Goal: Task Accomplishment & Management: Manage account settings

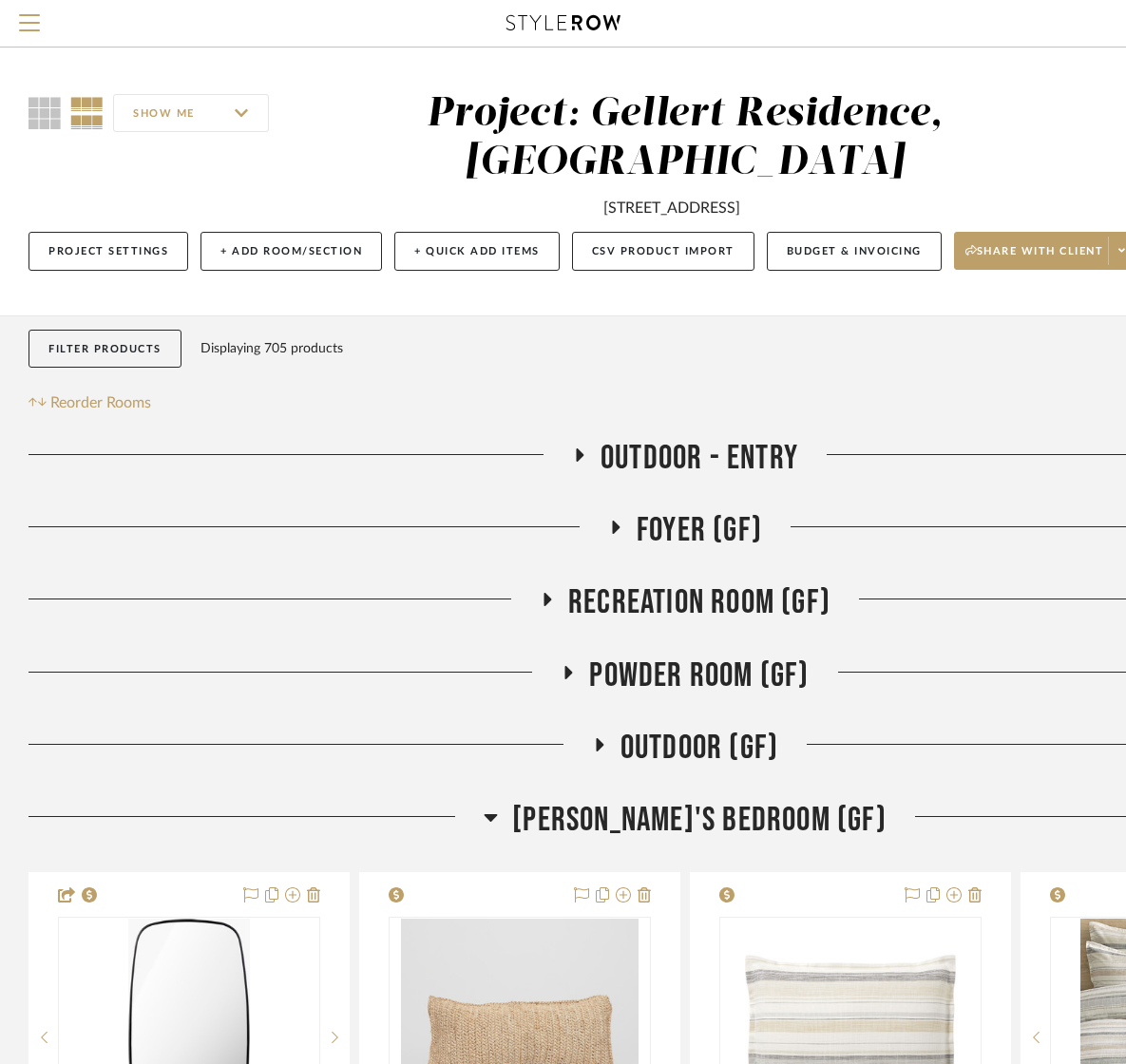
click at [574, 466] on fa-icon at bounding box center [579, 462] width 14 height 28
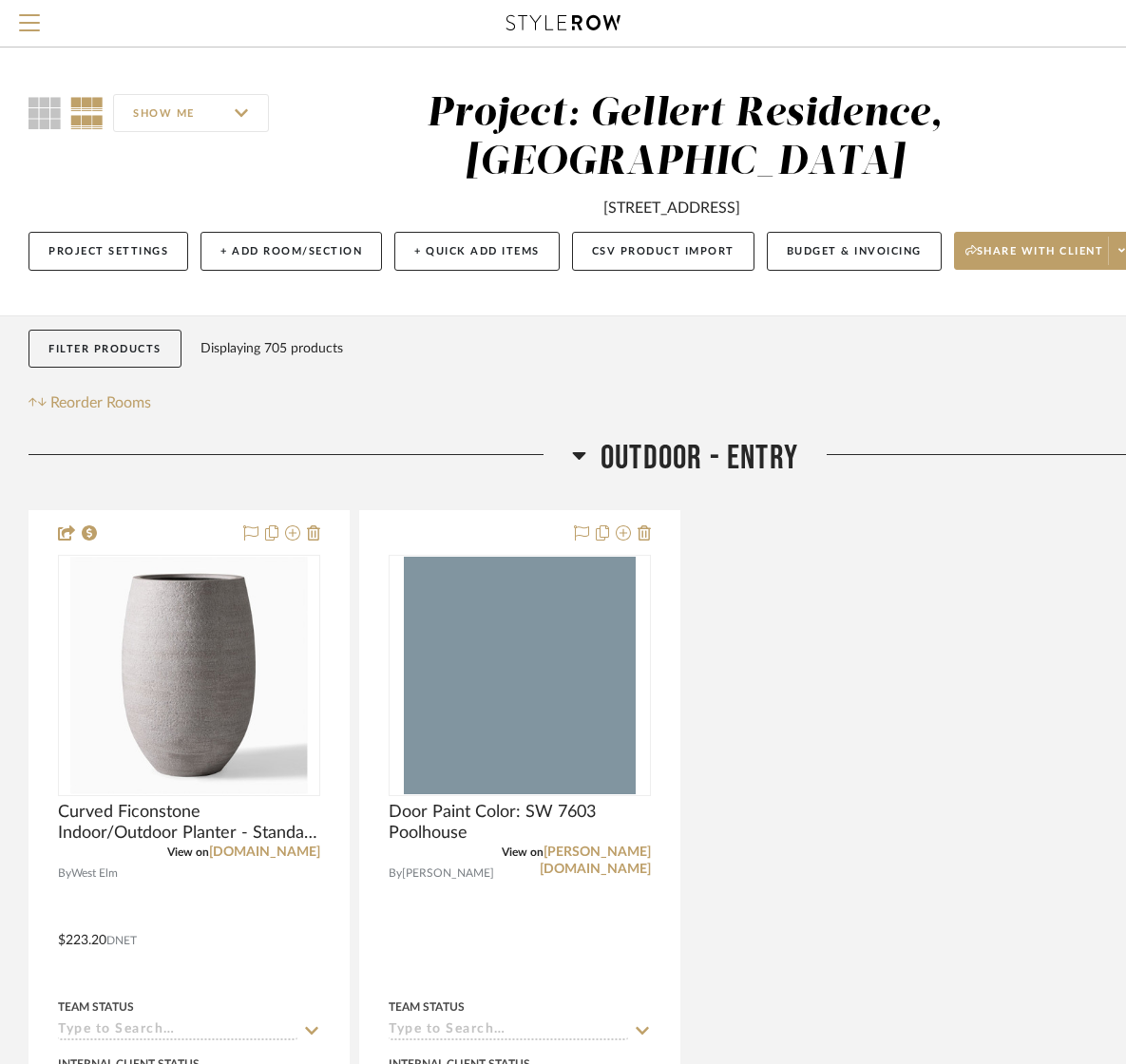
click at [581, 452] on icon at bounding box center [579, 455] width 14 height 23
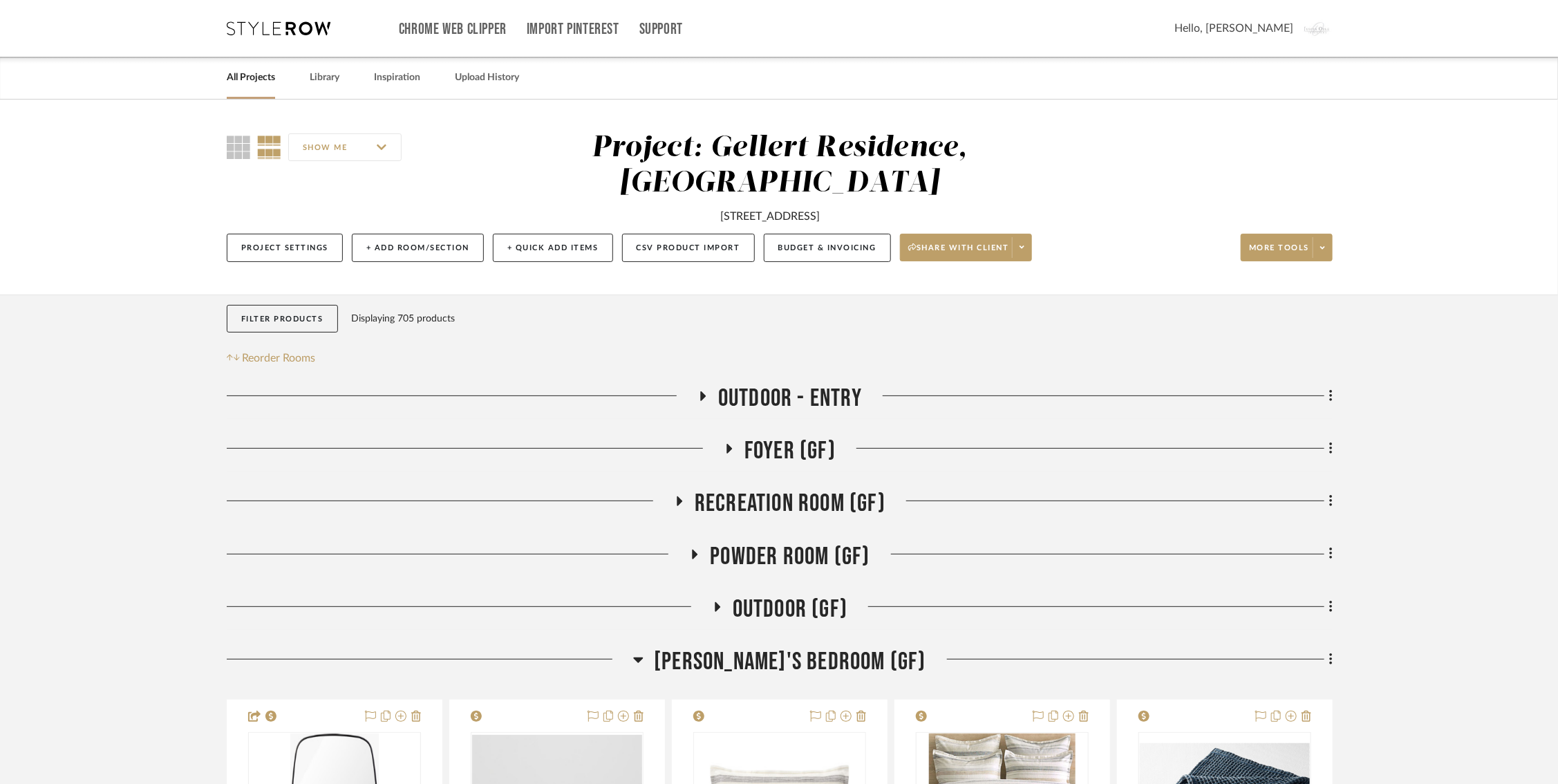
click at [734, 450] on icon at bounding box center [728, 449] width 17 height 10
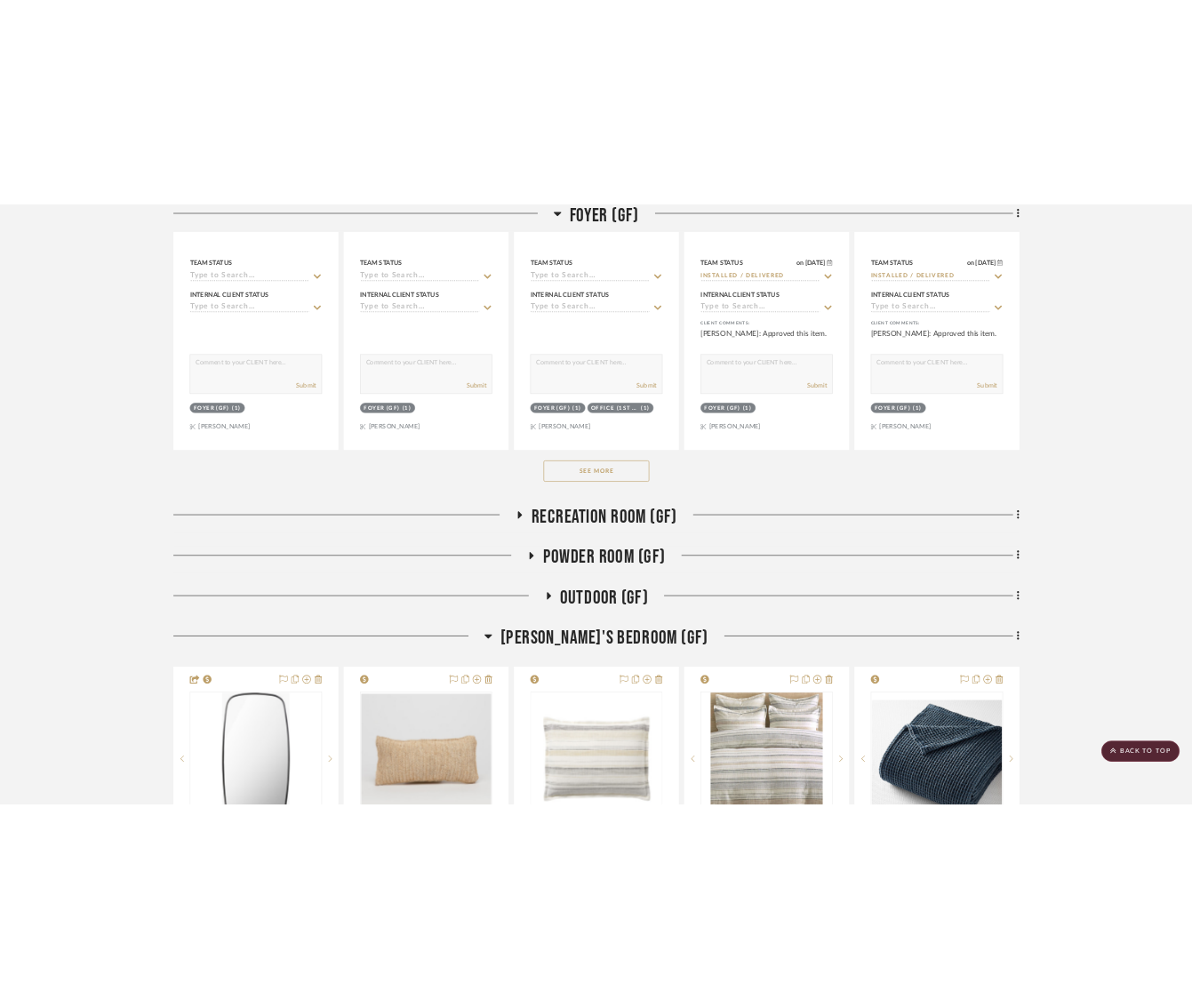
scroll to position [1006, 0]
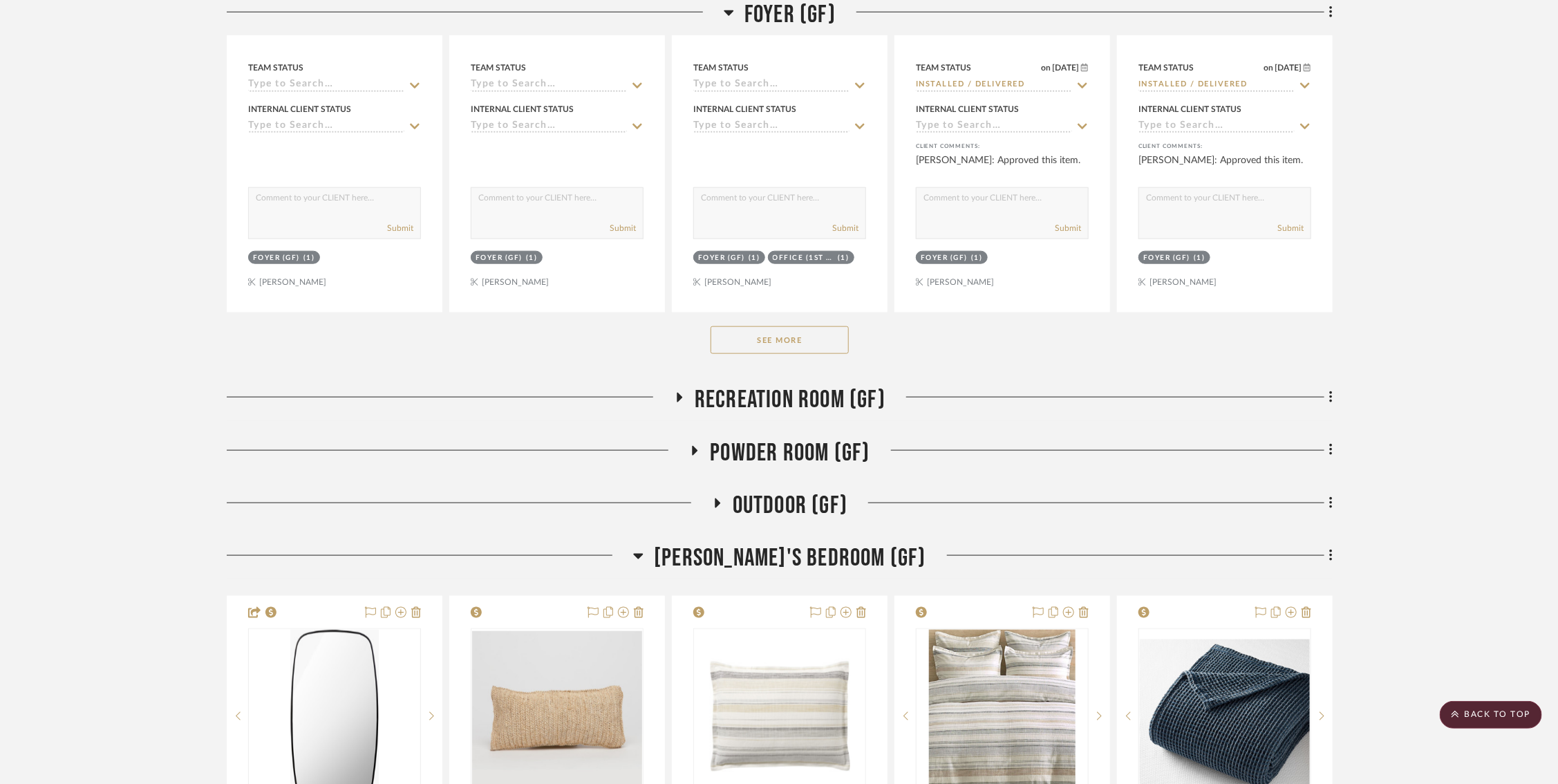
click at [674, 386] on h3 "Recreation Room (GF)" at bounding box center [779, 399] width 212 height 30
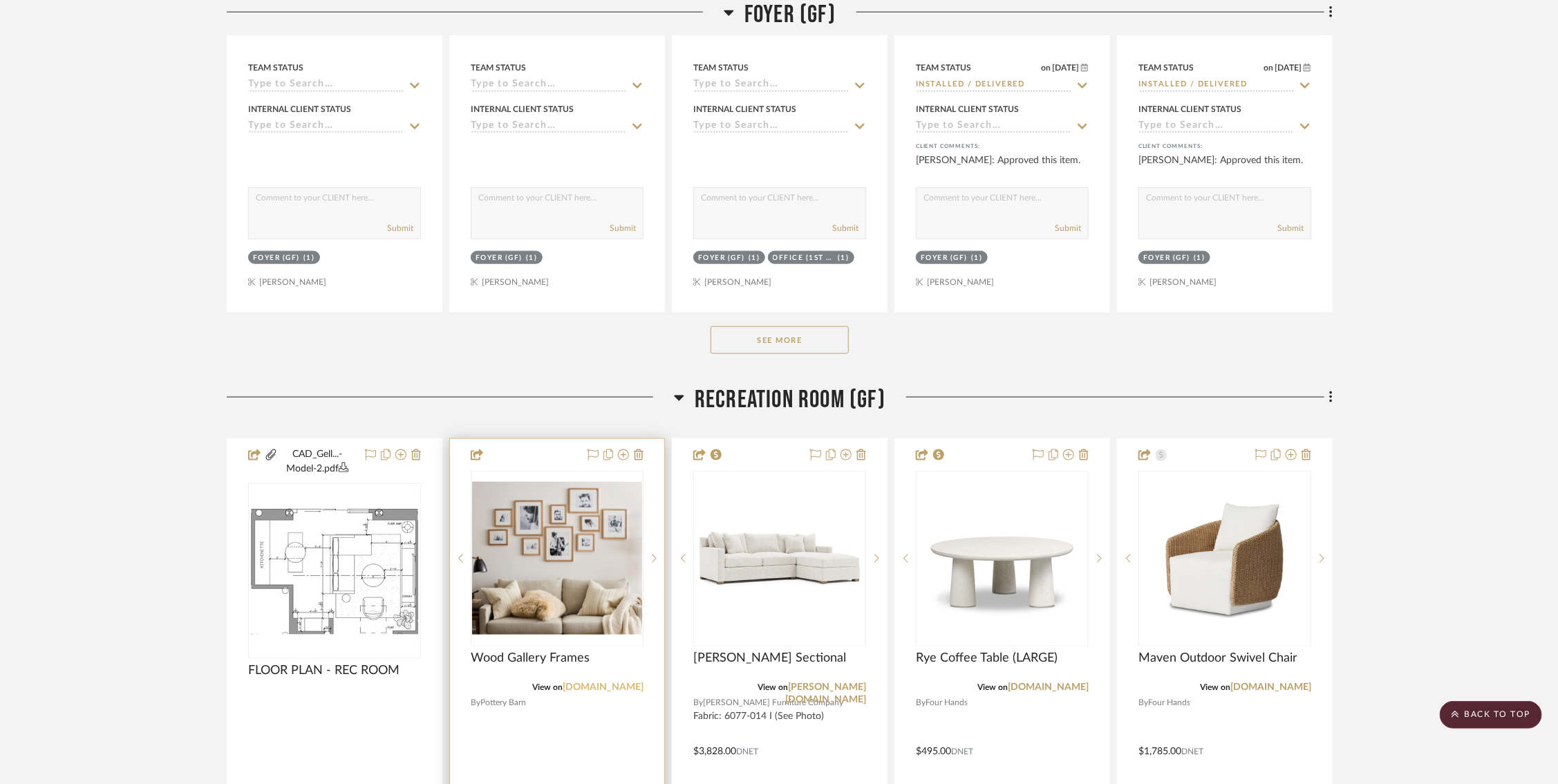
click at [598, 684] on link "[DOMAIN_NAME]" at bounding box center [603, 687] width 81 height 9
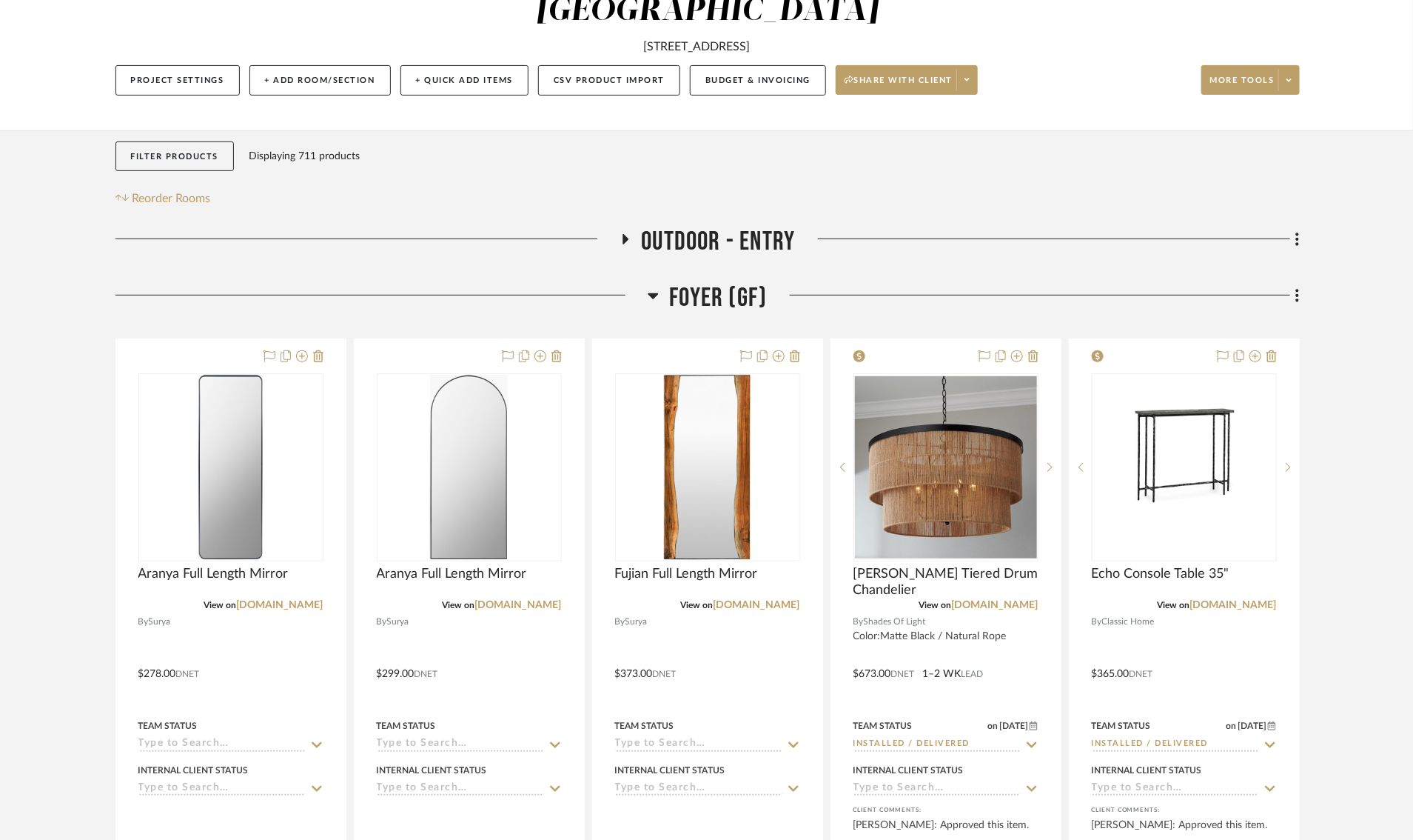
scroll to position [261, 0]
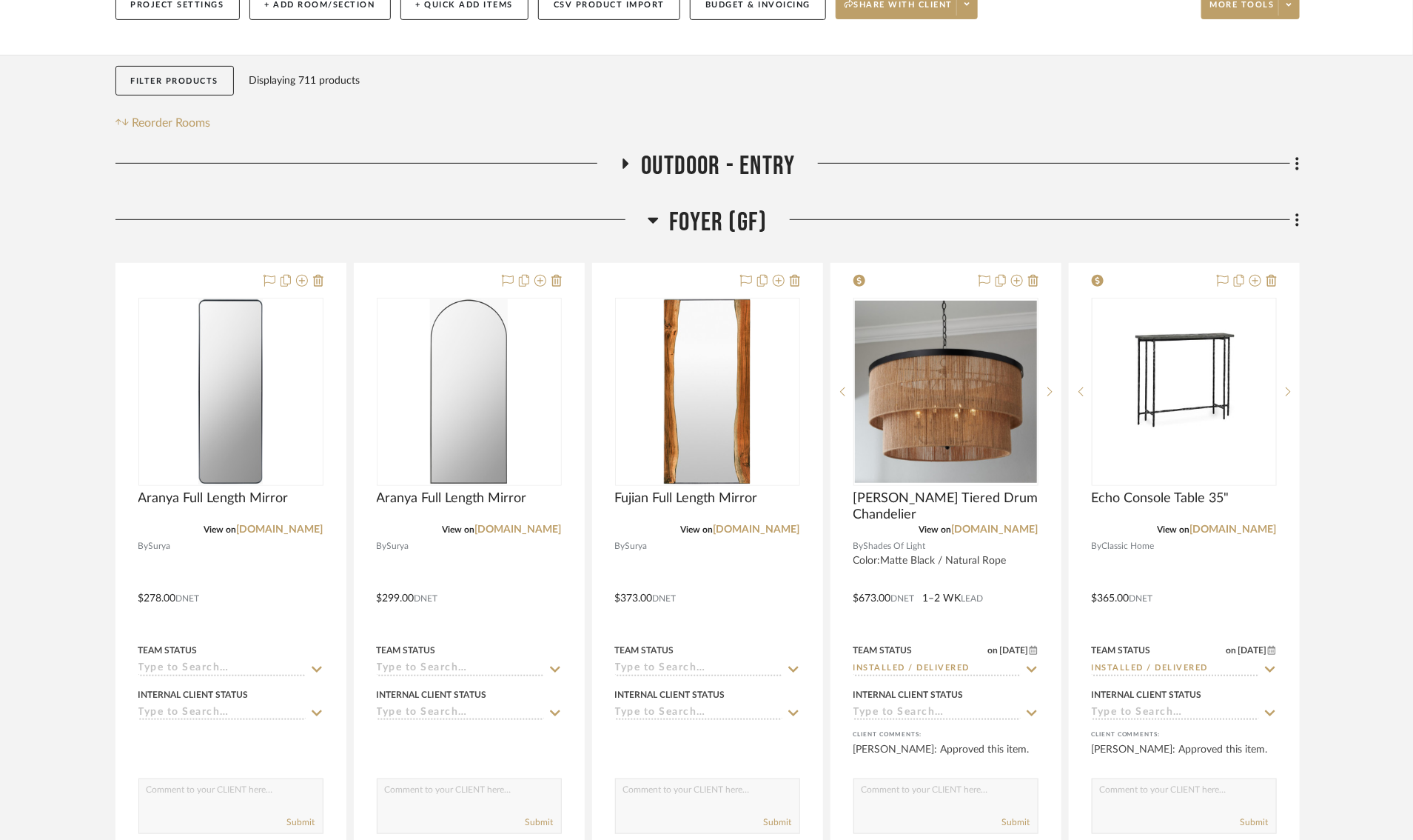
click at [657, 225] on icon at bounding box center [654, 220] width 11 height 18
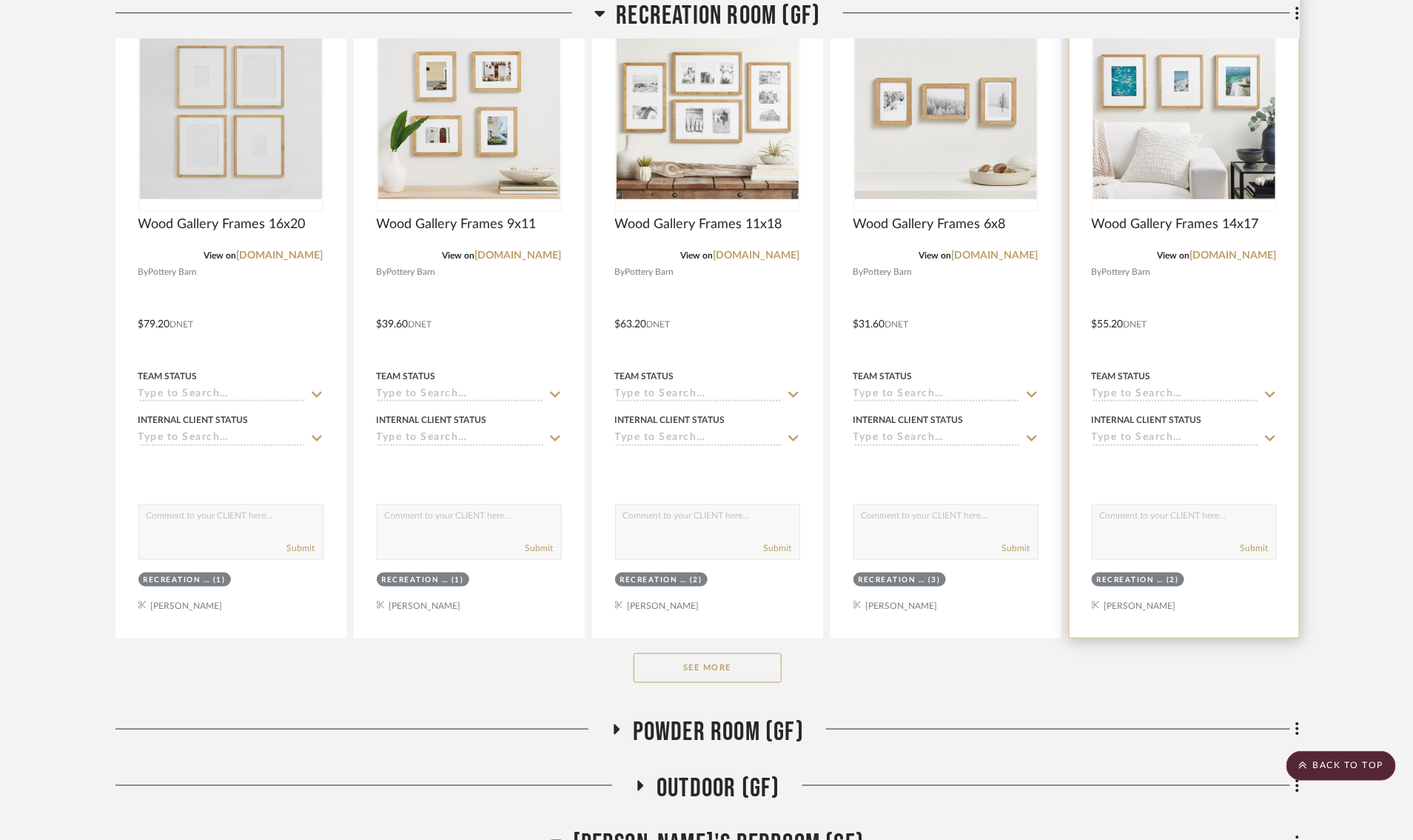
scroll to position [589, 0]
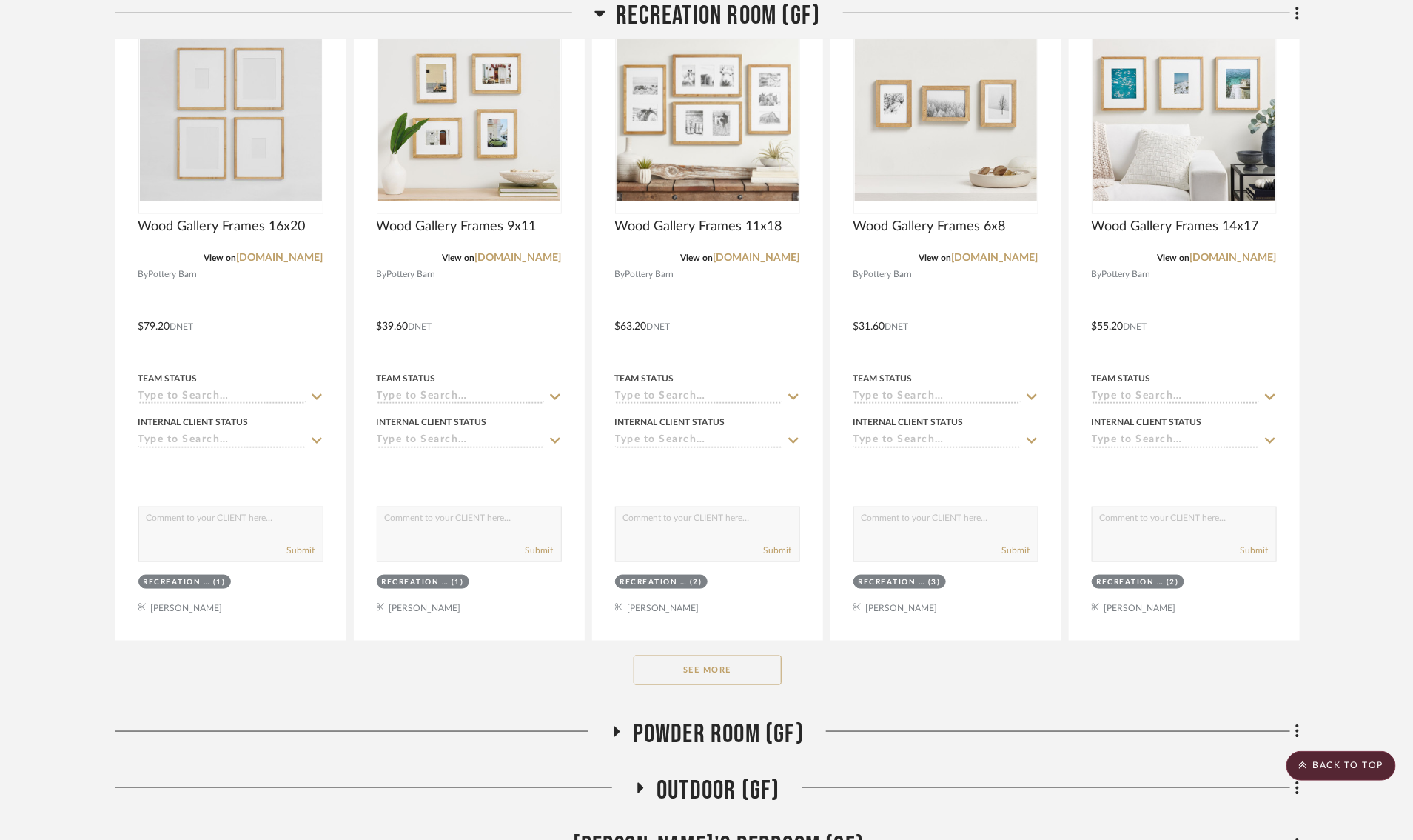
click at [712, 674] on button "See More" at bounding box center [707, 670] width 148 height 29
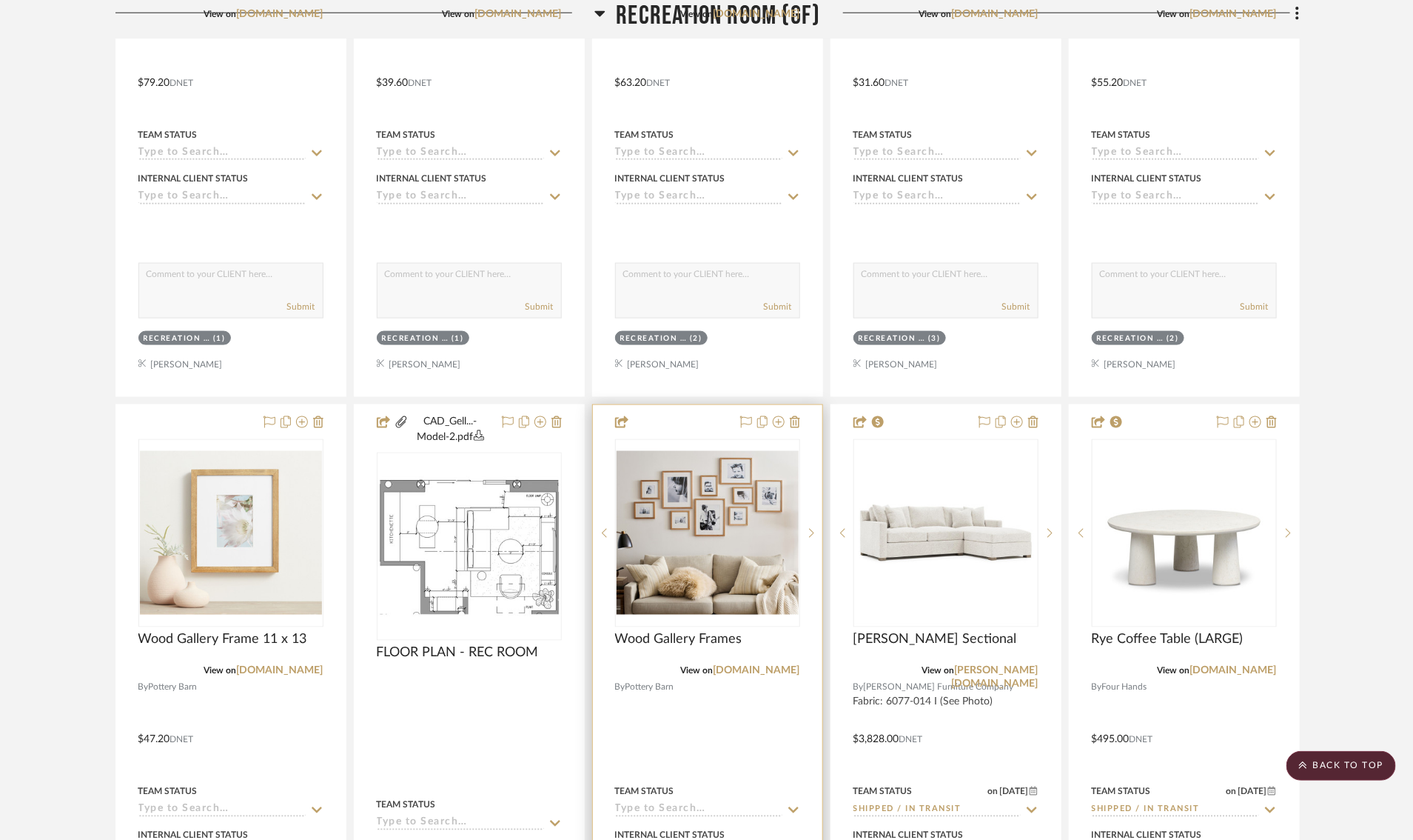
scroll to position [838, 0]
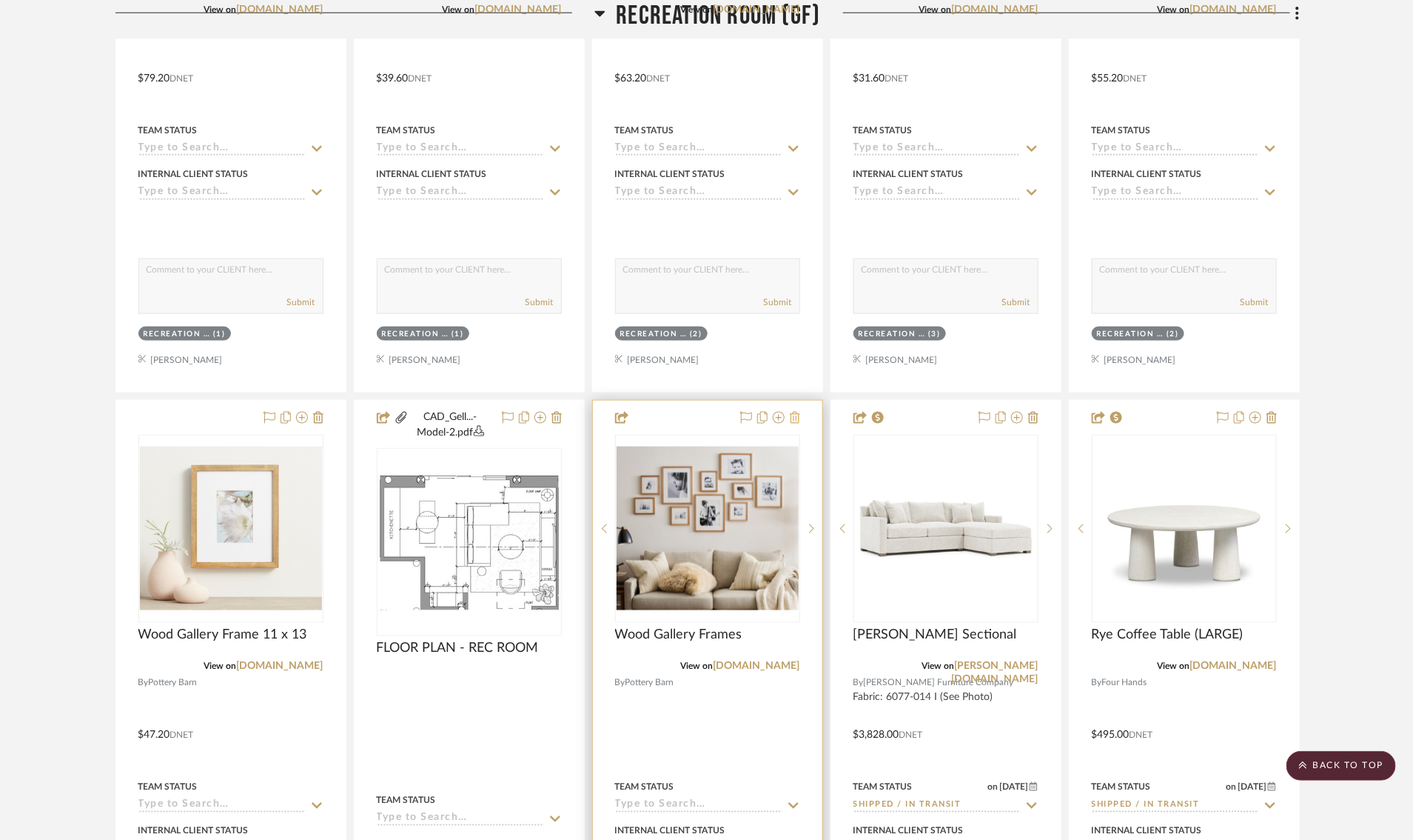
click at [797, 417] on icon at bounding box center [794, 417] width 10 height 12
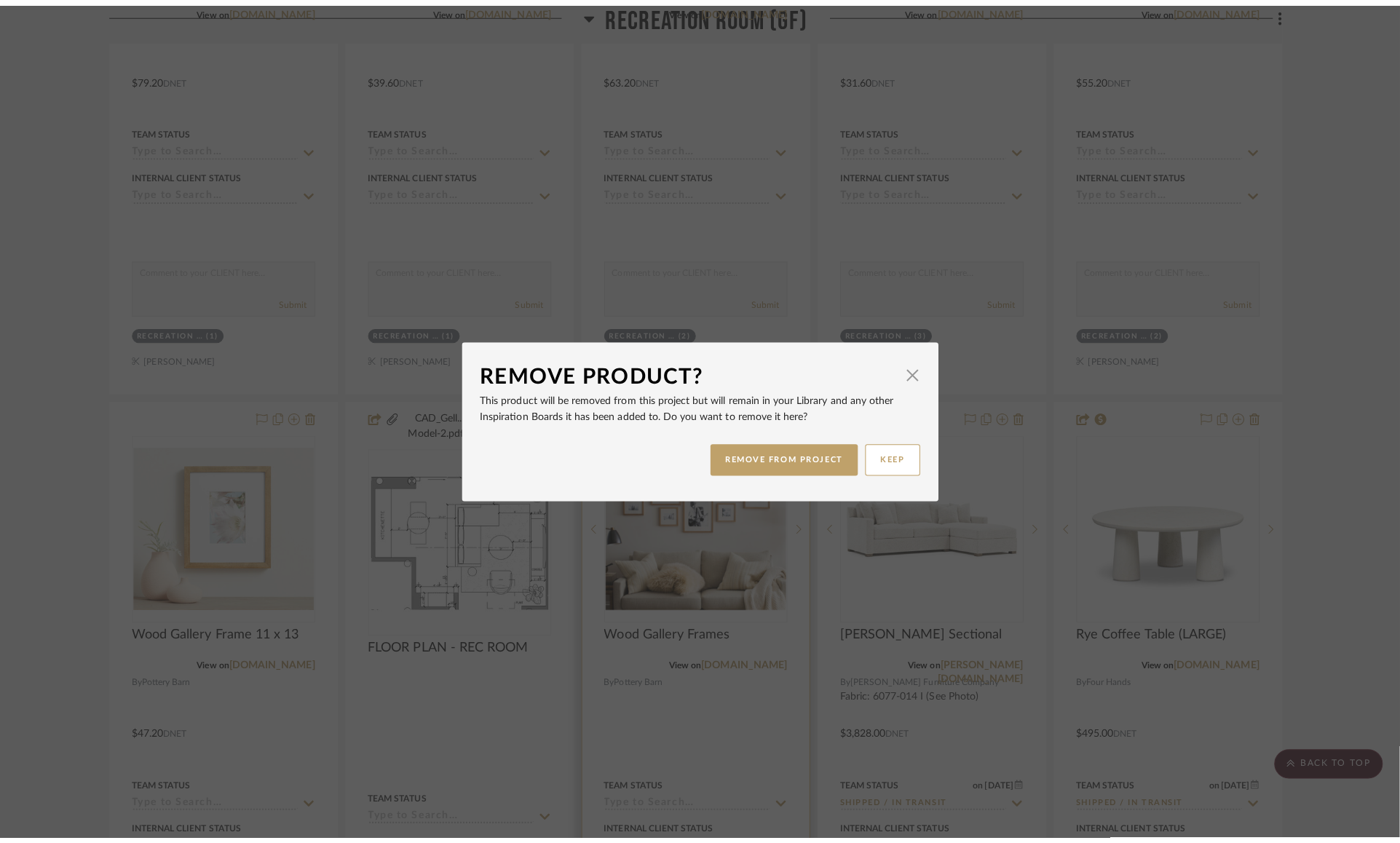
scroll to position [0, 0]
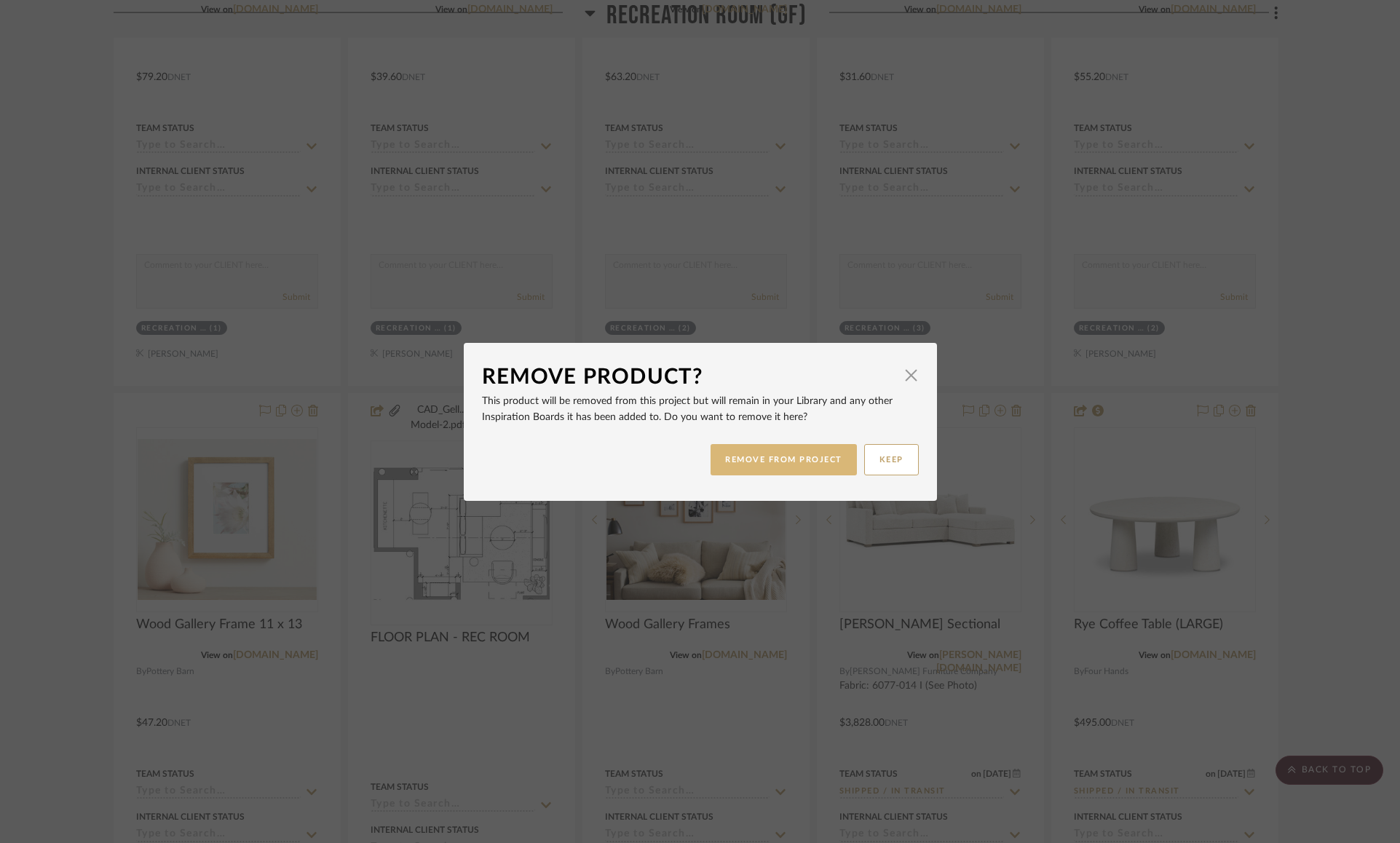
click at [772, 466] on button "REMOVE FROM PROJECT" at bounding box center [783, 459] width 146 height 31
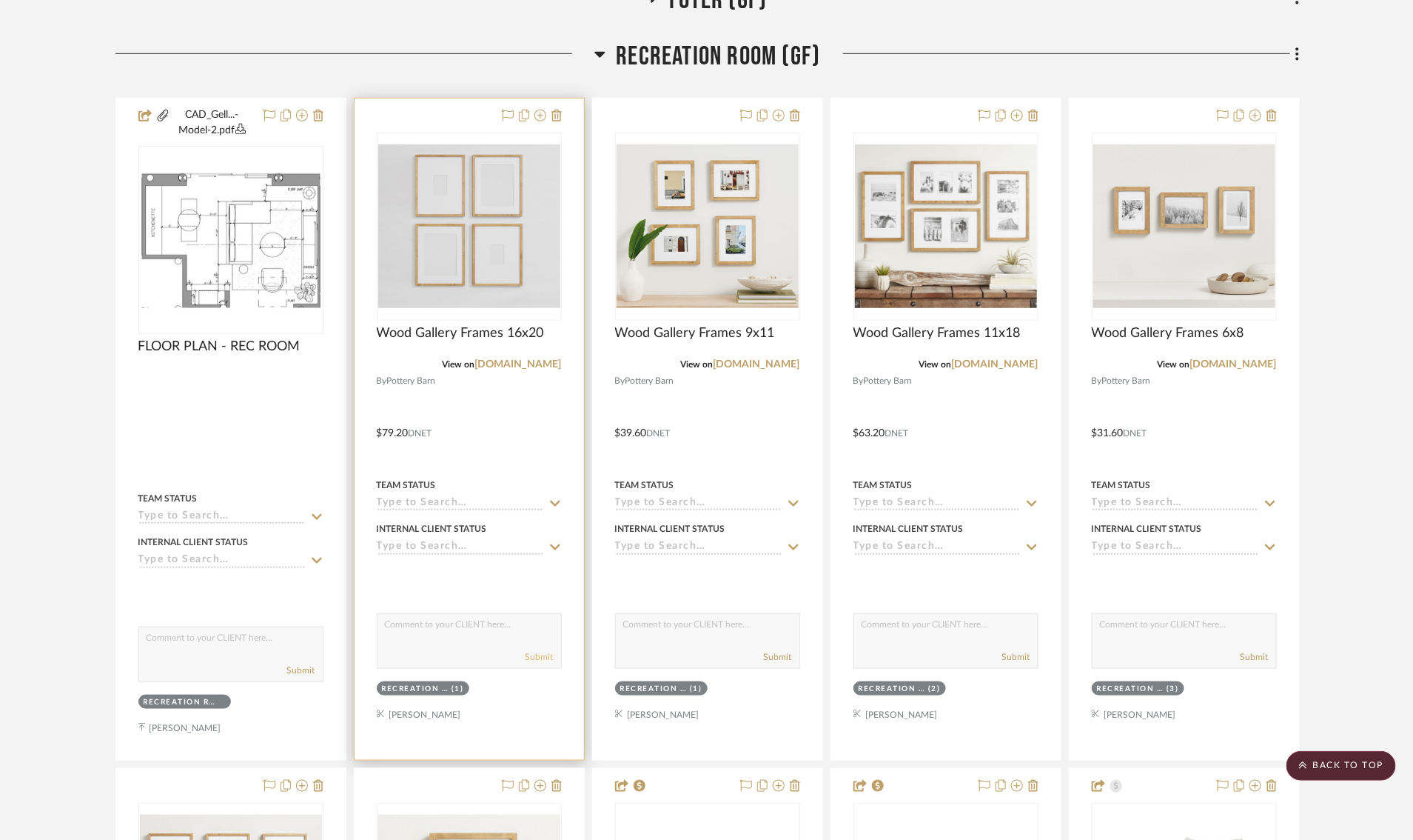
scroll to position [431, 2]
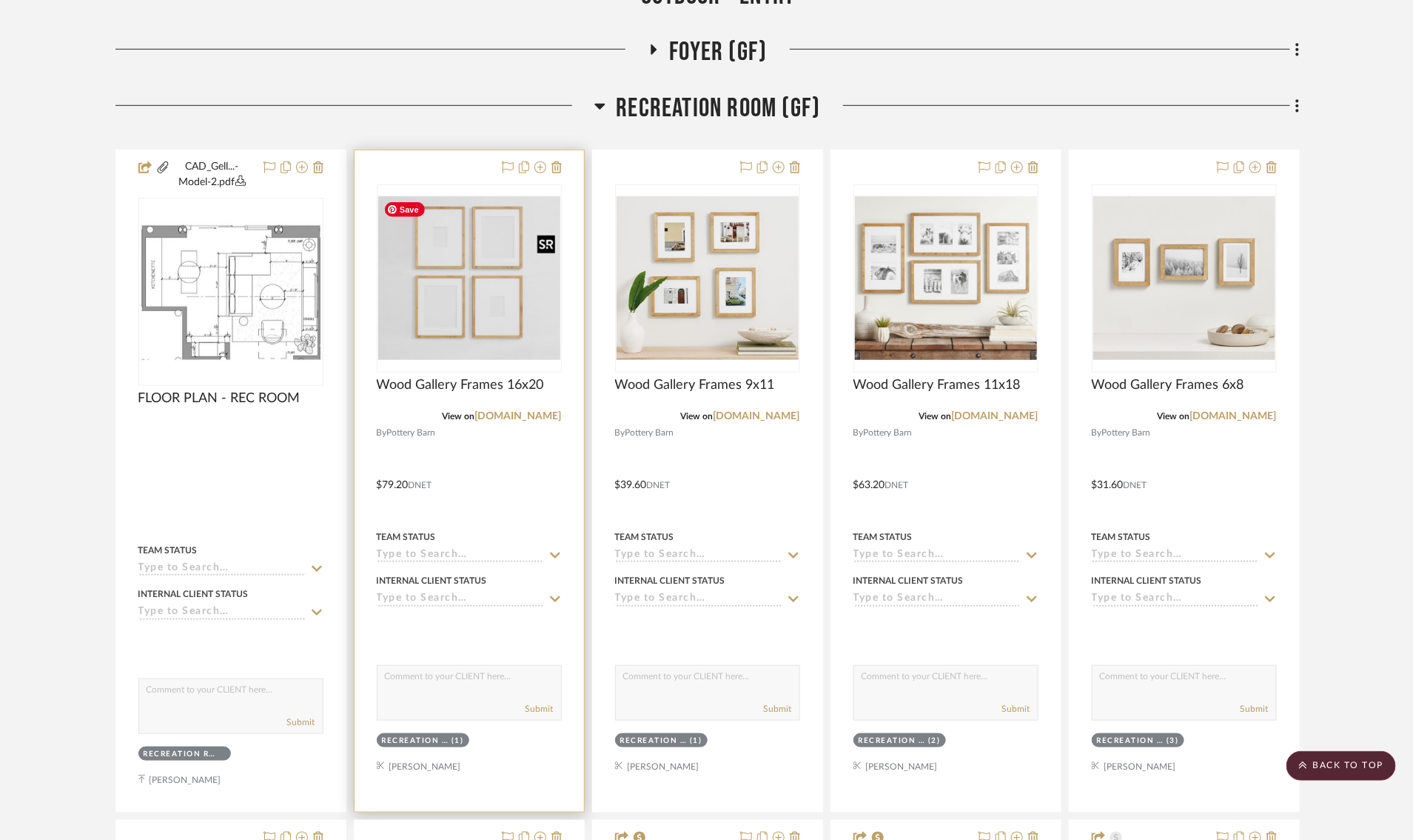
click at [459, 288] on img "0" at bounding box center [469, 278] width 182 height 164
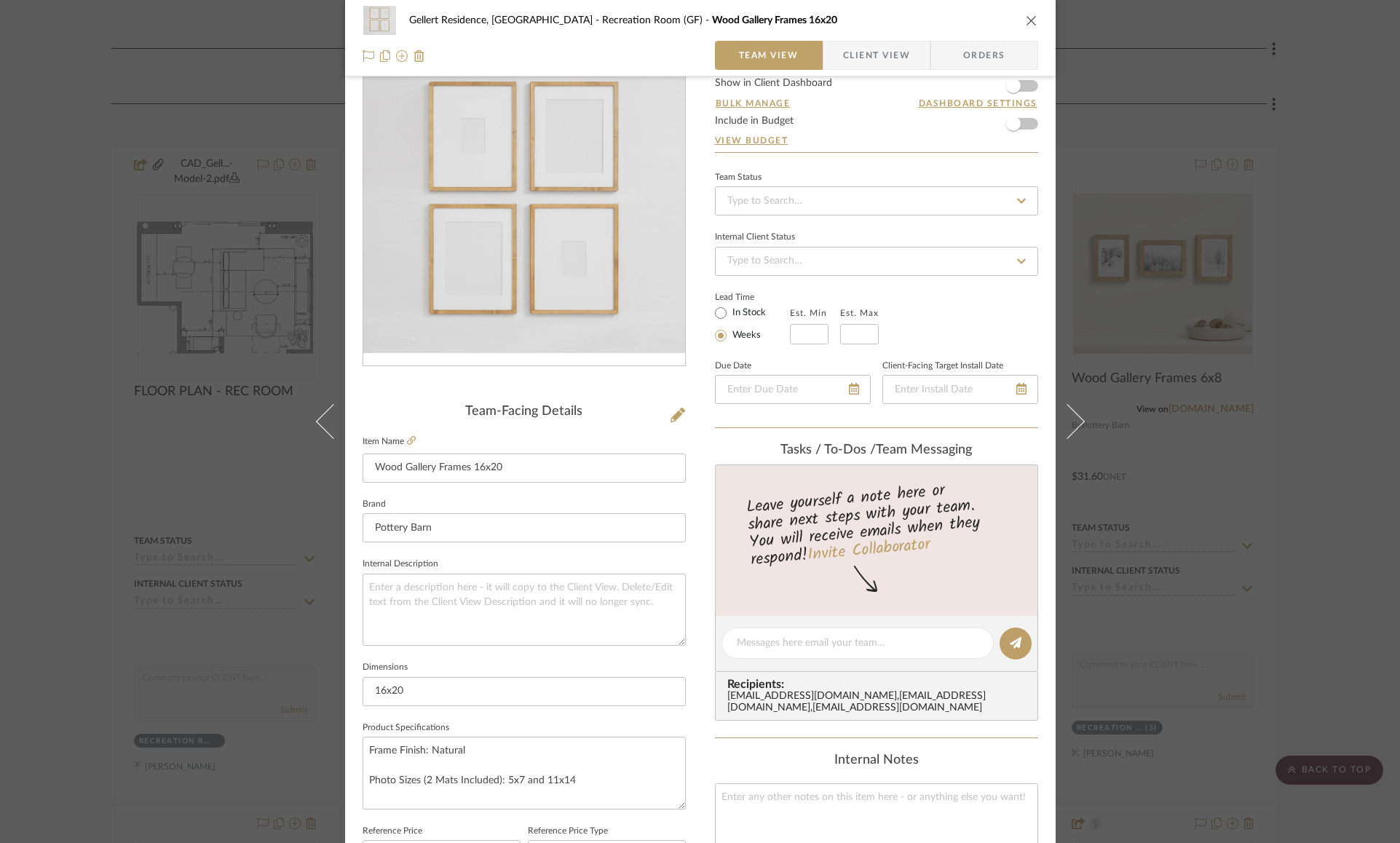
scroll to position [0, 0]
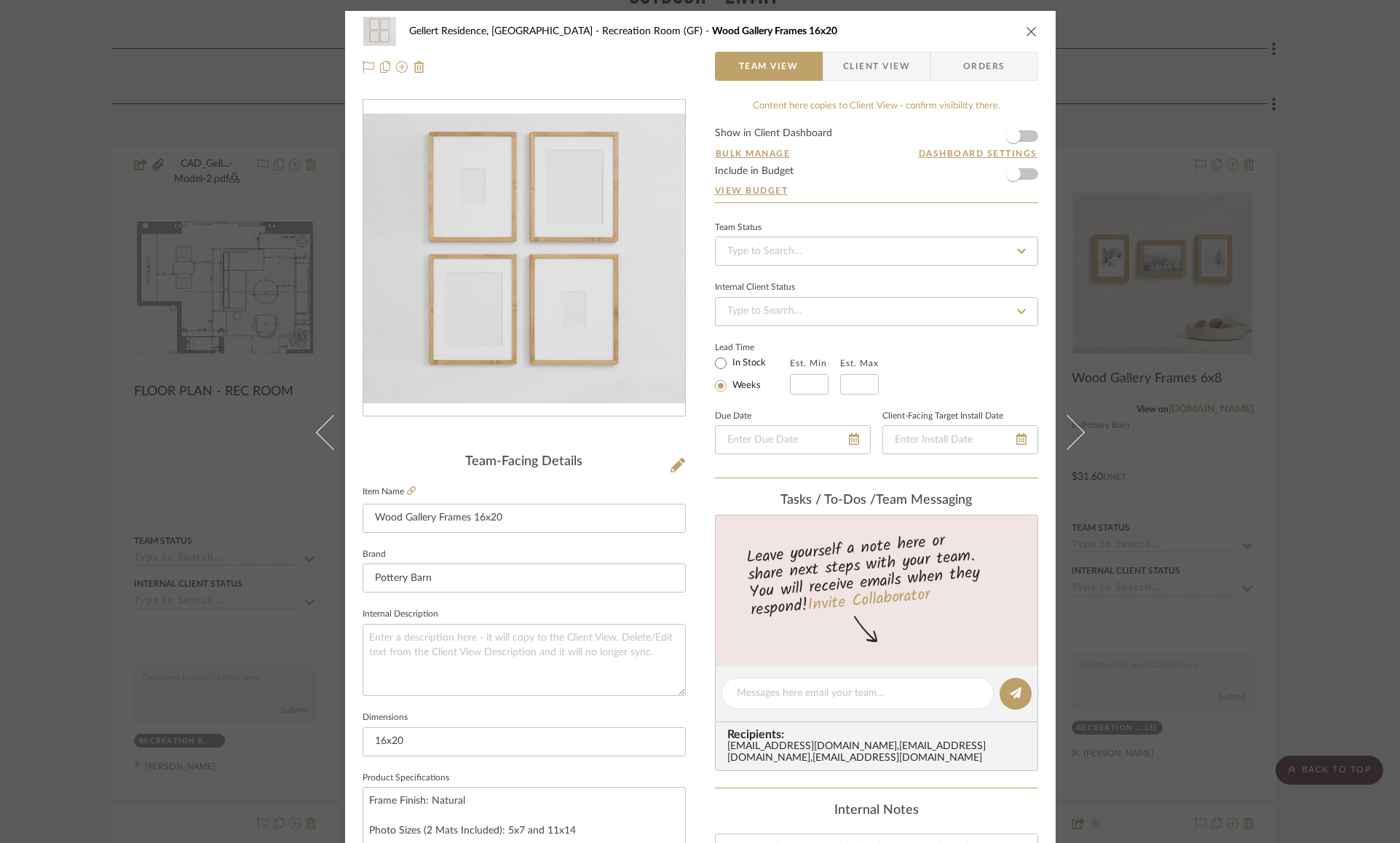
click at [729, 357] on label "In Stock" at bounding box center [748, 363] width 37 height 13
click at [728, 354] on input "In Stock" at bounding box center [720, 363] width 17 height 17
radio input "true"
click at [1010, 136] on span "button" at bounding box center [1013, 135] width 14 height 14
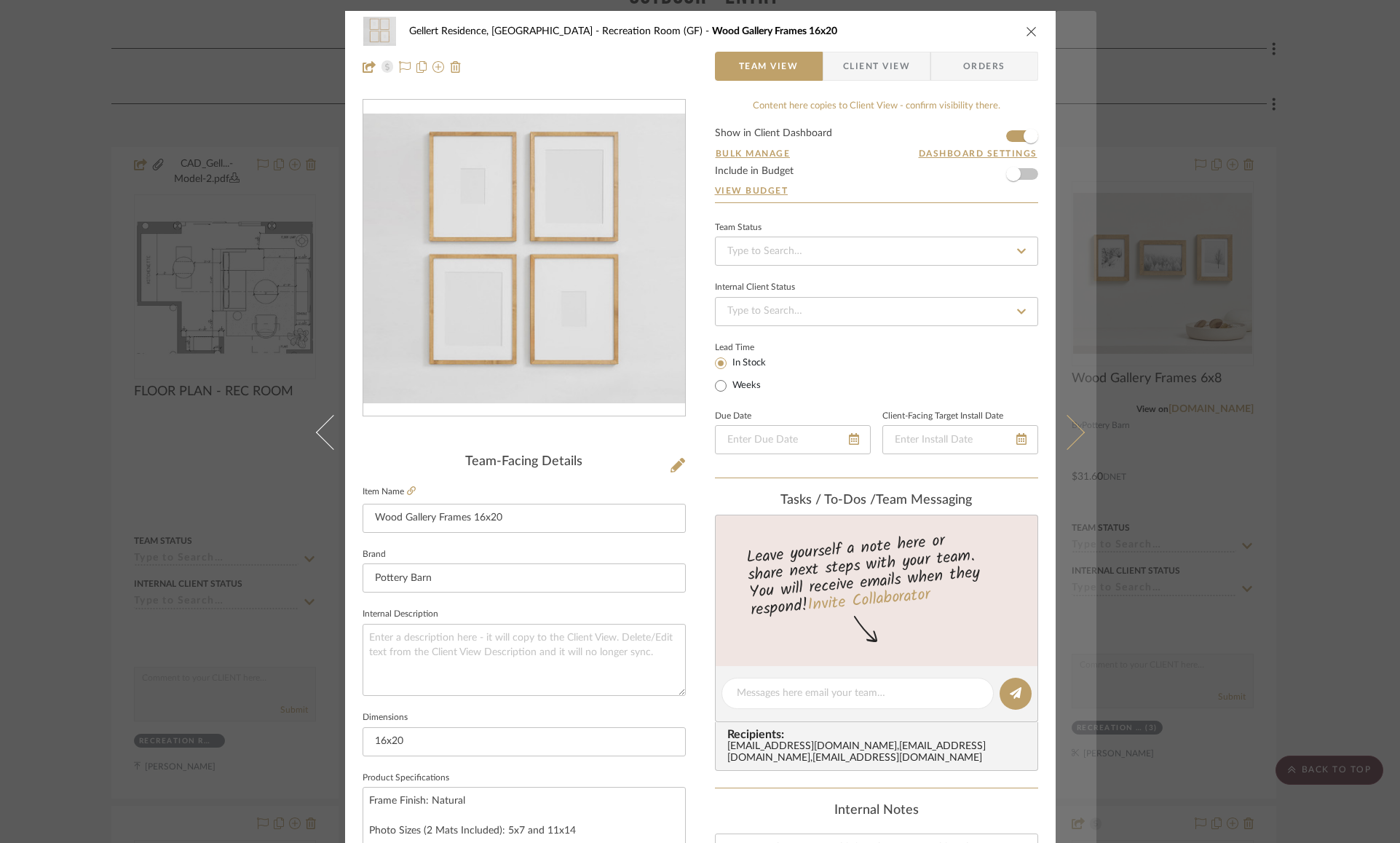
click at [1075, 426] on button at bounding box center [1076, 432] width 41 height 843
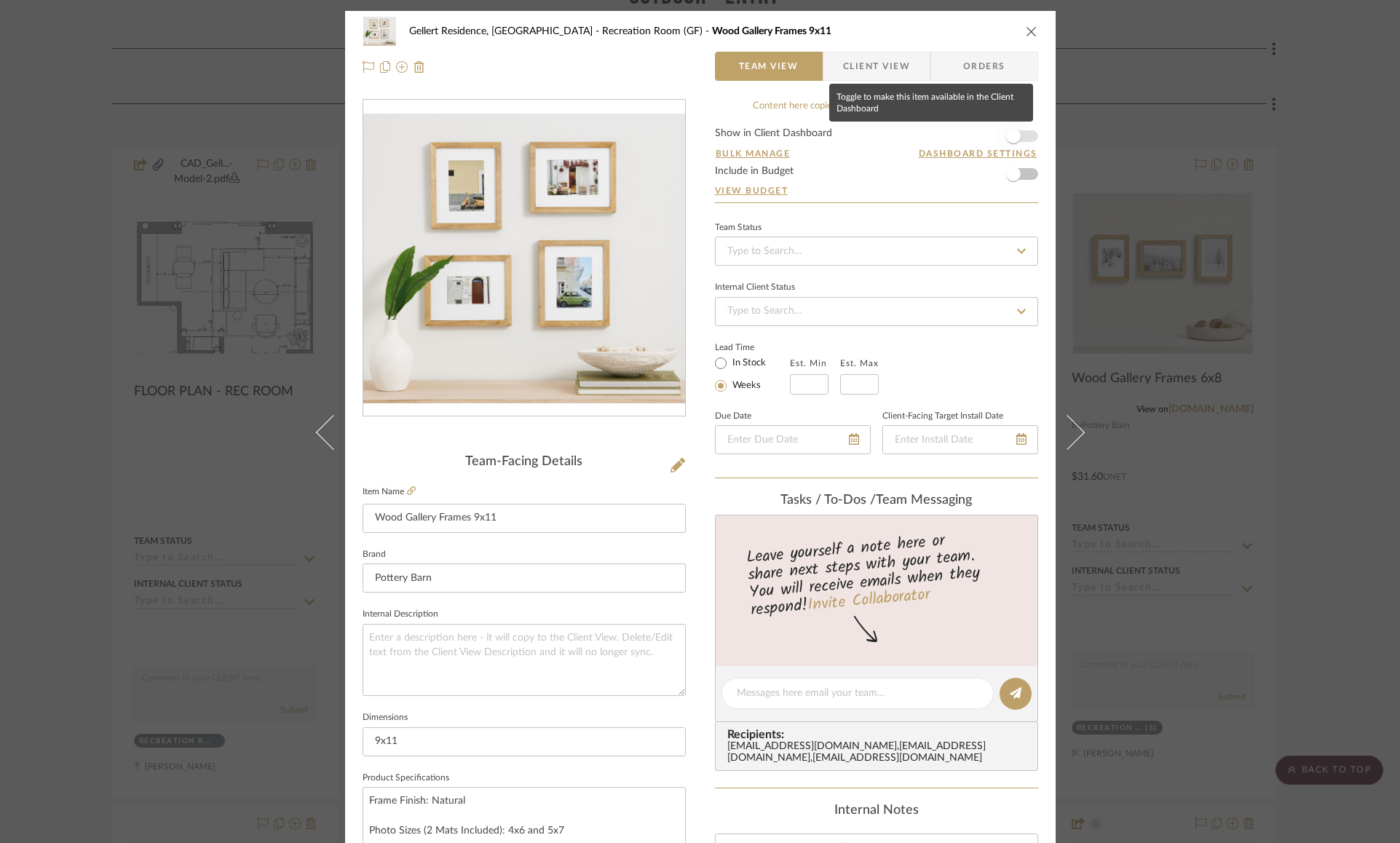
click at [1008, 135] on span "button" at bounding box center [1013, 135] width 14 height 14
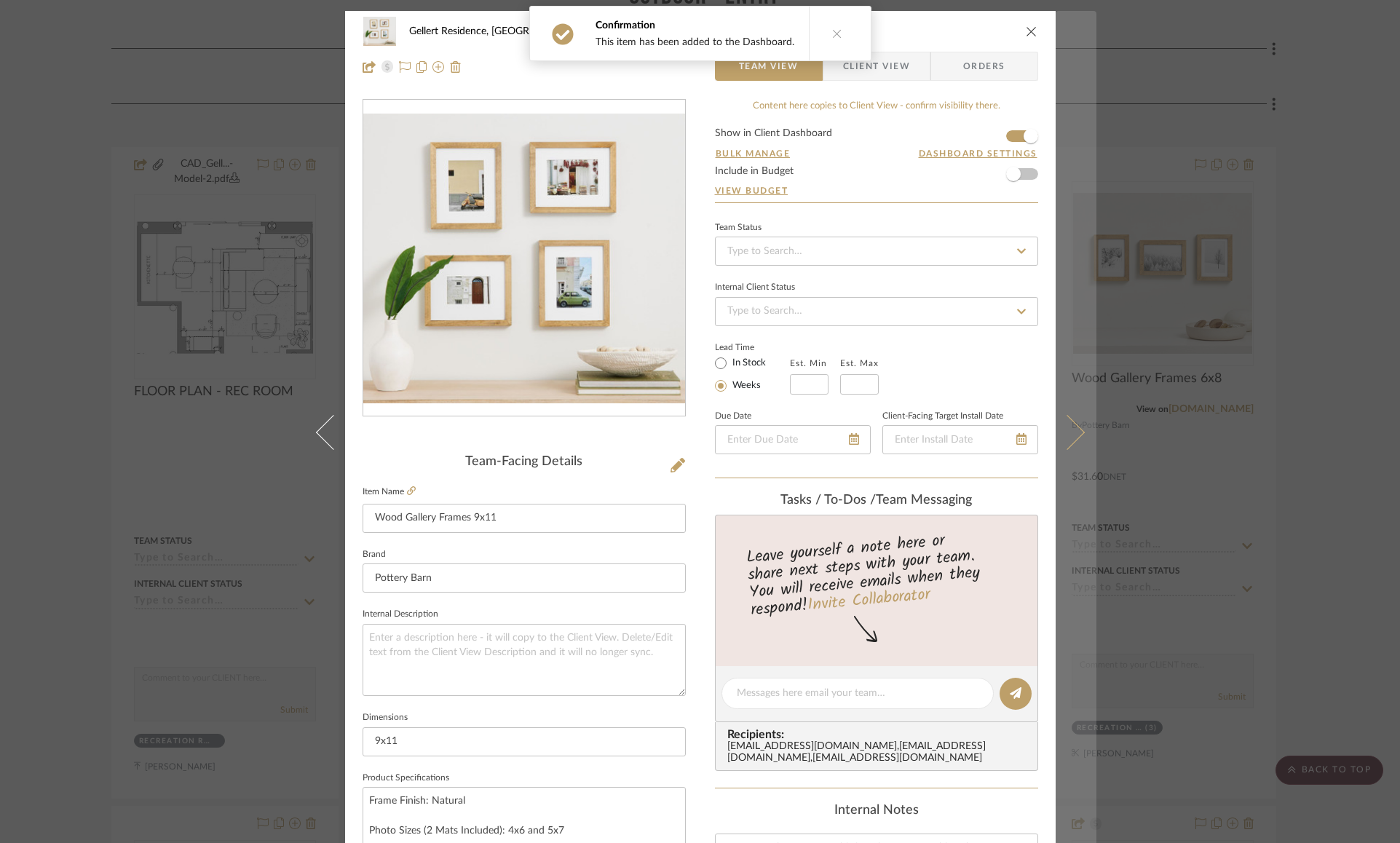
click at [1070, 417] on button at bounding box center [1076, 432] width 41 height 843
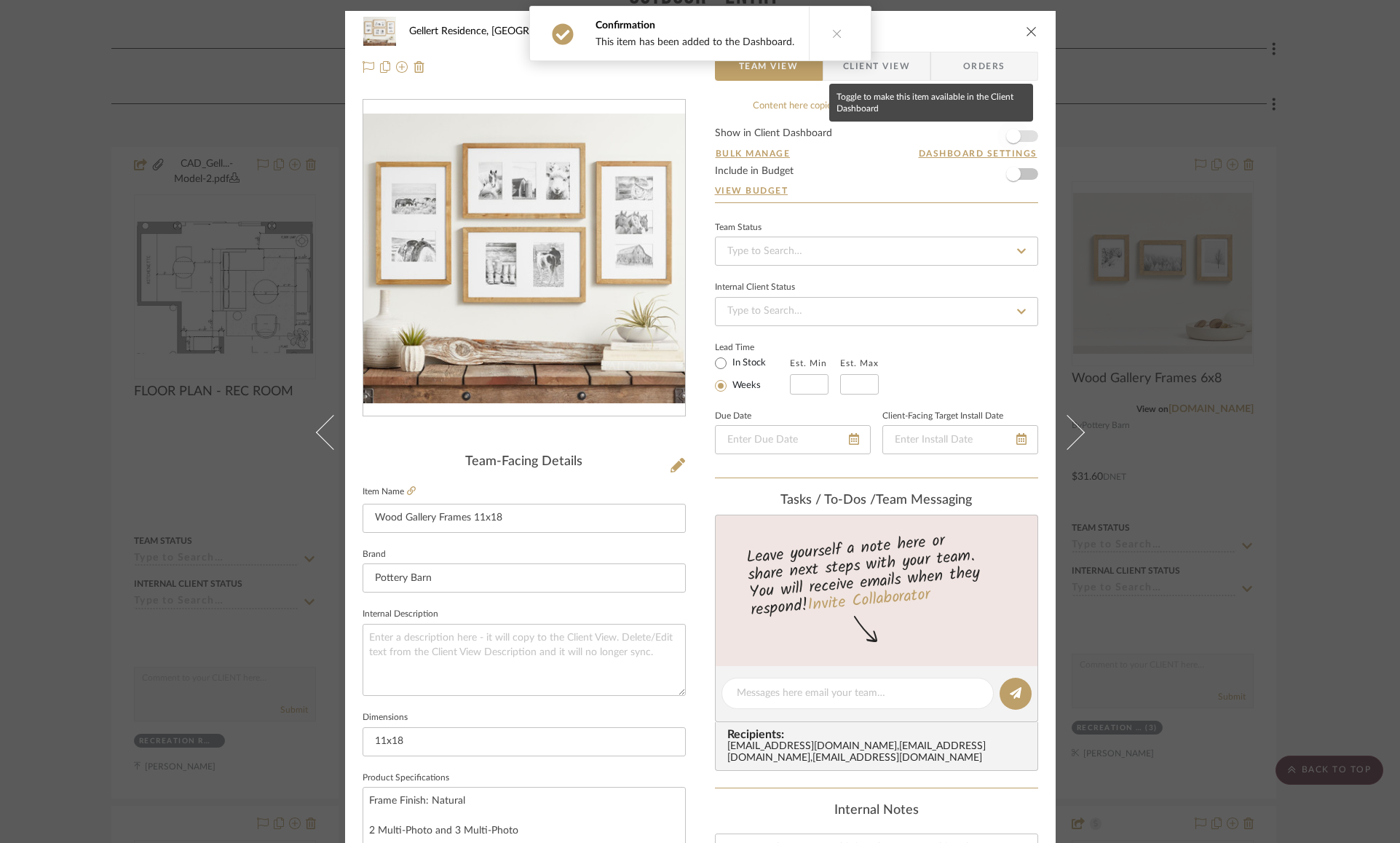
click at [1010, 134] on span "button" at bounding box center [1013, 135] width 14 height 14
click at [713, 356] on input "In Stock" at bounding box center [720, 363] width 17 height 17
radio input "true"
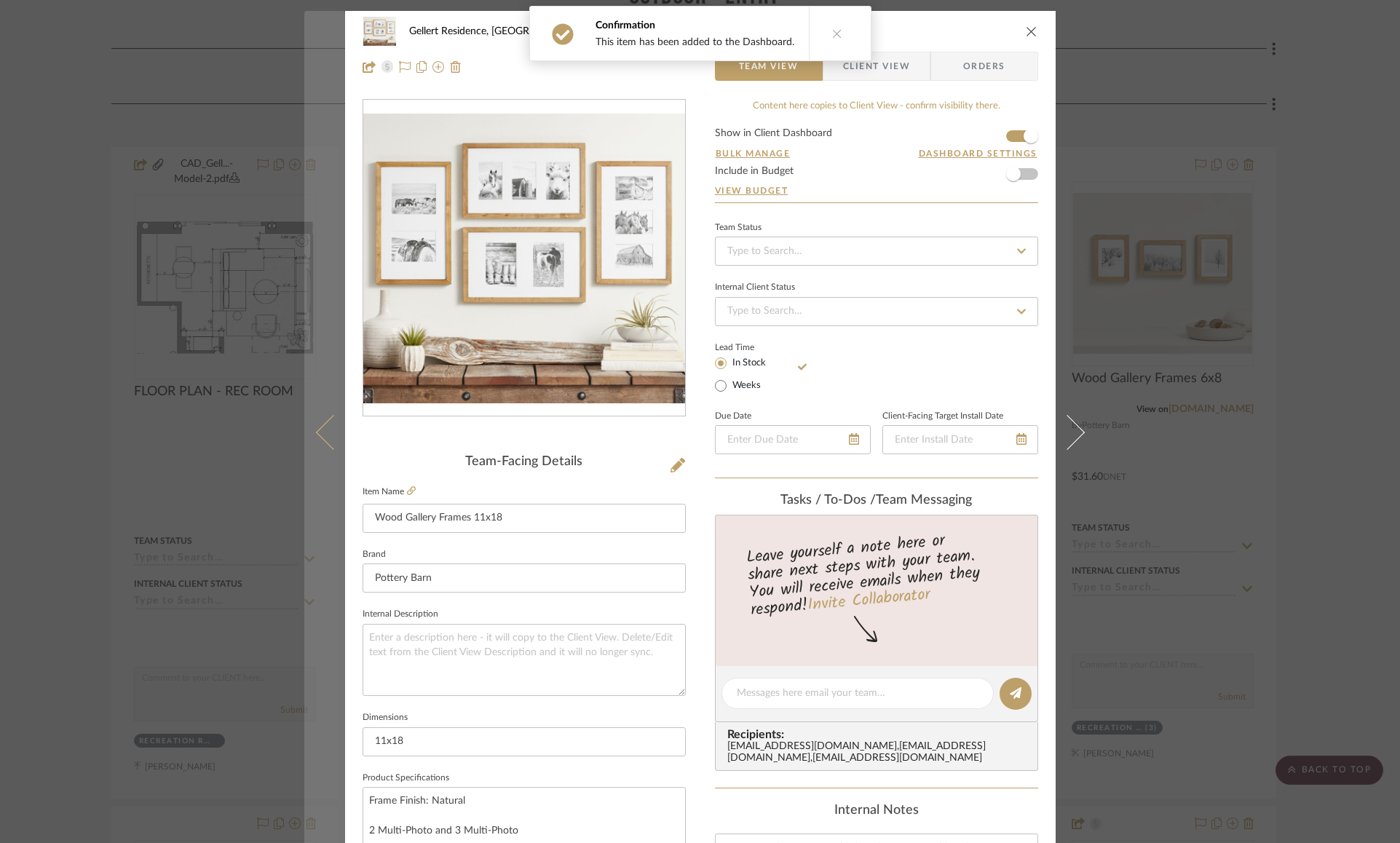
click at [319, 447] on button at bounding box center [325, 432] width 41 height 843
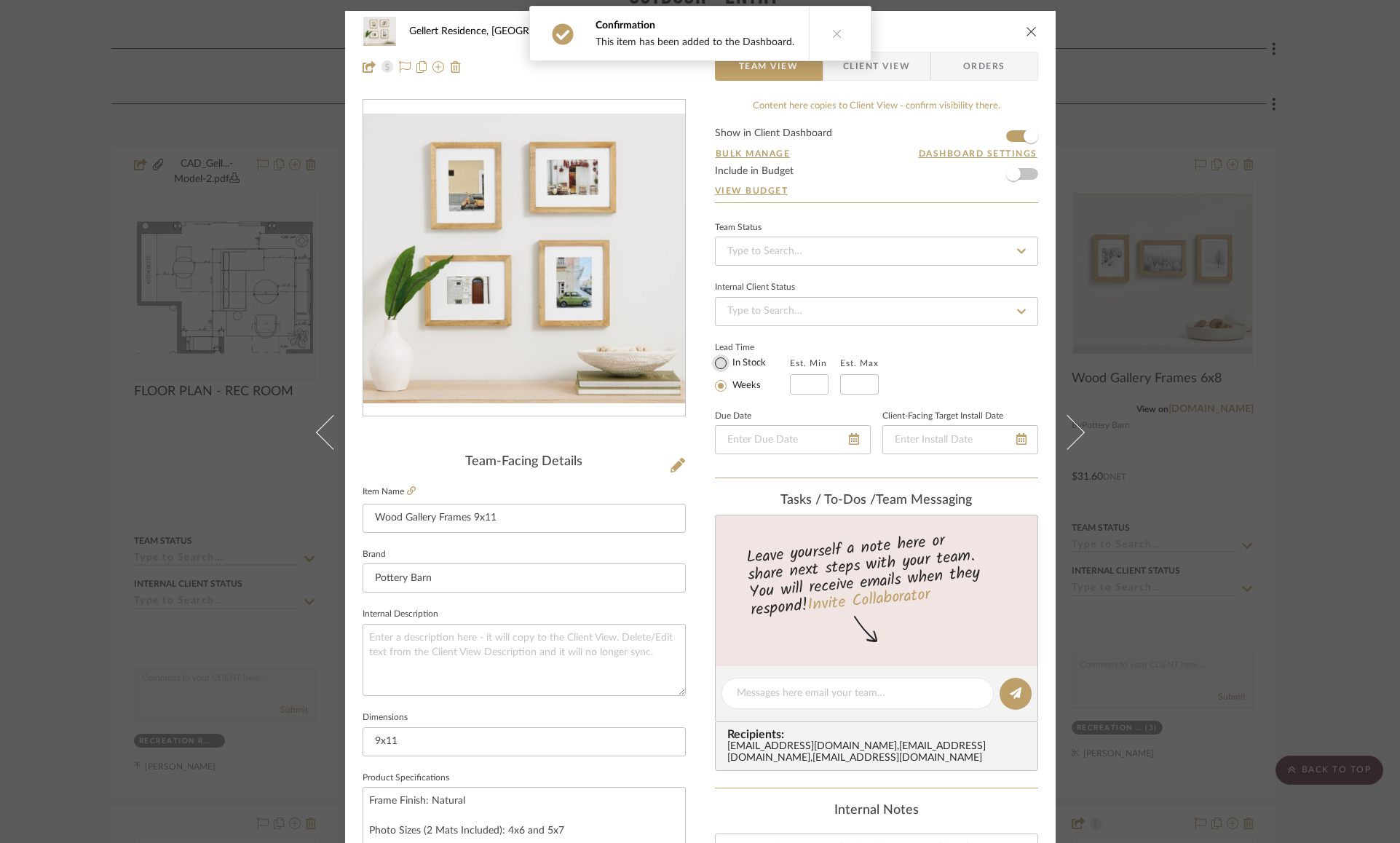
click at [714, 363] on input "In Stock" at bounding box center [720, 363] width 17 height 17
radio input "true"
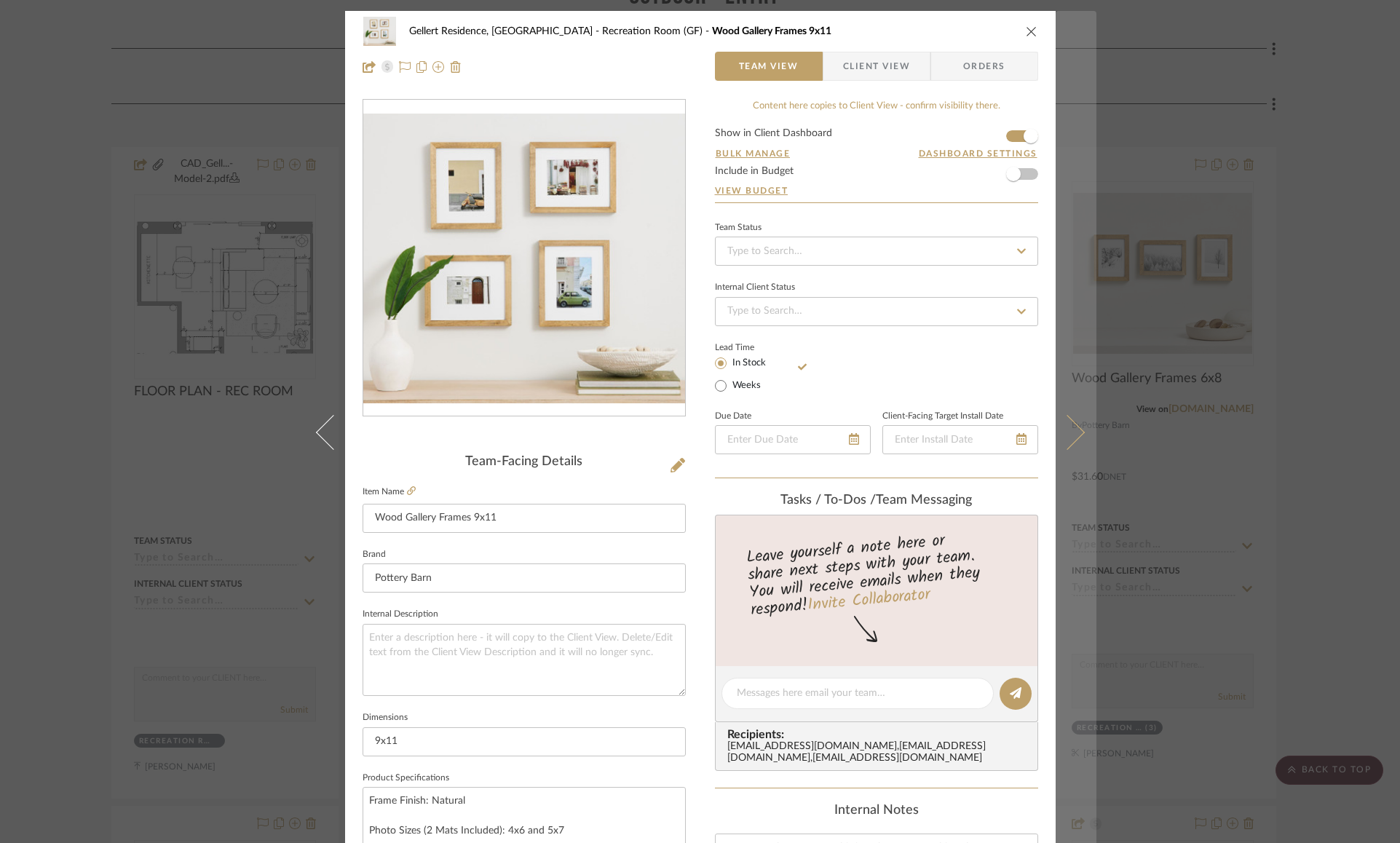
click at [1076, 426] on button at bounding box center [1076, 432] width 41 height 843
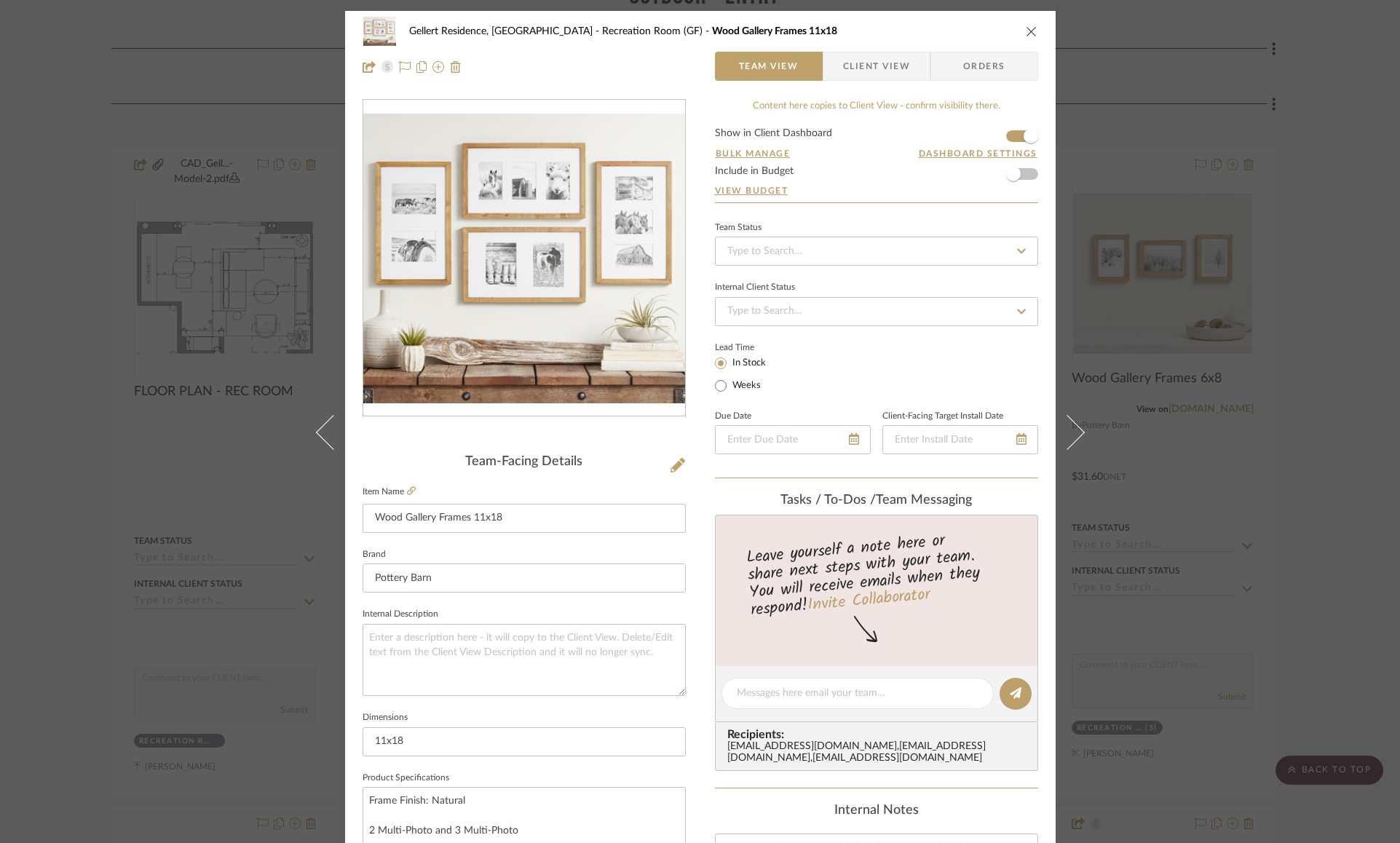
click at [1076, 426] on button at bounding box center [1076, 432] width 41 height 843
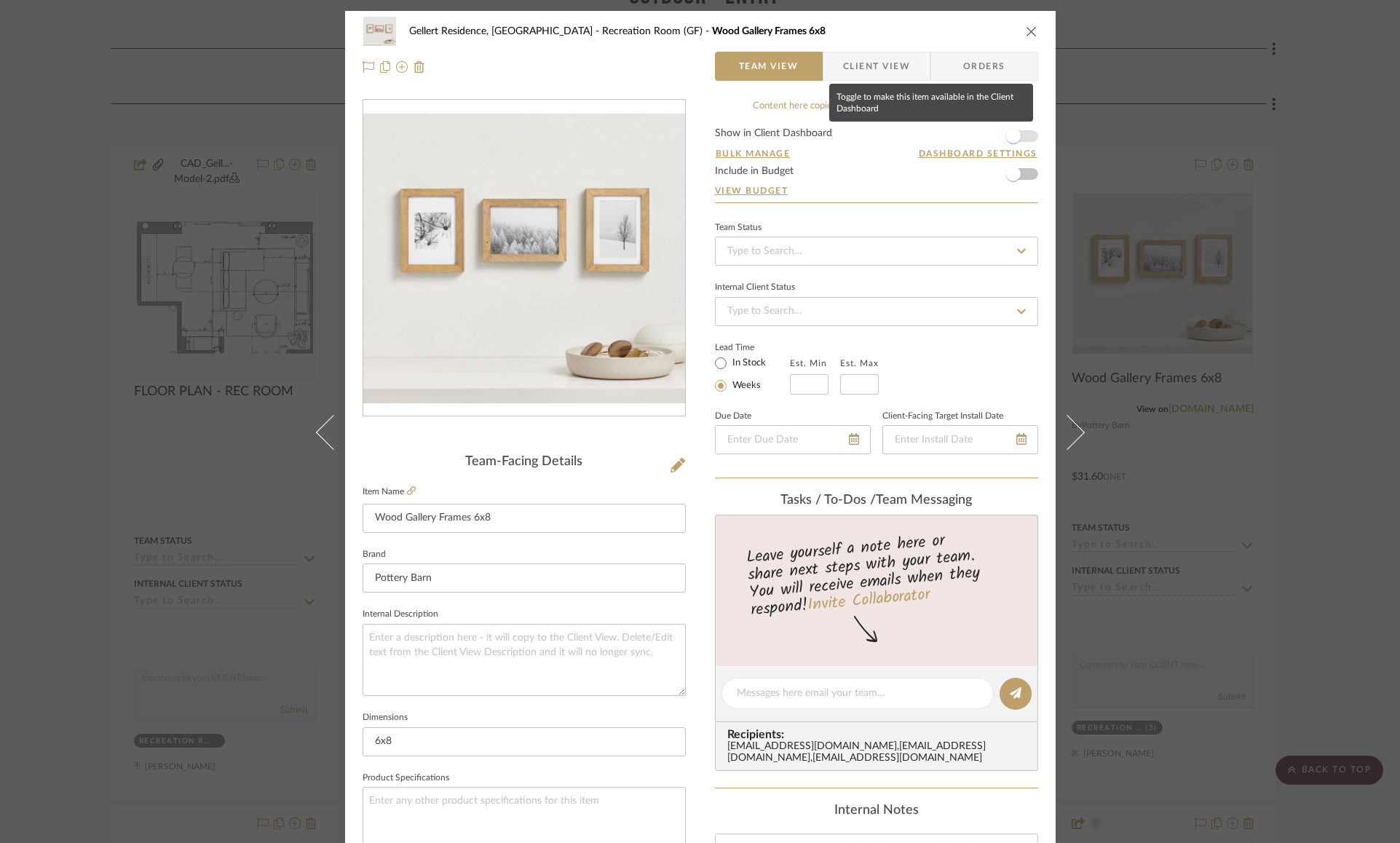
click at [1010, 131] on span "button" at bounding box center [1013, 135] width 14 height 14
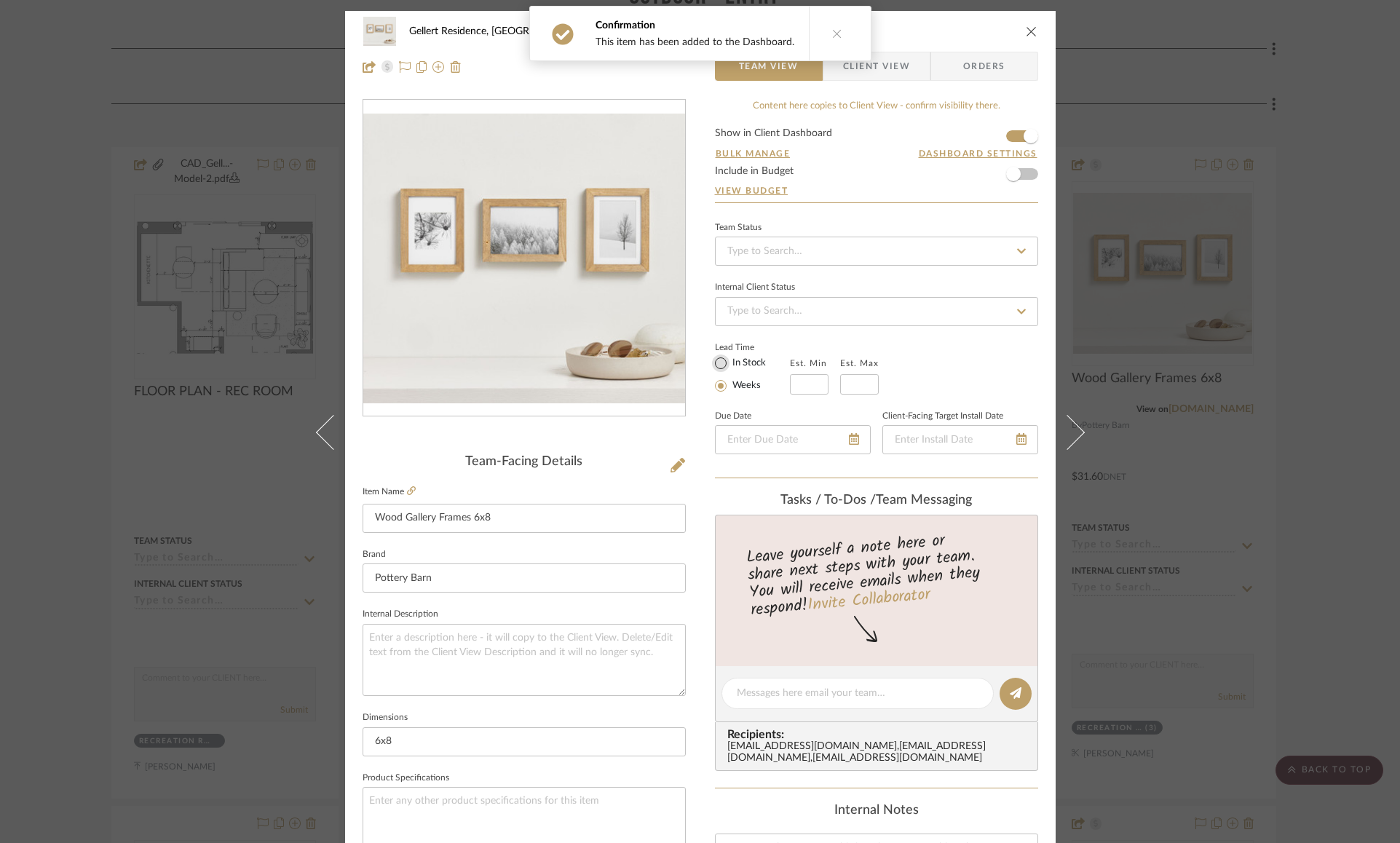
click at [712, 363] on input "In Stock" at bounding box center [720, 363] width 17 height 17
radio input "true"
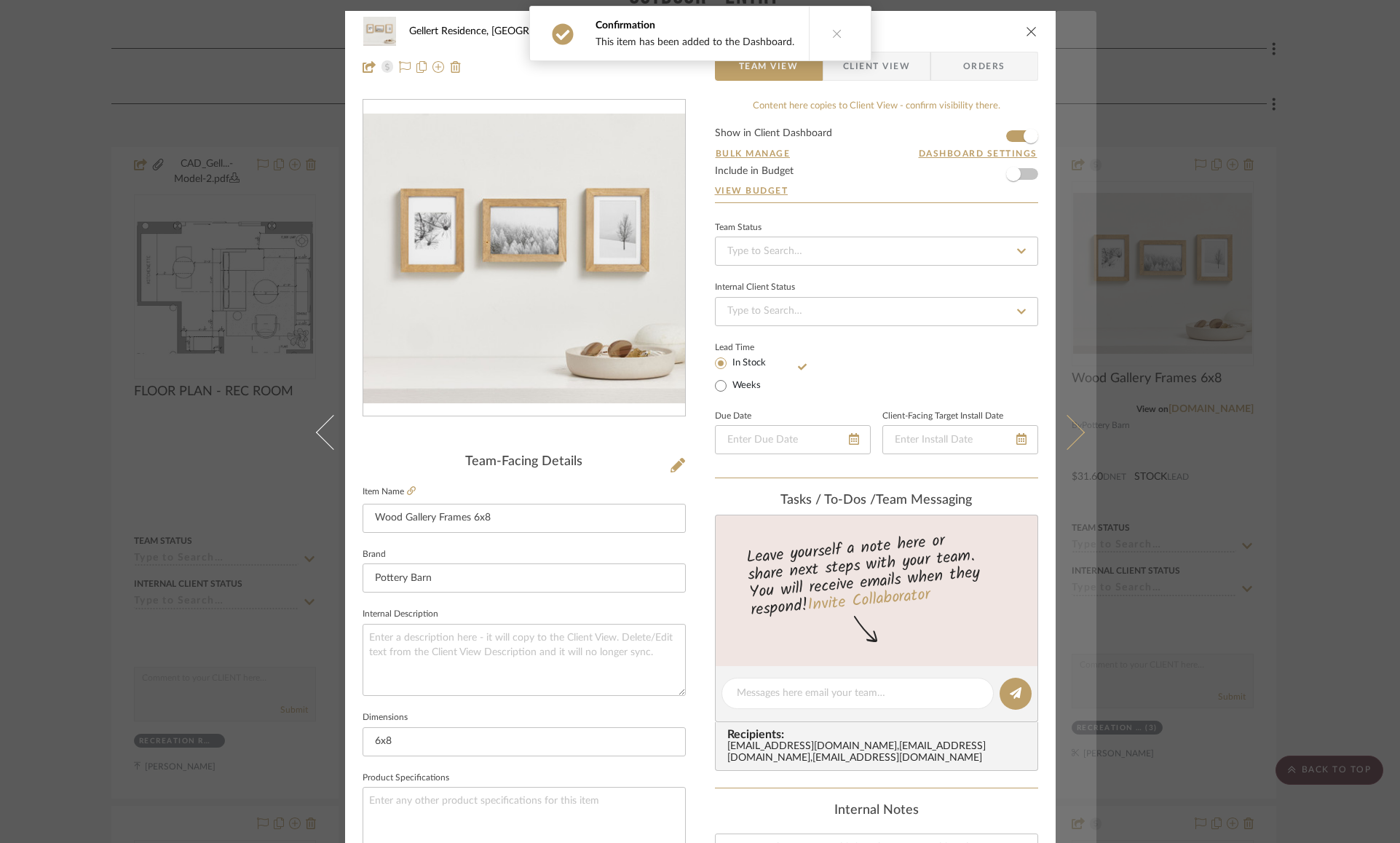
click at [1071, 422] on button at bounding box center [1076, 432] width 41 height 843
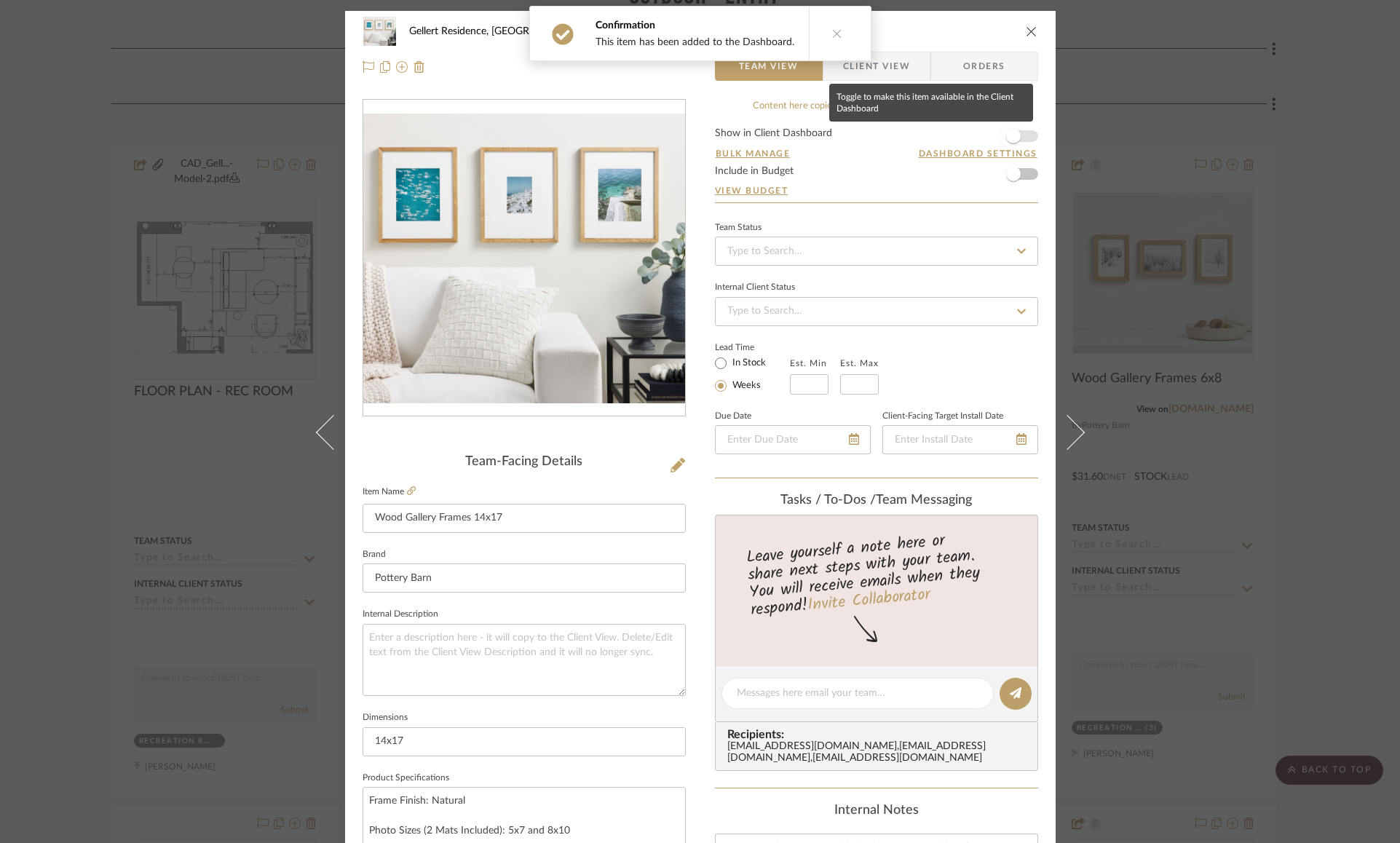
click at [1009, 132] on span "button" at bounding box center [1013, 135] width 14 height 14
click at [712, 357] on input "In Stock" at bounding box center [720, 363] width 17 height 17
radio input "true"
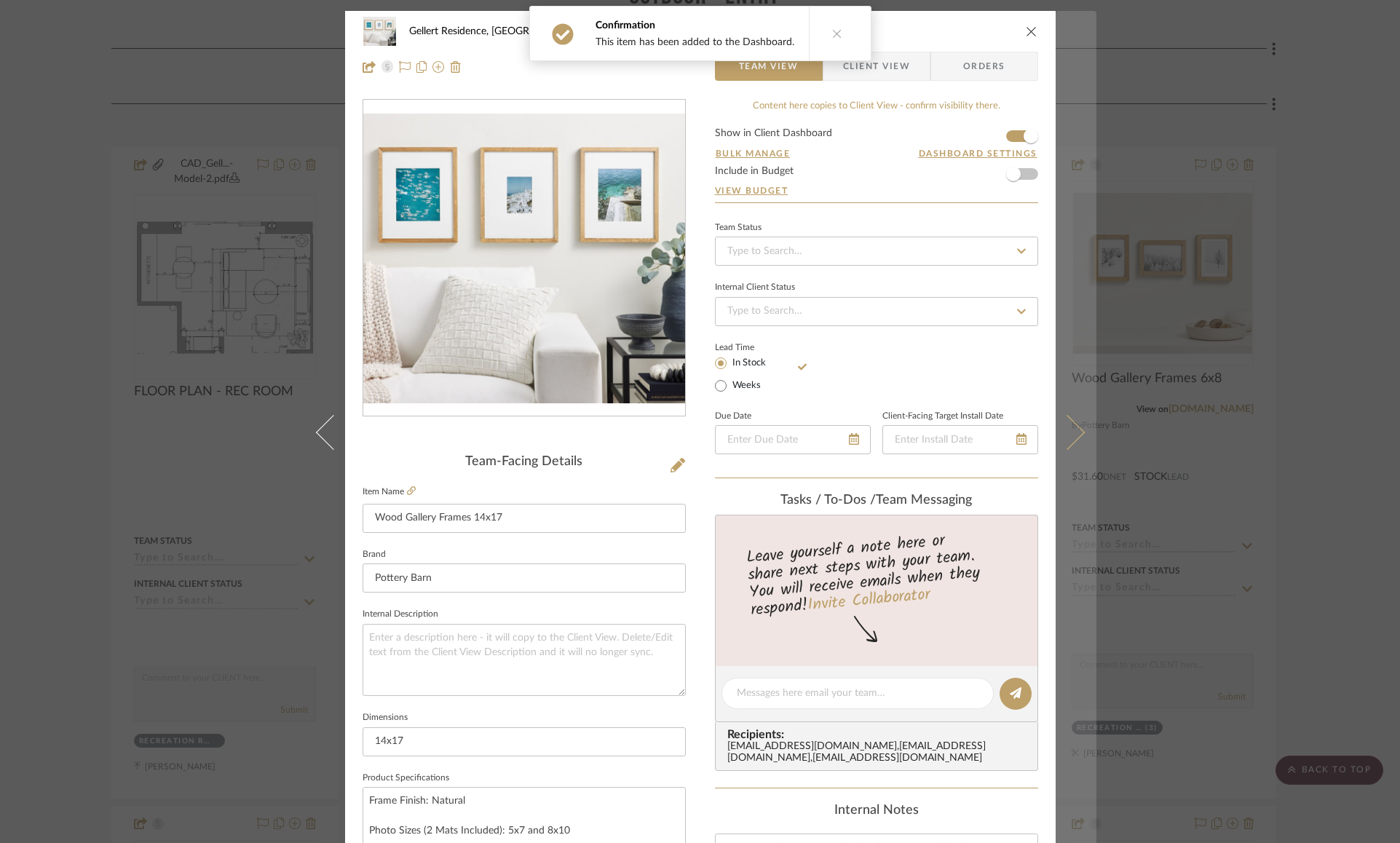
click at [1076, 439] on button at bounding box center [1076, 432] width 41 height 843
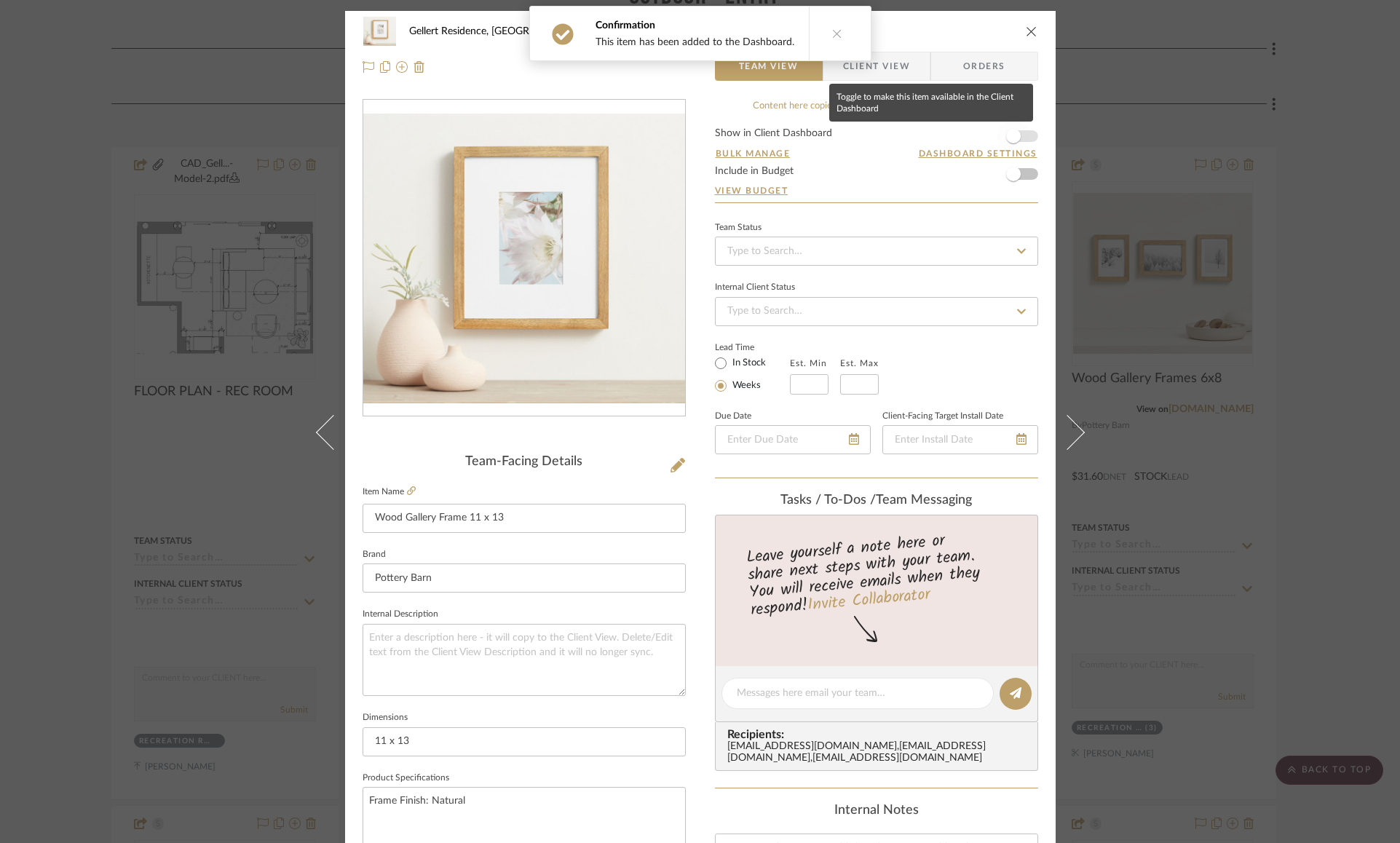
click at [1014, 132] on span "button" at bounding box center [1013, 135] width 14 height 14
click at [719, 360] on input "In Stock" at bounding box center [720, 363] width 17 height 17
radio input "true"
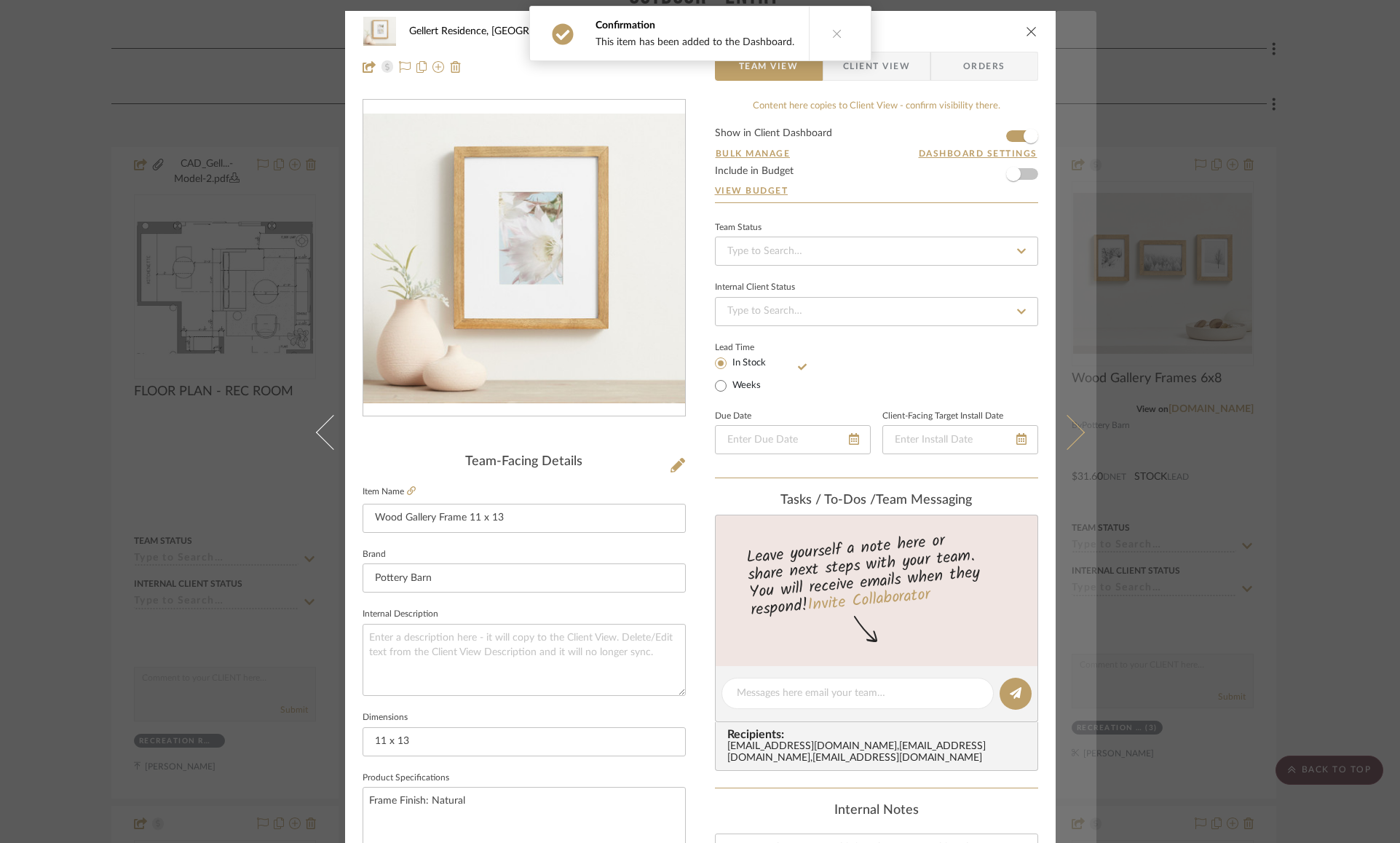
click at [1065, 429] on icon at bounding box center [1066, 433] width 35 height 35
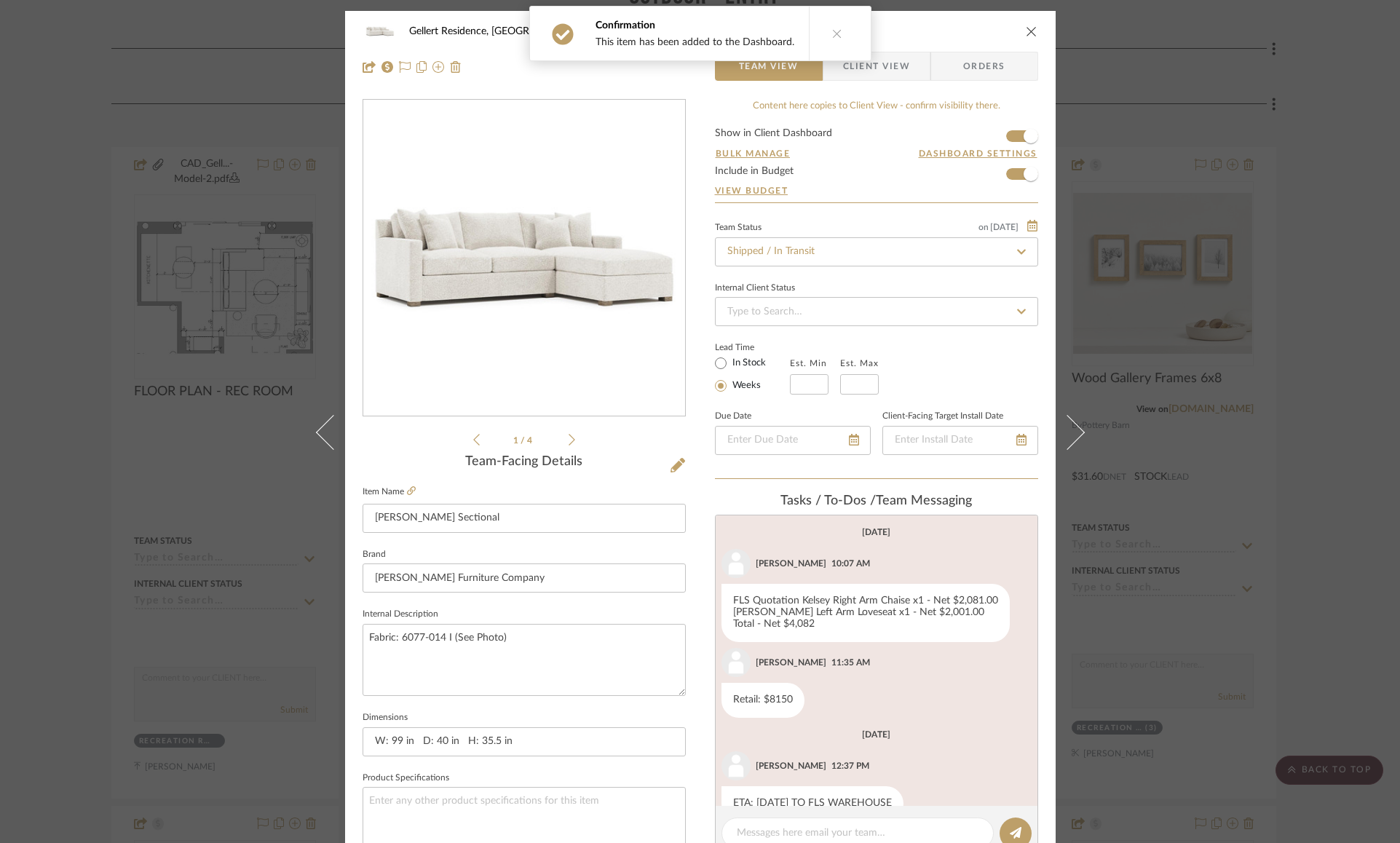
scroll to position [32, 0]
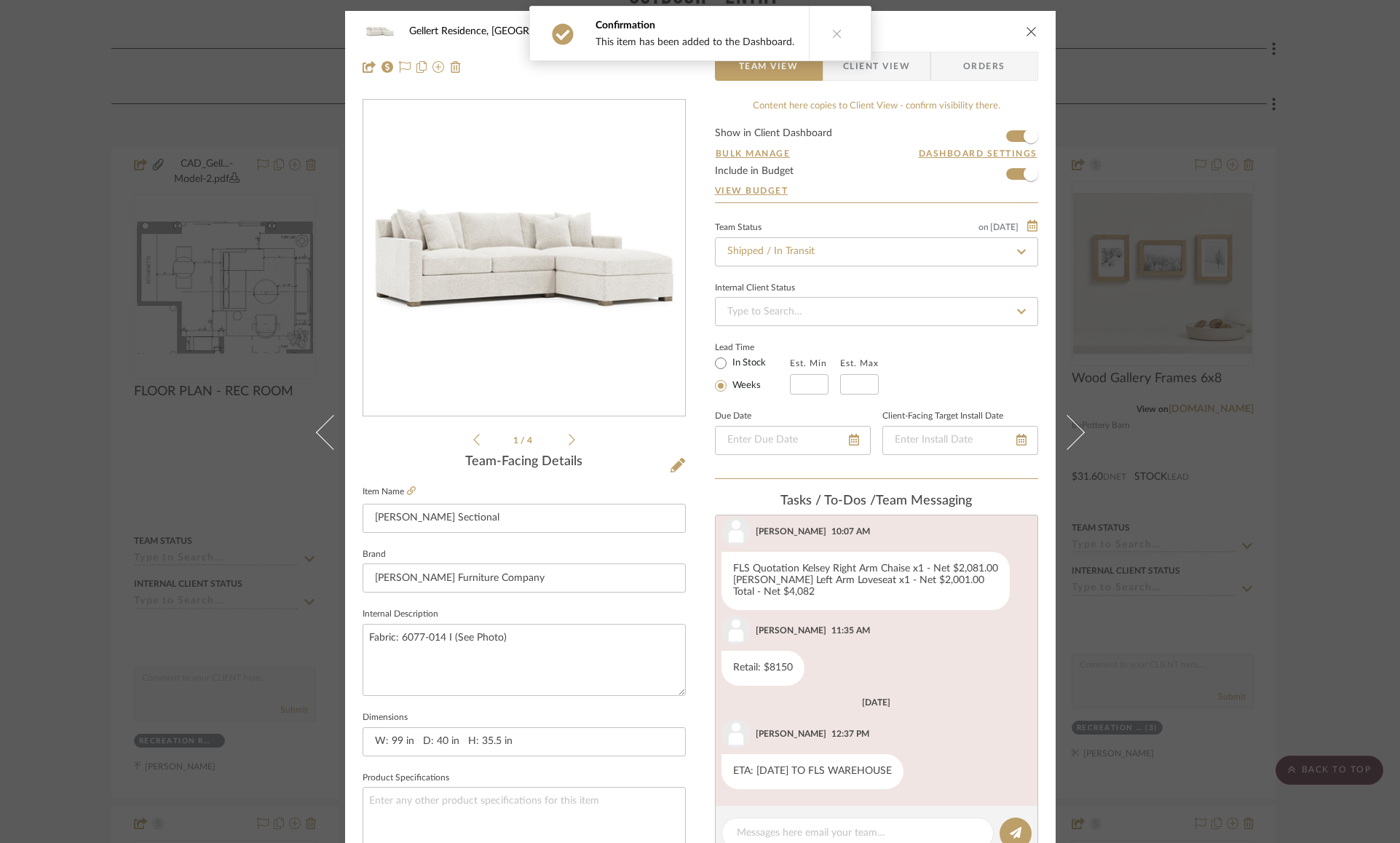
click at [1026, 30] on icon "close" at bounding box center [1031, 31] width 11 height 11
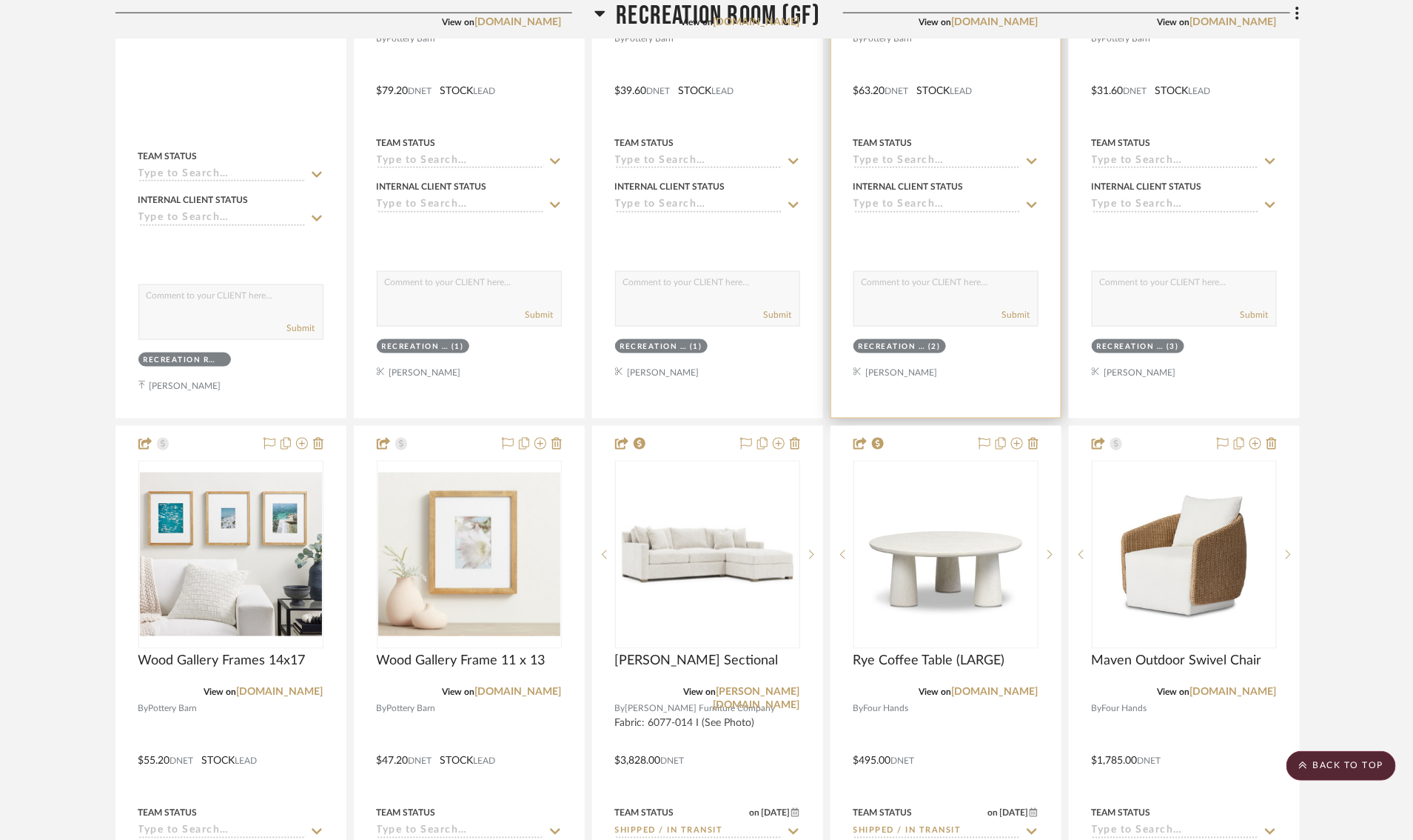
scroll to position [831, 2]
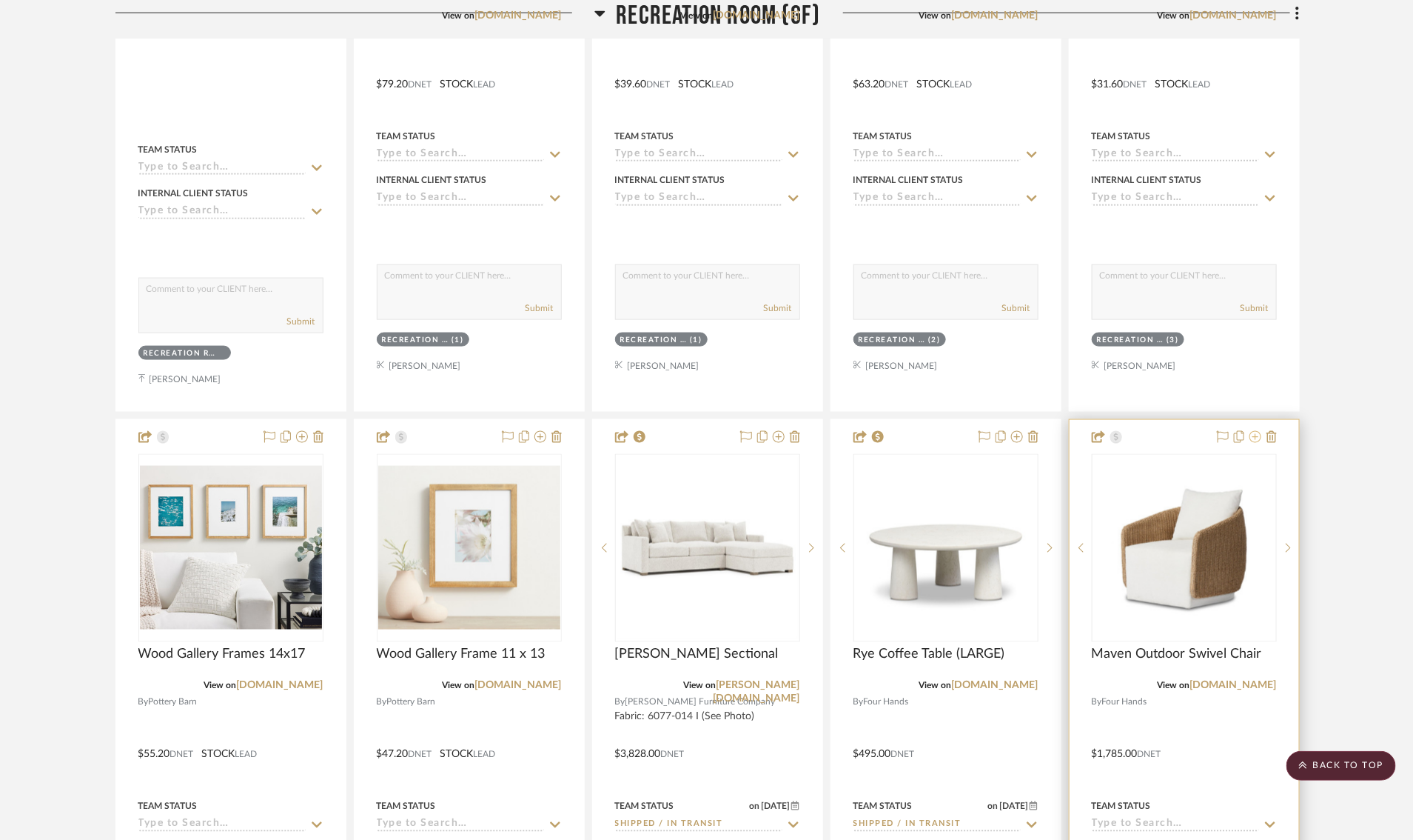
click at [1255, 436] on icon at bounding box center [1255, 436] width 12 height 12
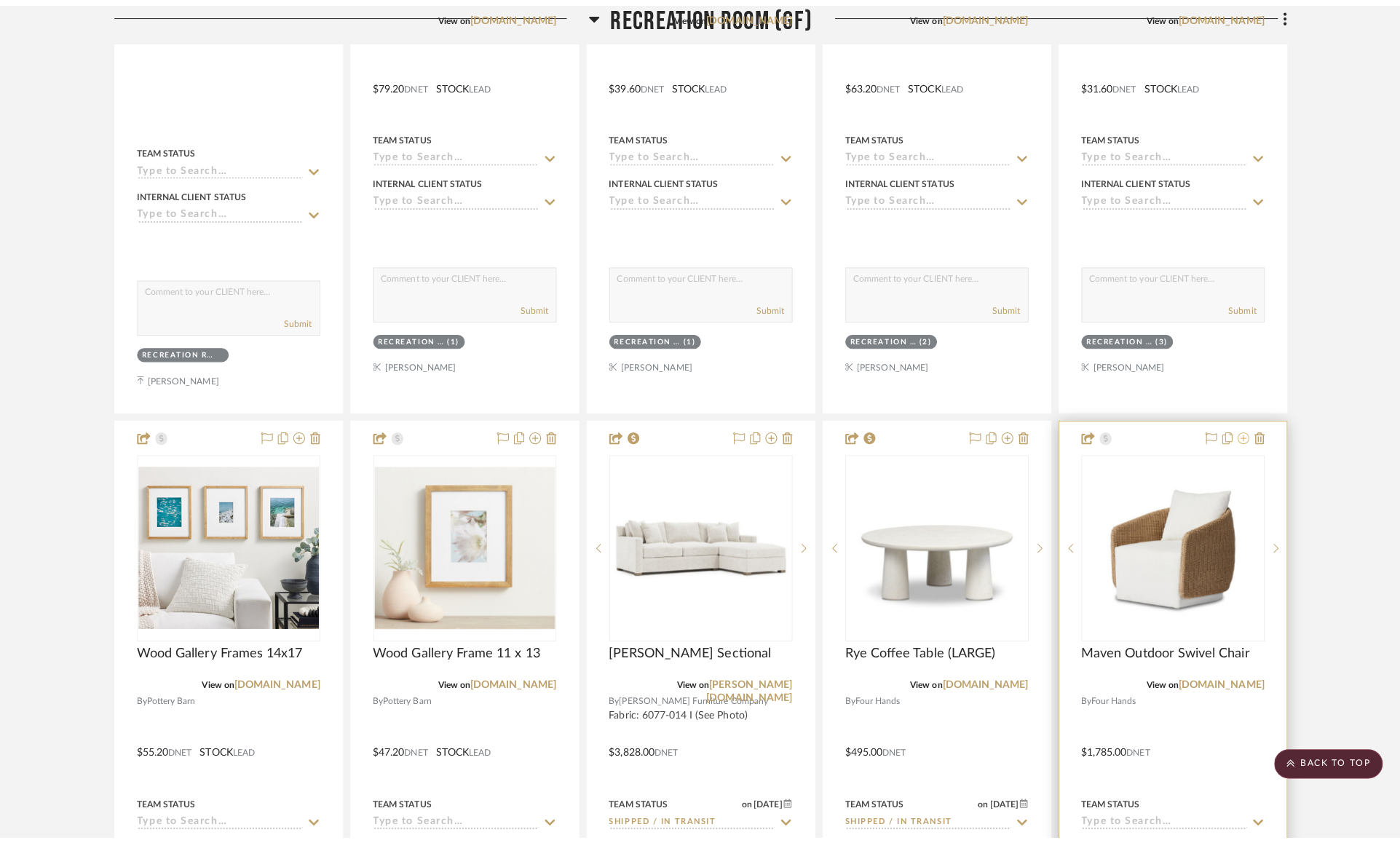
scroll to position [0, 0]
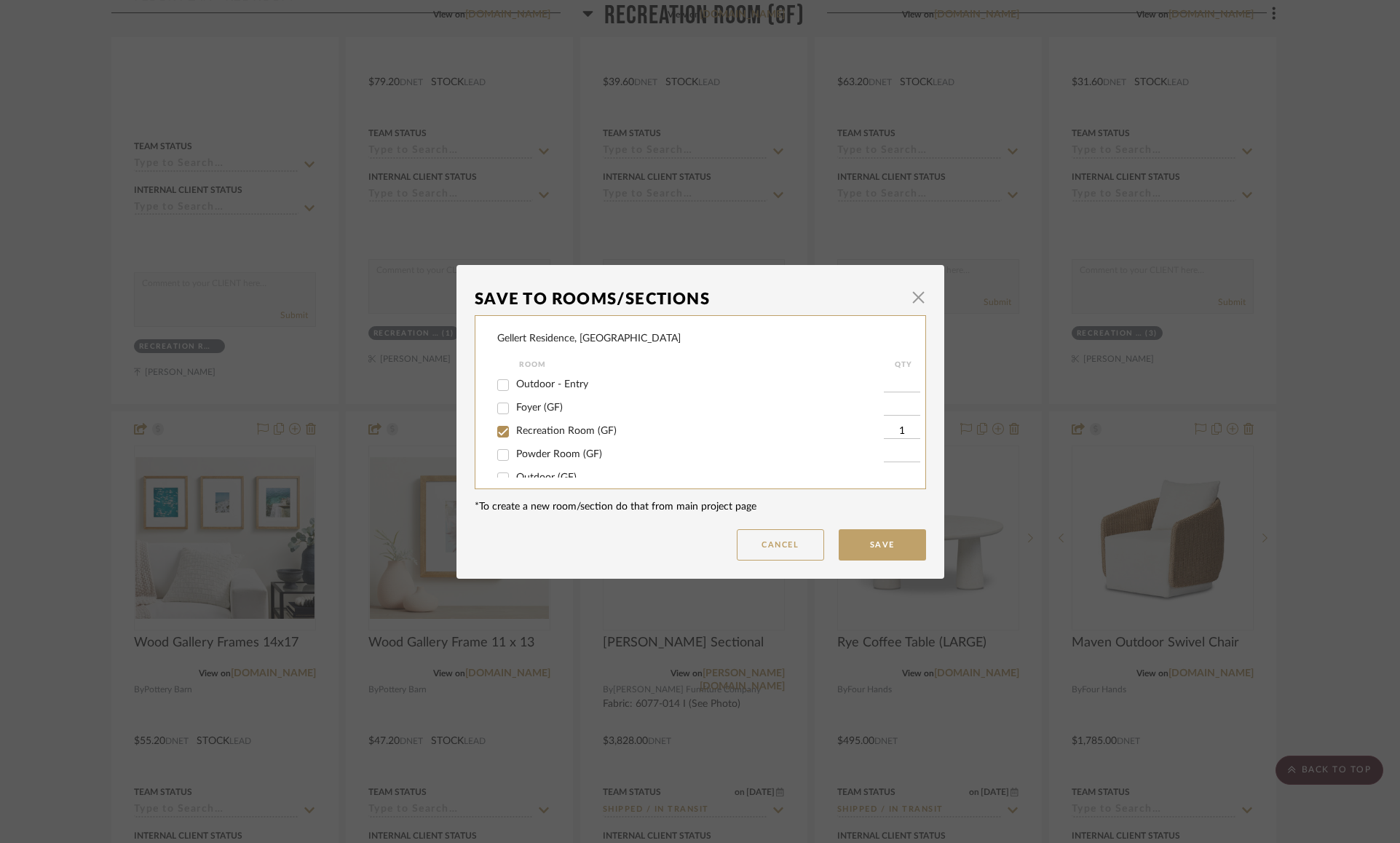
click at [505, 433] on input "Recreation Room (GF)" at bounding box center [503, 431] width 24 height 24
checkbox input "false"
click at [862, 547] on button "Save" at bounding box center [882, 544] width 87 height 31
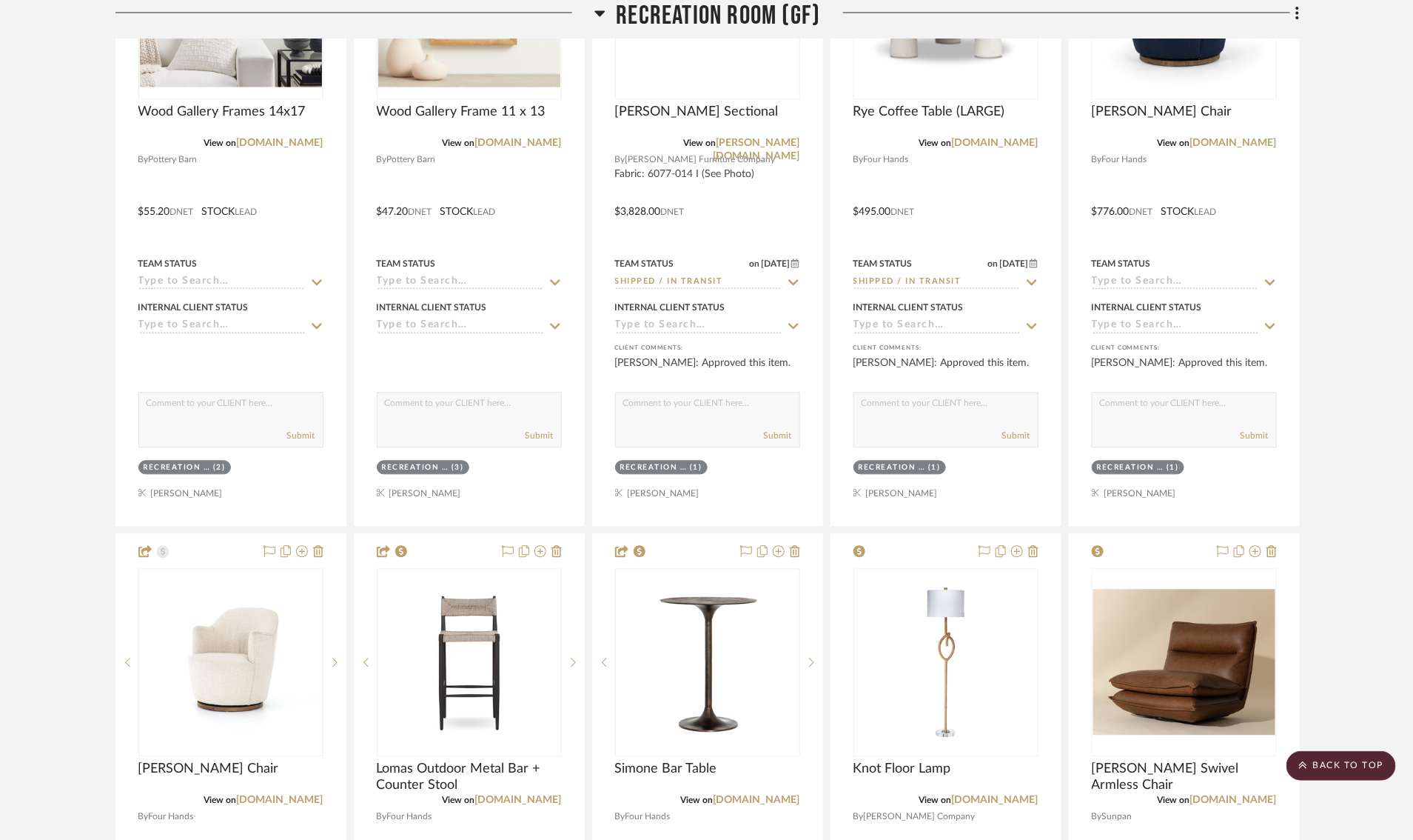
scroll to position [1482, 2]
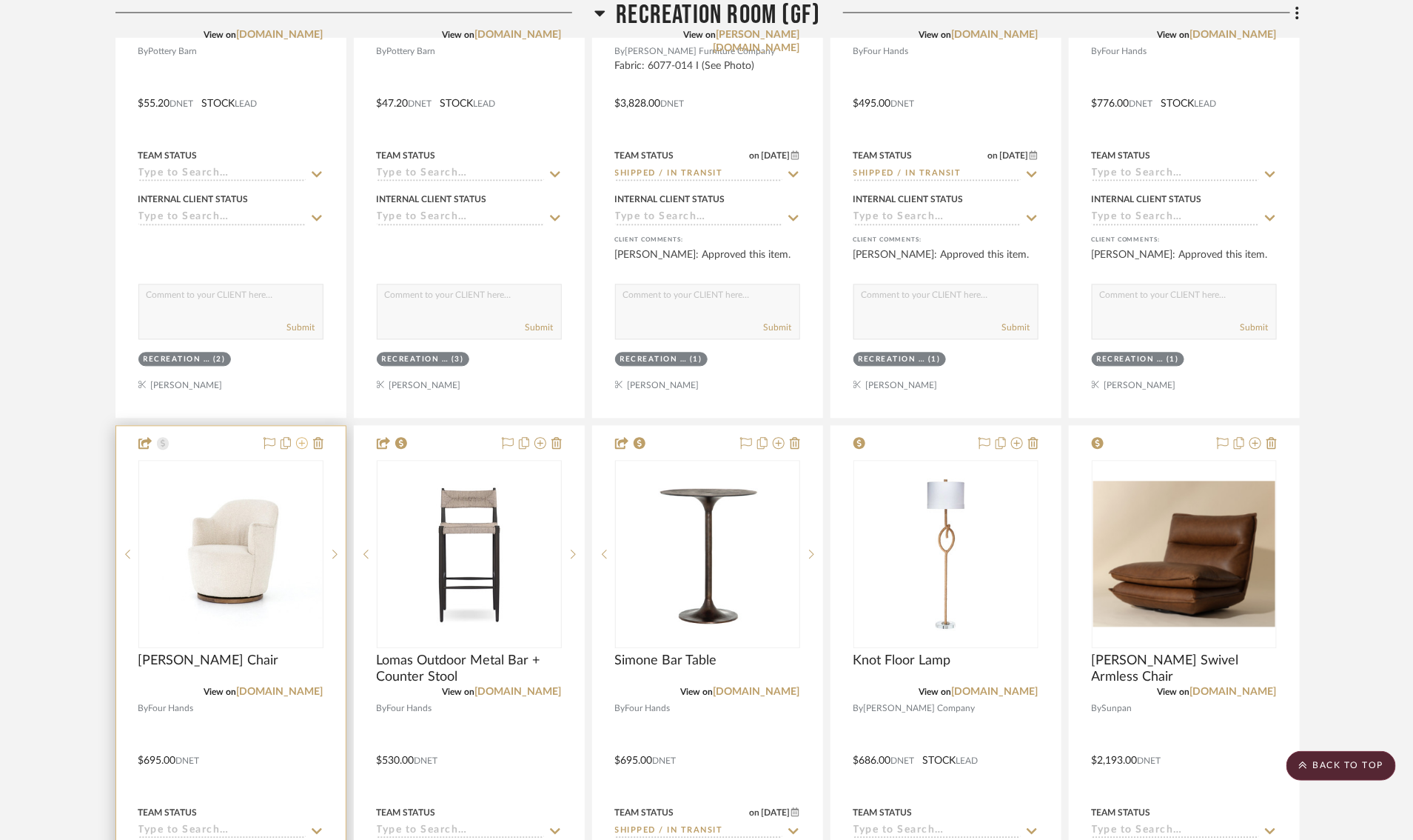
click at [301, 439] on icon at bounding box center [302, 442] width 12 height 12
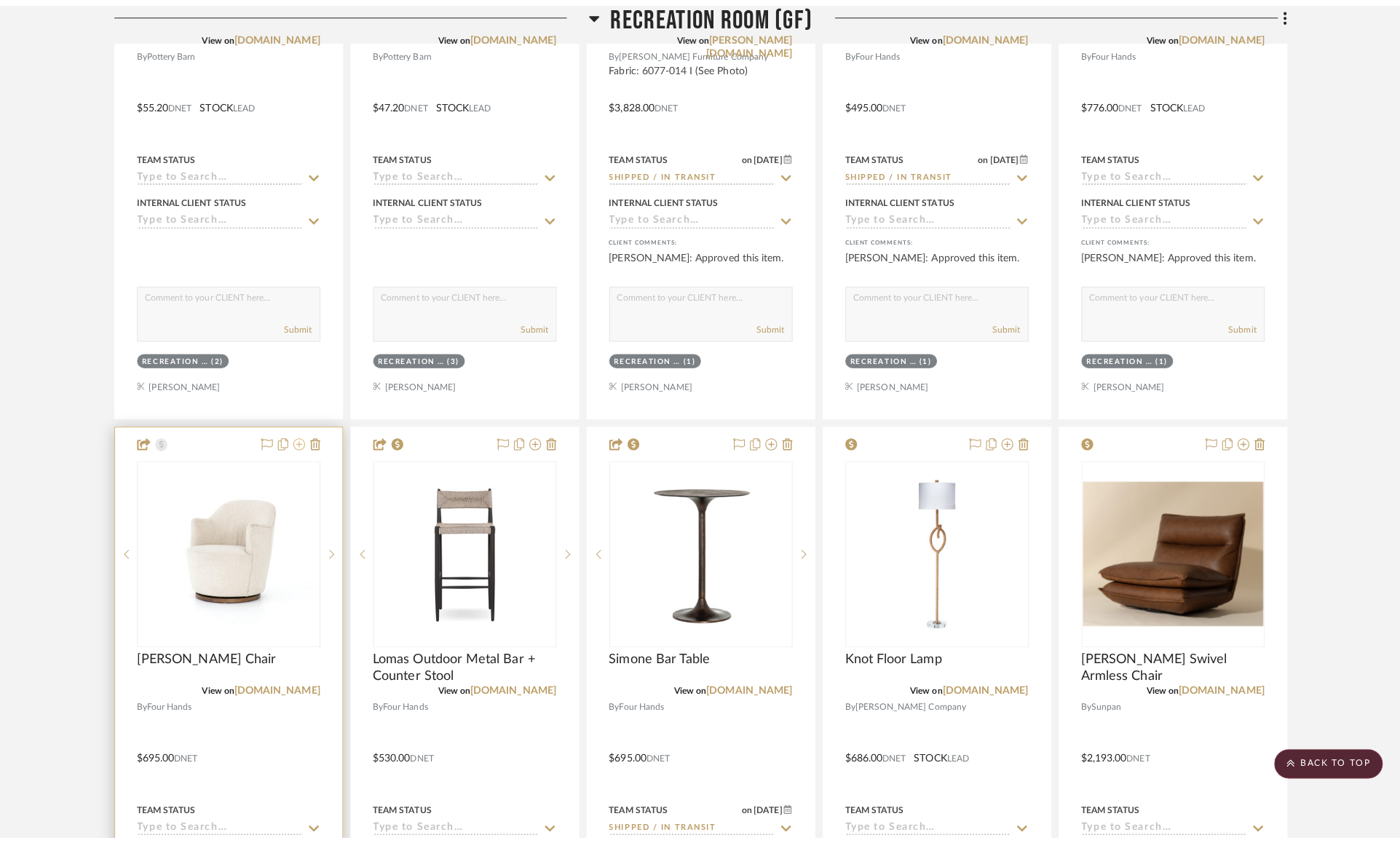
scroll to position [0, 0]
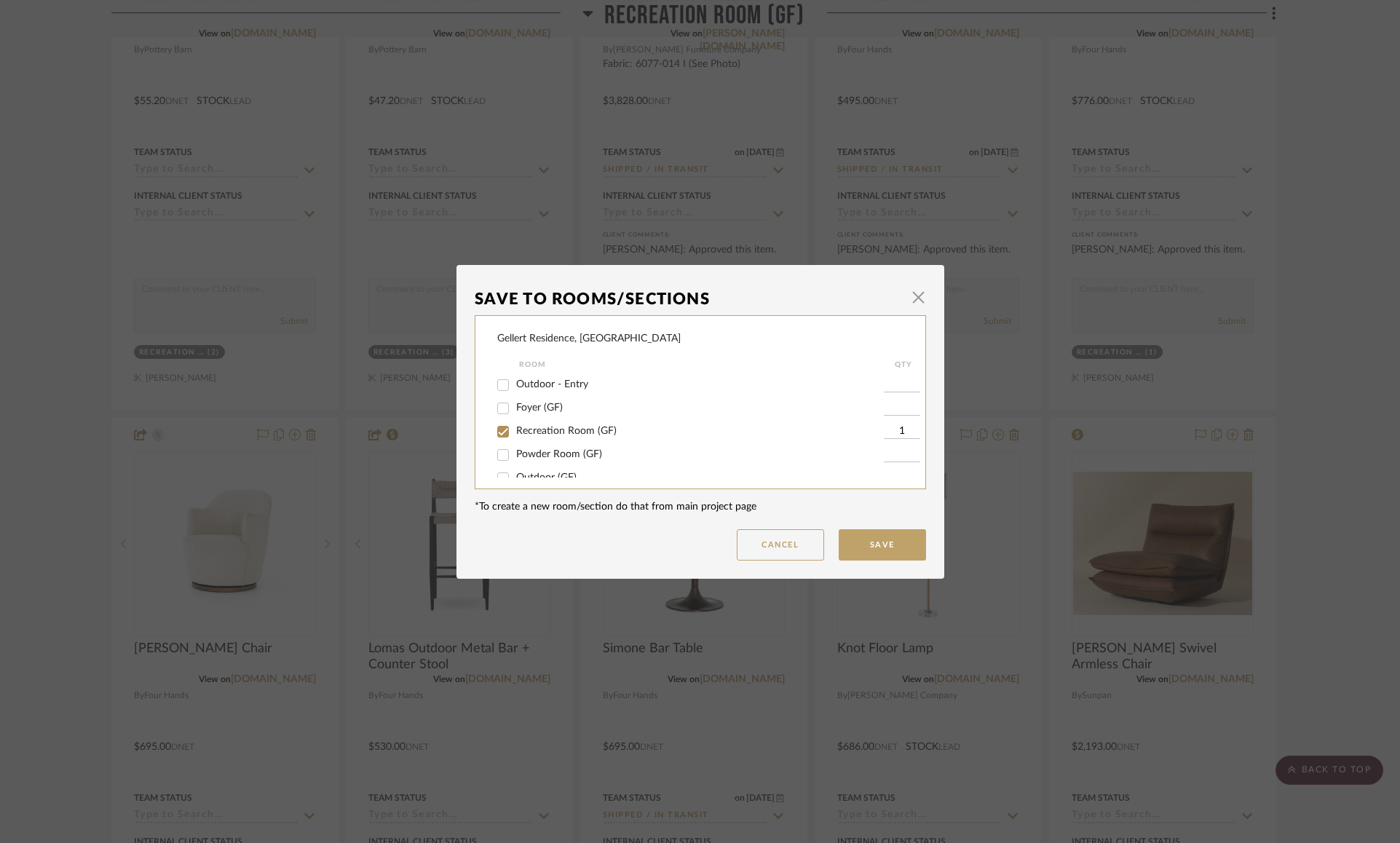
click at [490, 430] on div "Gellert Residence, Long Beach Township Room QTY Outdoor - Entry Foyer (GF) Recr…" at bounding box center [700, 401] width 452 height 174
click at [501, 435] on input "Recreation Room (GF)" at bounding box center [503, 431] width 24 height 24
checkbox input "false"
click at [886, 542] on button "Save" at bounding box center [882, 544] width 87 height 31
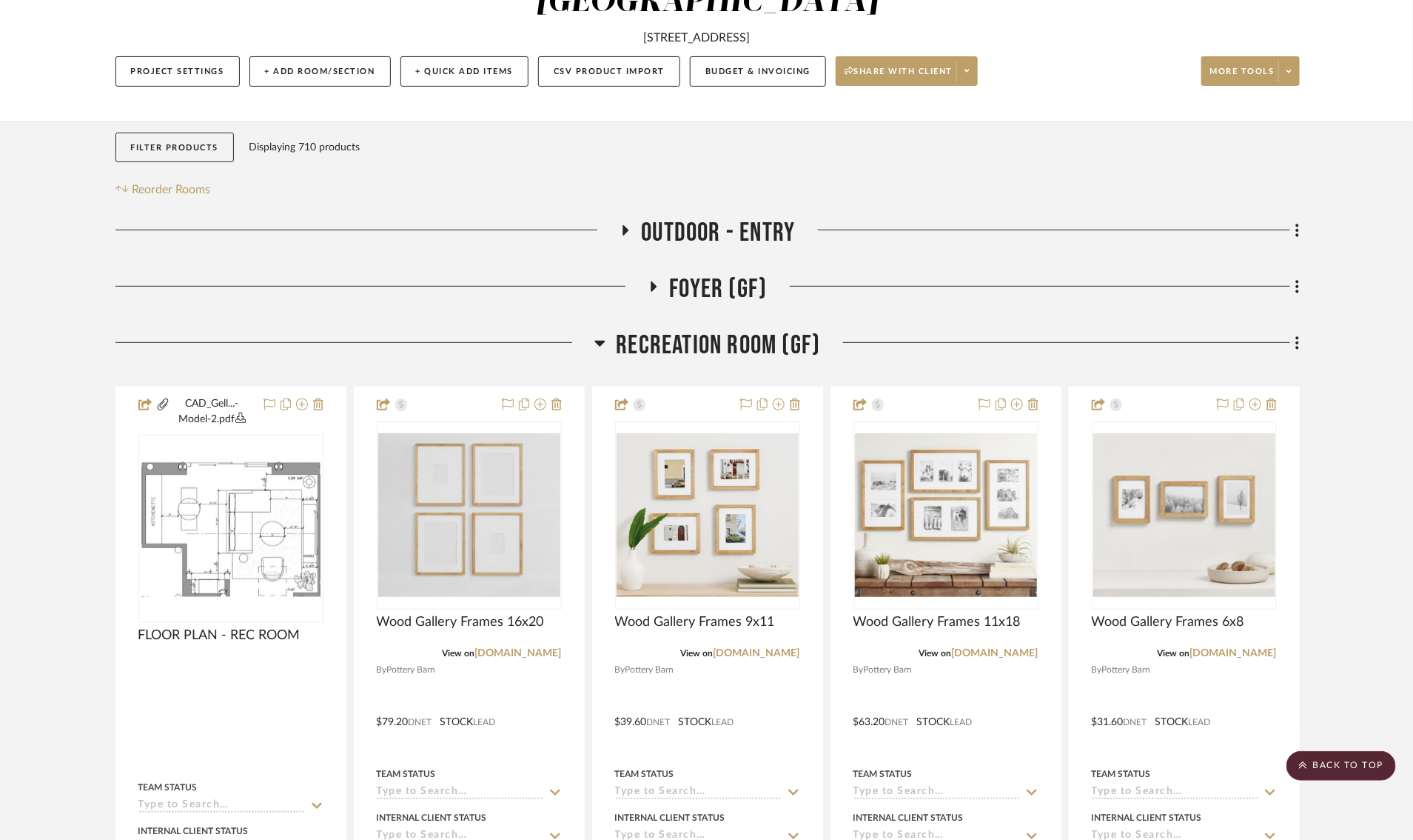
scroll to position [0, 5]
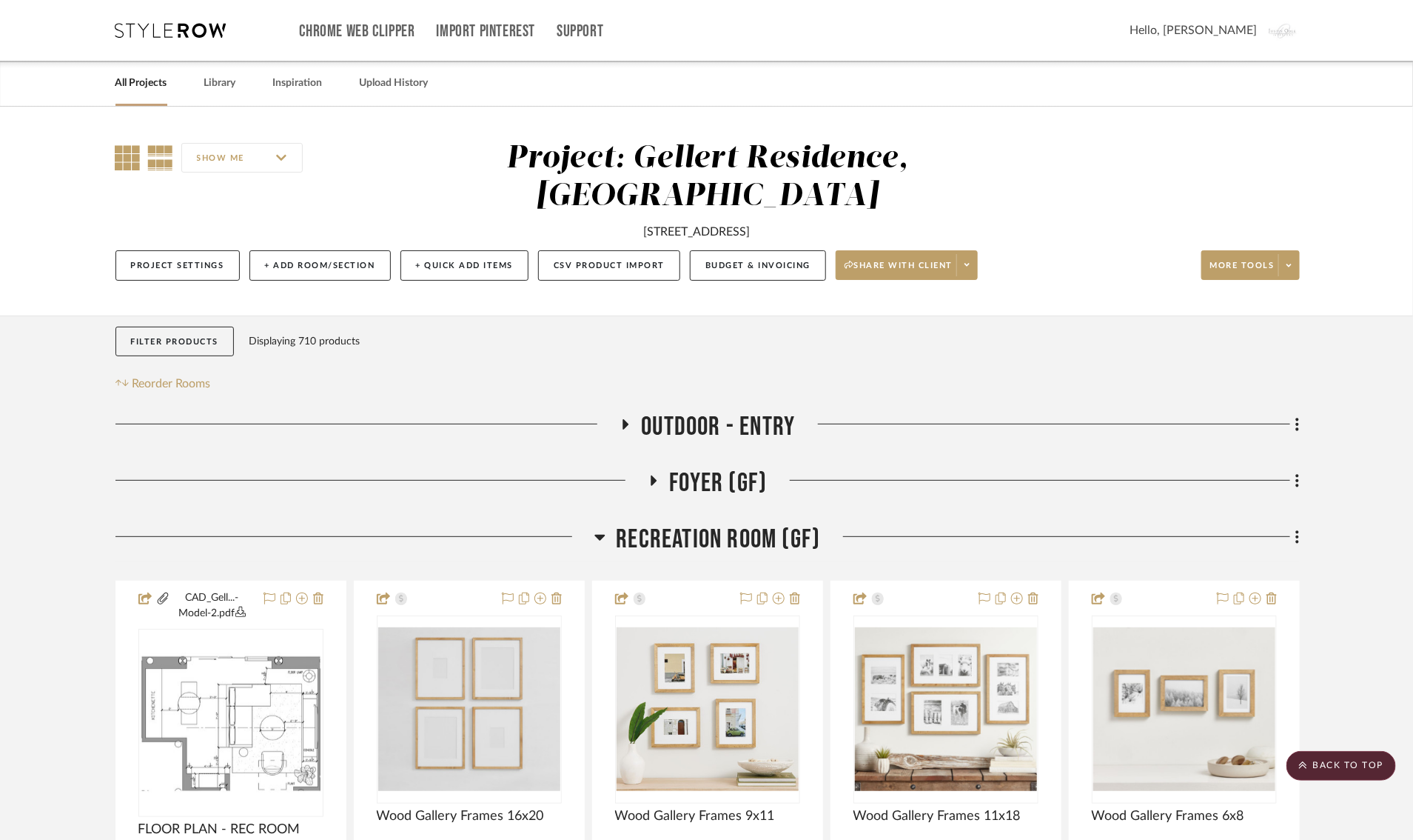
click at [126, 167] on icon at bounding box center [128, 158] width 26 height 26
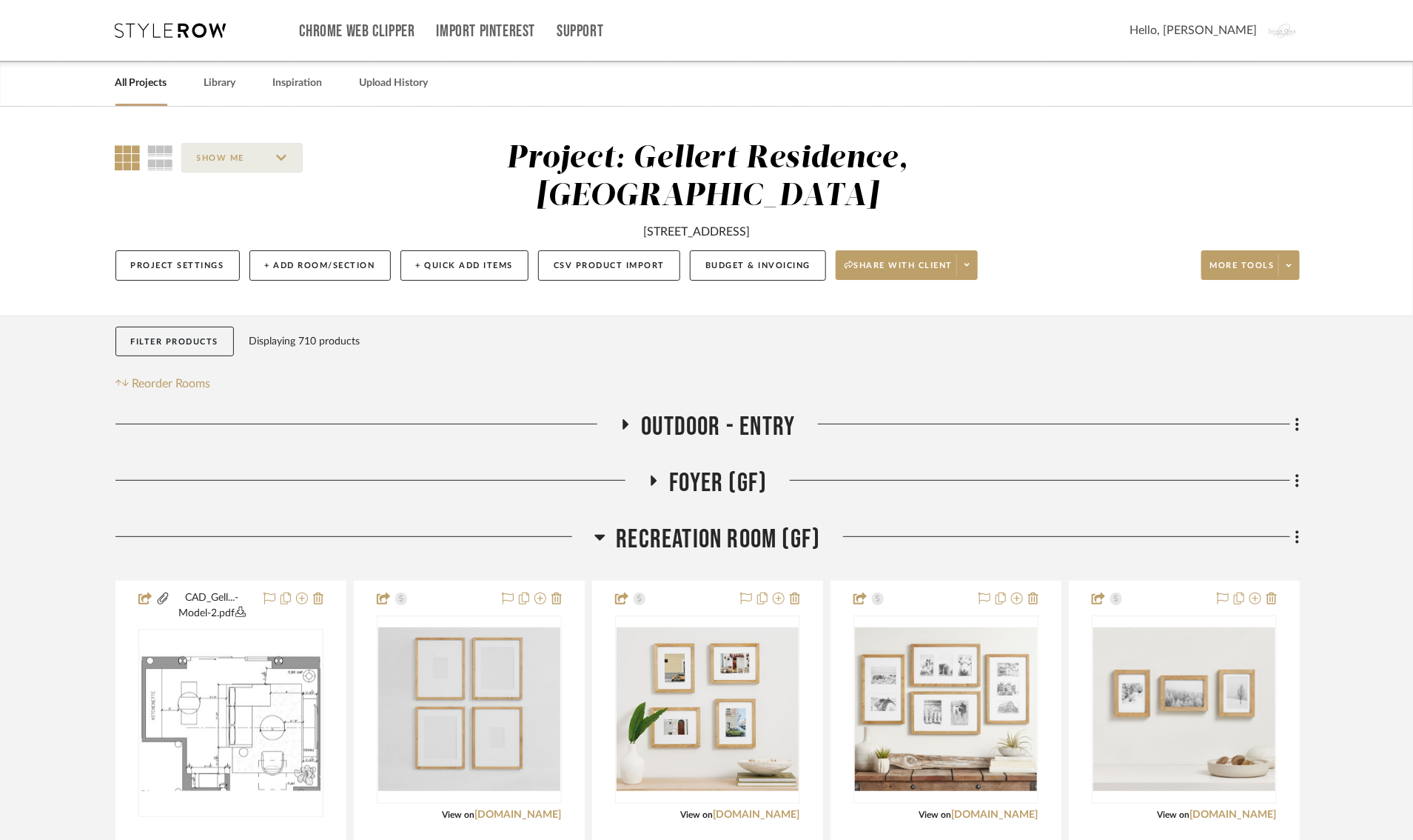
click at [623, 420] on icon at bounding box center [626, 424] width 6 height 10
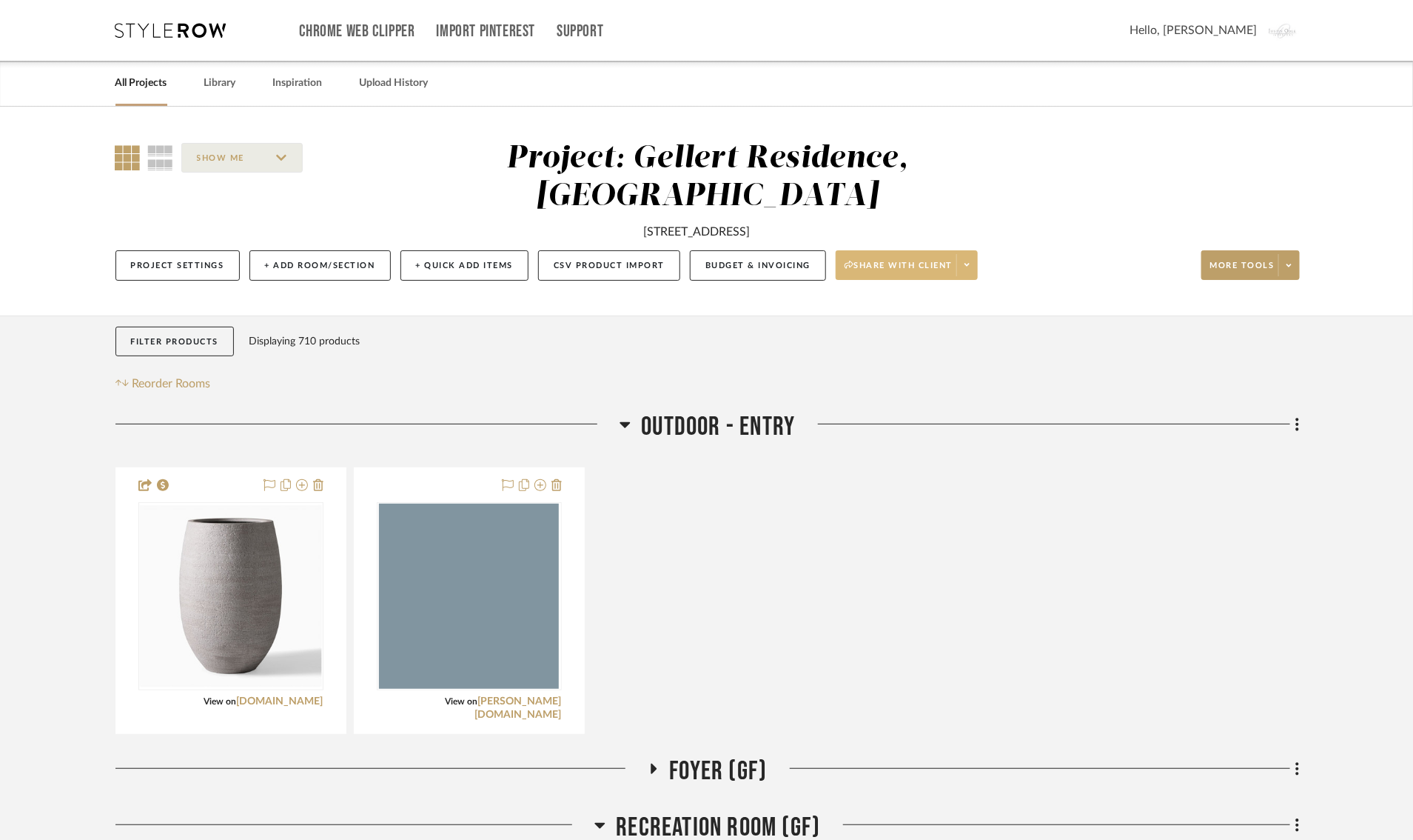
click at [968, 268] on span at bounding box center [967, 265] width 21 height 22
click at [1258, 270] on div at bounding box center [706, 420] width 1413 height 840
click at [1247, 268] on span "More tools" at bounding box center [1242, 271] width 64 height 22
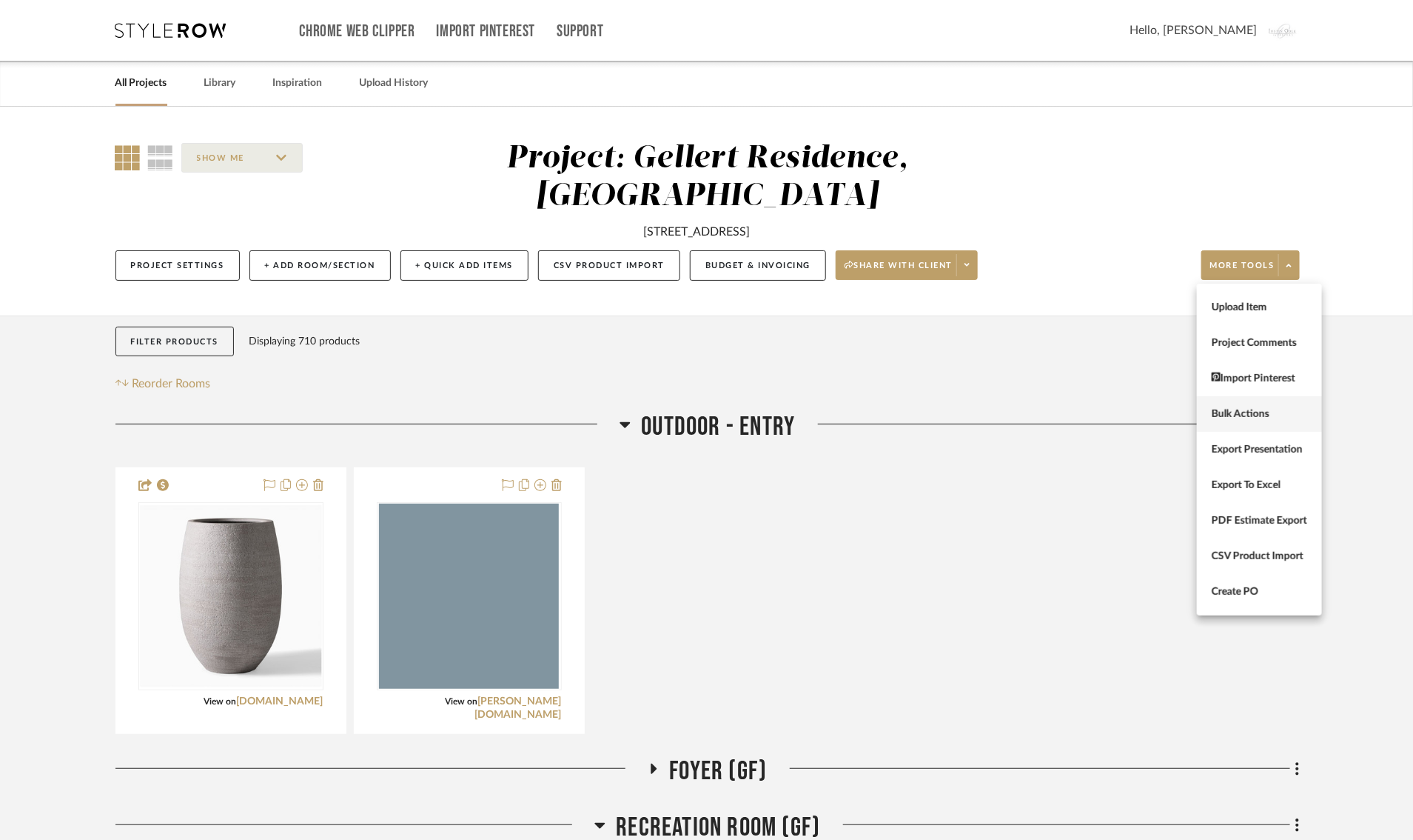
click at [1251, 418] on span "Bulk Actions" at bounding box center [1259, 413] width 95 height 12
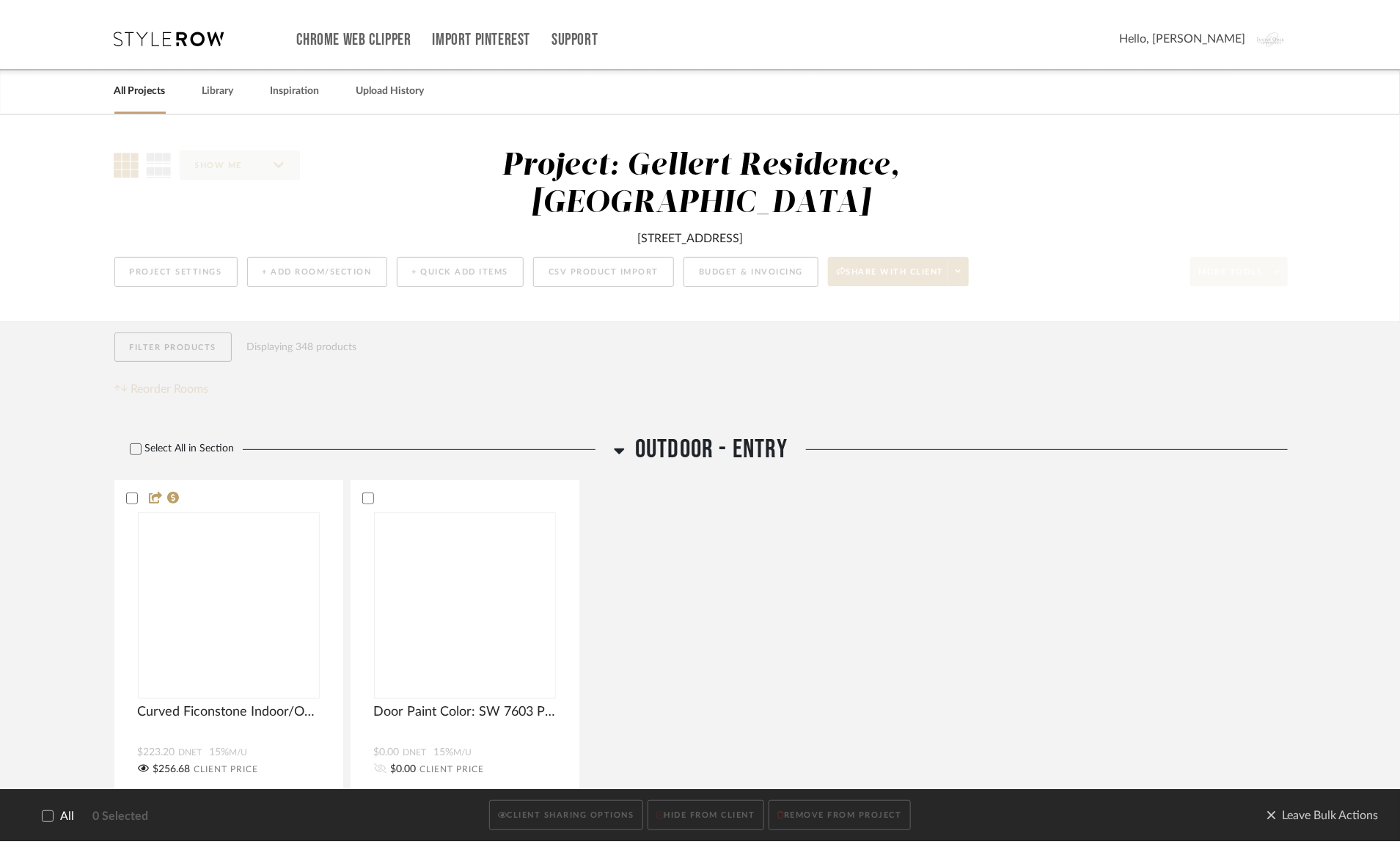
scroll to position [0, 0]
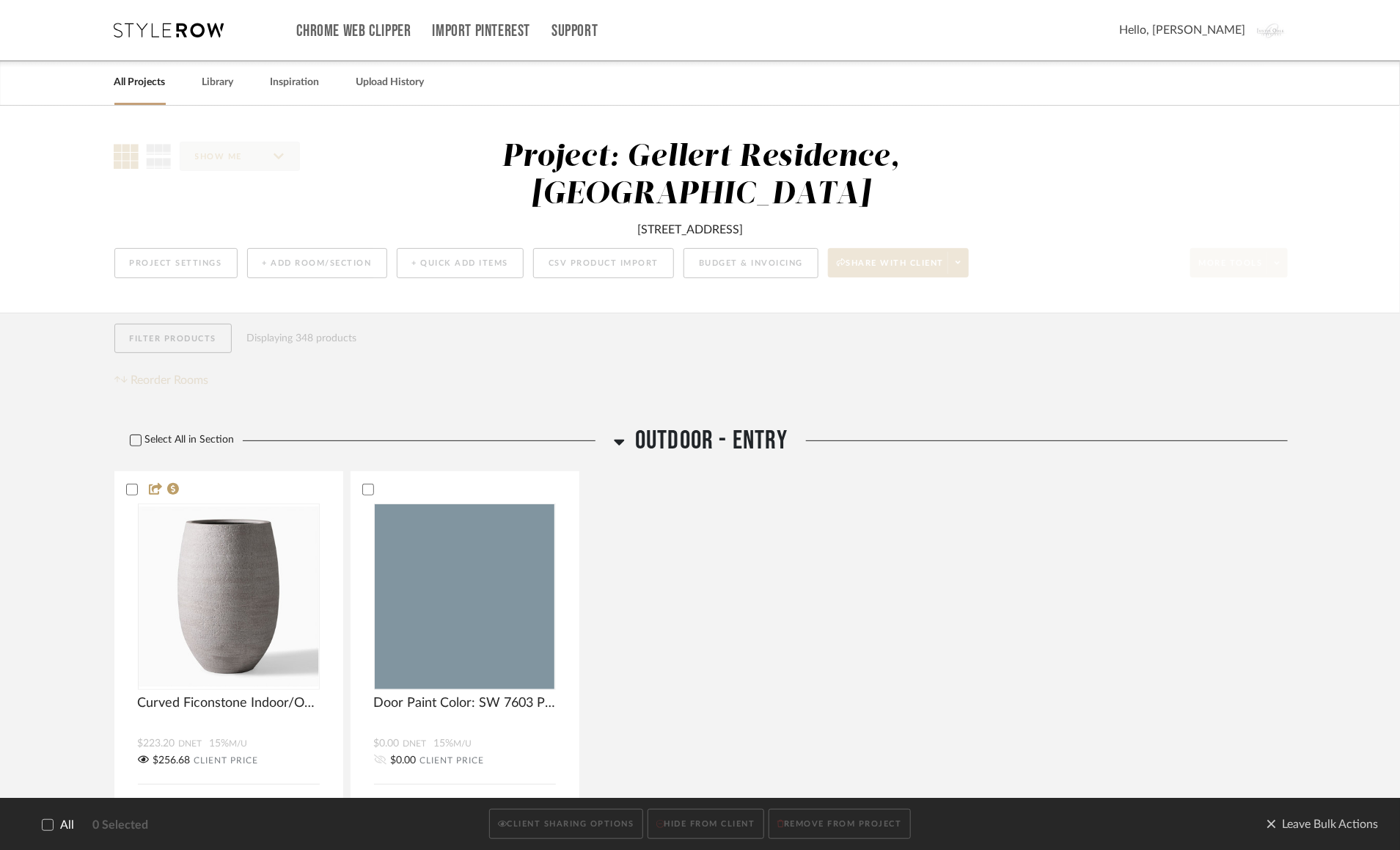
click at [134, 441] on icon at bounding box center [135, 441] width 9 height 8
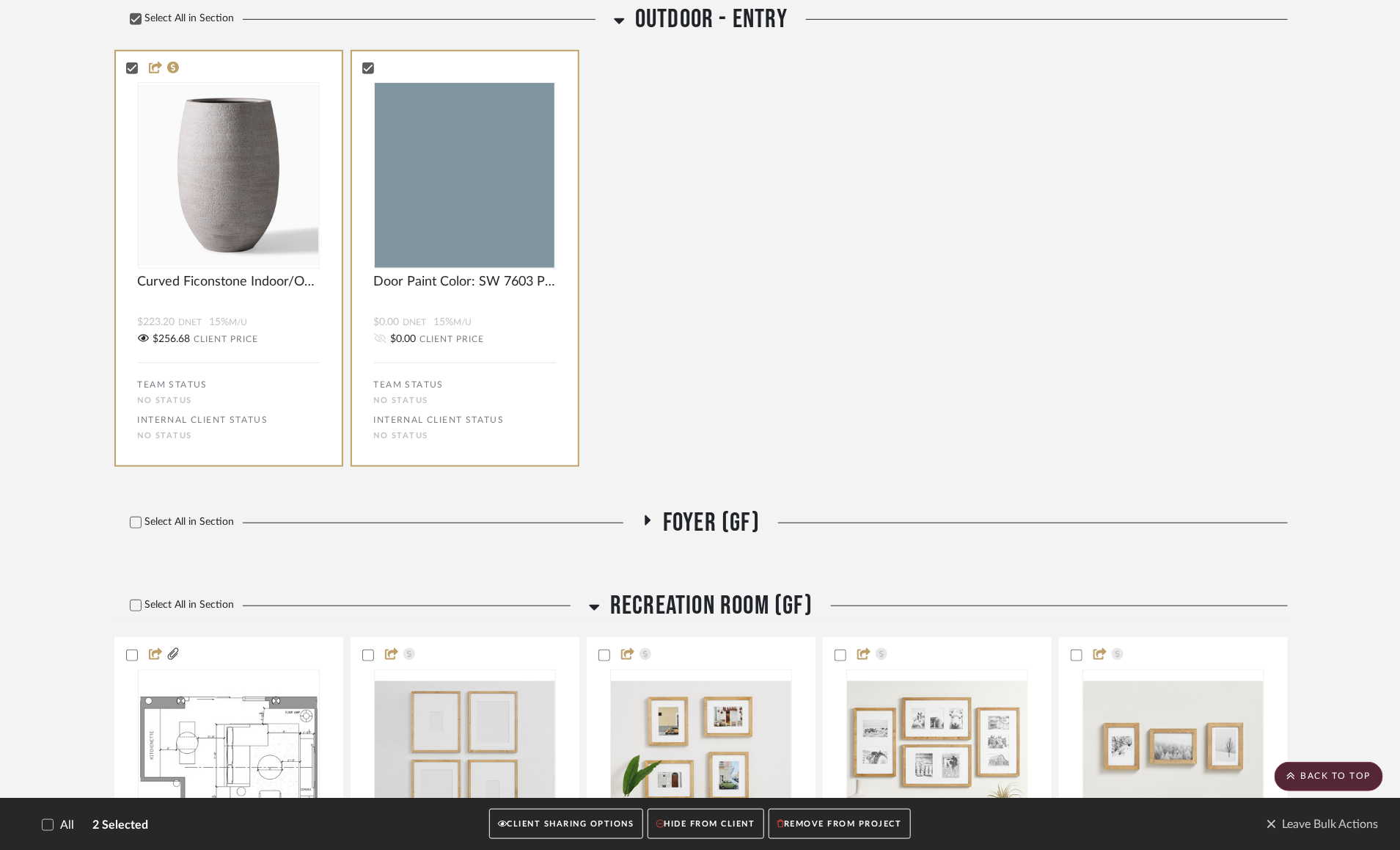
scroll to position [434, 0]
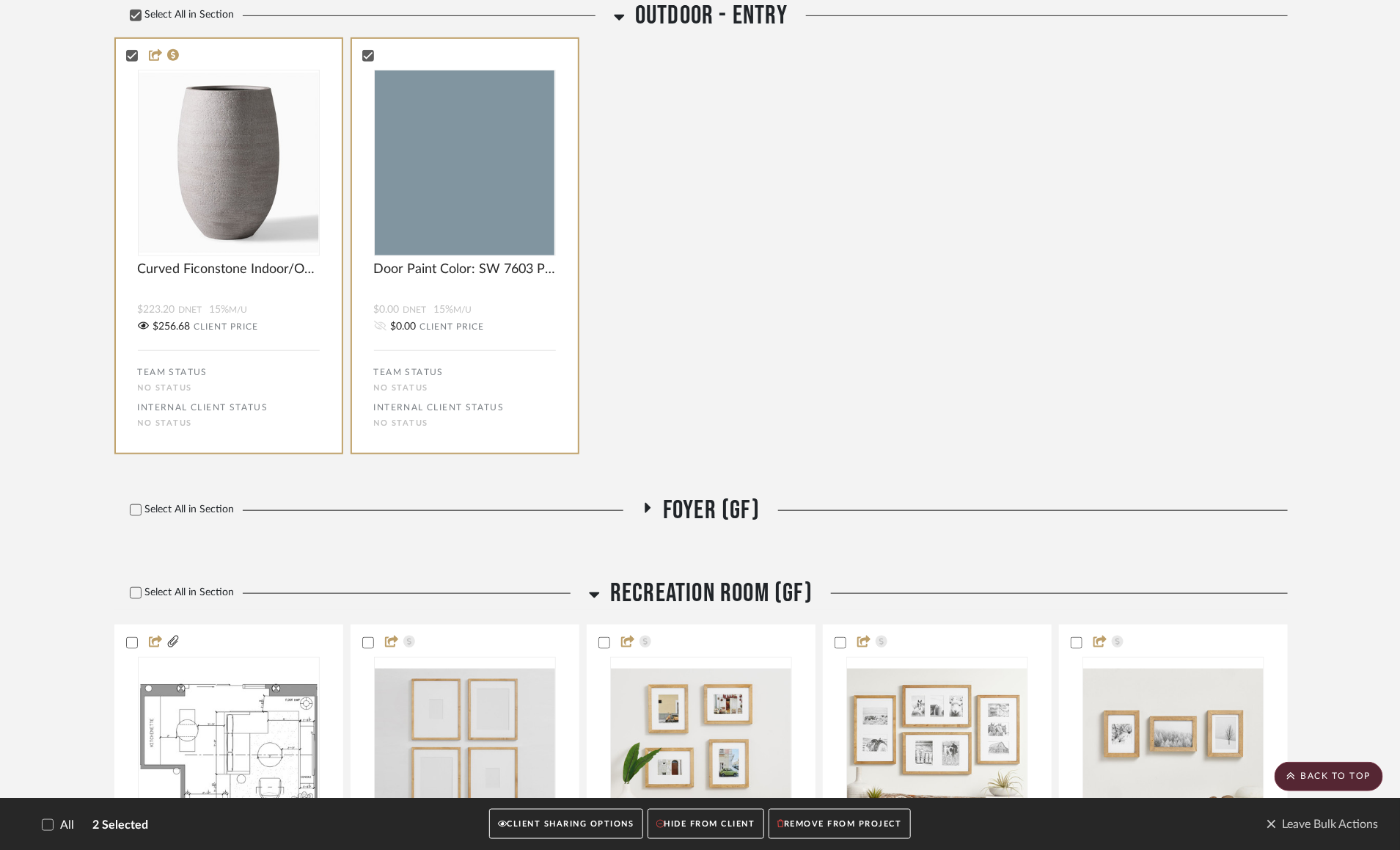
click at [655, 504] on icon at bounding box center [648, 508] width 18 height 11
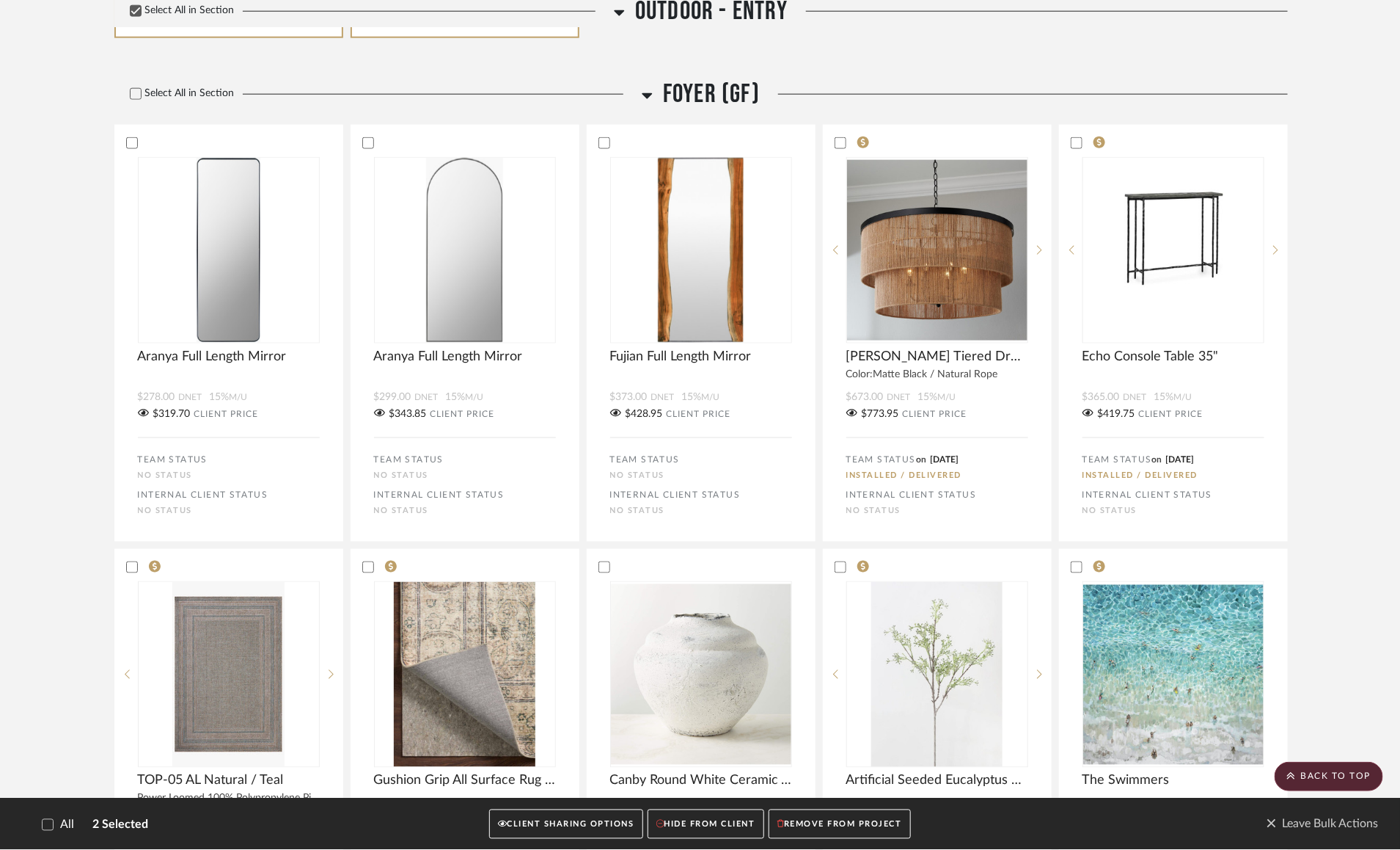
scroll to position [783, 0]
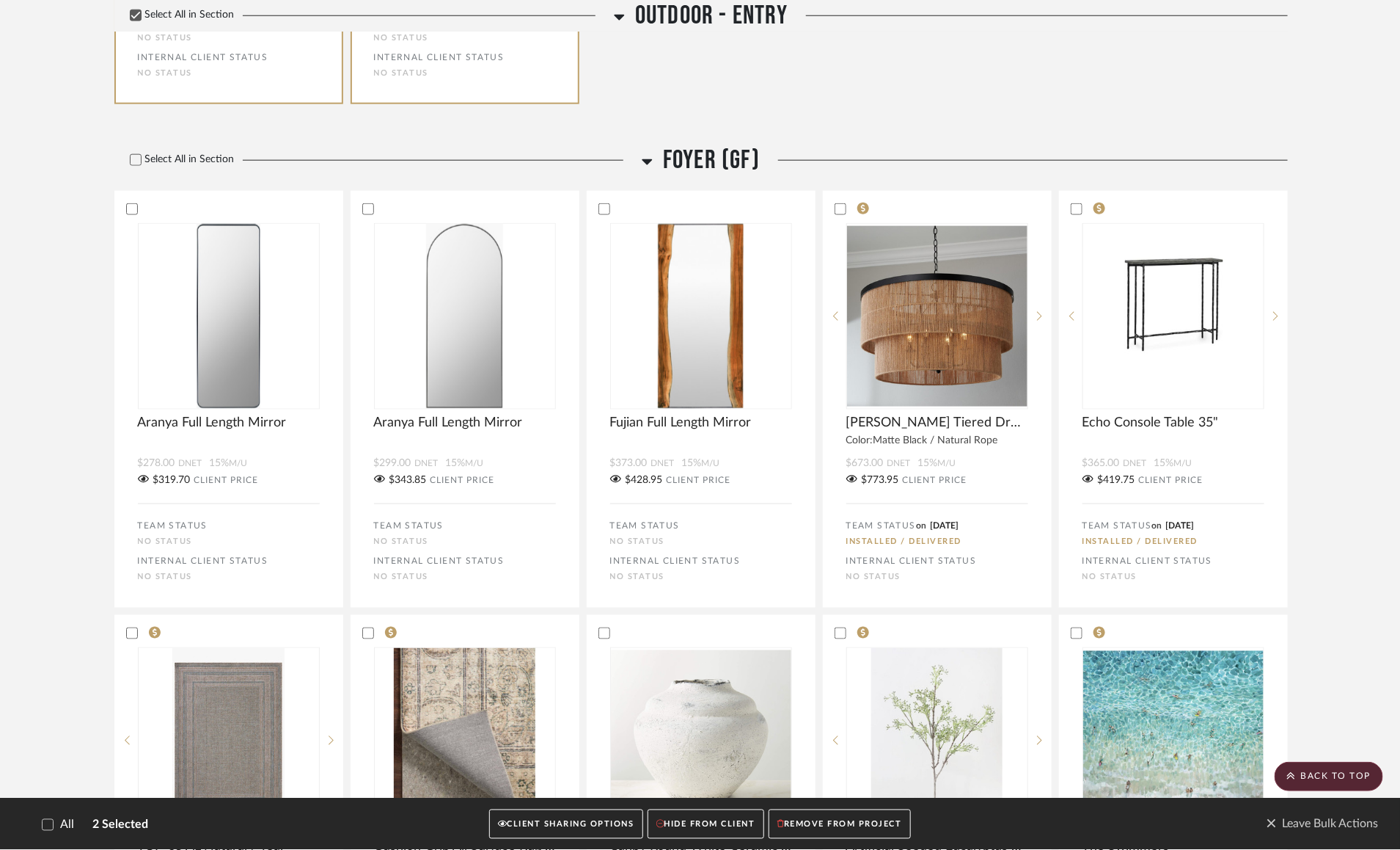
click at [652, 156] on icon at bounding box center [648, 161] width 11 height 18
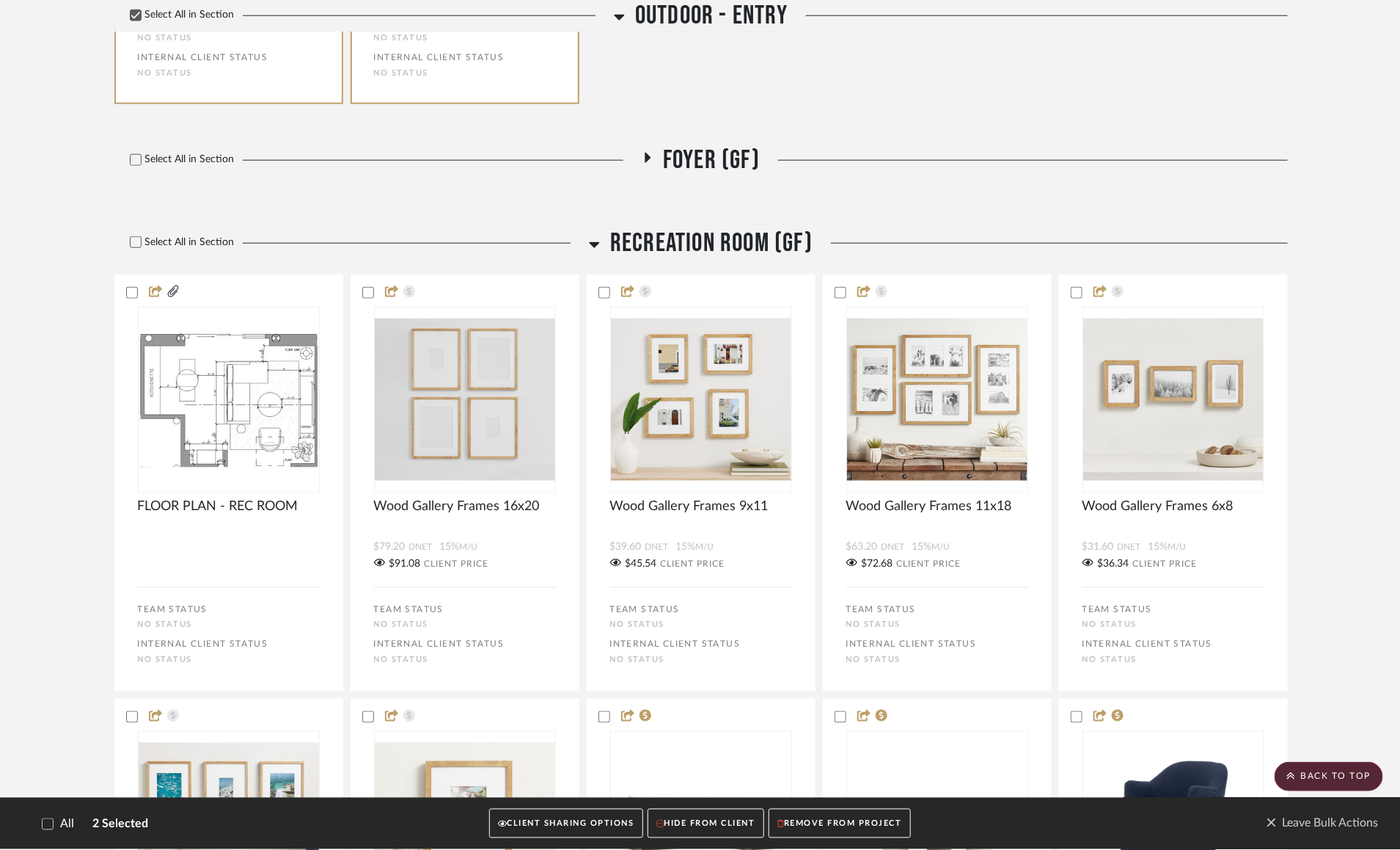
click at [652, 156] on icon at bounding box center [648, 158] width 18 height 11
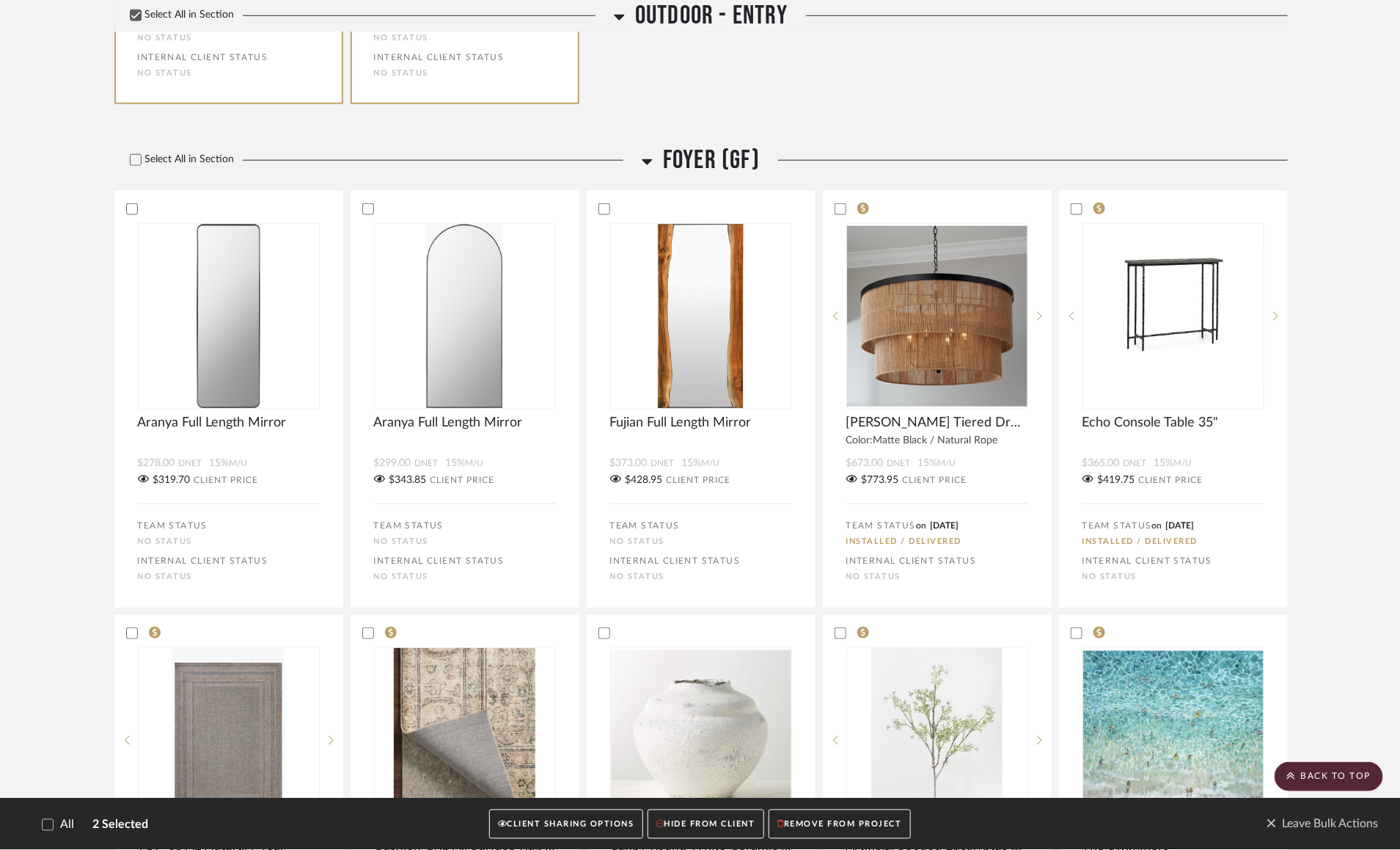
click at [652, 156] on icon at bounding box center [648, 161] width 11 height 18
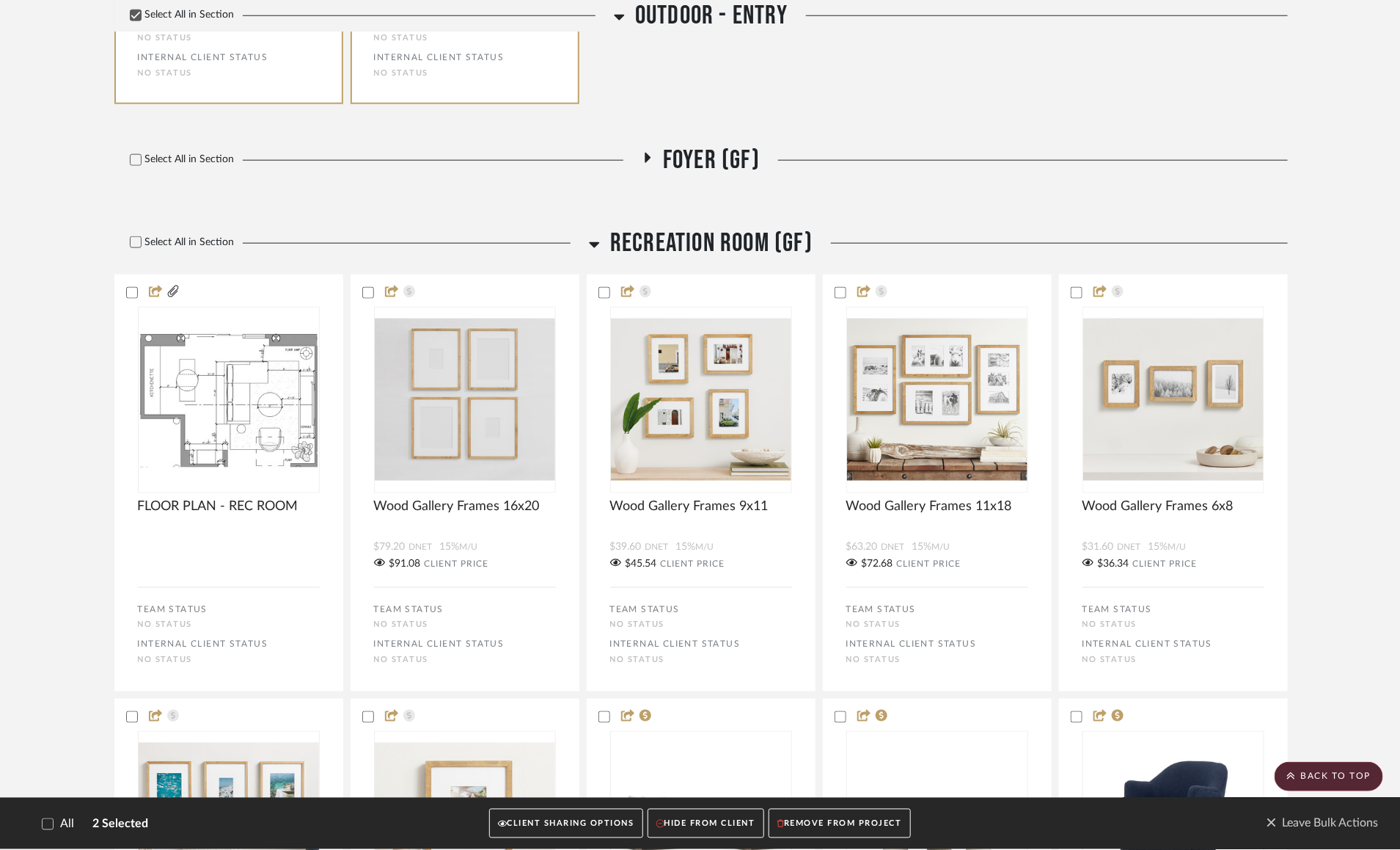
click at [652, 156] on icon at bounding box center [648, 158] width 18 height 11
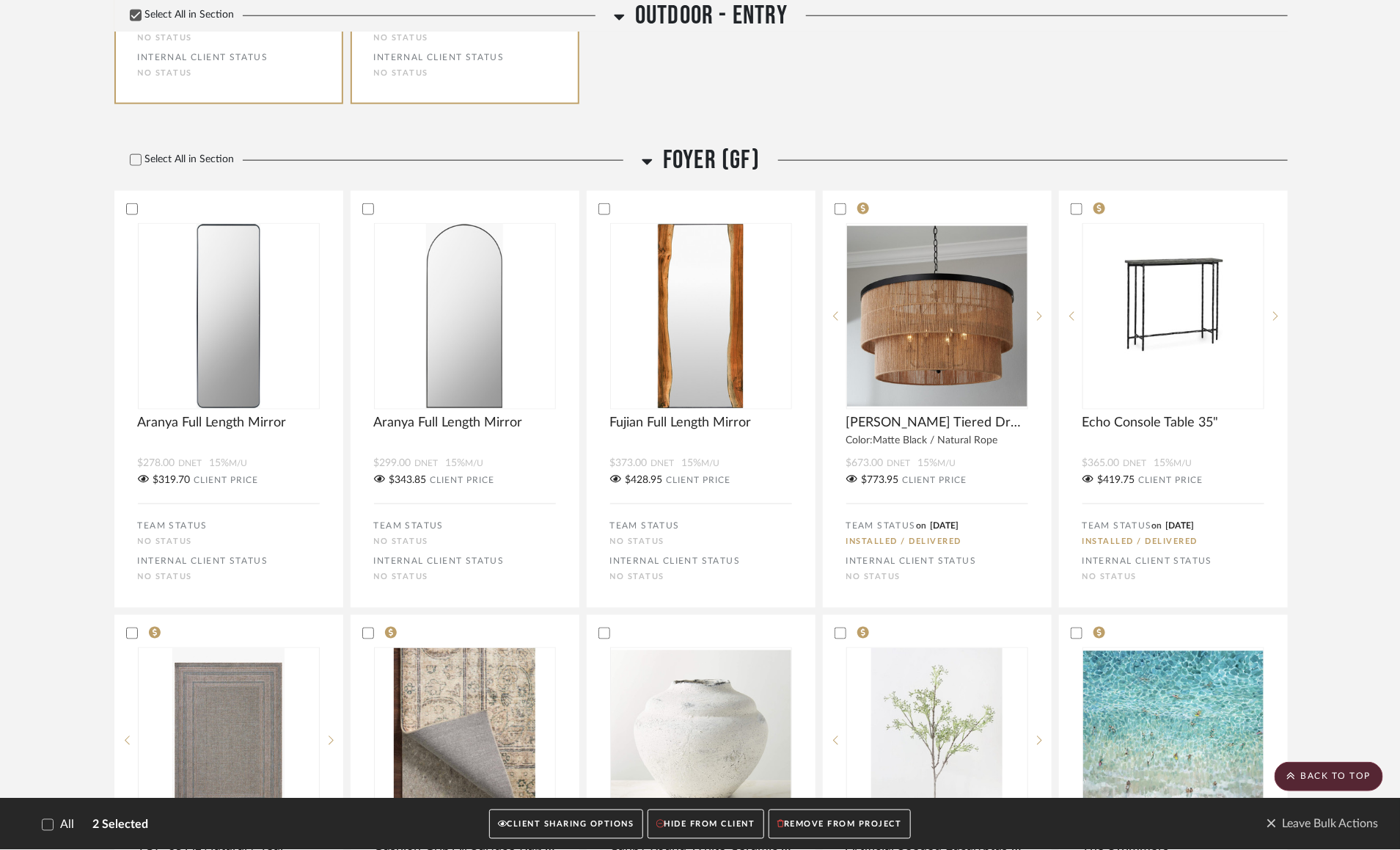
click at [652, 156] on icon at bounding box center [648, 161] width 11 height 18
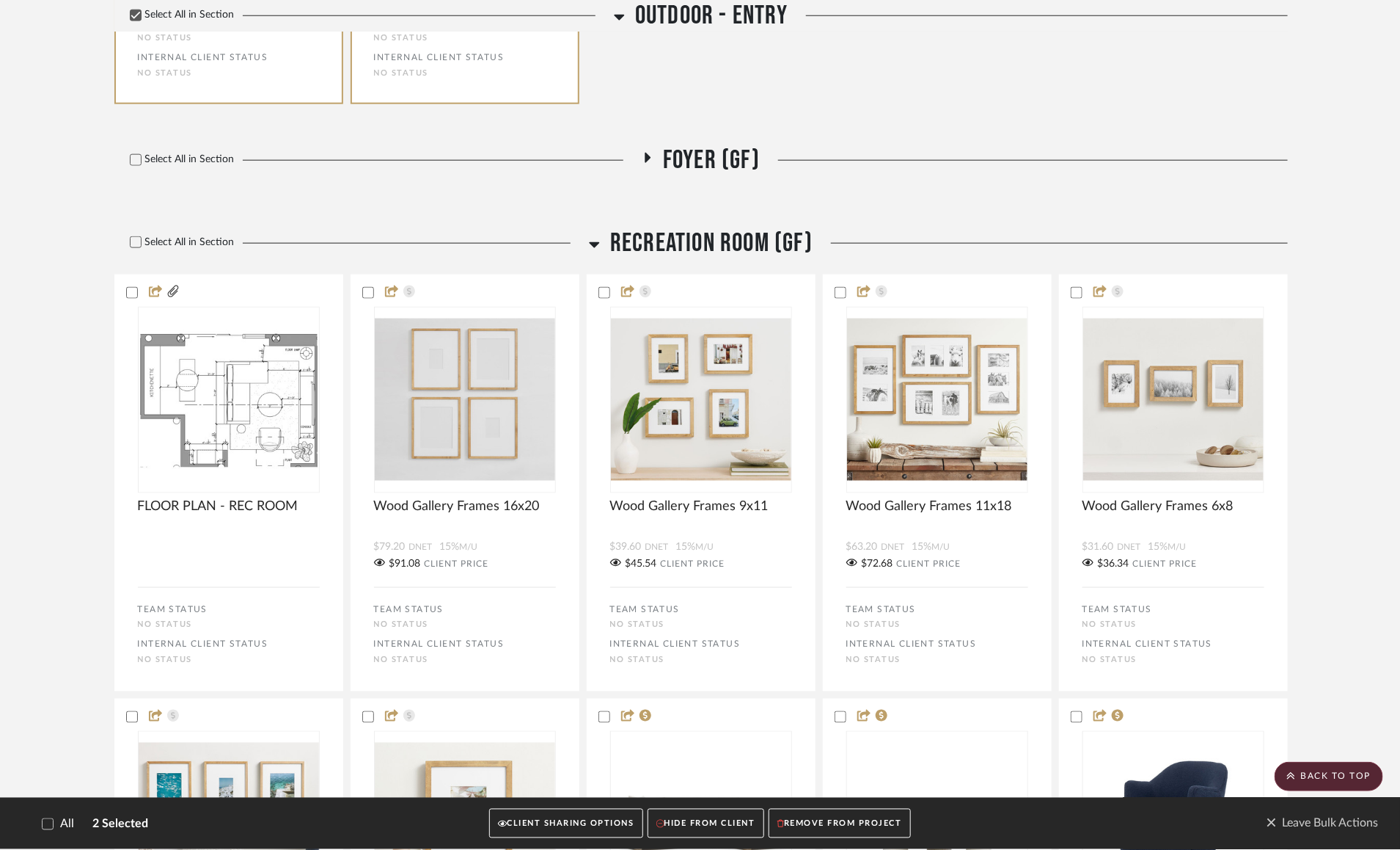
click at [652, 156] on icon at bounding box center [648, 158] width 18 height 11
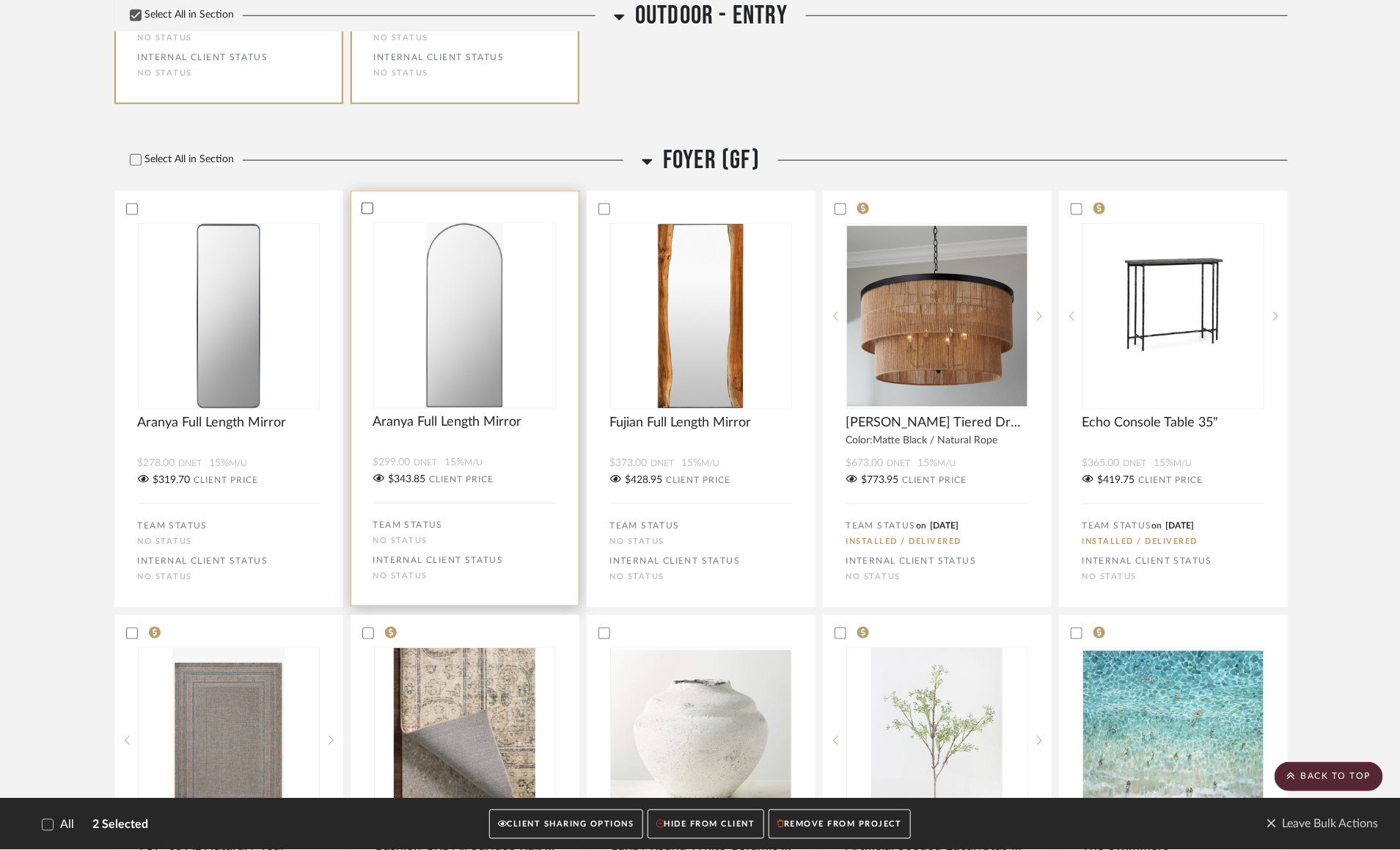
click at [371, 205] on icon at bounding box center [367, 209] width 9 height 8
click at [365, 205] on icon at bounding box center [367, 208] width 10 height 10
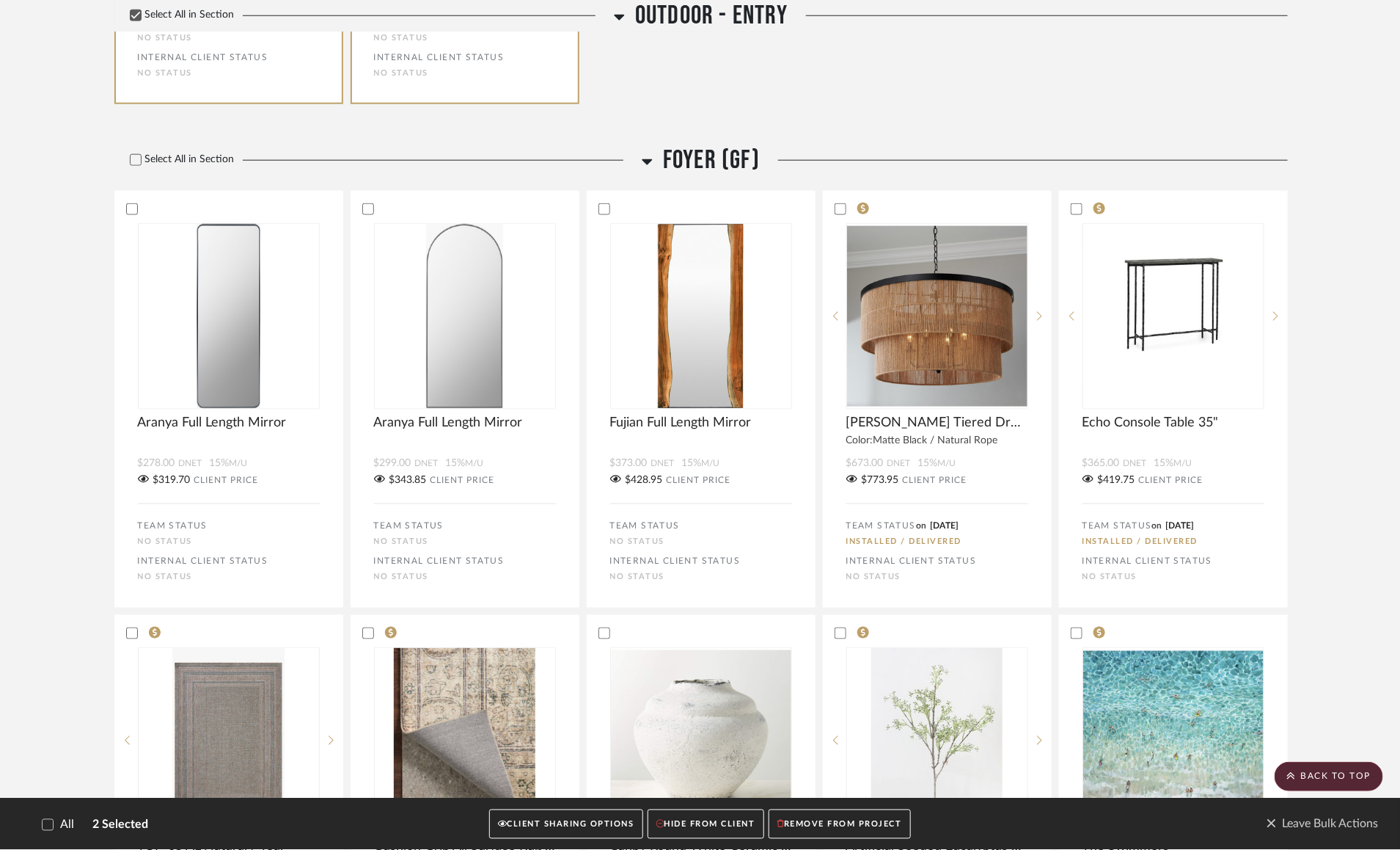
click at [646, 153] on icon at bounding box center [648, 161] width 11 height 18
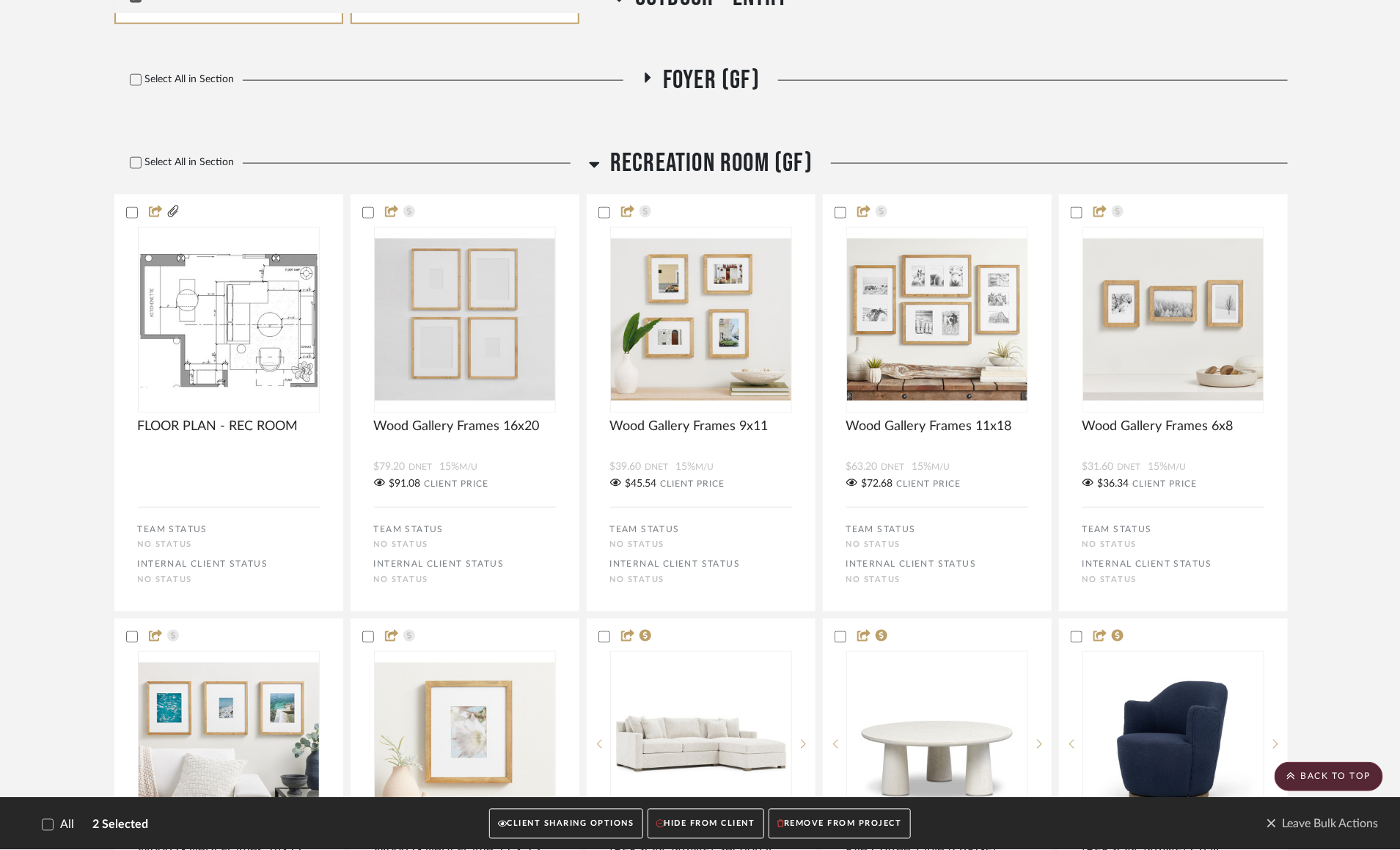
scroll to position [852, 0]
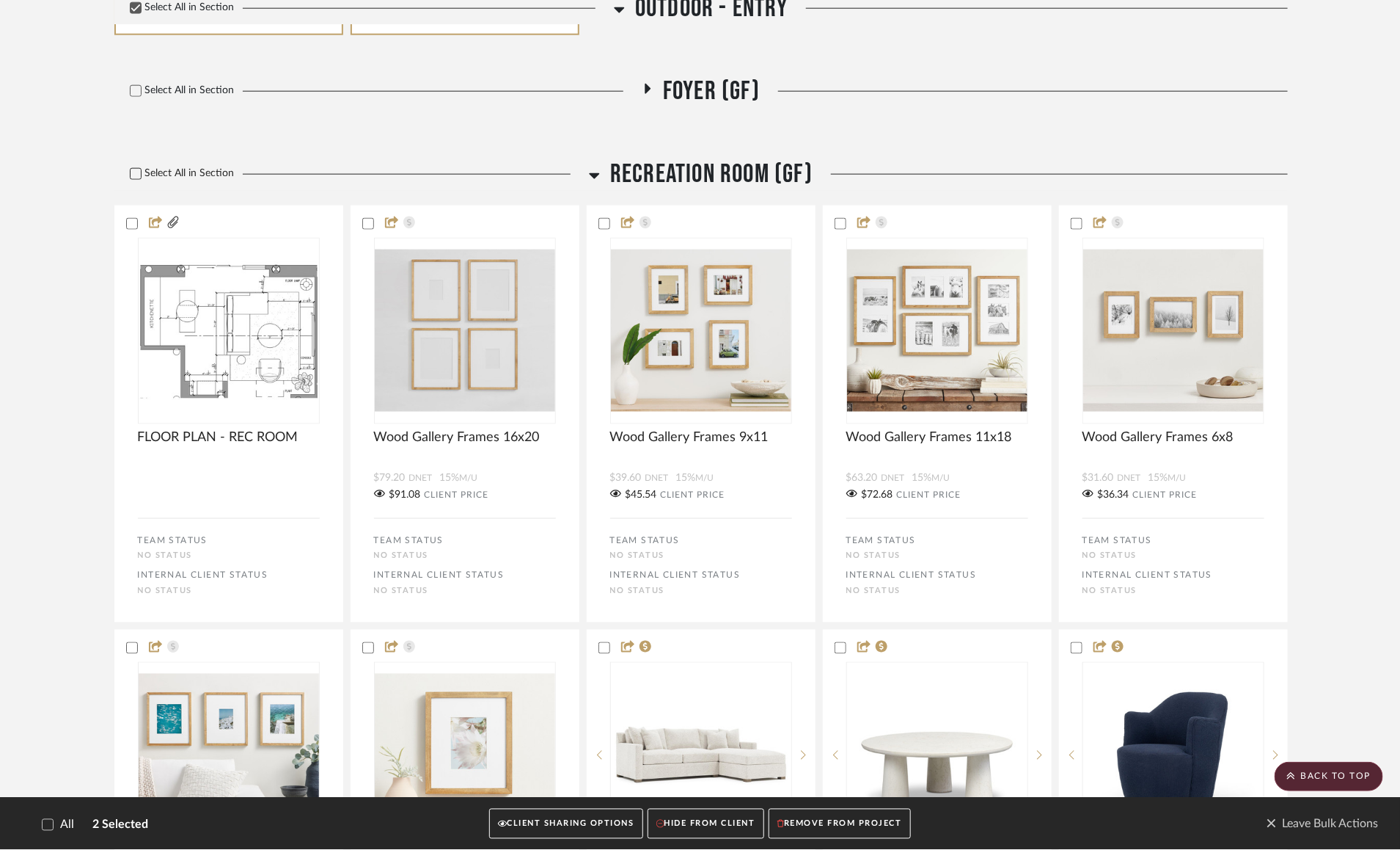
click at [141, 173] on label "Select All in Section" at bounding box center [176, 173] width 125 height 12
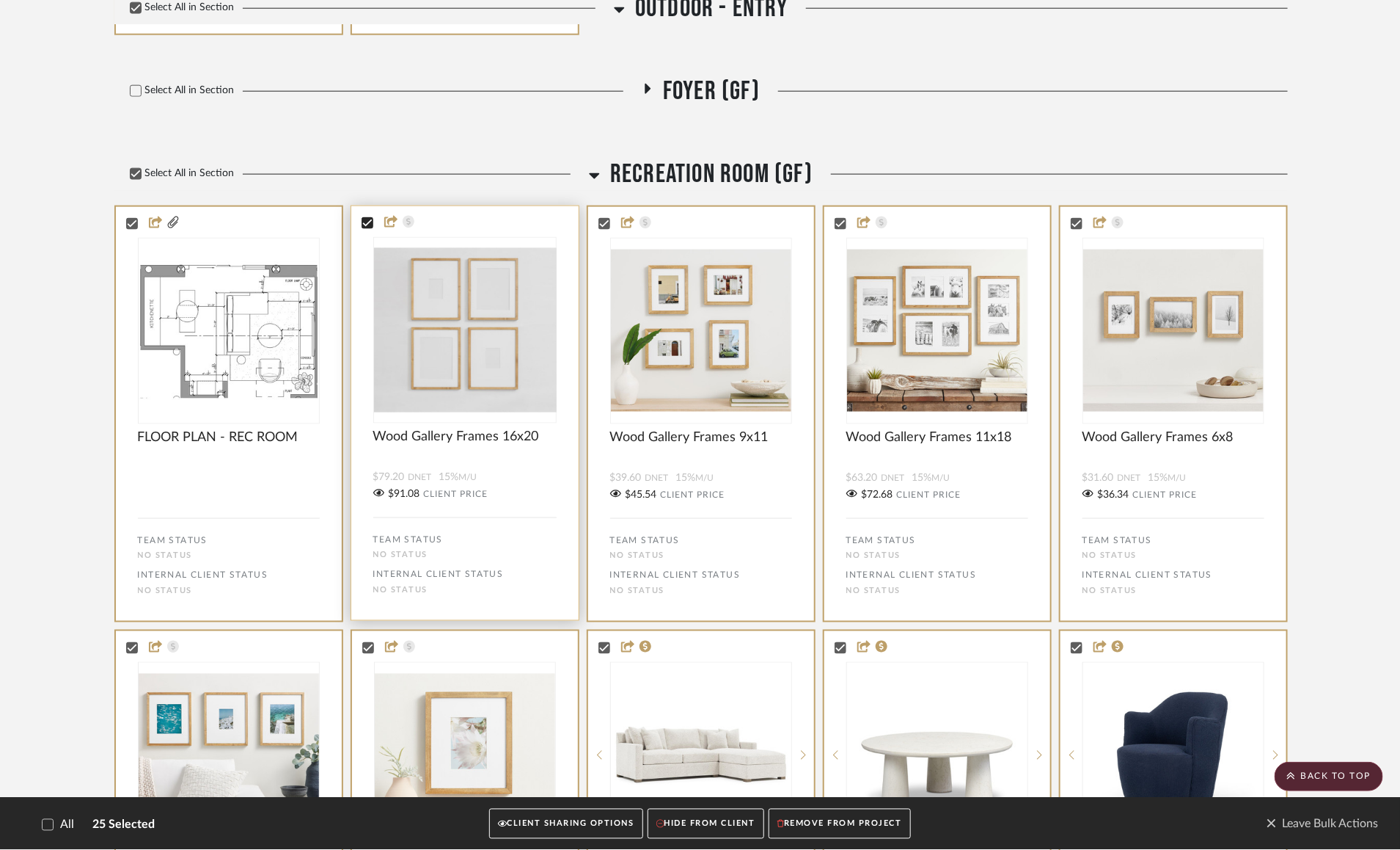
click at [365, 222] on icon at bounding box center [367, 222] width 10 height 10
click at [602, 220] on icon at bounding box center [603, 222] width 10 height 10
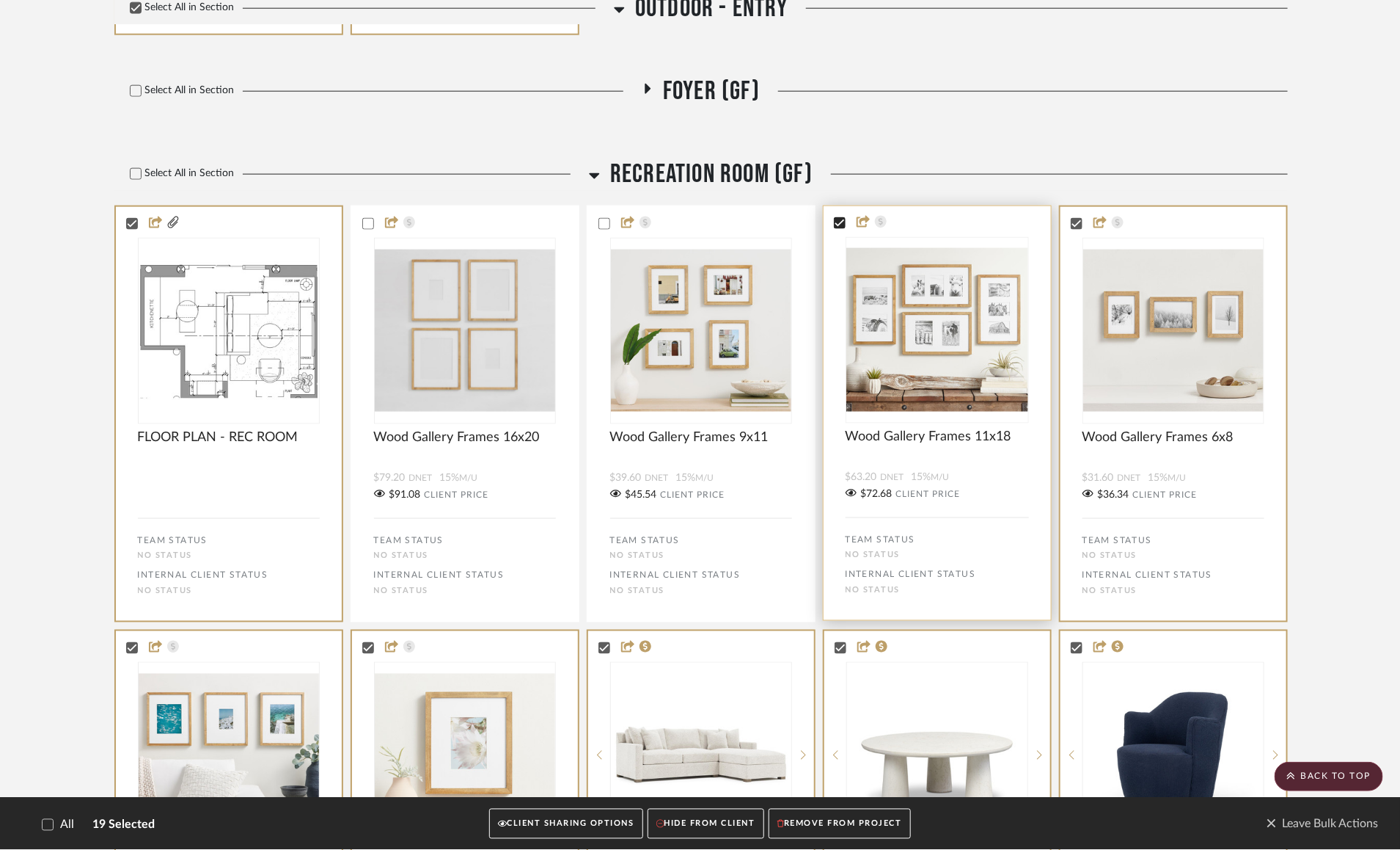
click at [838, 222] on icon at bounding box center [839, 222] width 10 height 10
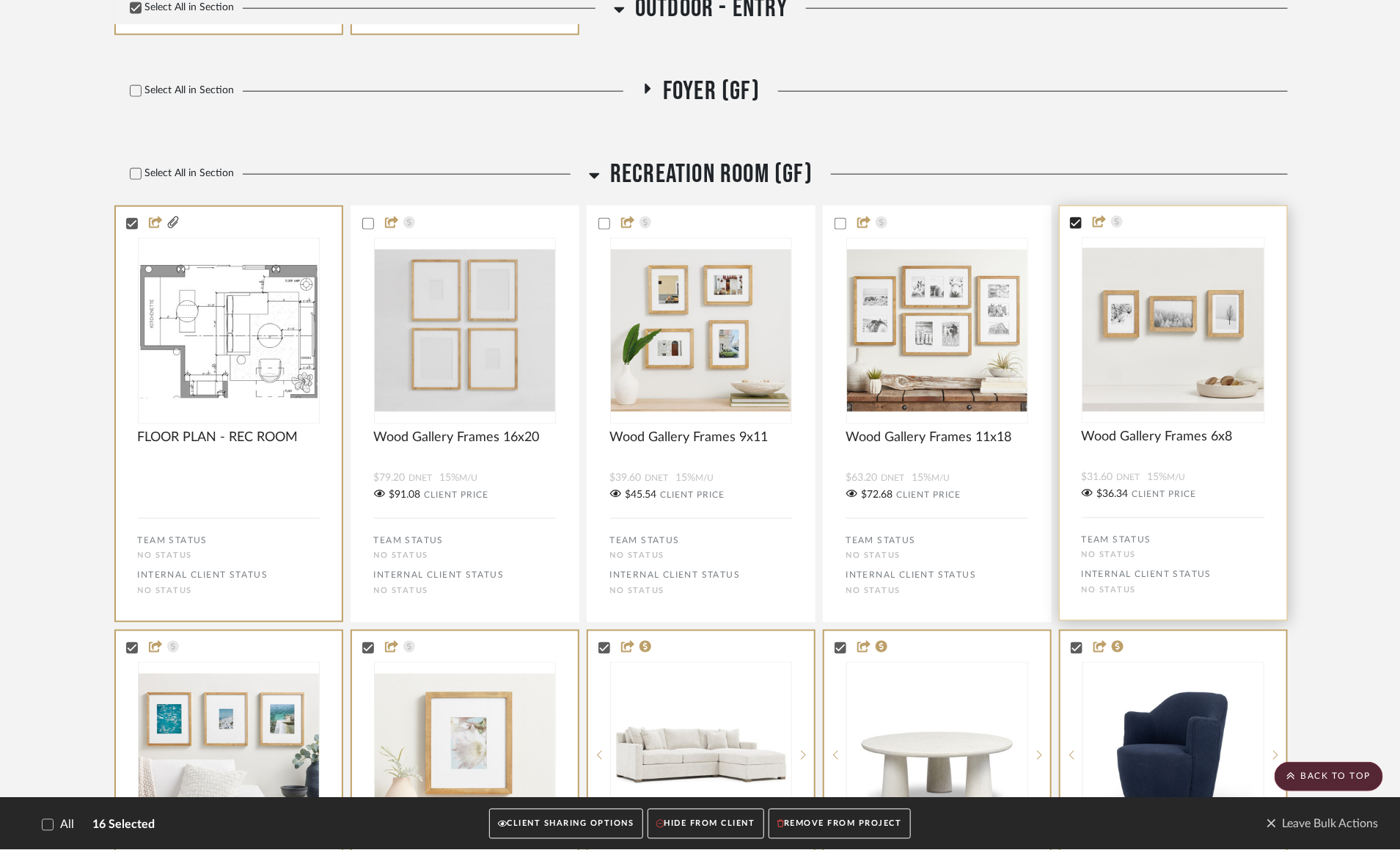
click at [1080, 226] on icon at bounding box center [1076, 222] width 10 height 10
click at [133, 645] on icon at bounding box center [131, 648] width 9 height 8
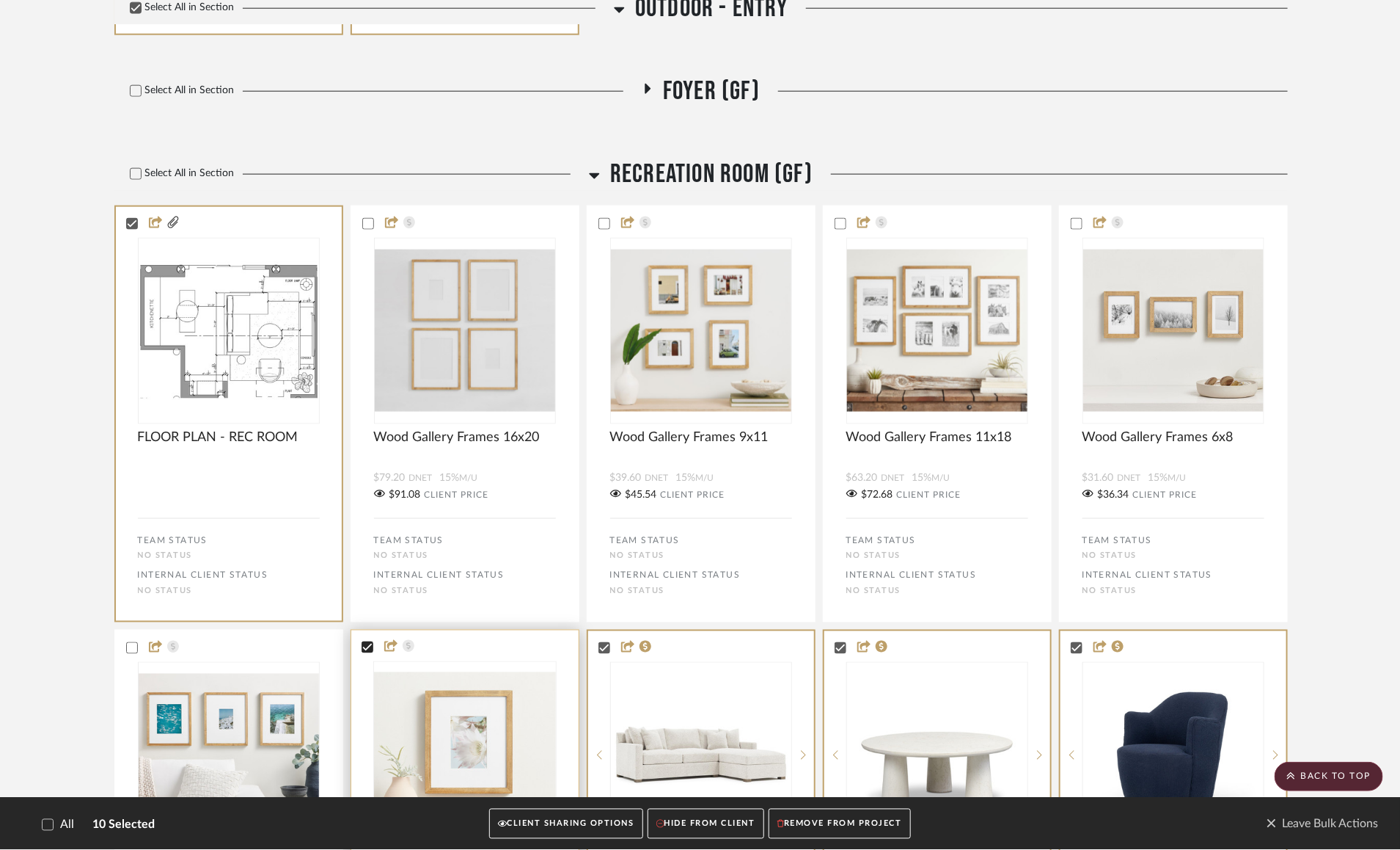
click at [368, 644] on icon at bounding box center [367, 647] width 10 height 10
click at [604, 645] on icon at bounding box center [603, 647] width 10 height 10
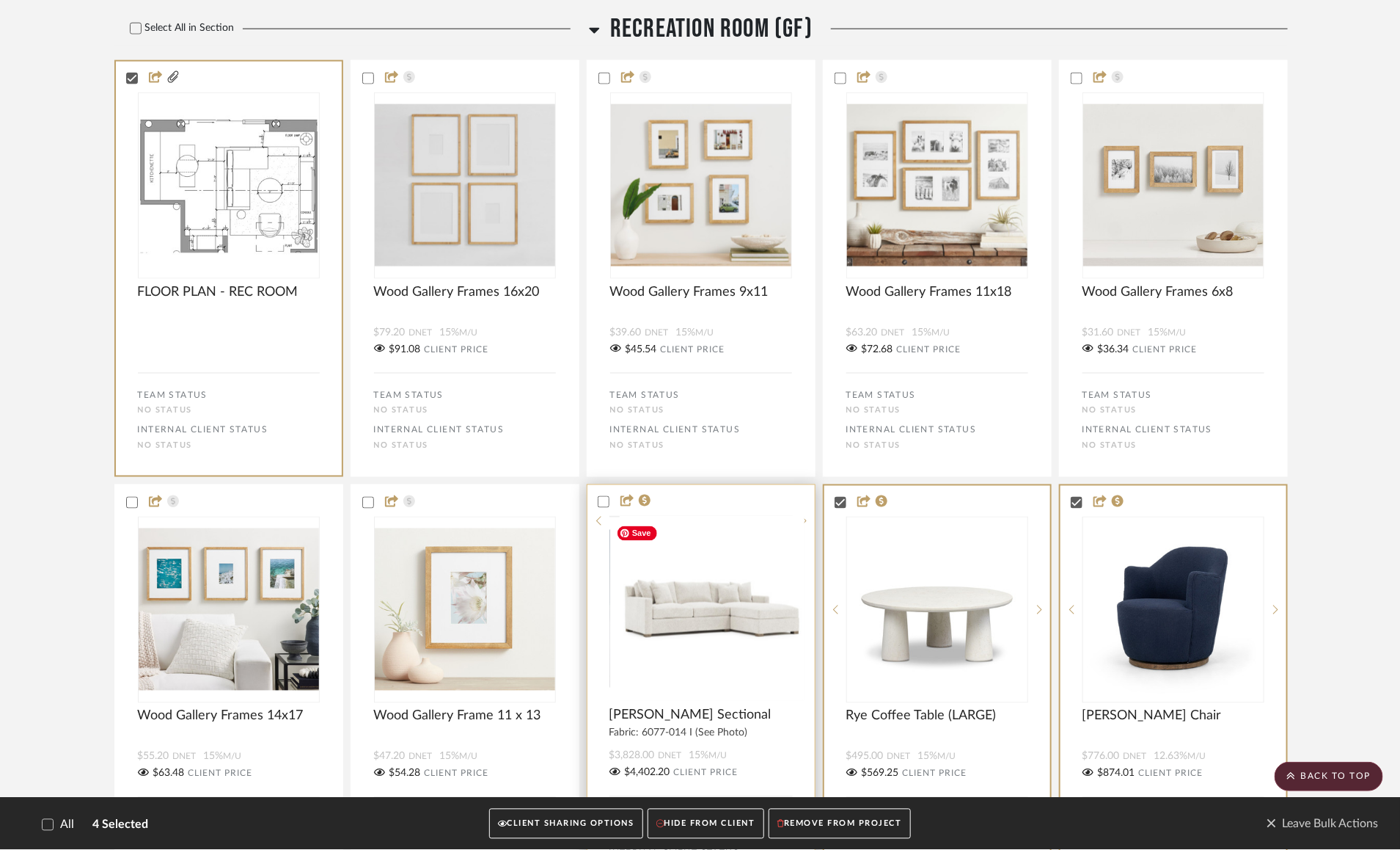
scroll to position [1035, 0]
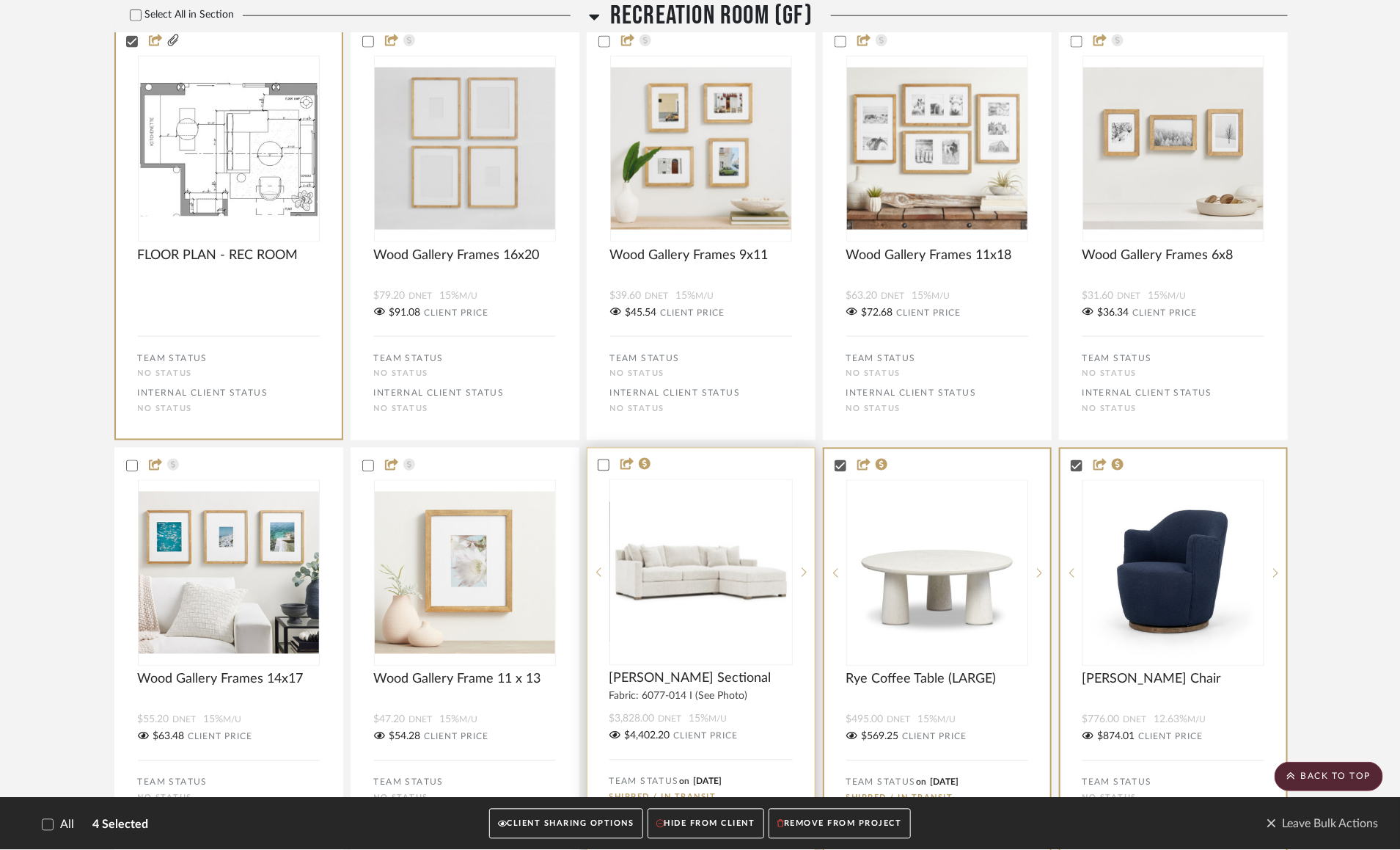
click at [604, 461] on icon at bounding box center [603, 464] width 10 height 10
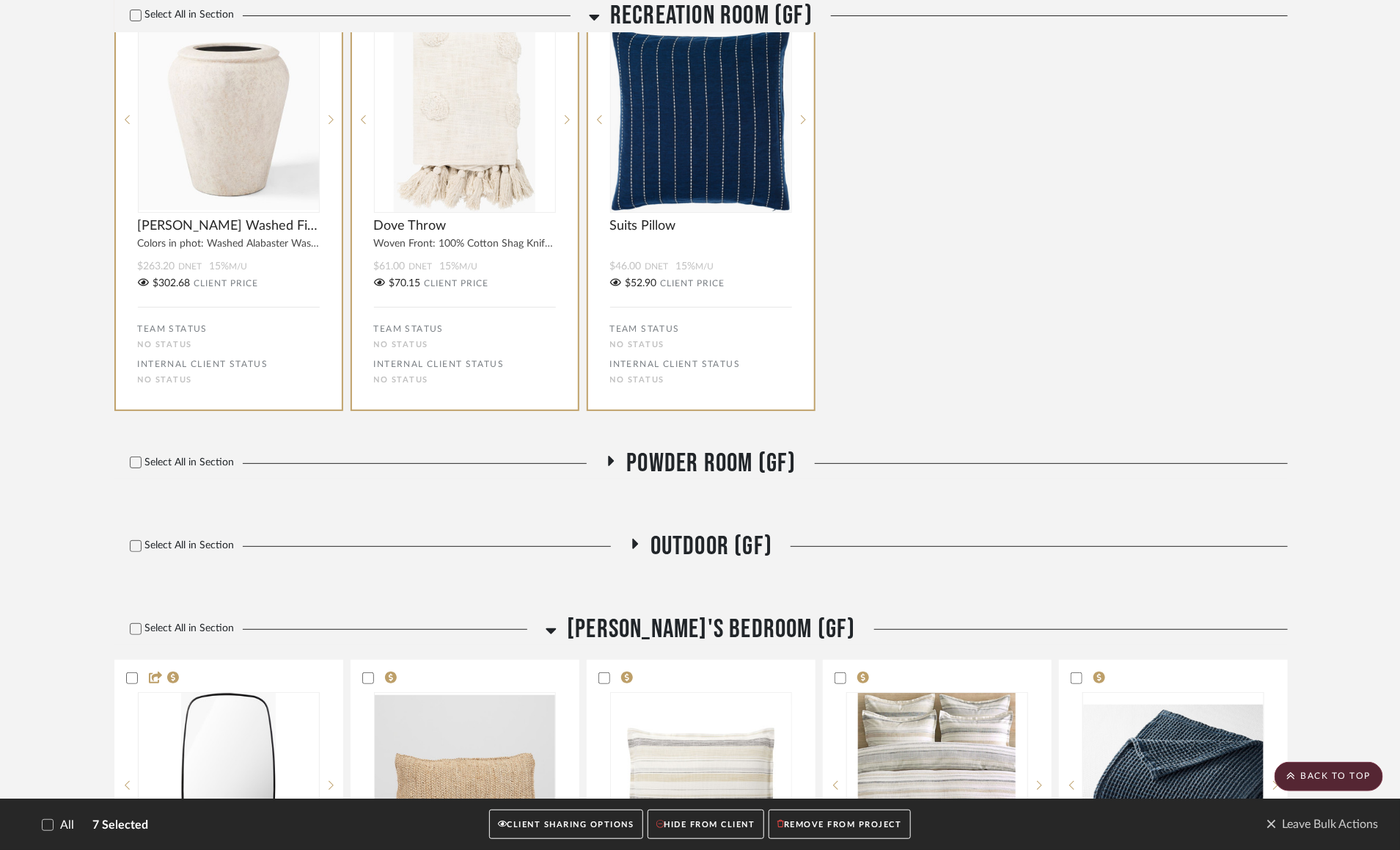
scroll to position [2910, 0]
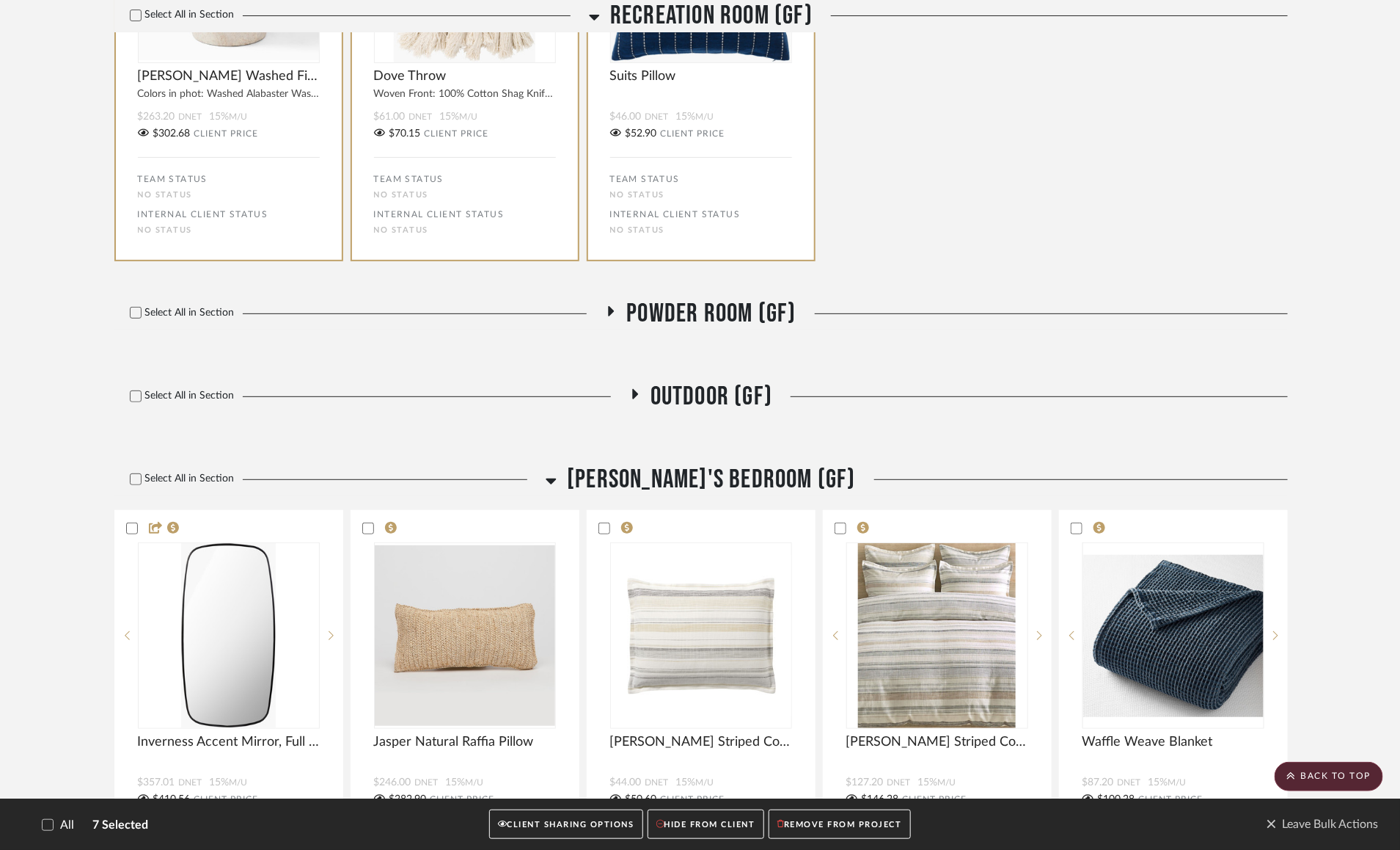
click at [608, 310] on icon at bounding box center [611, 310] width 18 height 11
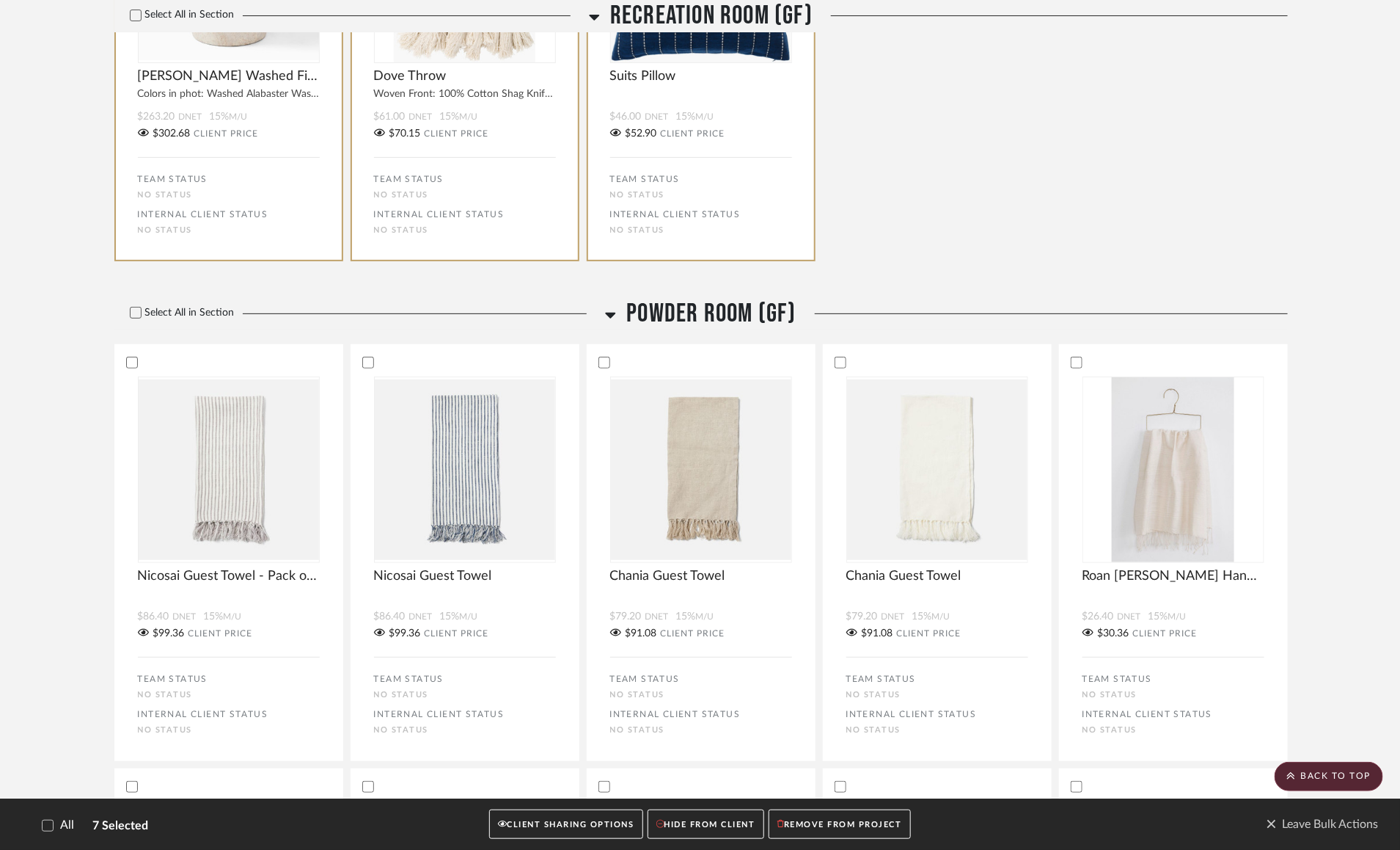
click at [609, 309] on fa-icon at bounding box center [611, 316] width 11 height 21
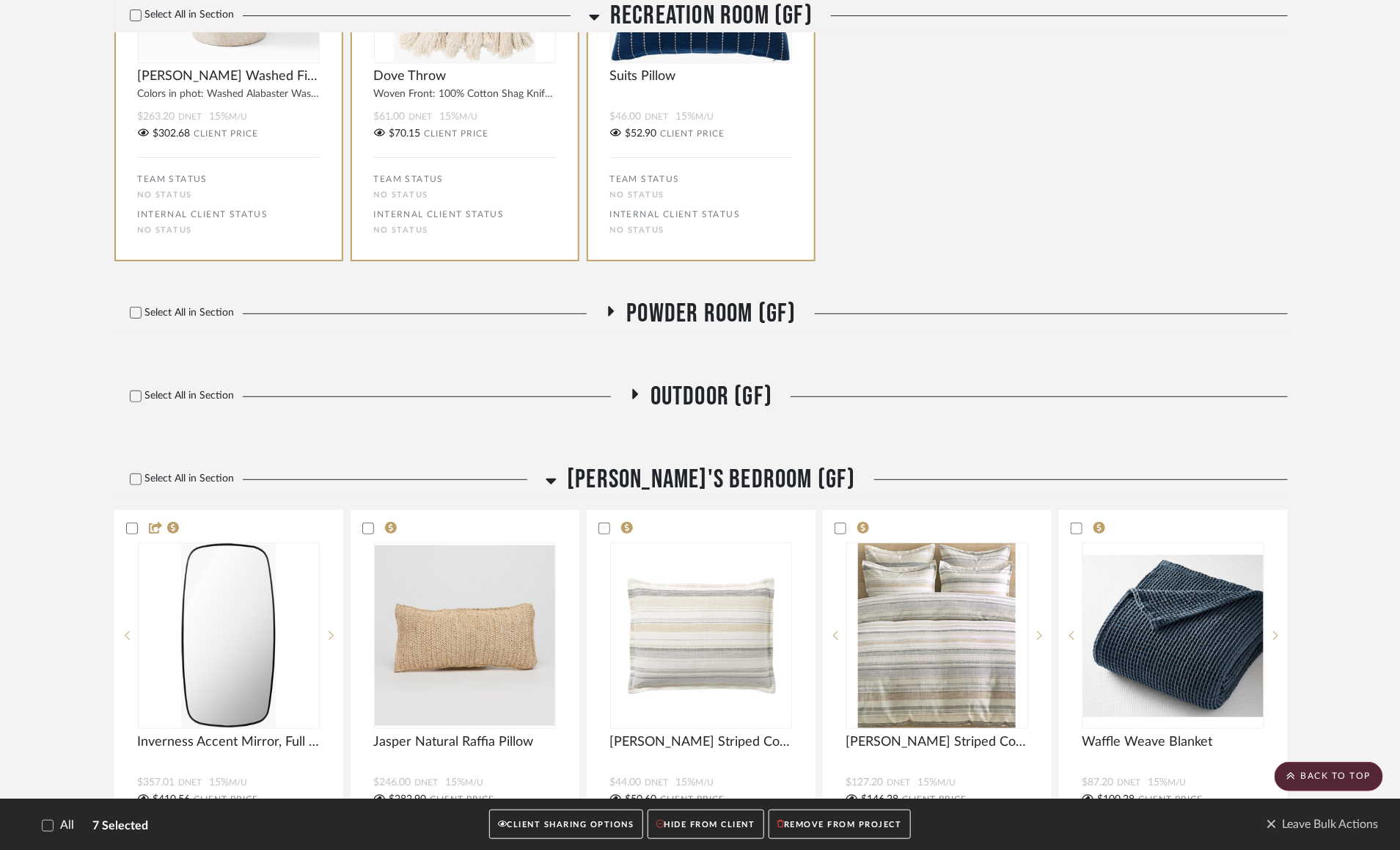
click at [609, 310] on icon at bounding box center [611, 310] width 18 height 11
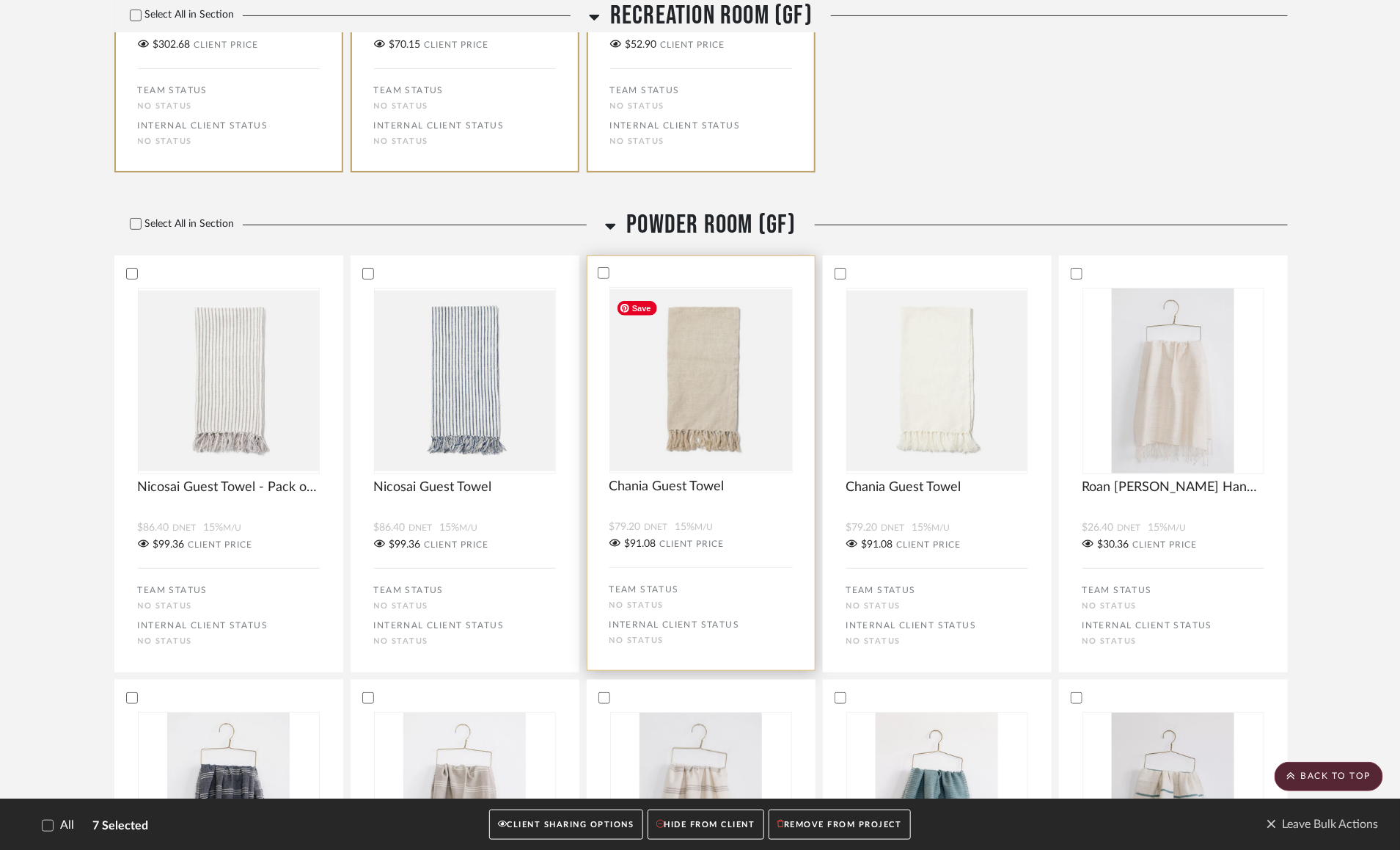
scroll to position [2998, 0]
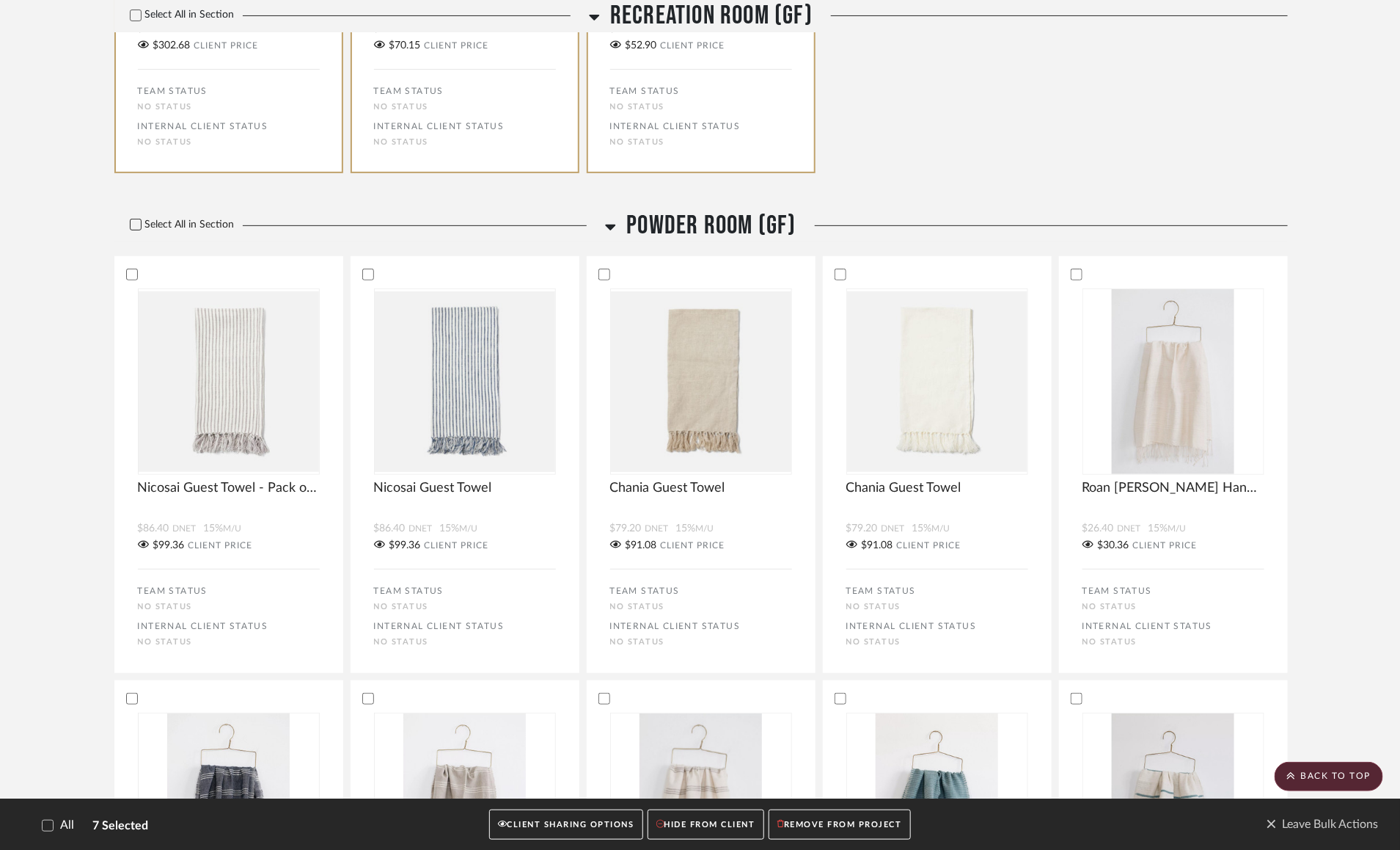
click at [129, 228] on label "Select All in Section" at bounding box center [176, 225] width 125 height 12
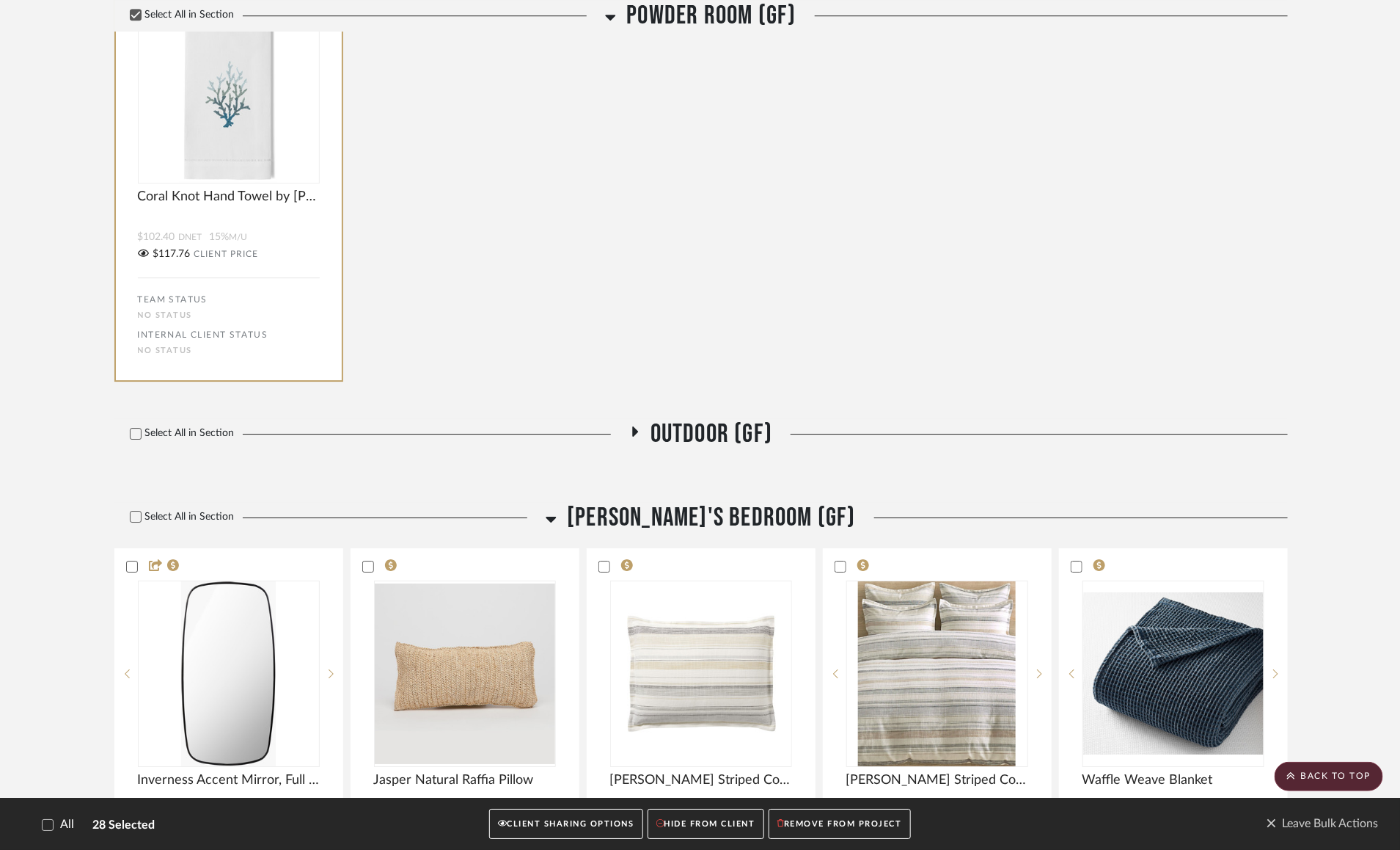
scroll to position [5095, 0]
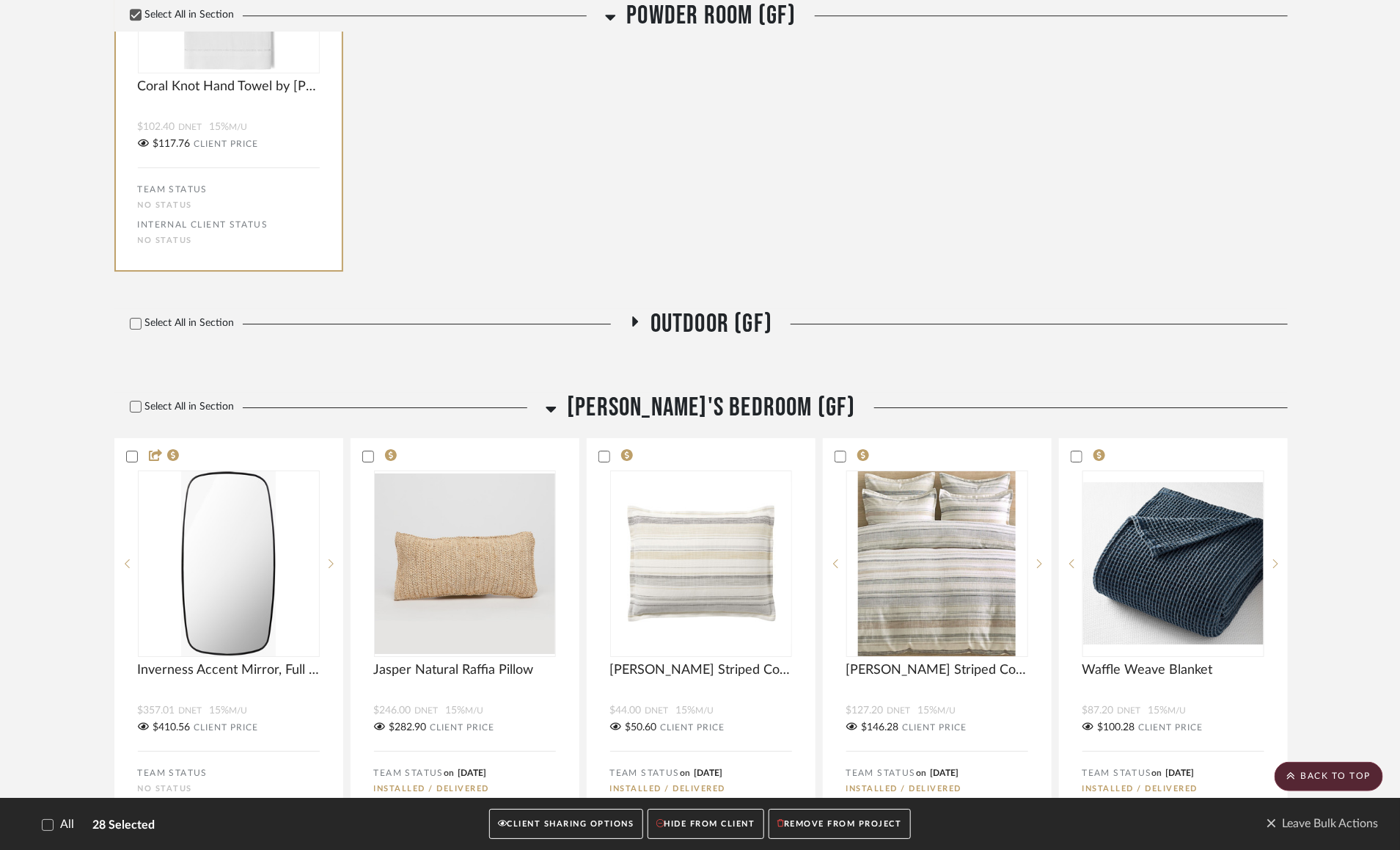
click at [634, 323] on fa-icon at bounding box center [634, 327] width 11 height 21
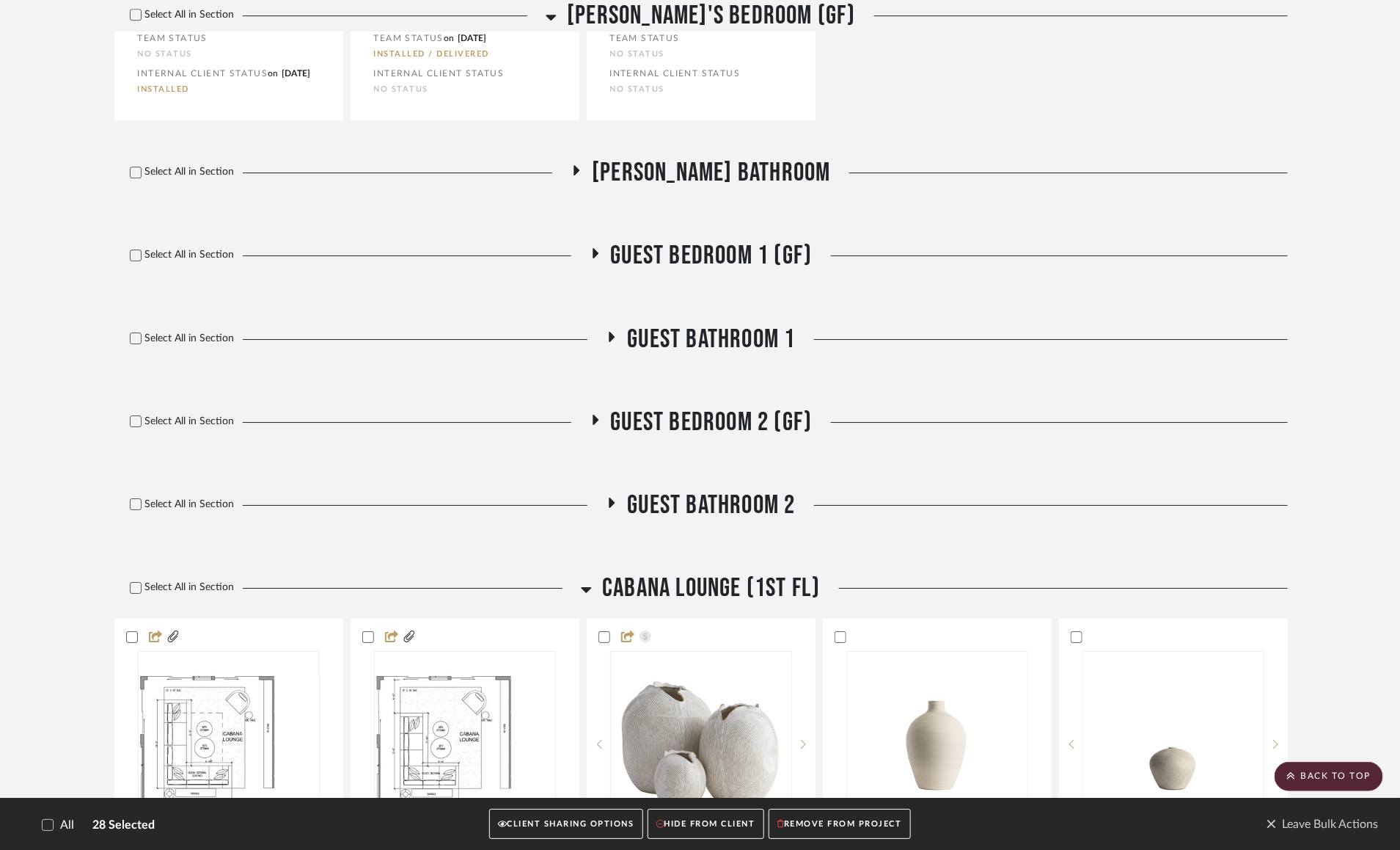
scroll to position [7920, 0]
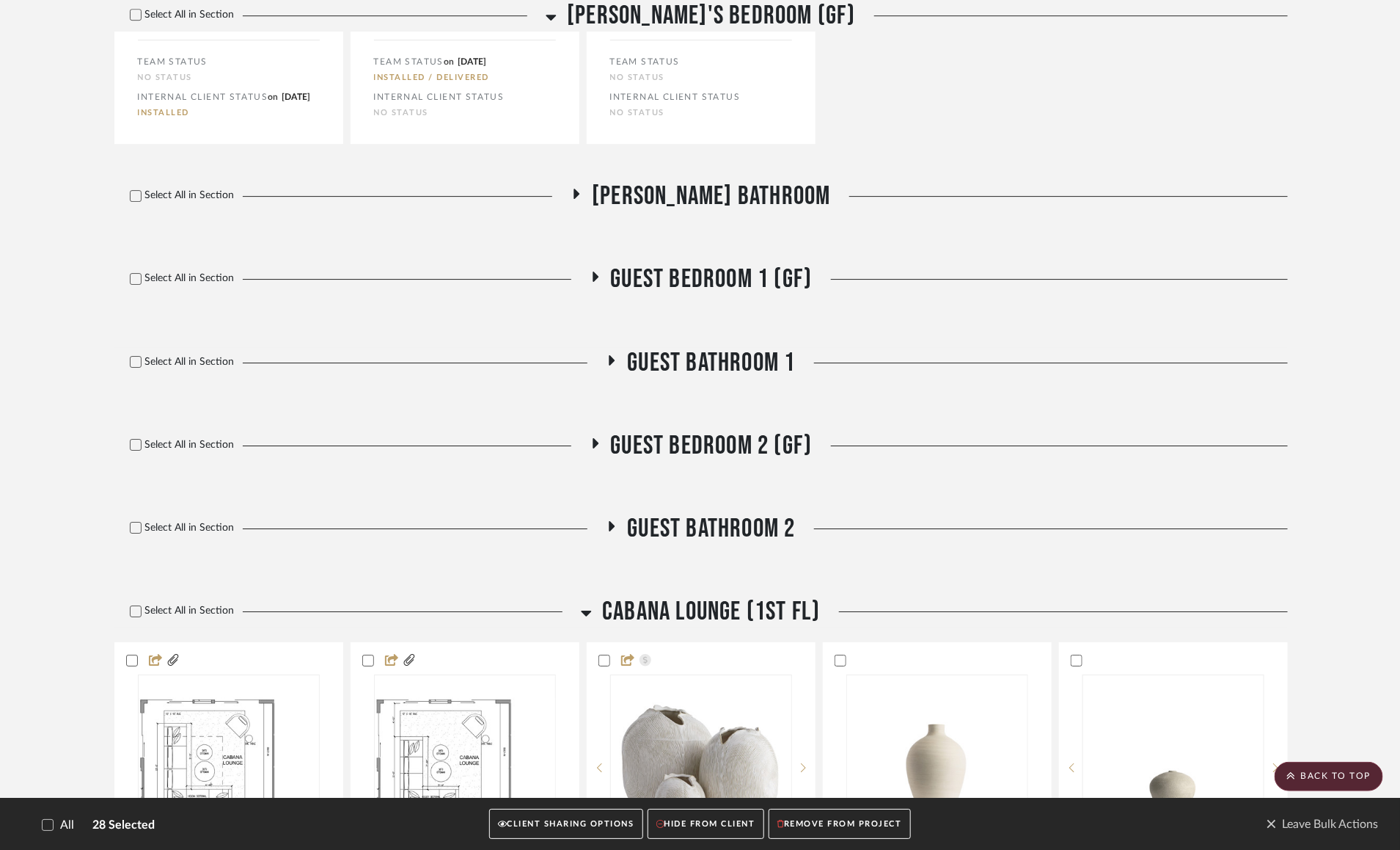
click at [585, 199] on icon at bounding box center [576, 194] width 18 height 11
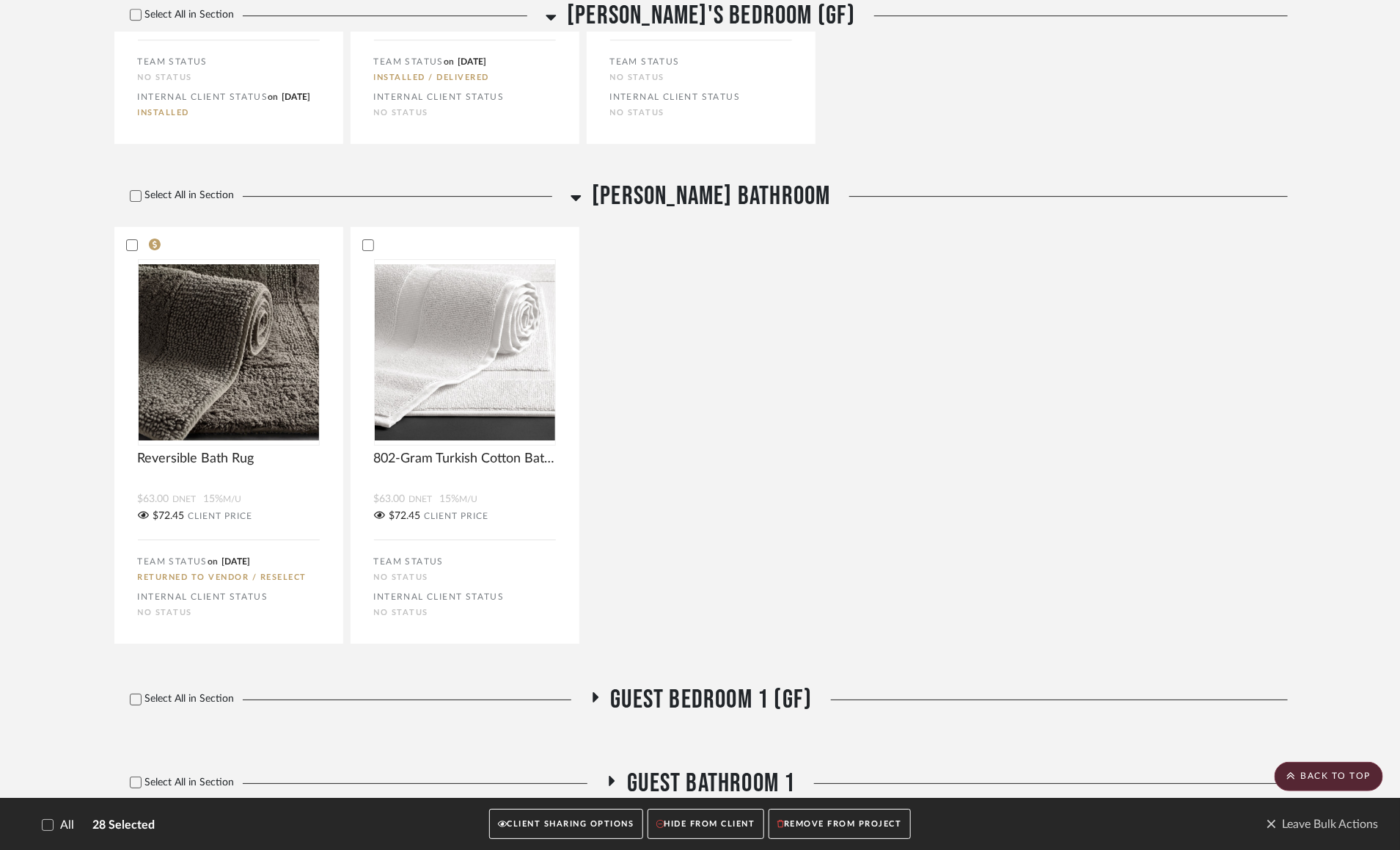
click at [582, 206] on icon at bounding box center [576, 197] width 11 height 18
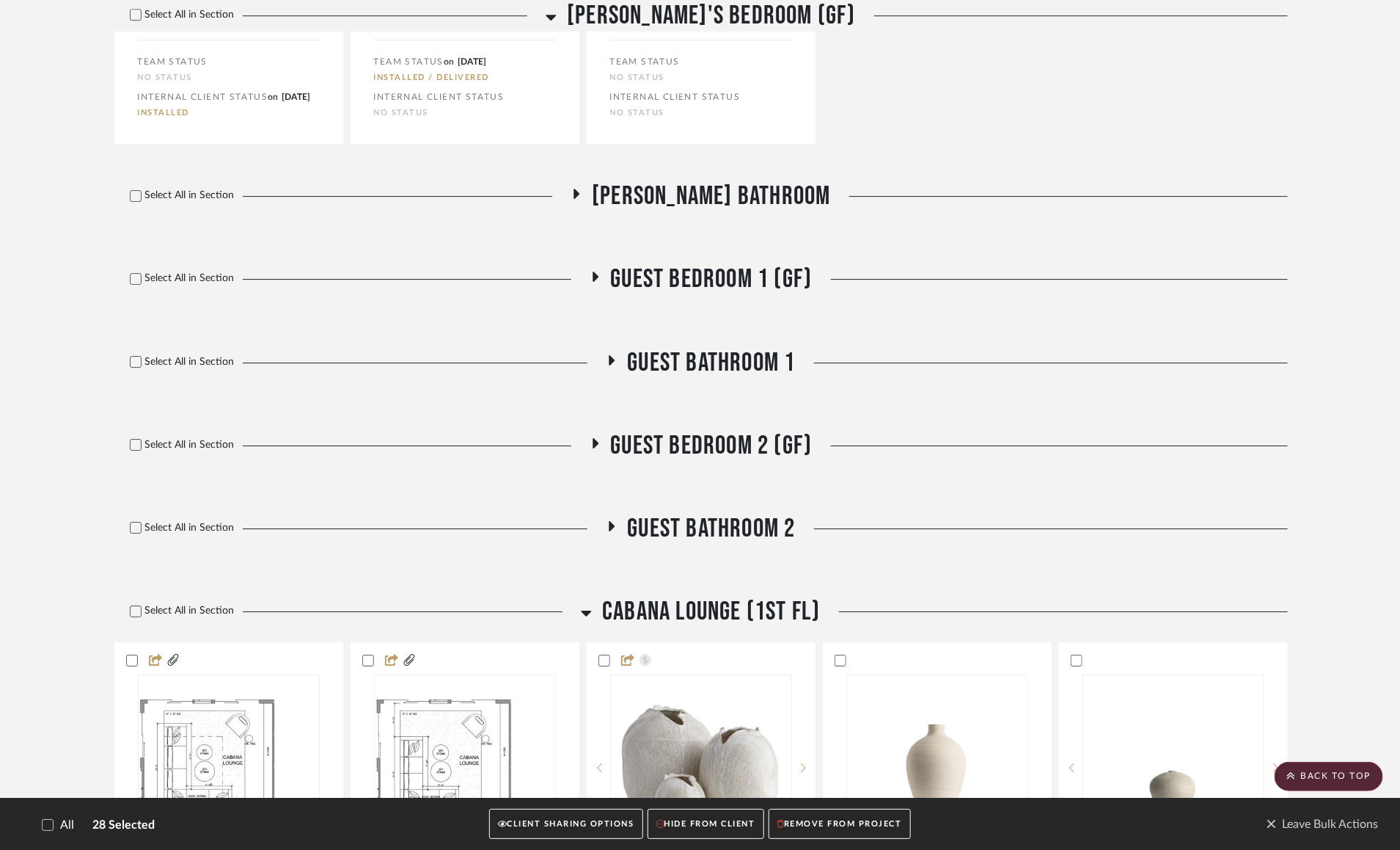
click at [595, 282] on icon at bounding box center [595, 276] width 6 height 10
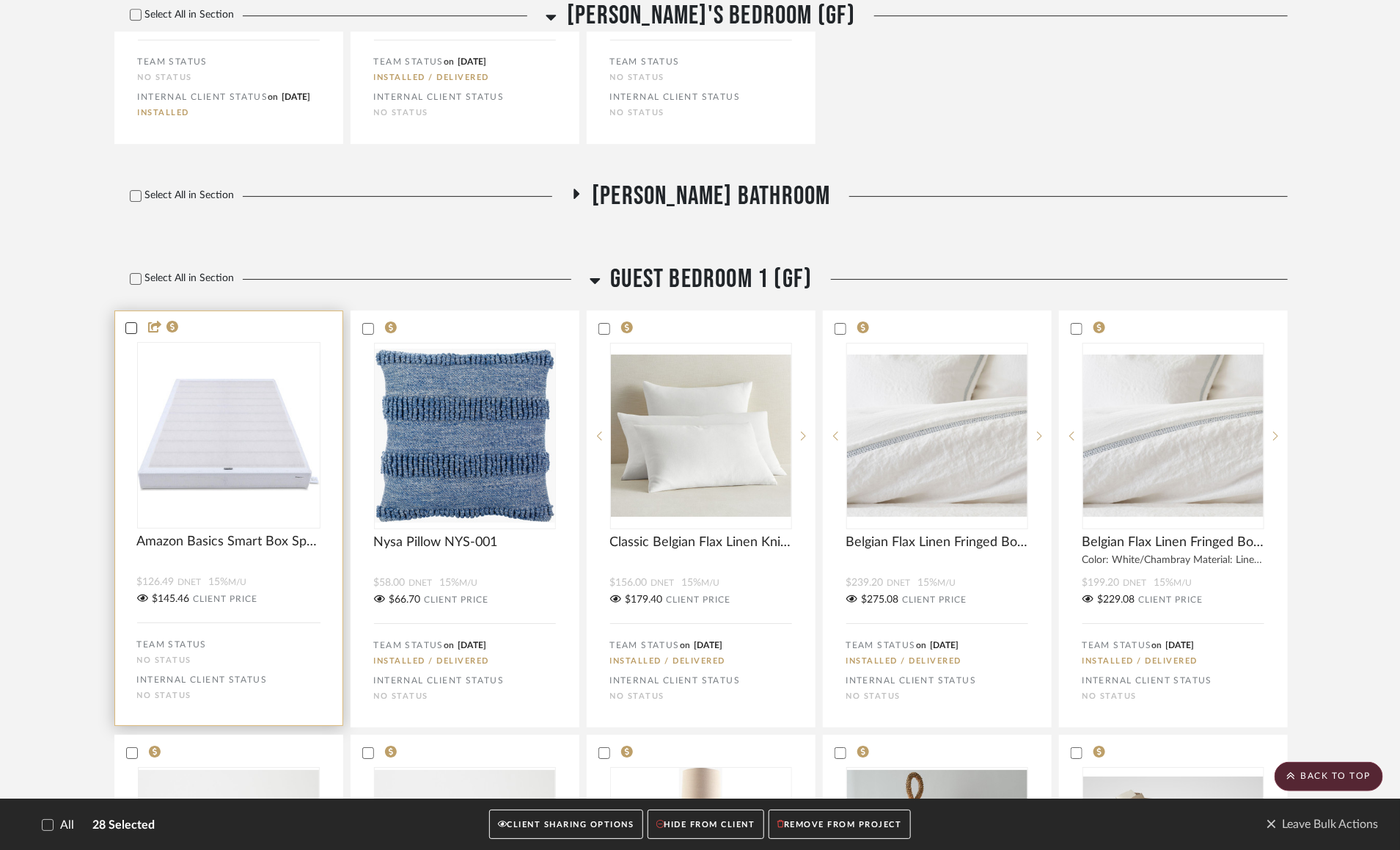
click at [128, 334] on div at bounding box center [131, 327] width 11 height 11
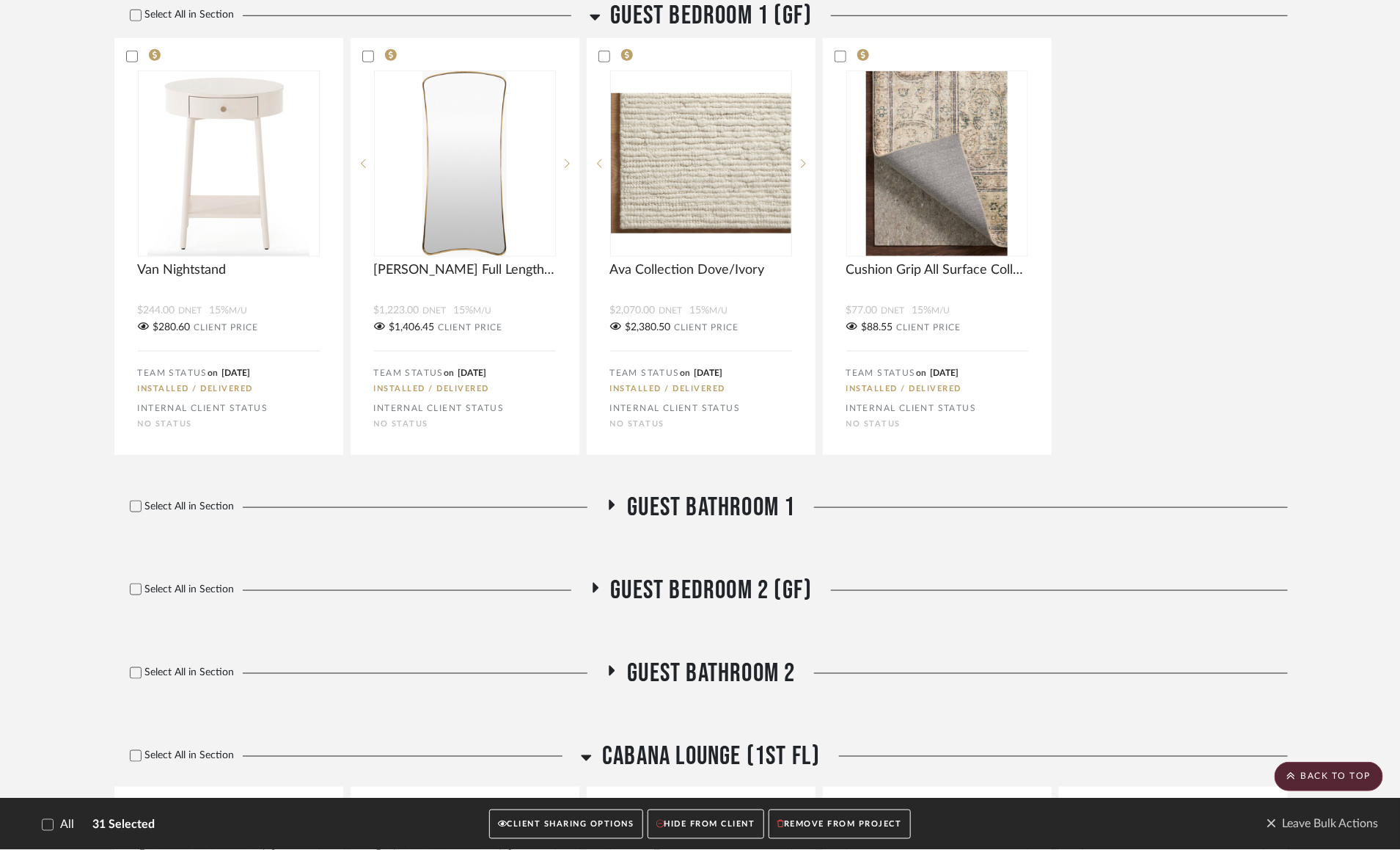
scroll to position [9253, 0]
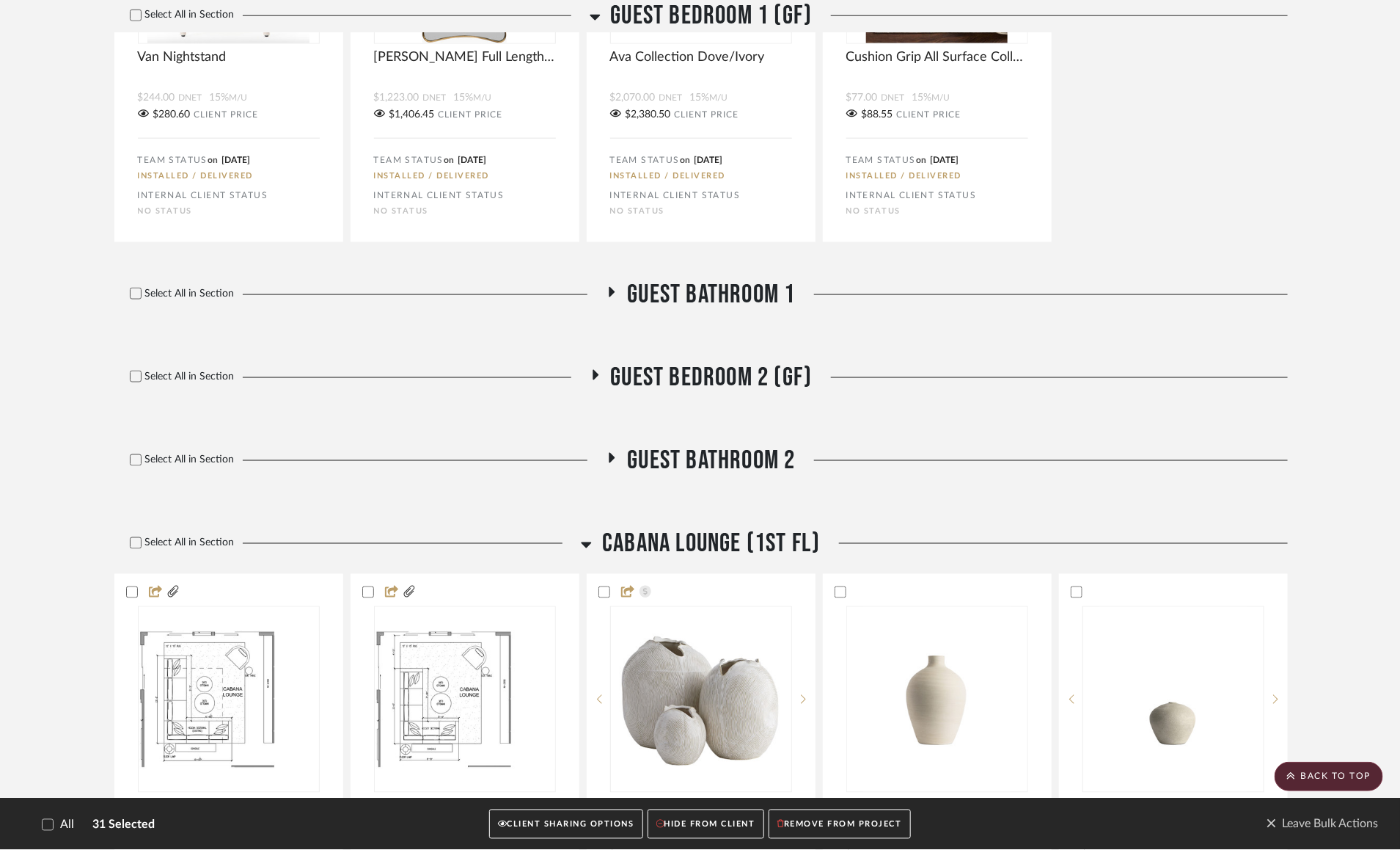
click at [615, 297] on icon at bounding box center [611, 291] width 18 height 11
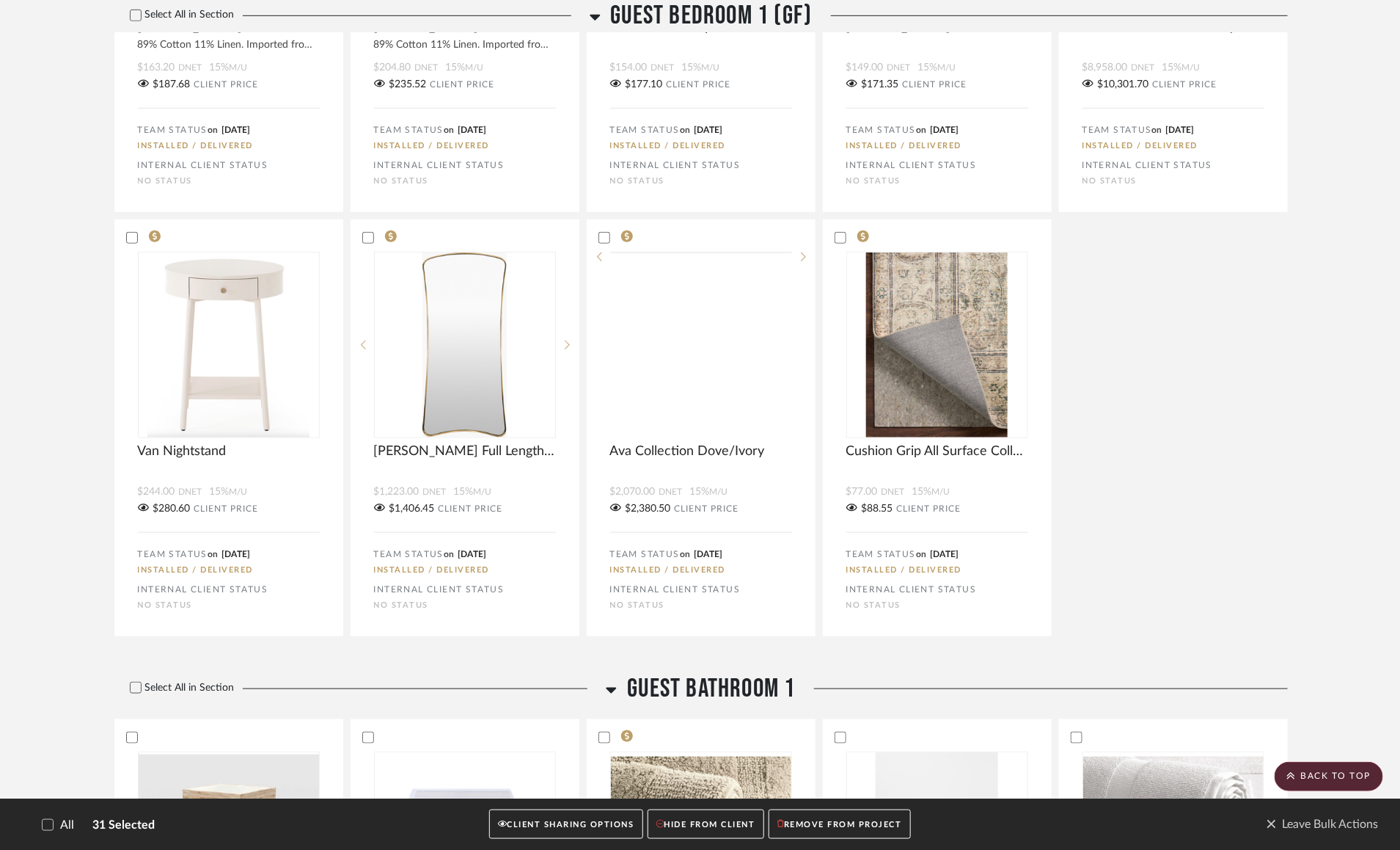
scroll to position [8848, 0]
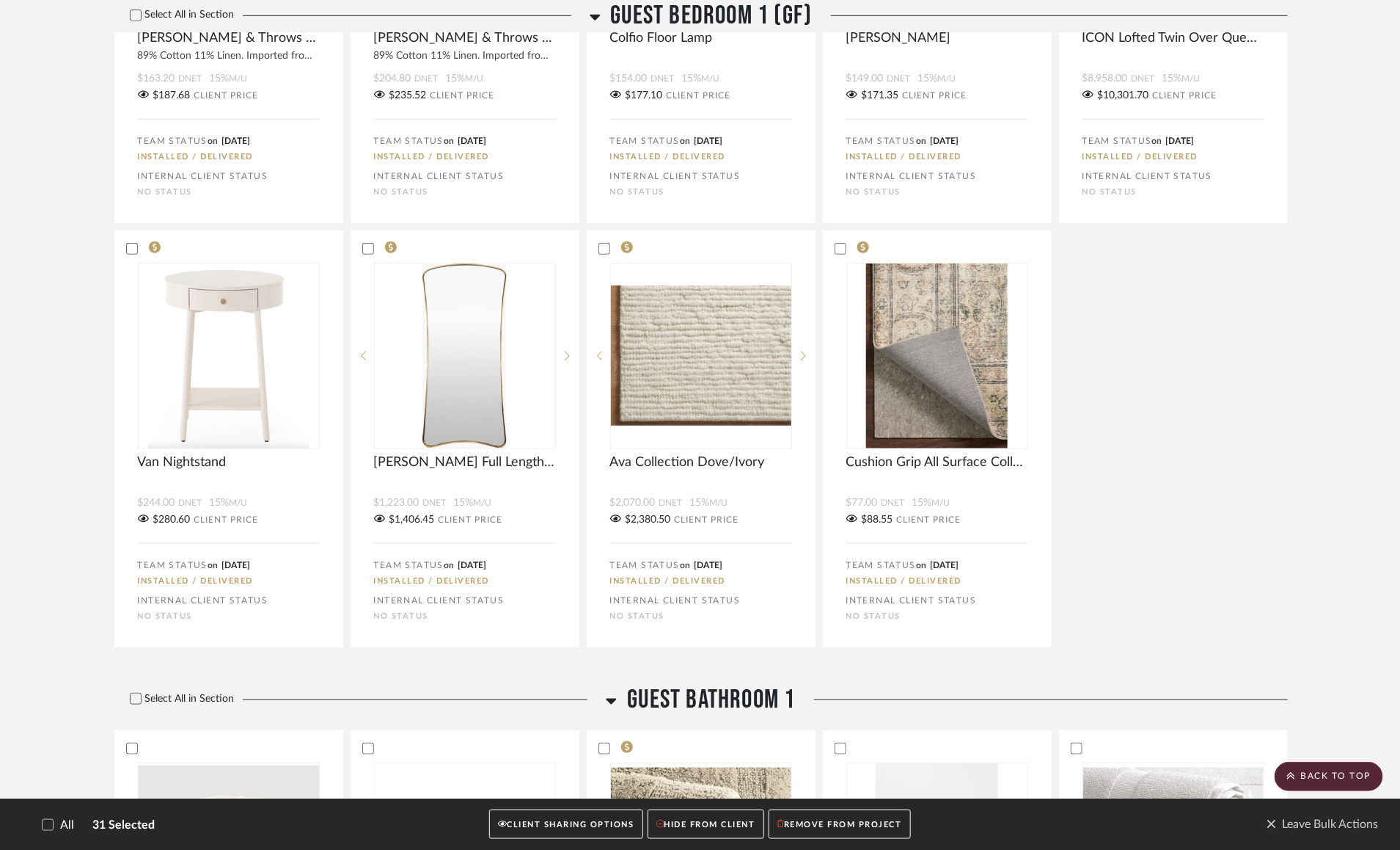
click at [610, 710] on icon at bounding box center [611, 701] width 11 height 18
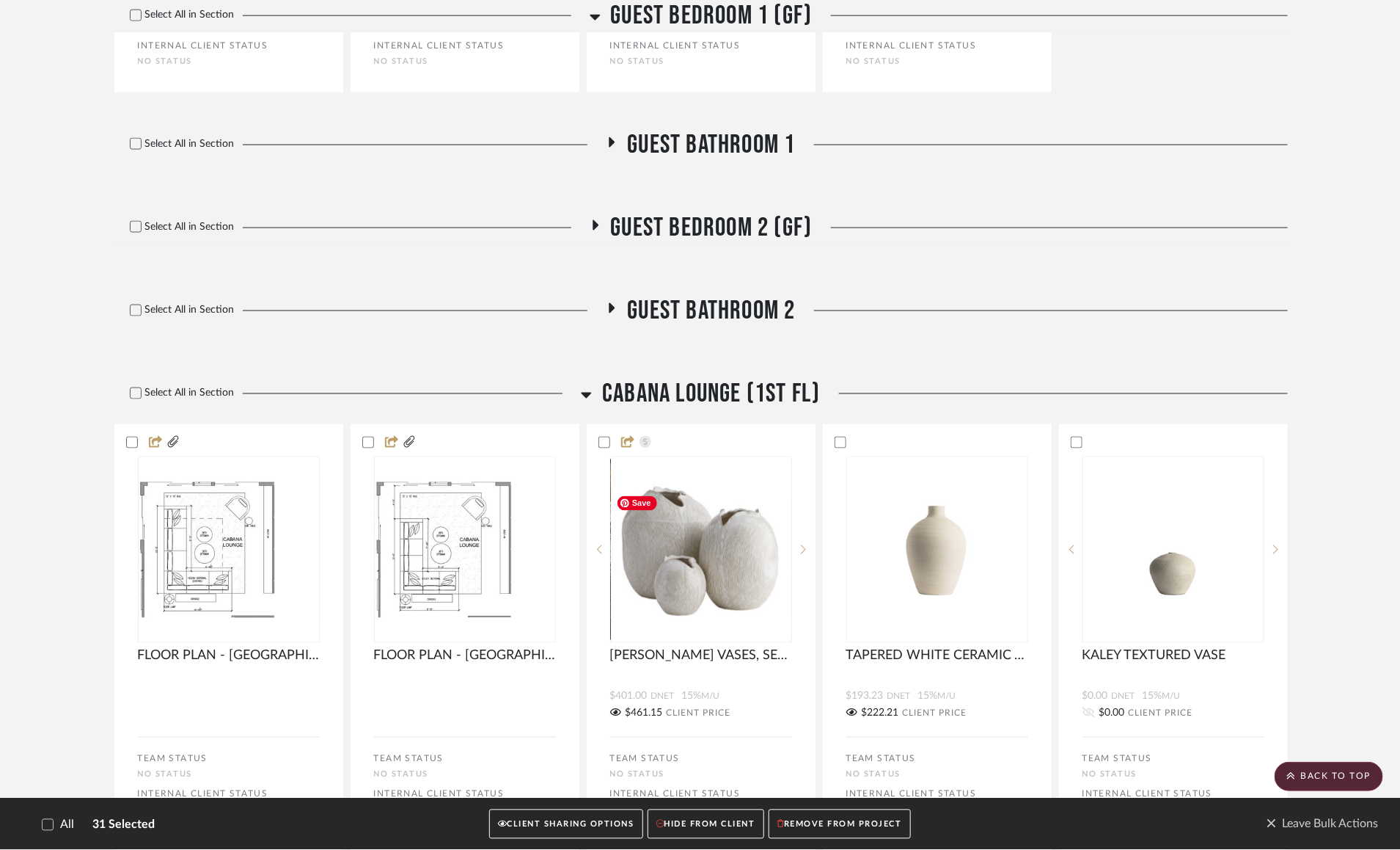
scroll to position [9429, 0]
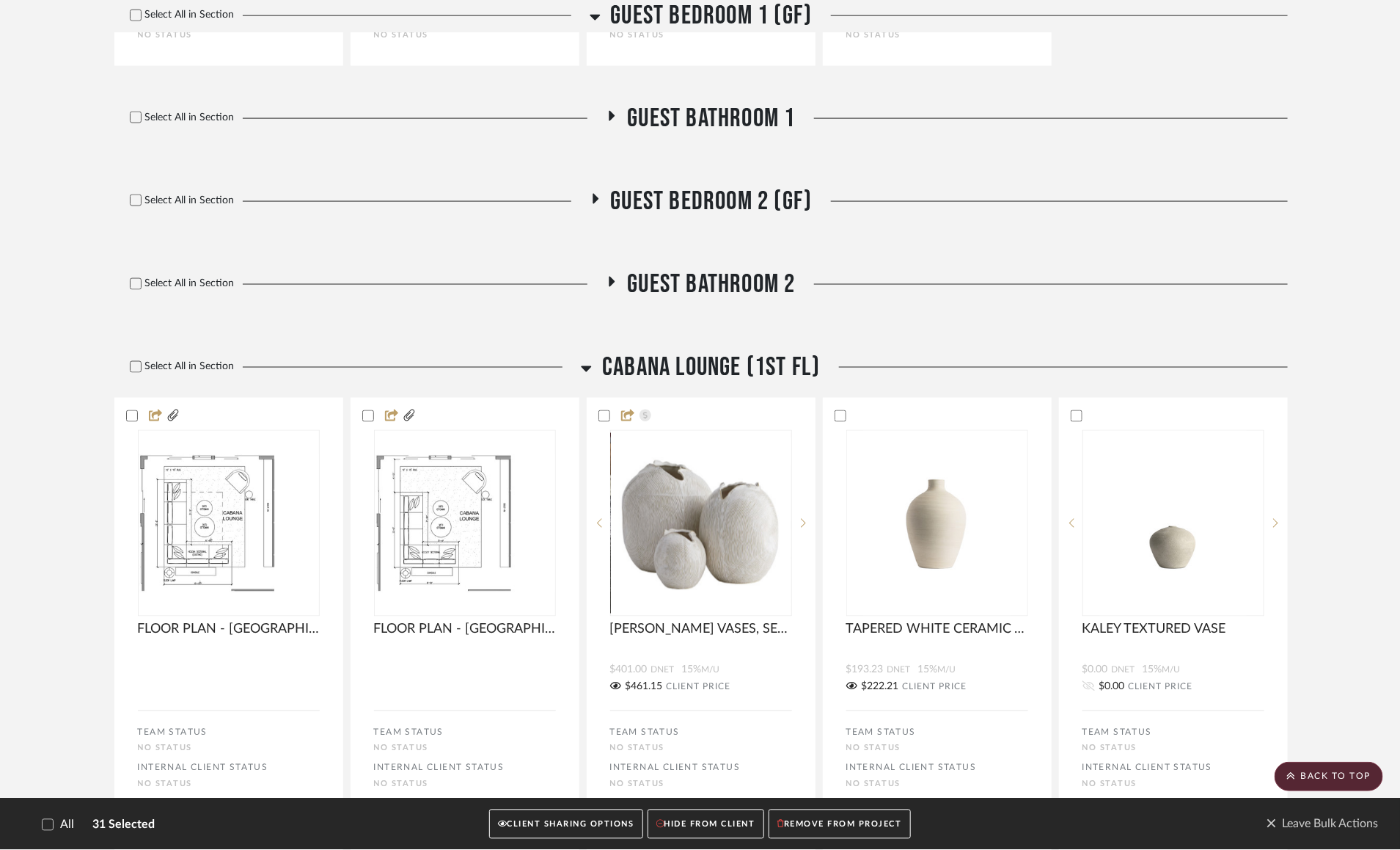
click at [593, 215] on fa-icon at bounding box center [595, 204] width 11 height 21
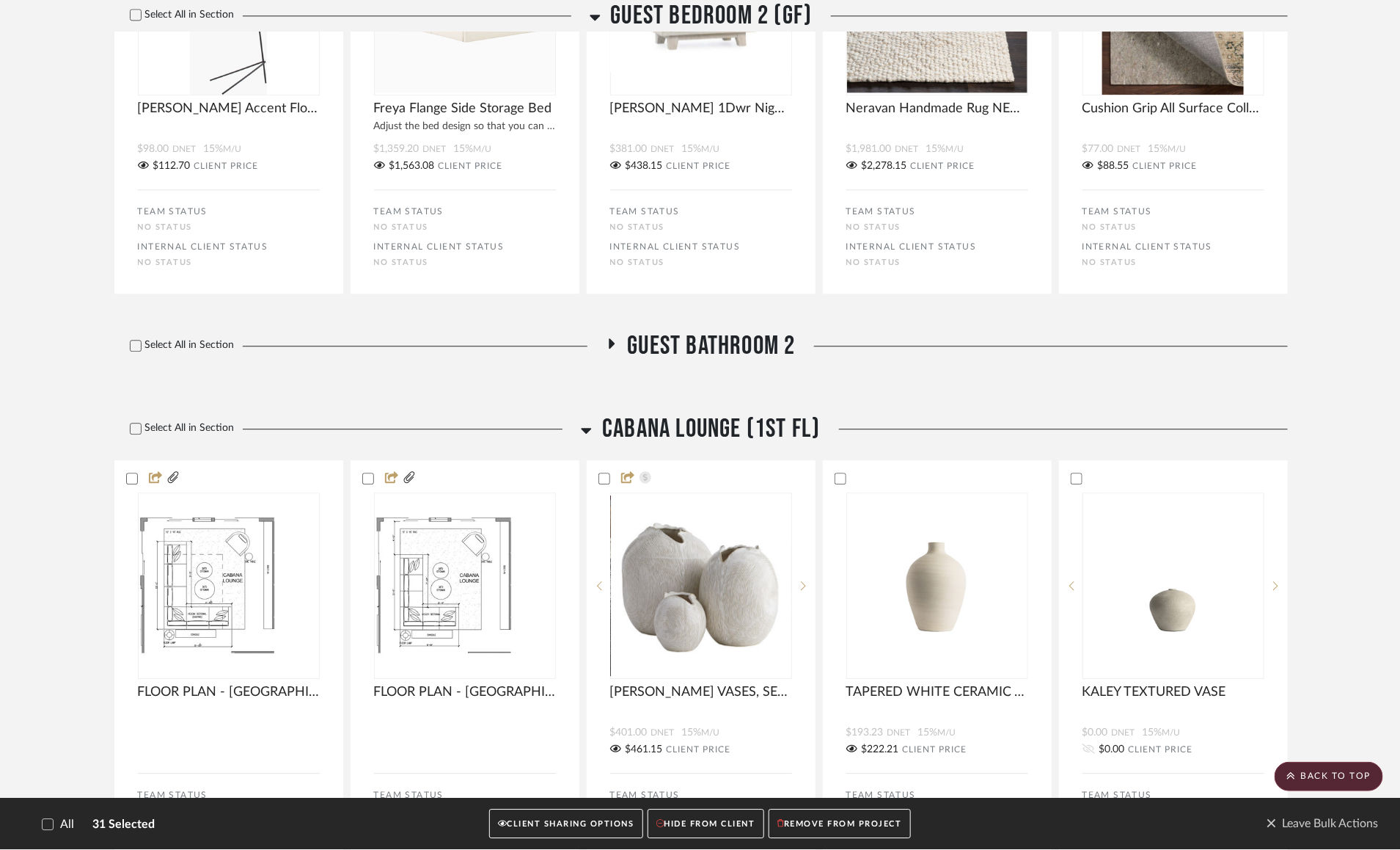
scroll to position [10215, 0]
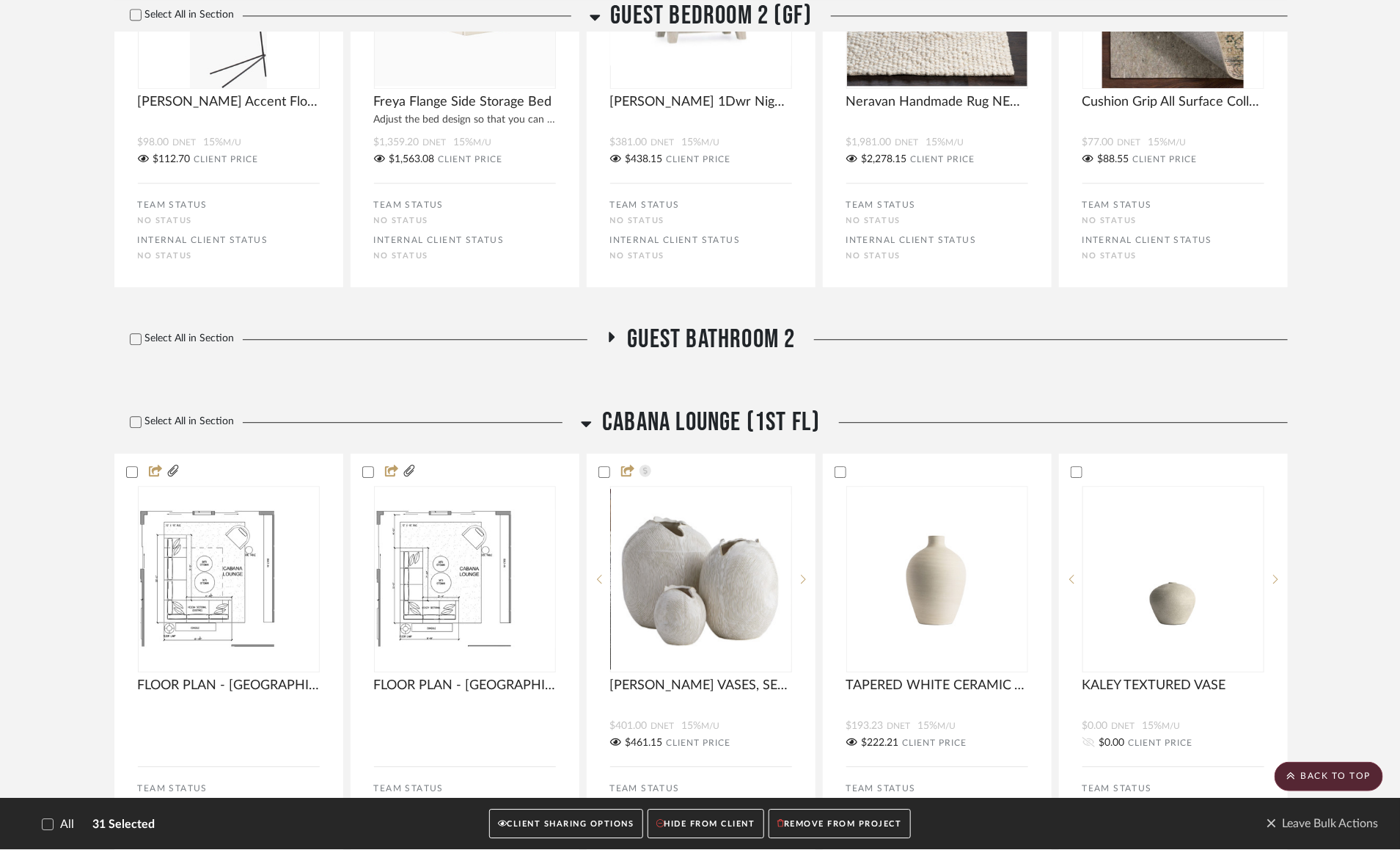
click at [610, 342] on icon at bounding box center [612, 336] width 6 height 10
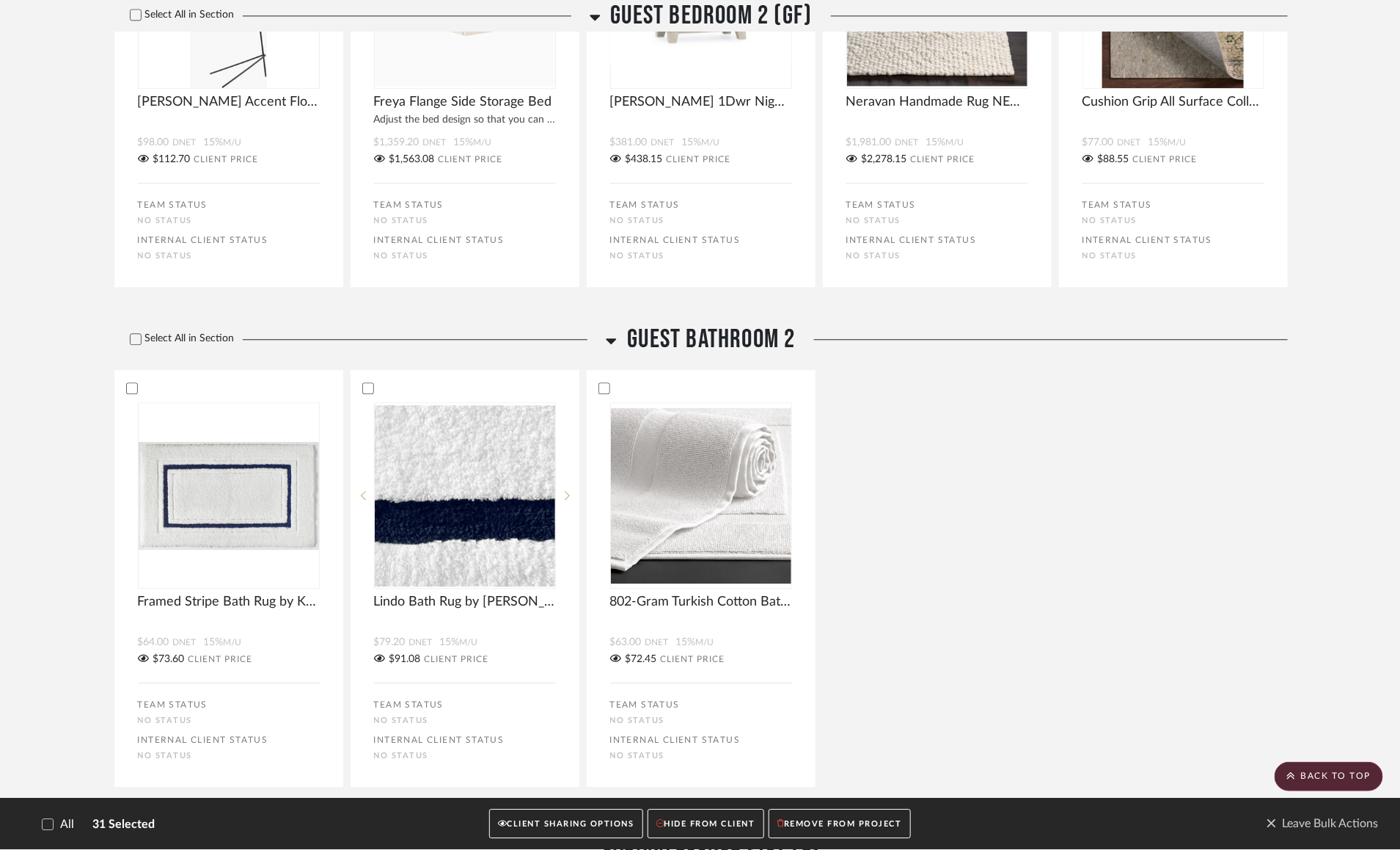
click at [610, 350] on icon at bounding box center [611, 340] width 11 height 18
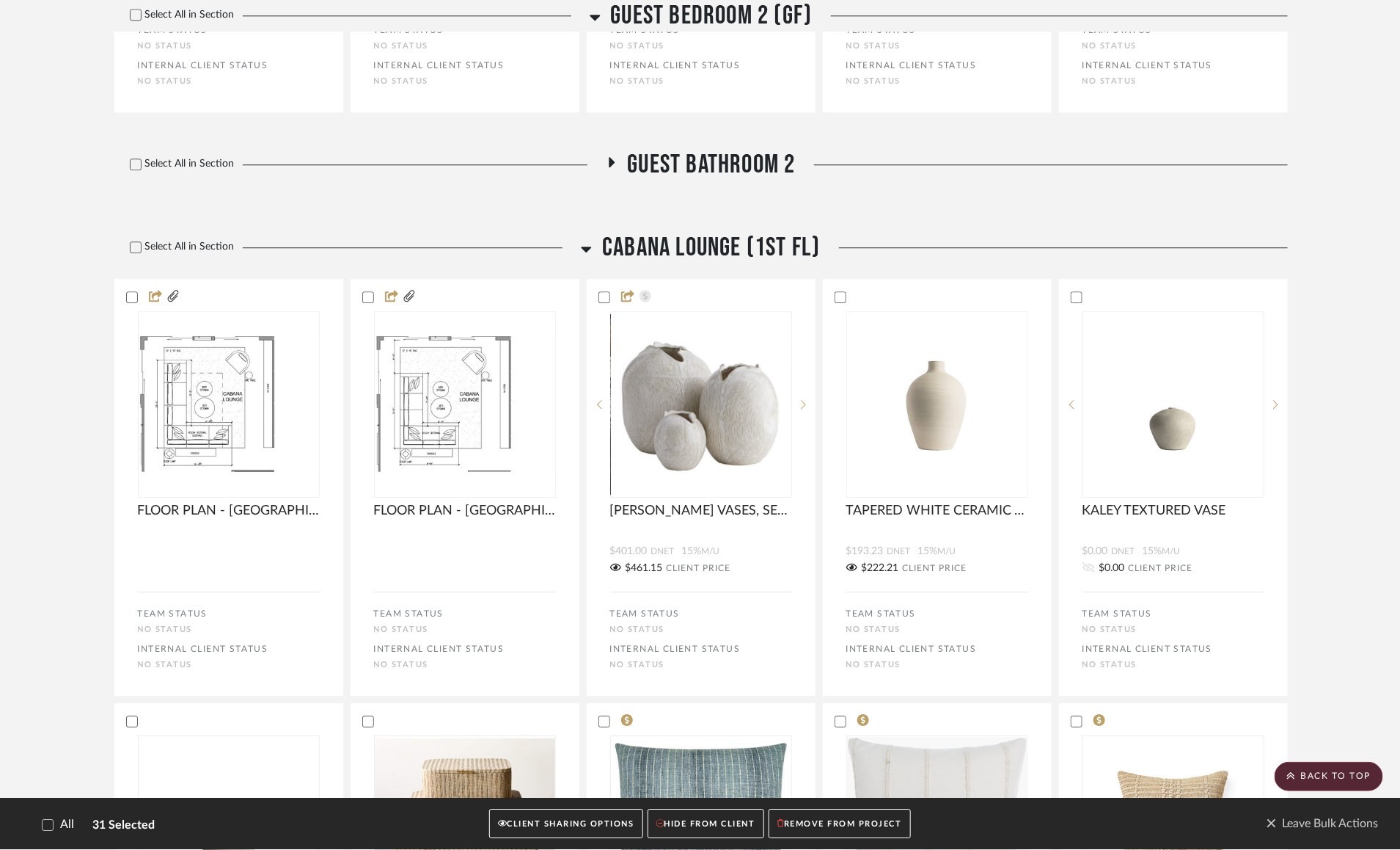
scroll to position [10393, 0]
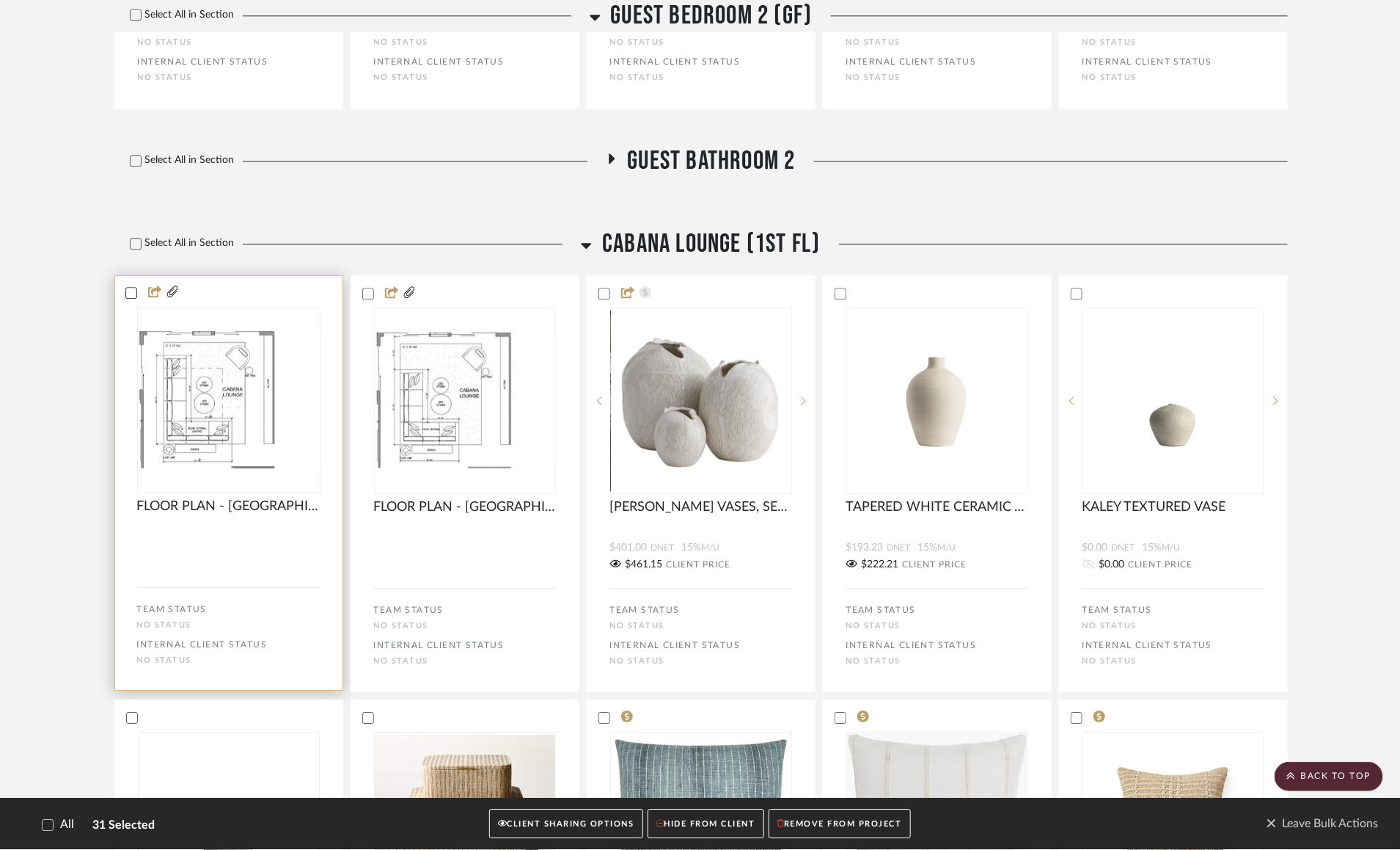
click at [133, 298] on icon at bounding box center [131, 292] width 10 height 10
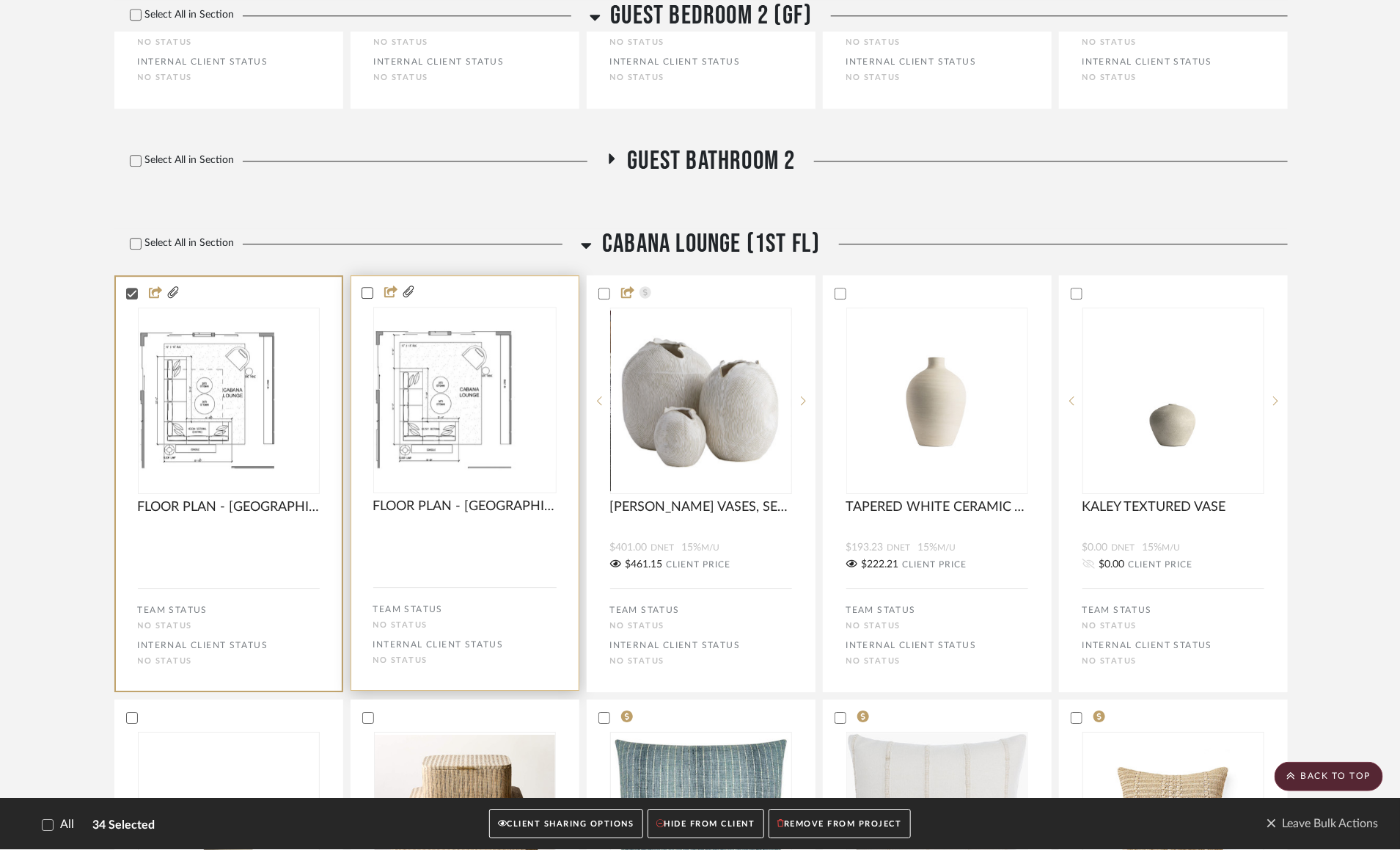
click at [366, 297] on icon at bounding box center [367, 293] width 9 height 8
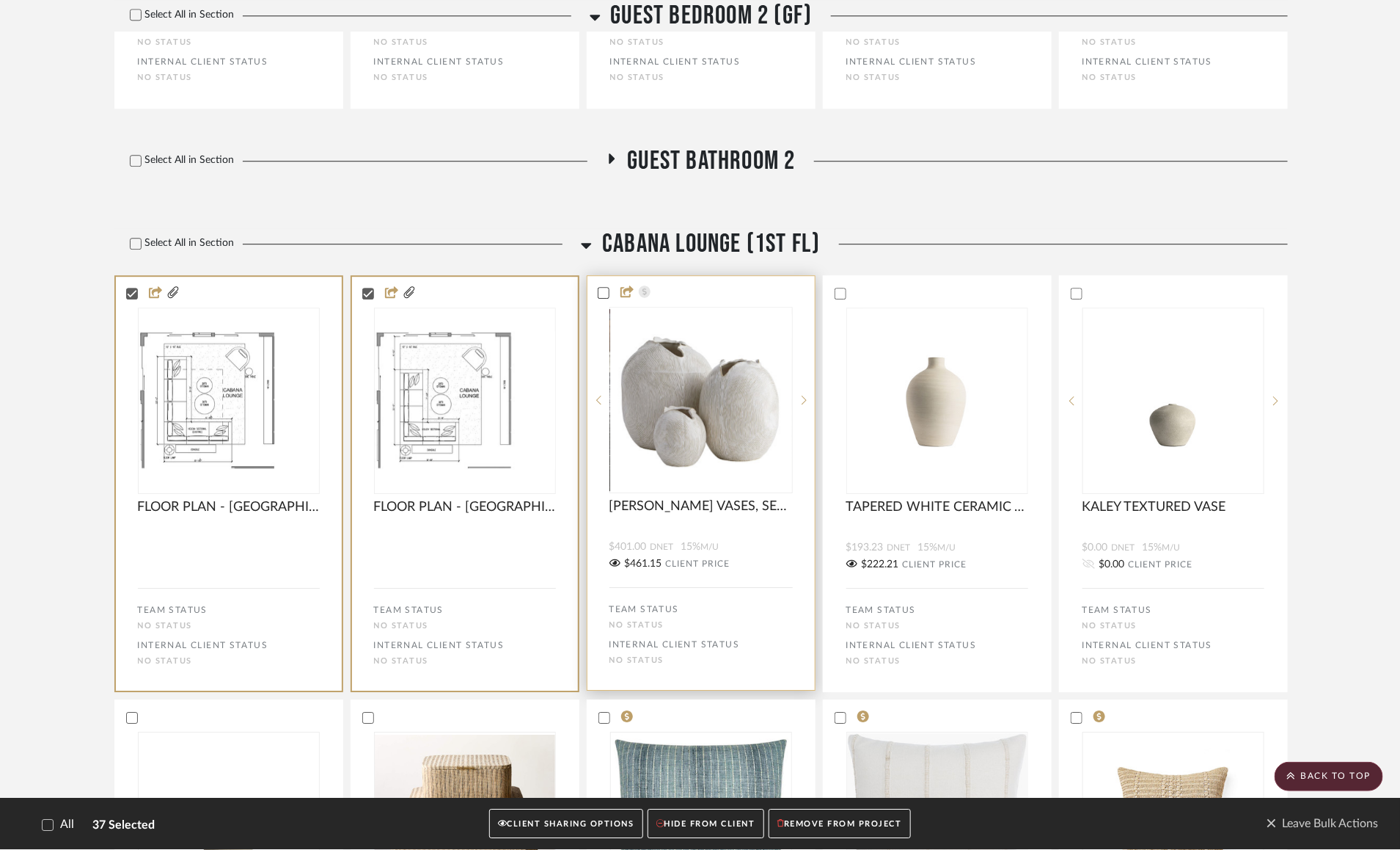
click at [605, 298] on icon at bounding box center [603, 292] width 10 height 10
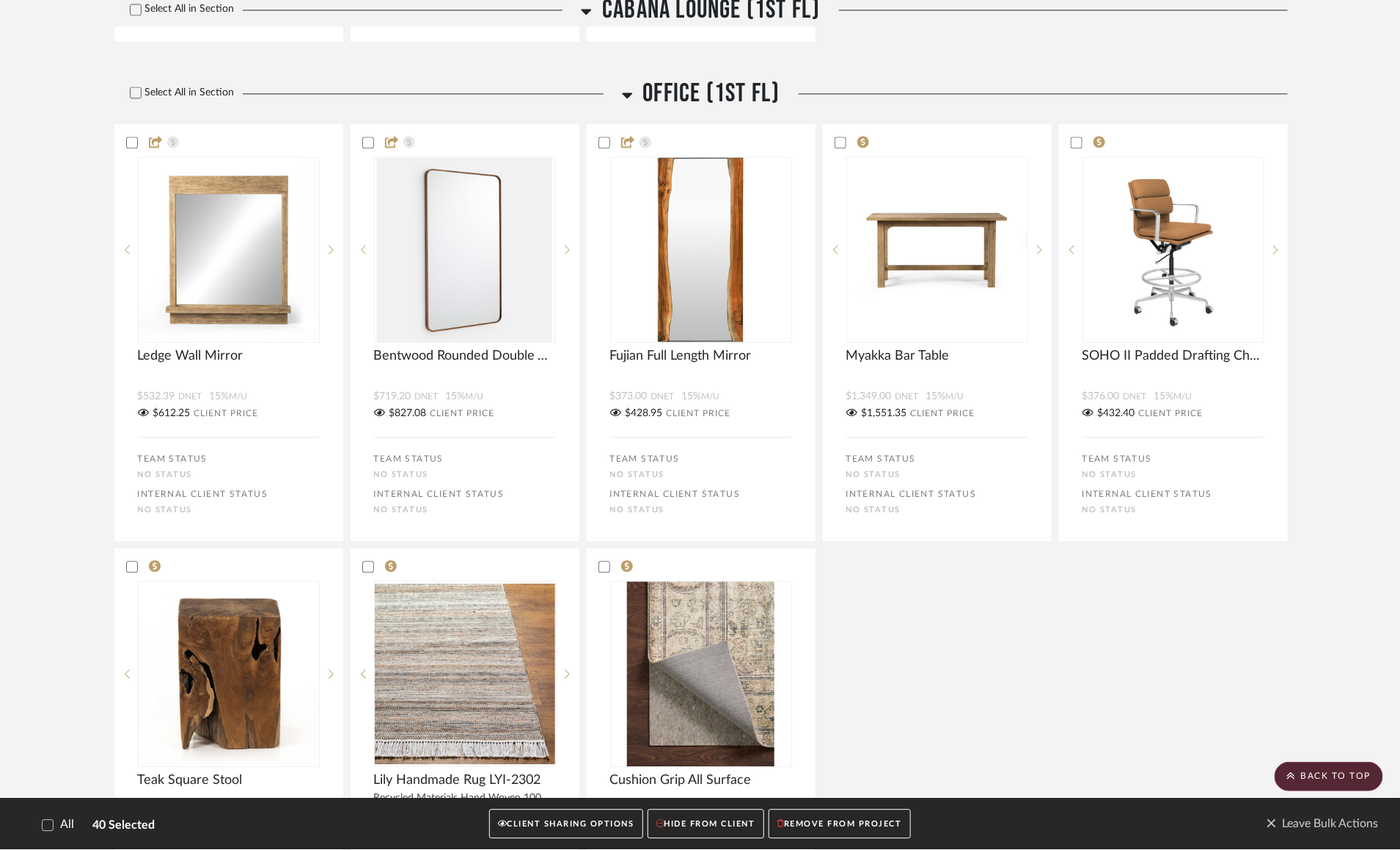
scroll to position [12722, 0]
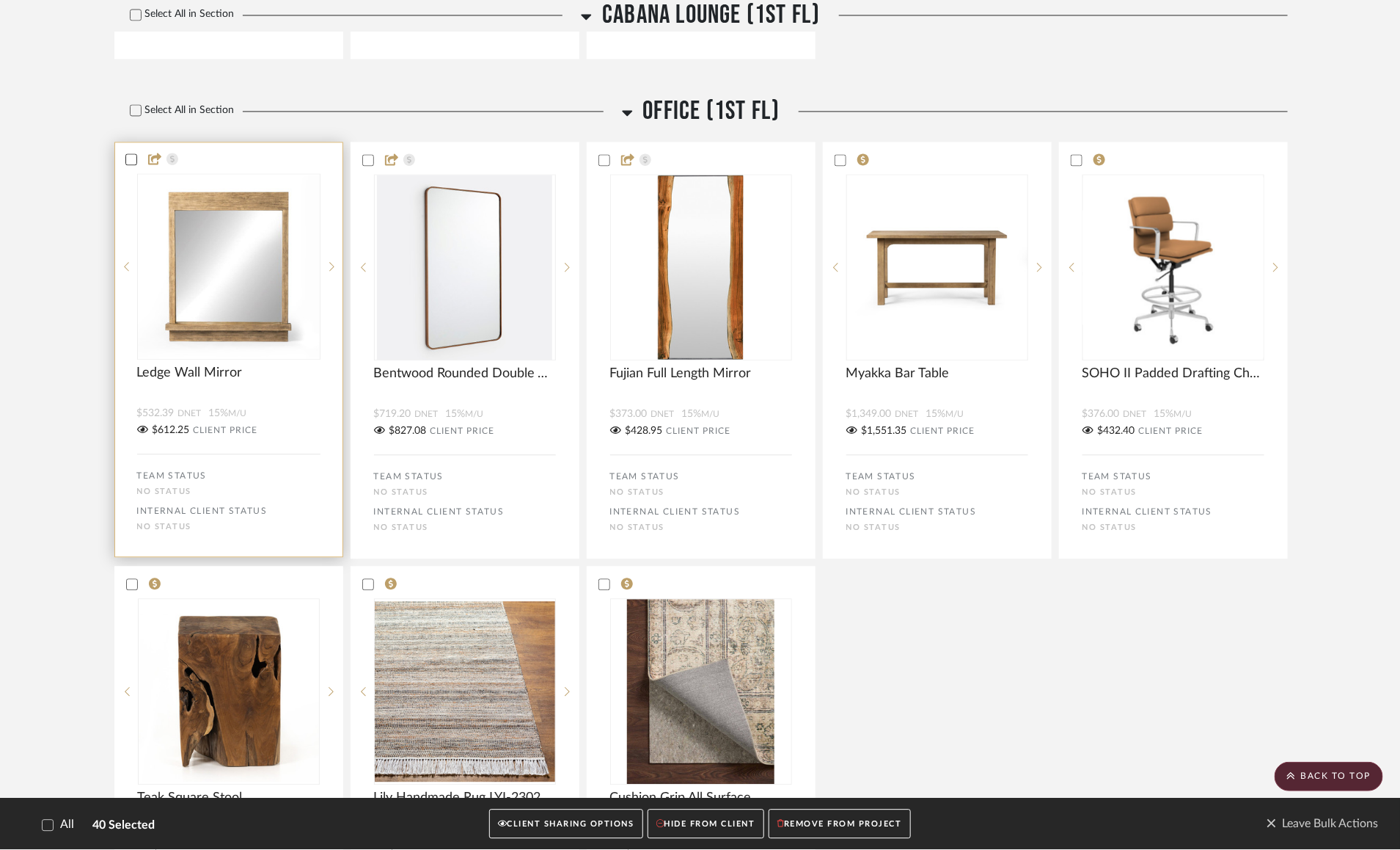
click at [130, 163] on icon at bounding box center [131, 159] width 9 height 8
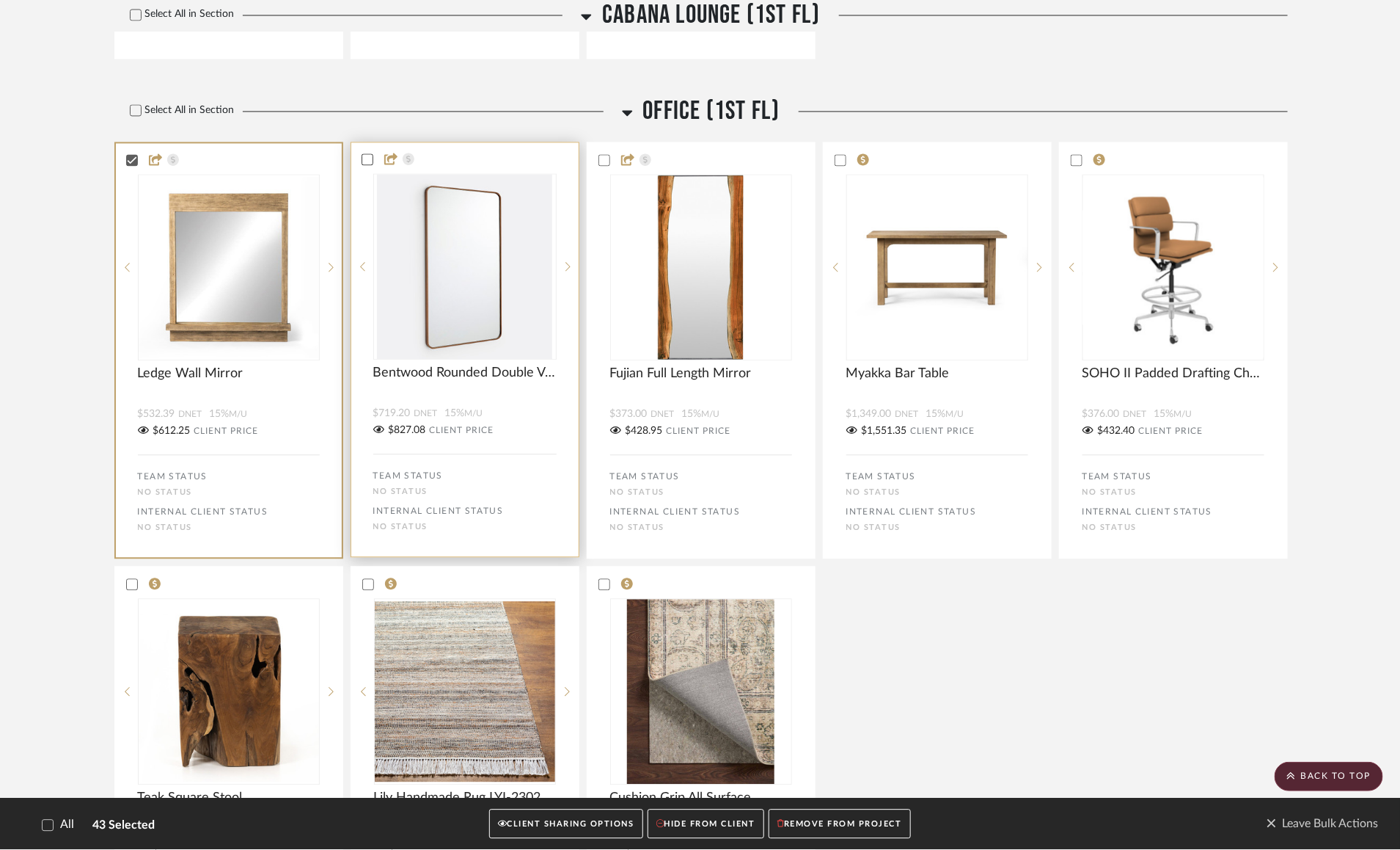
click at [369, 164] on icon at bounding box center [367, 159] width 10 height 10
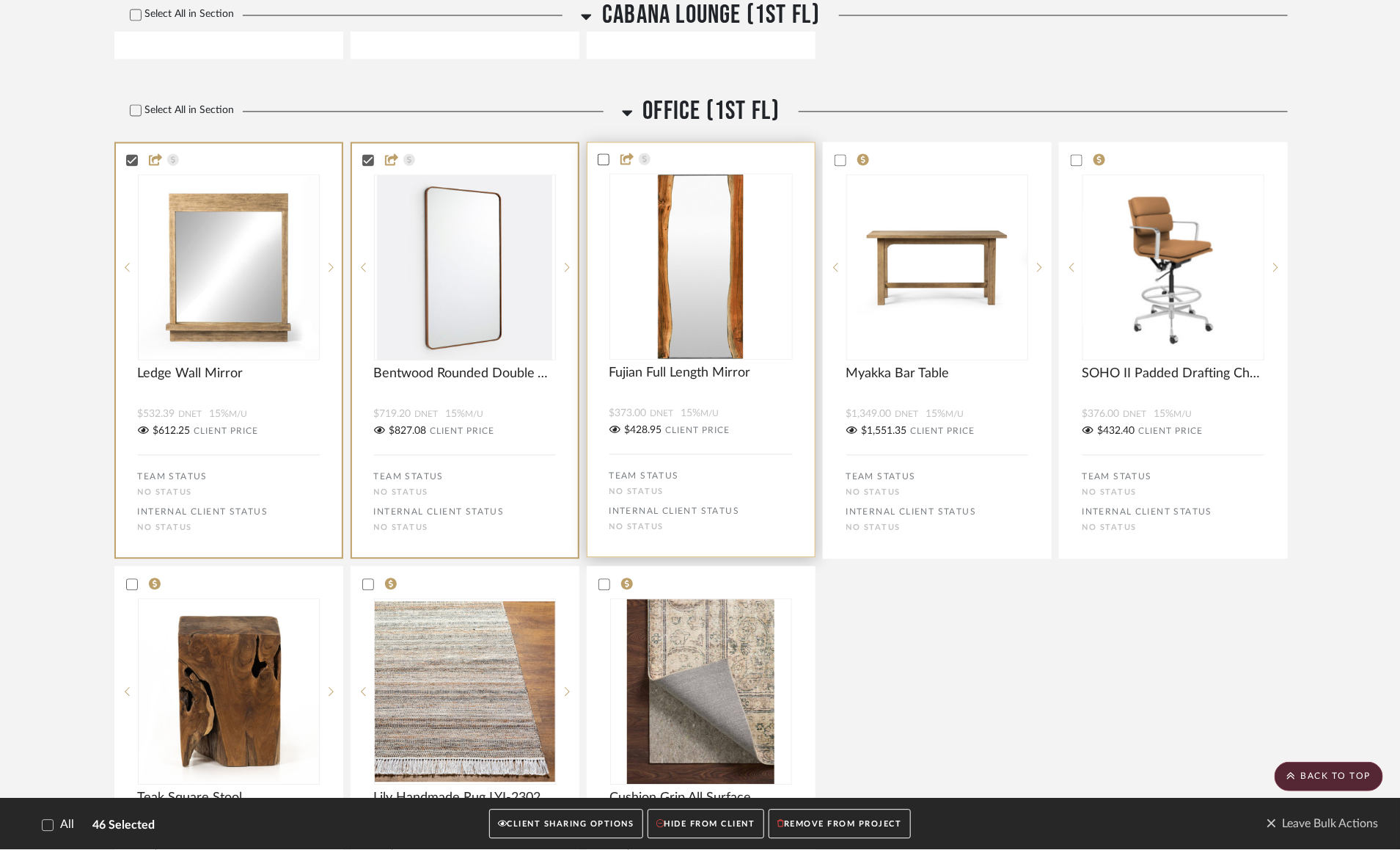
click at [606, 164] on icon at bounding box center [603, 159] width 10 height 10
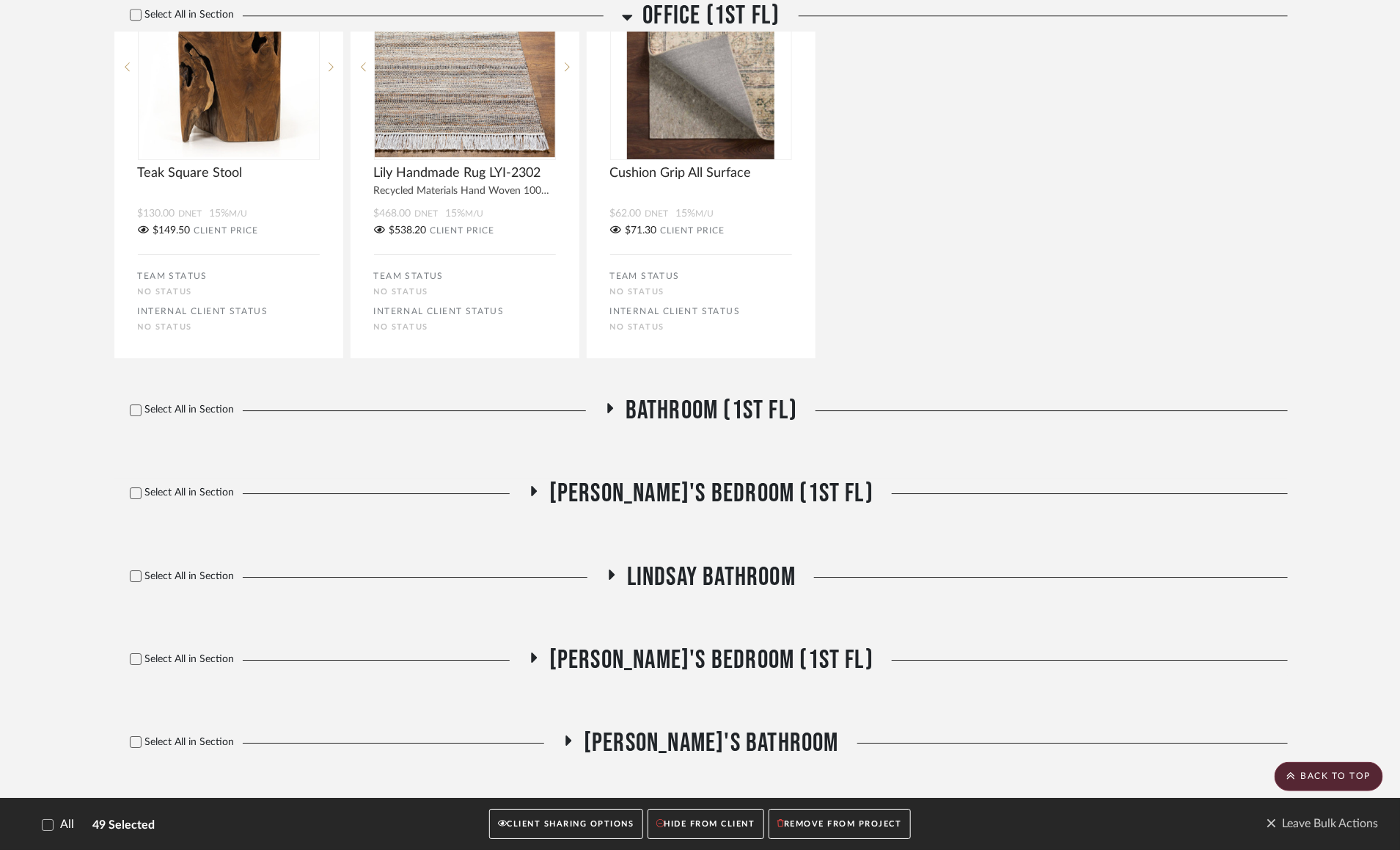
scroll to position [13556, 0]
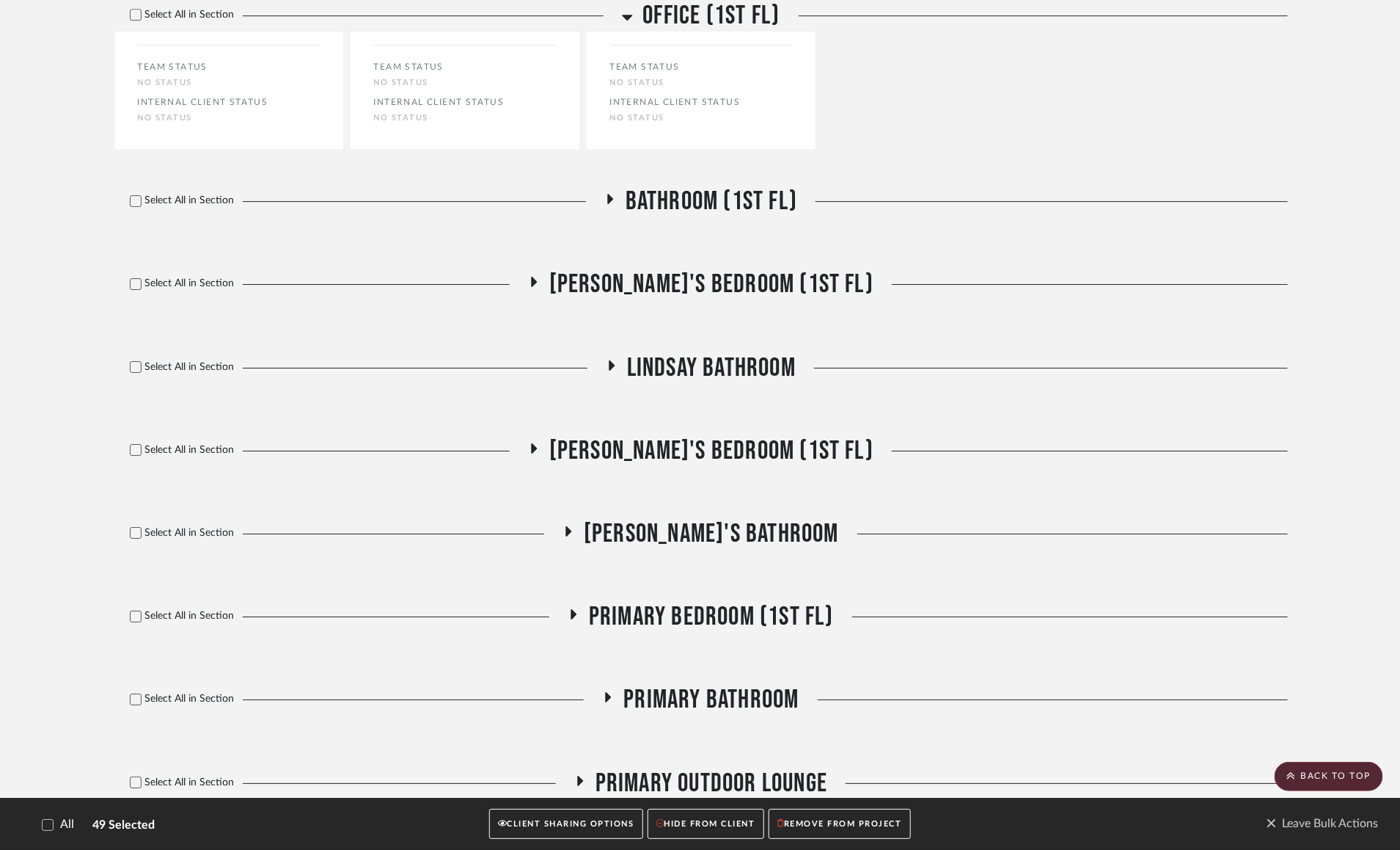
click at [609, 217] on h3 "Bathroom (1st FL)" at bounding box center [701, 201] width 193 height 31
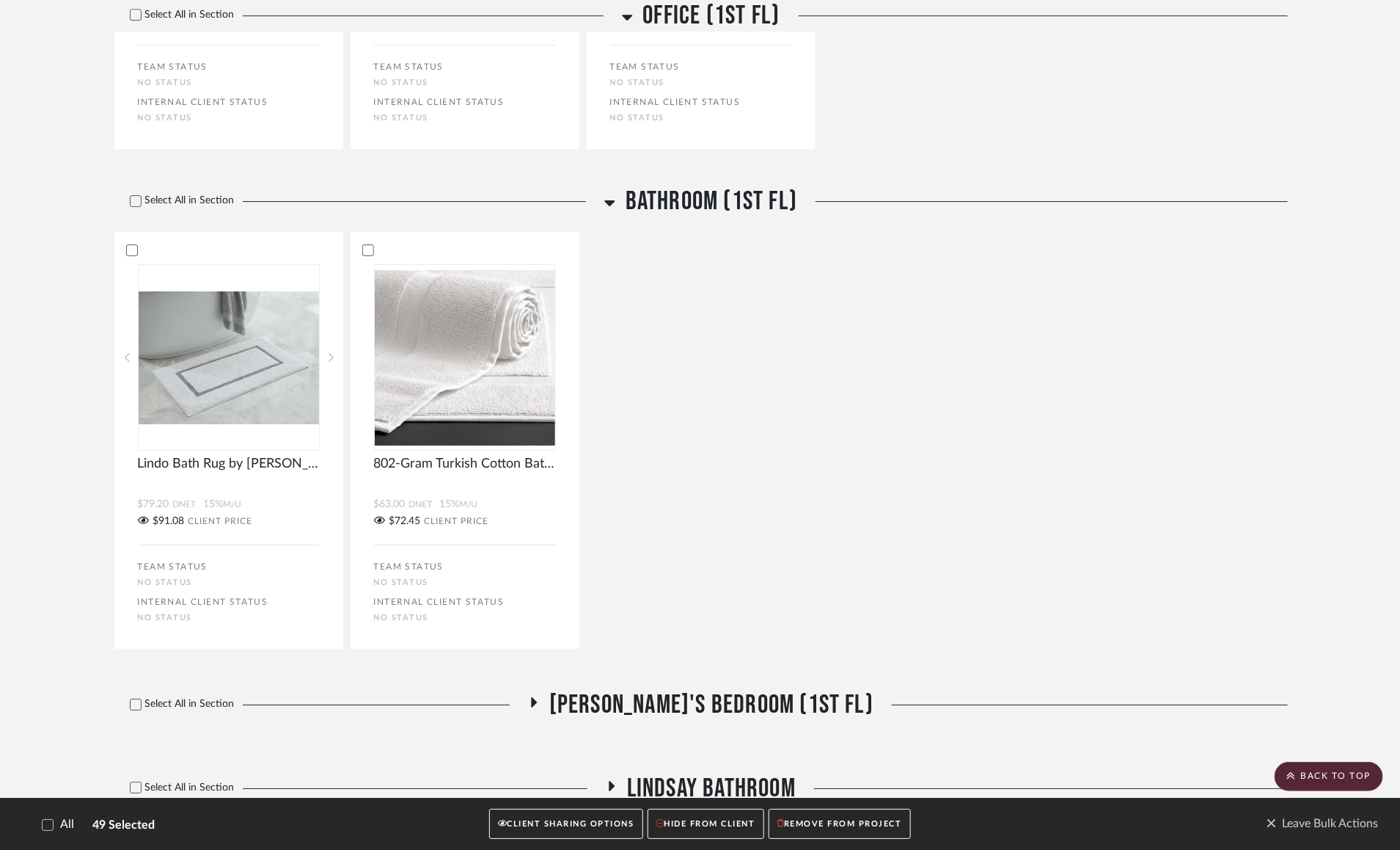
click at [609, 217] on h3 "Bathroom (1st FL)" at bounding box center [701, 201] width 193 height 31
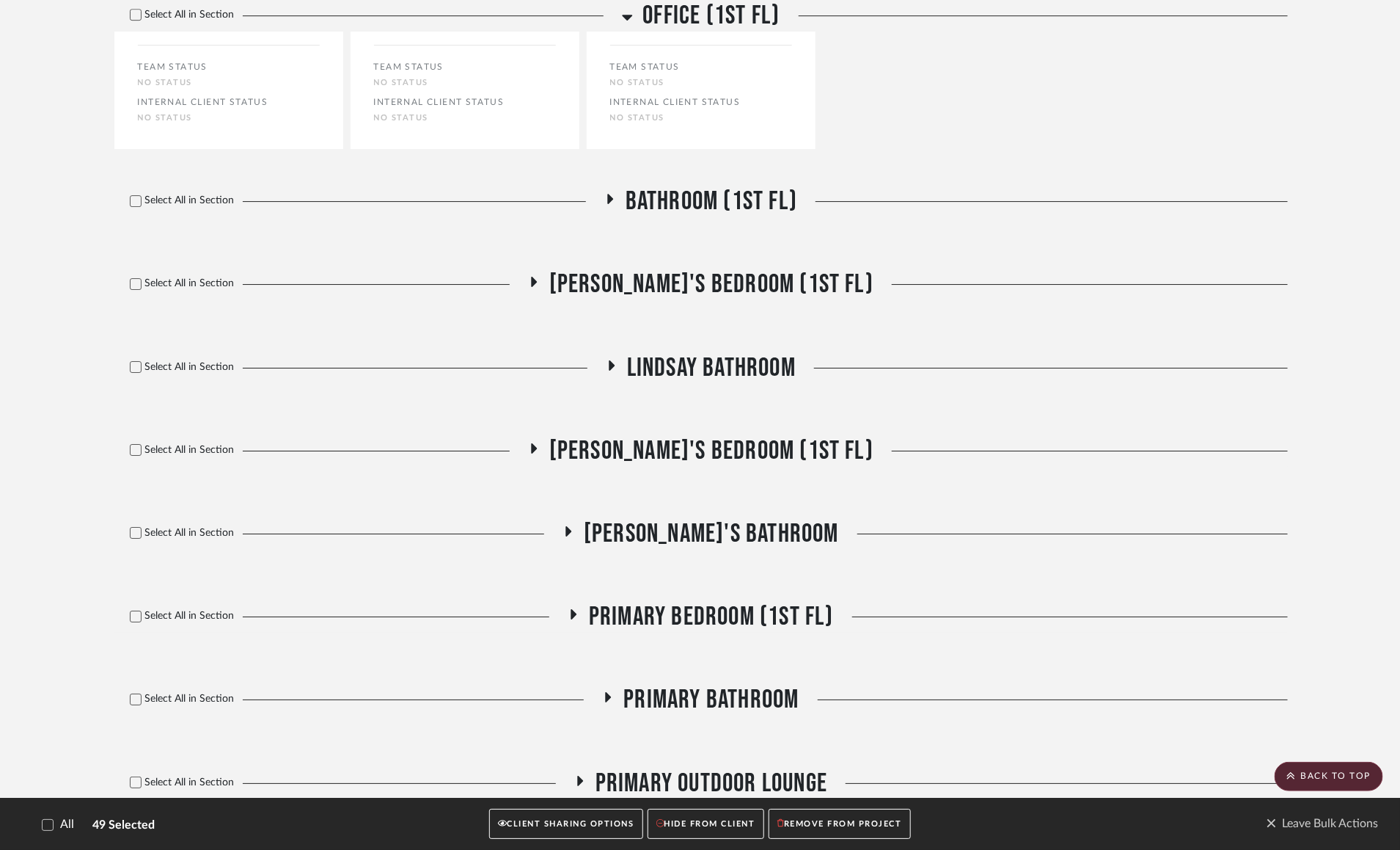
click at [537, 287] on icon at bounding box center [534, 281] width 6 height 10
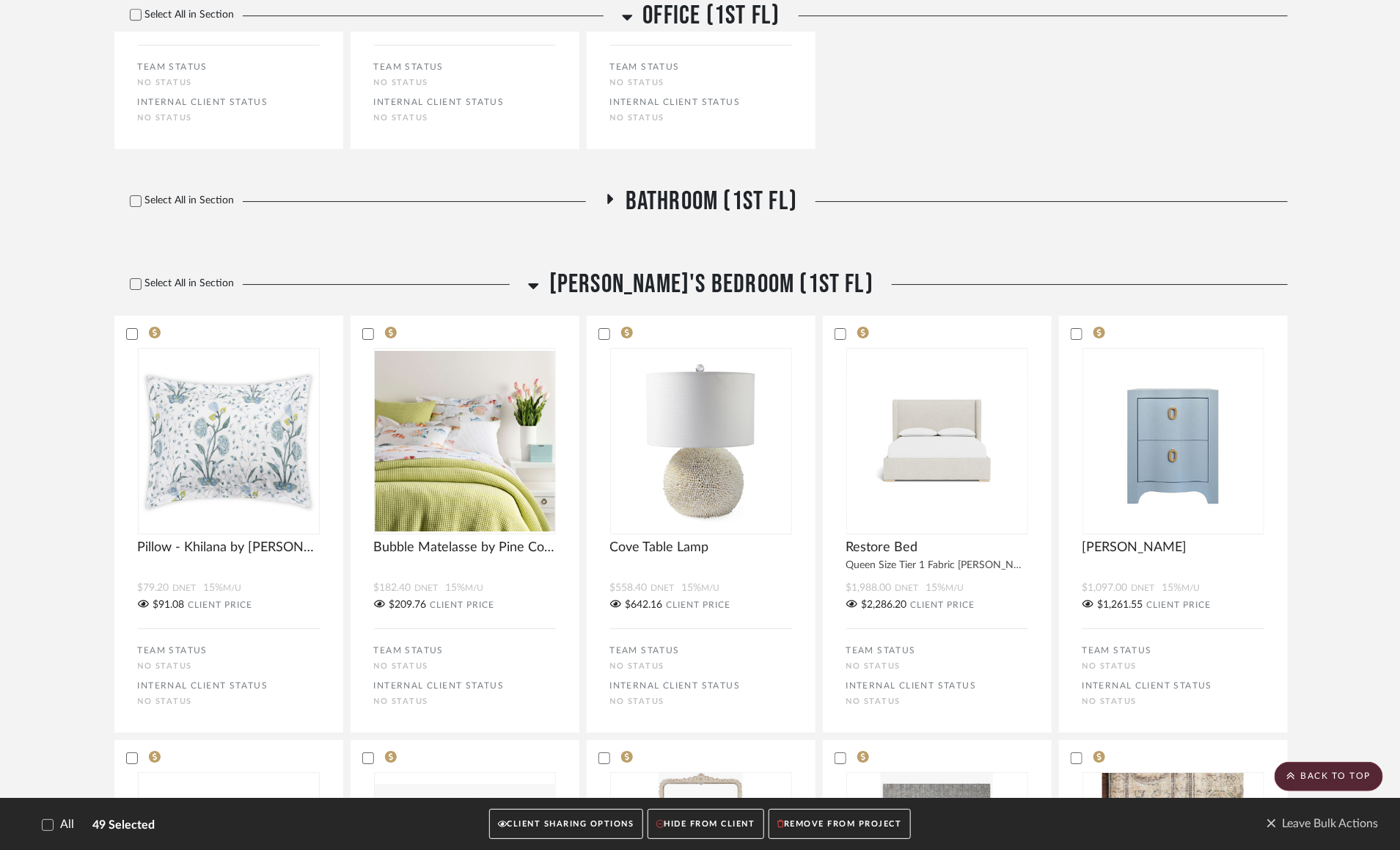
click at [539, 294] on icon at bounding box center [533, 285] width 11 height 18
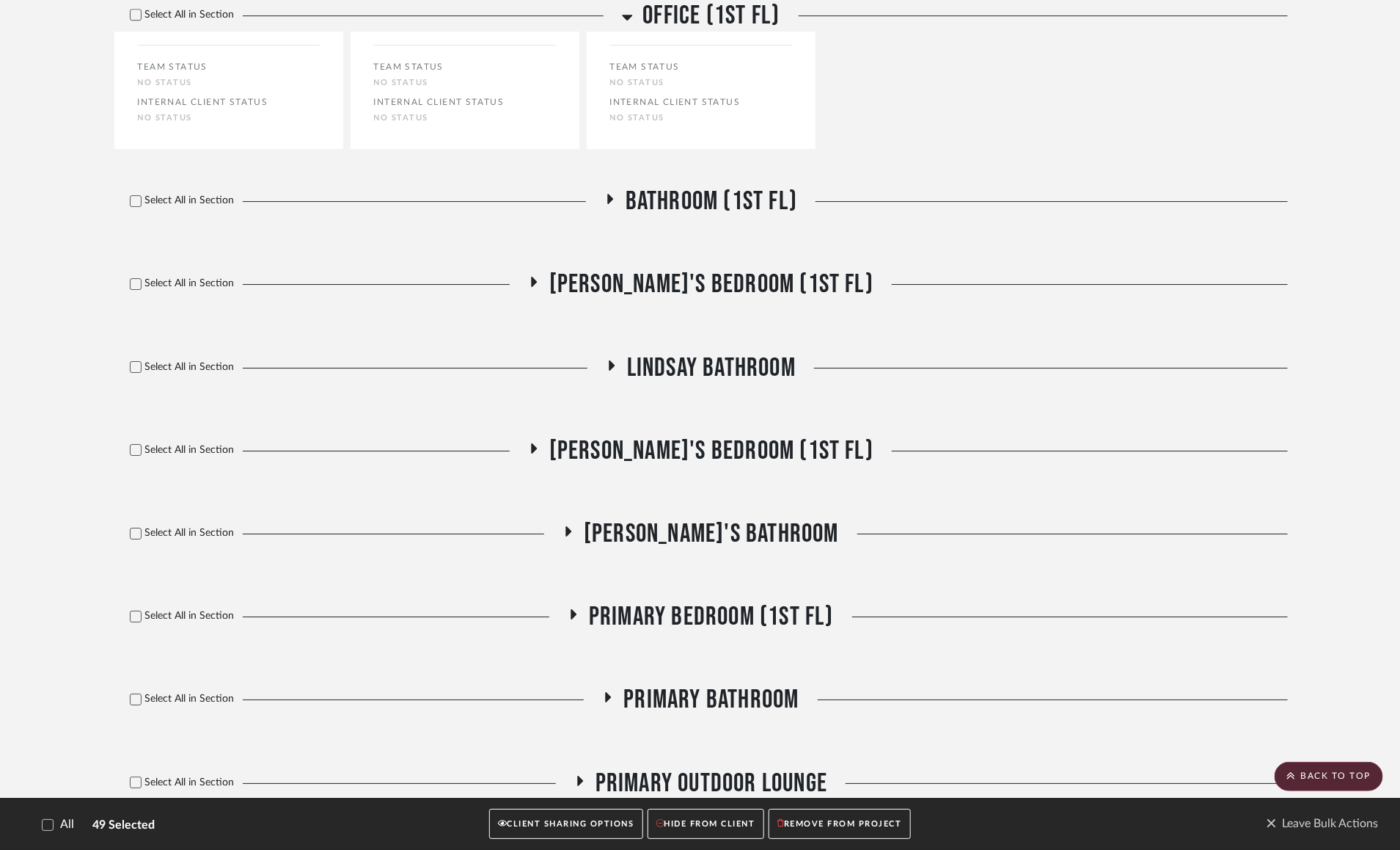
click at [605, 370] on icon at bounding box center [611, 365] width 18 height 11
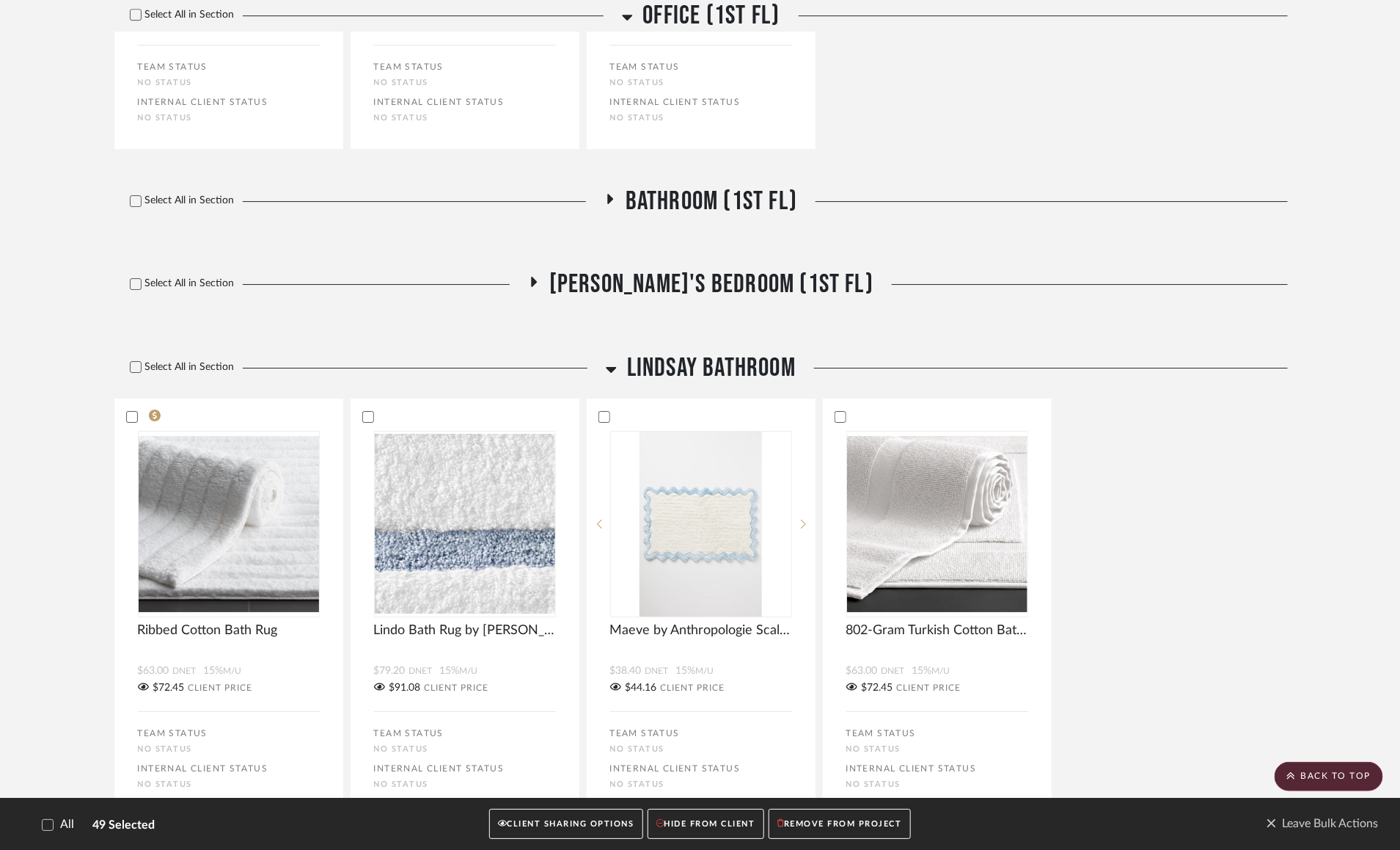
click at [606, 378] on icon at bounding box center [611, 369] width 11 height 18
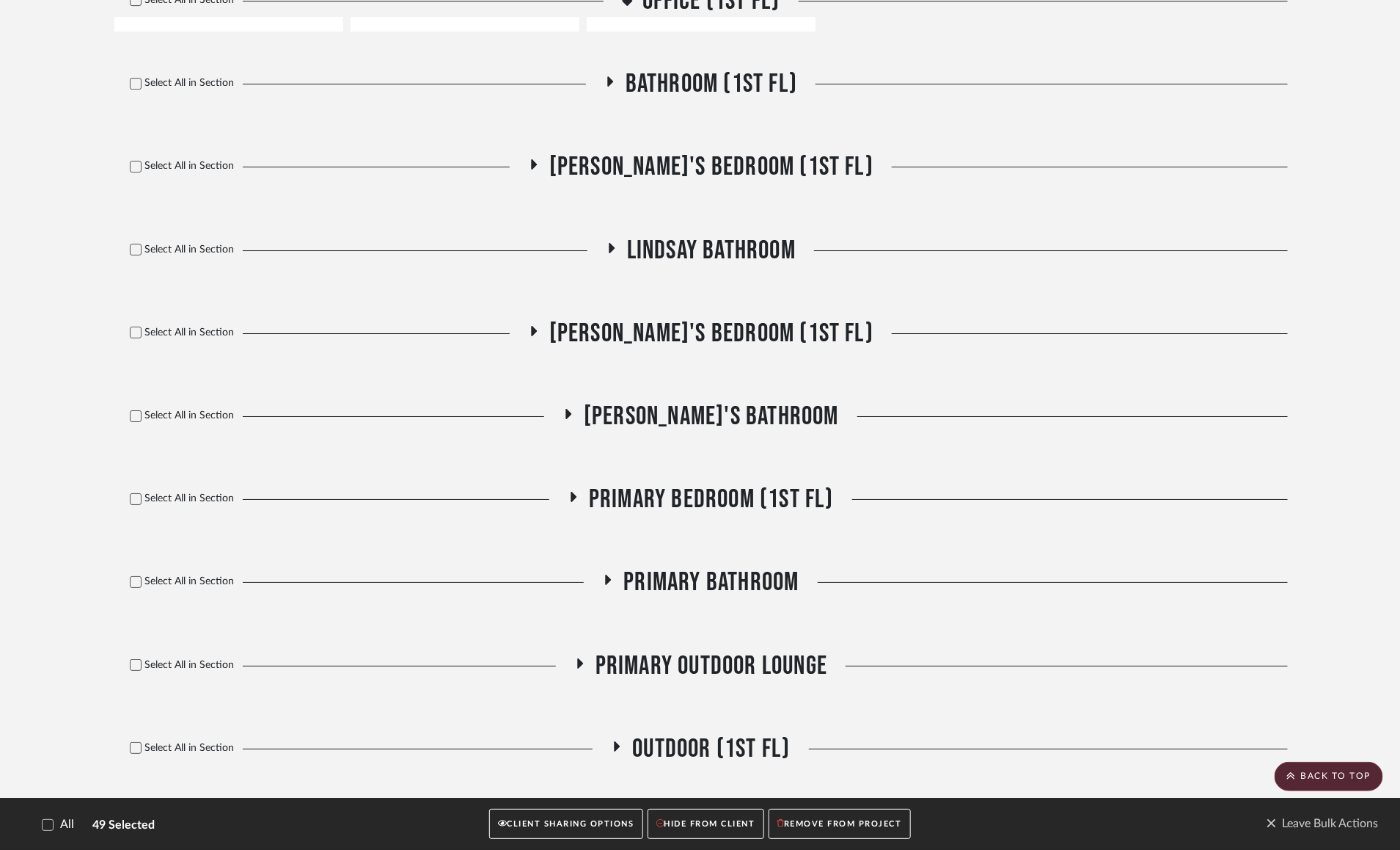
scroll to position [13709, 0]
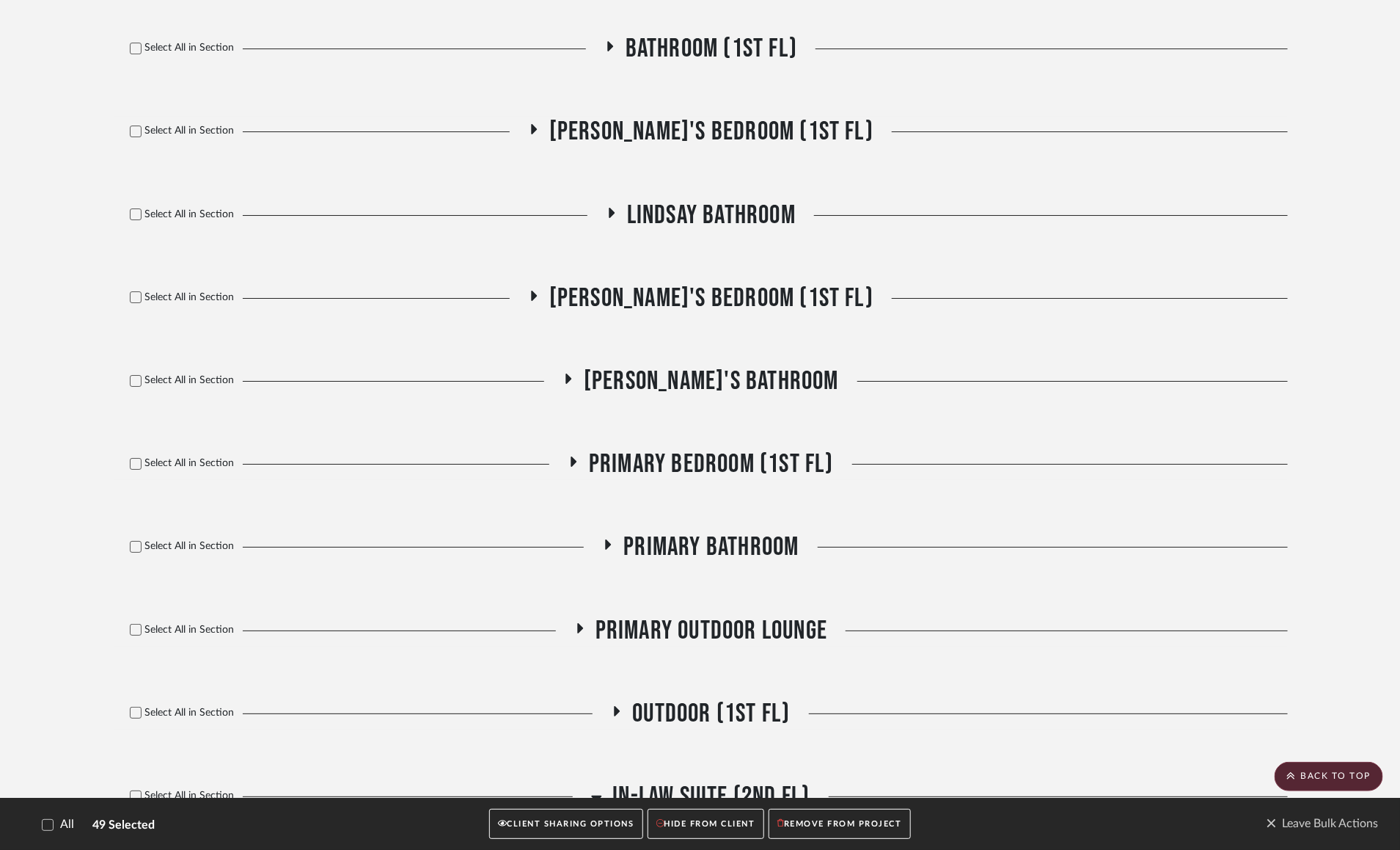
click at [537, 300] on icon at bounding box center [534, 295] width 6 height 10
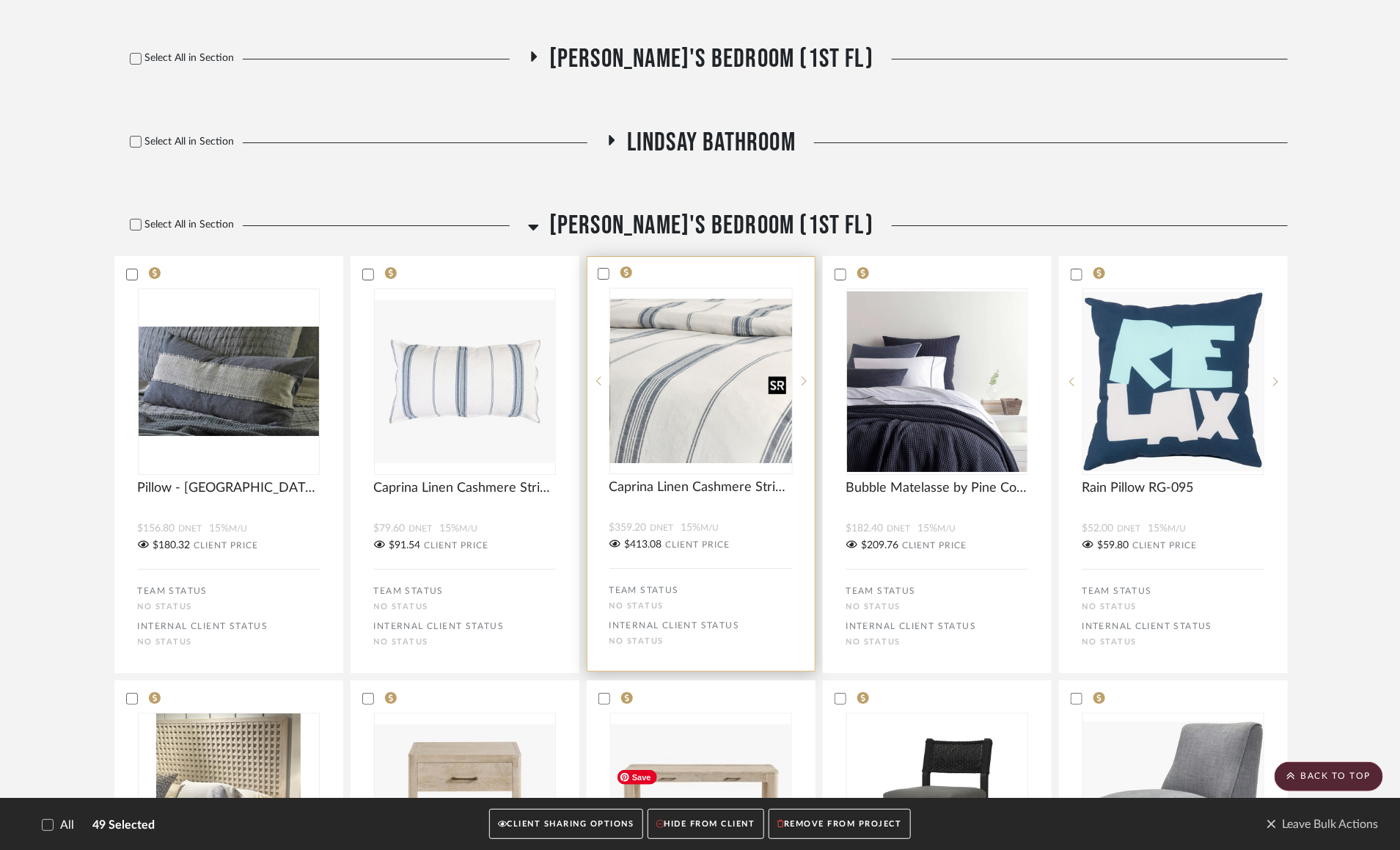
scroll to position [13651, 0]
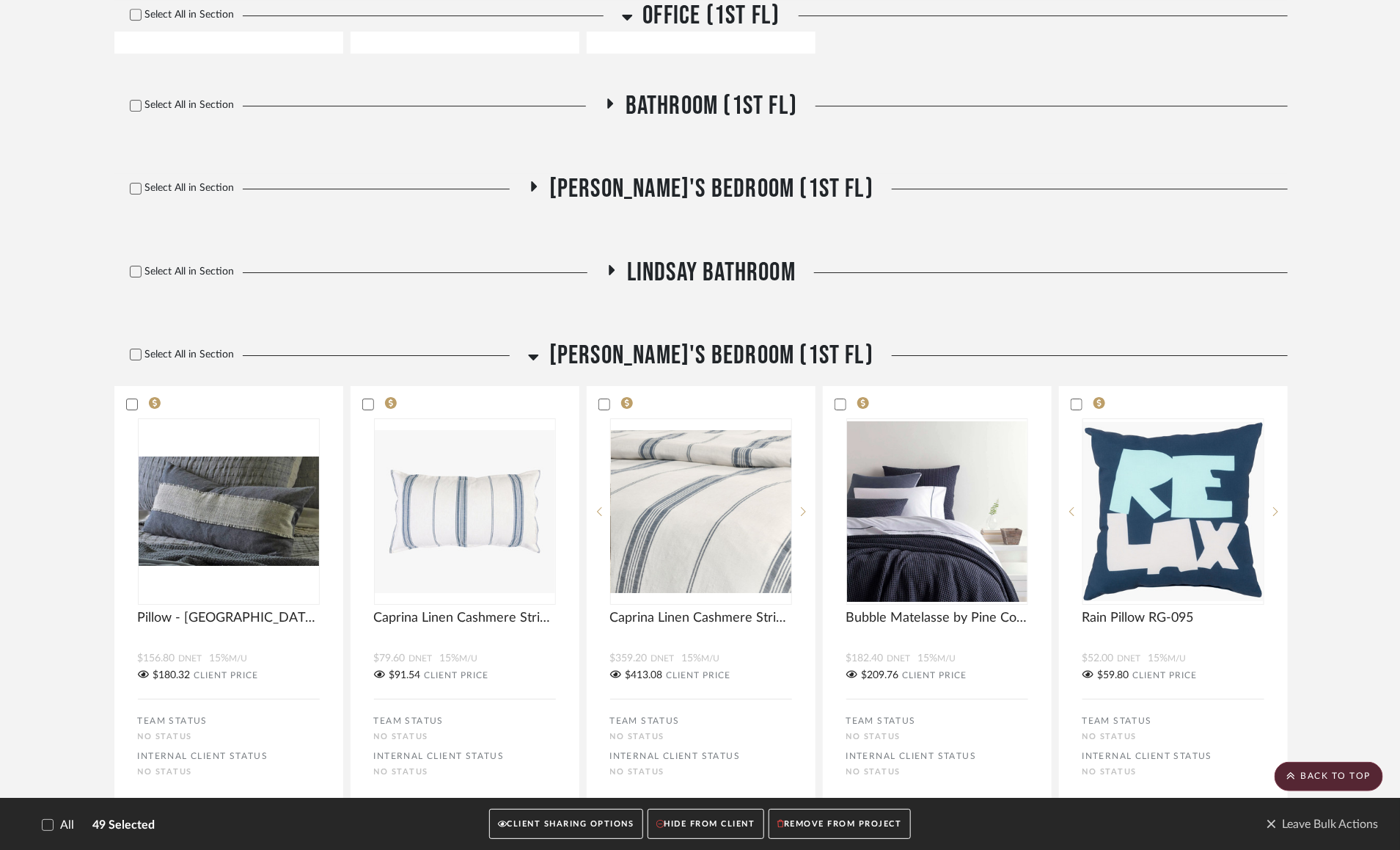
click at [539, 366] on icon at bounding box center [533, 356] width 11 height 18
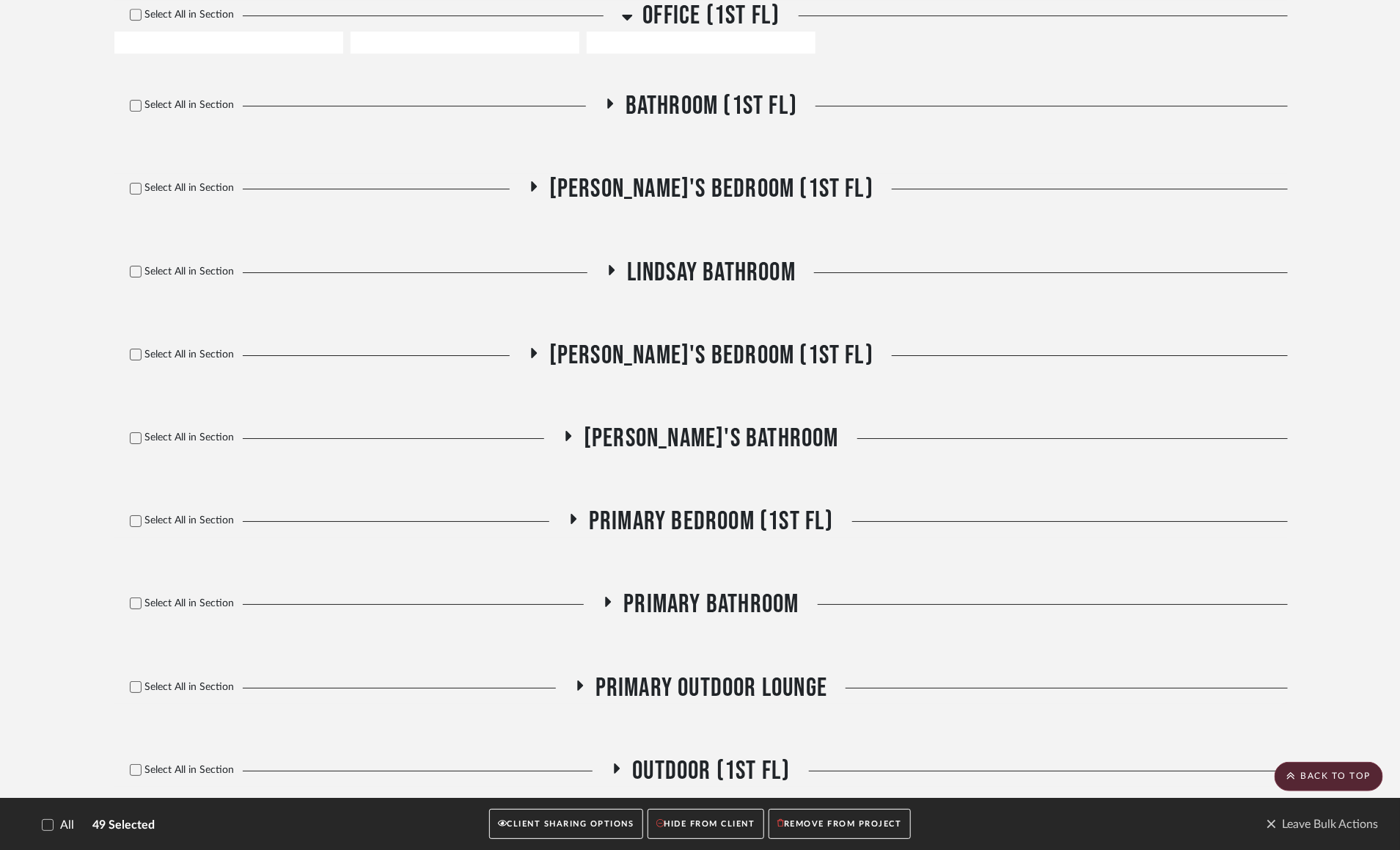
click at [577, 441] on icon at bounding box center [568, 435] width 18 height 11
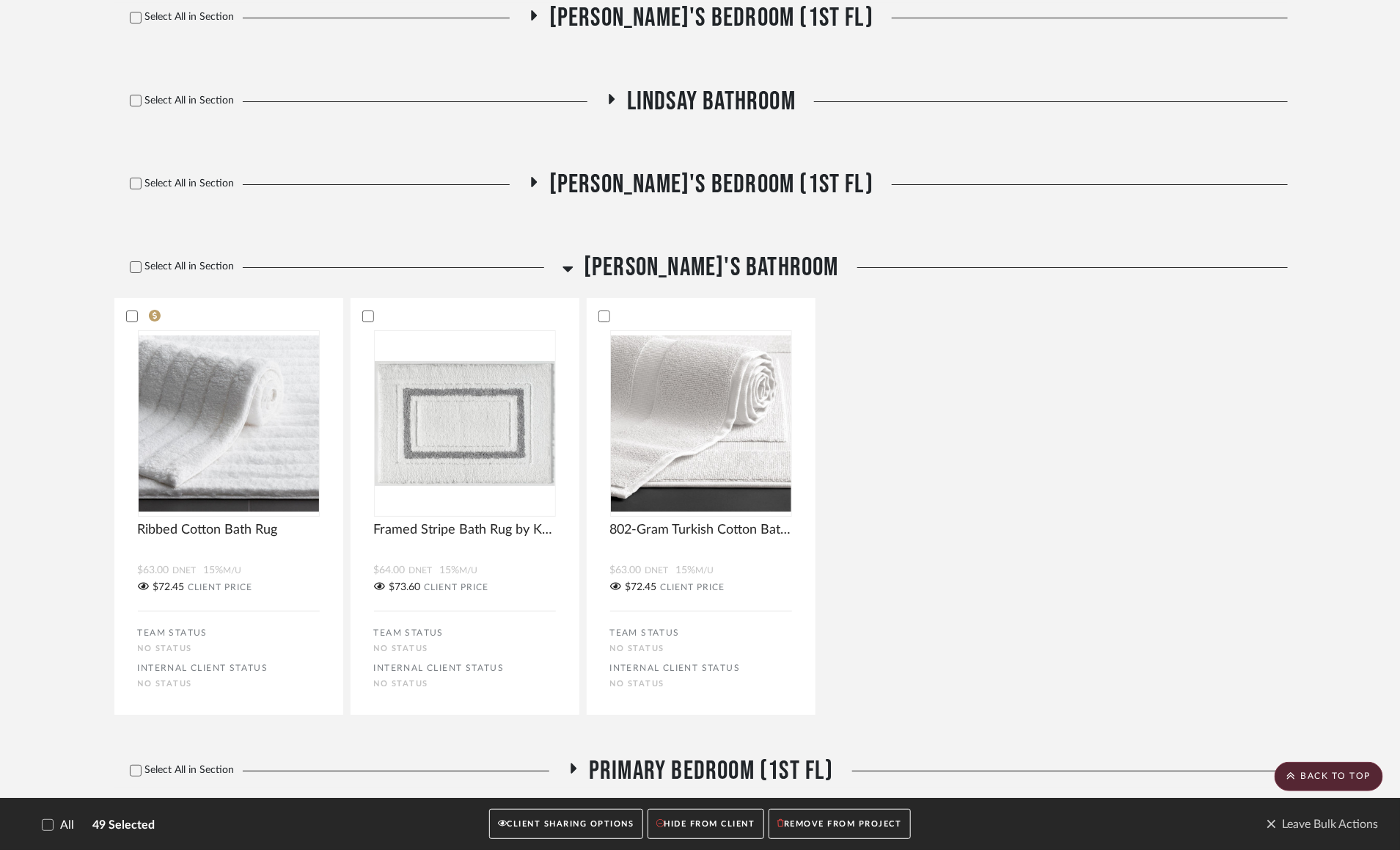
scroll to position [13825, 0]
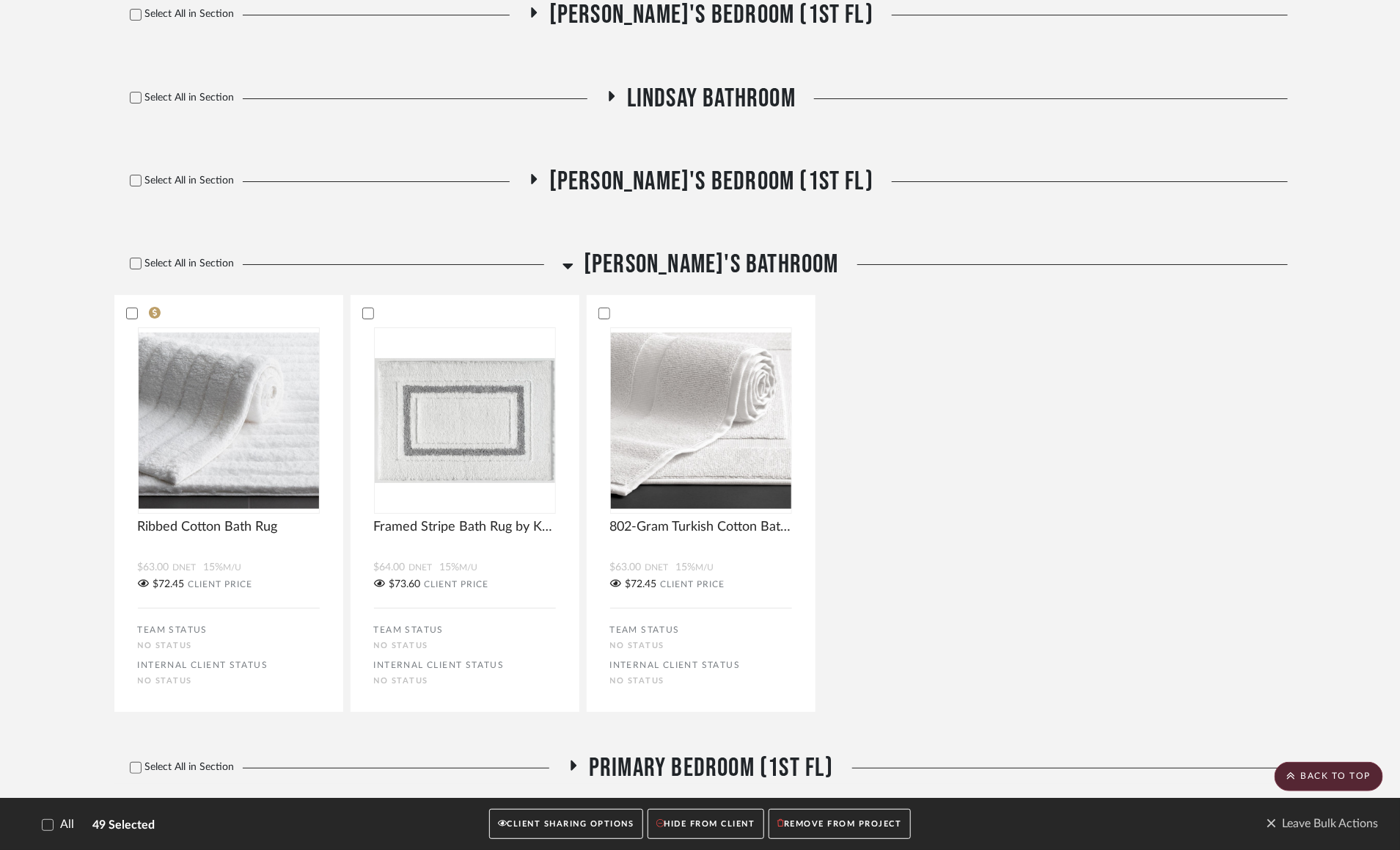
click at [574, 269] on icon at bounding box center [568, 267] width 10 height 6
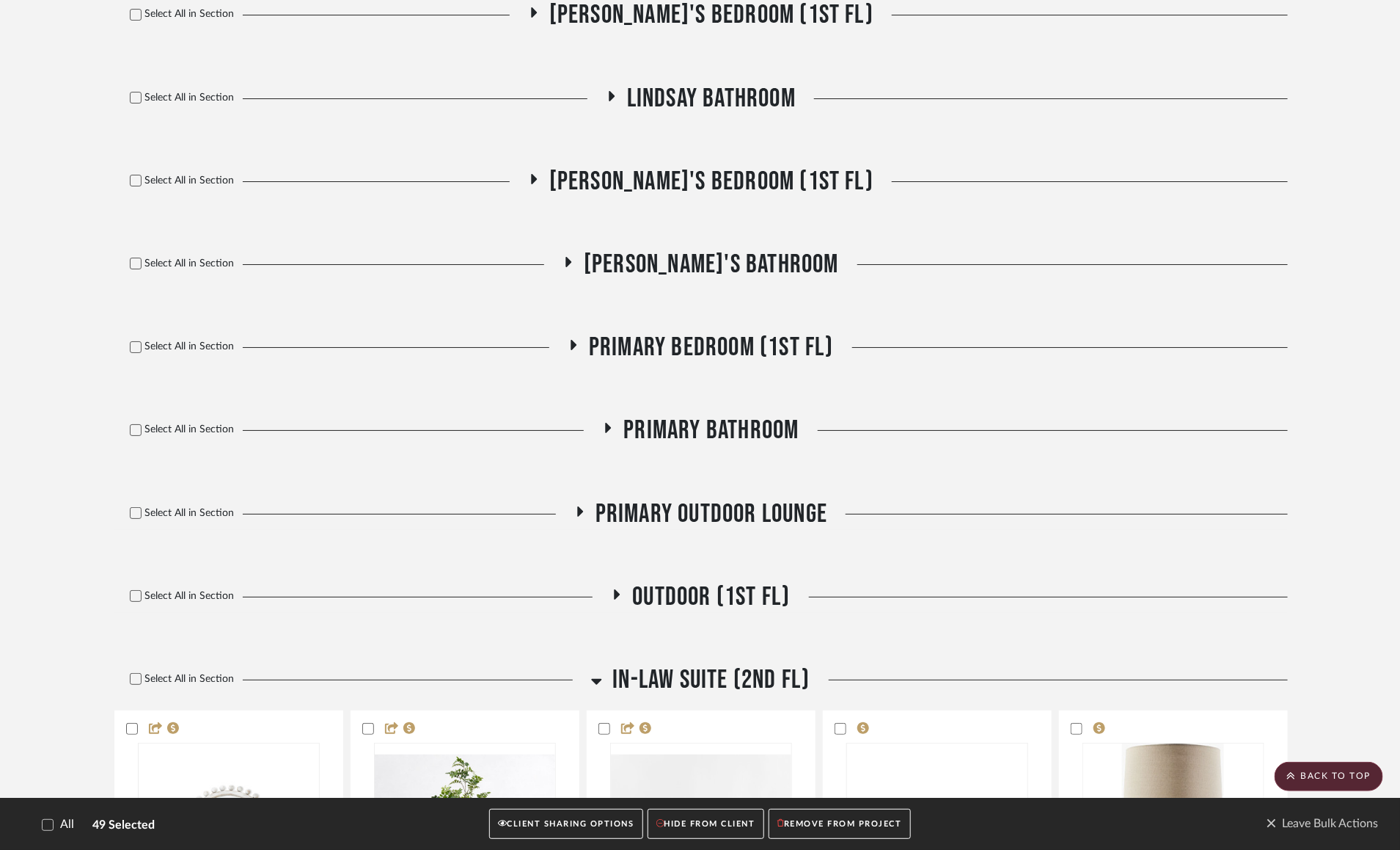
click at [574, 350] on icon at bounding box center [575, 344] width 6 height 10
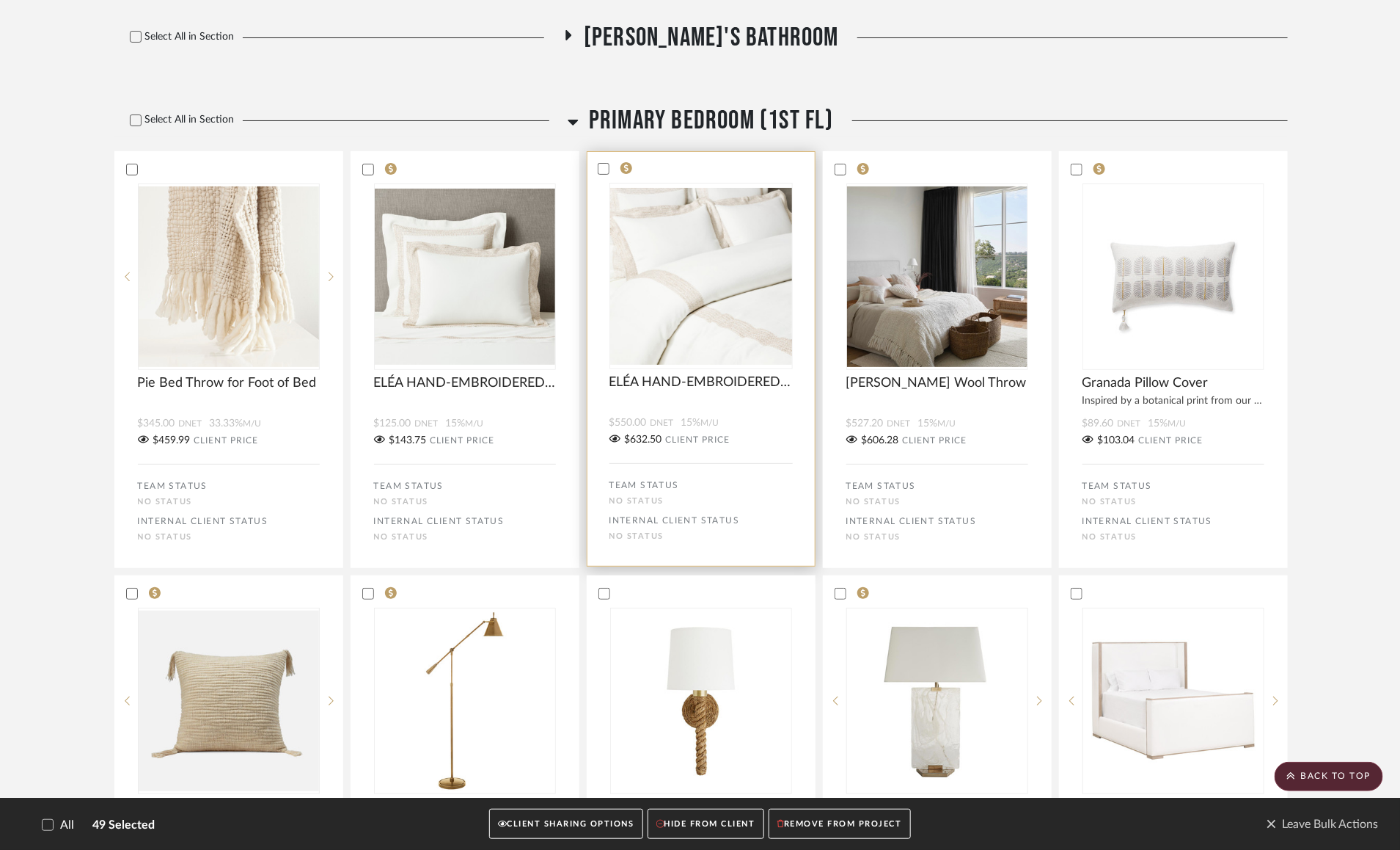
scroll to position [14038, 0]
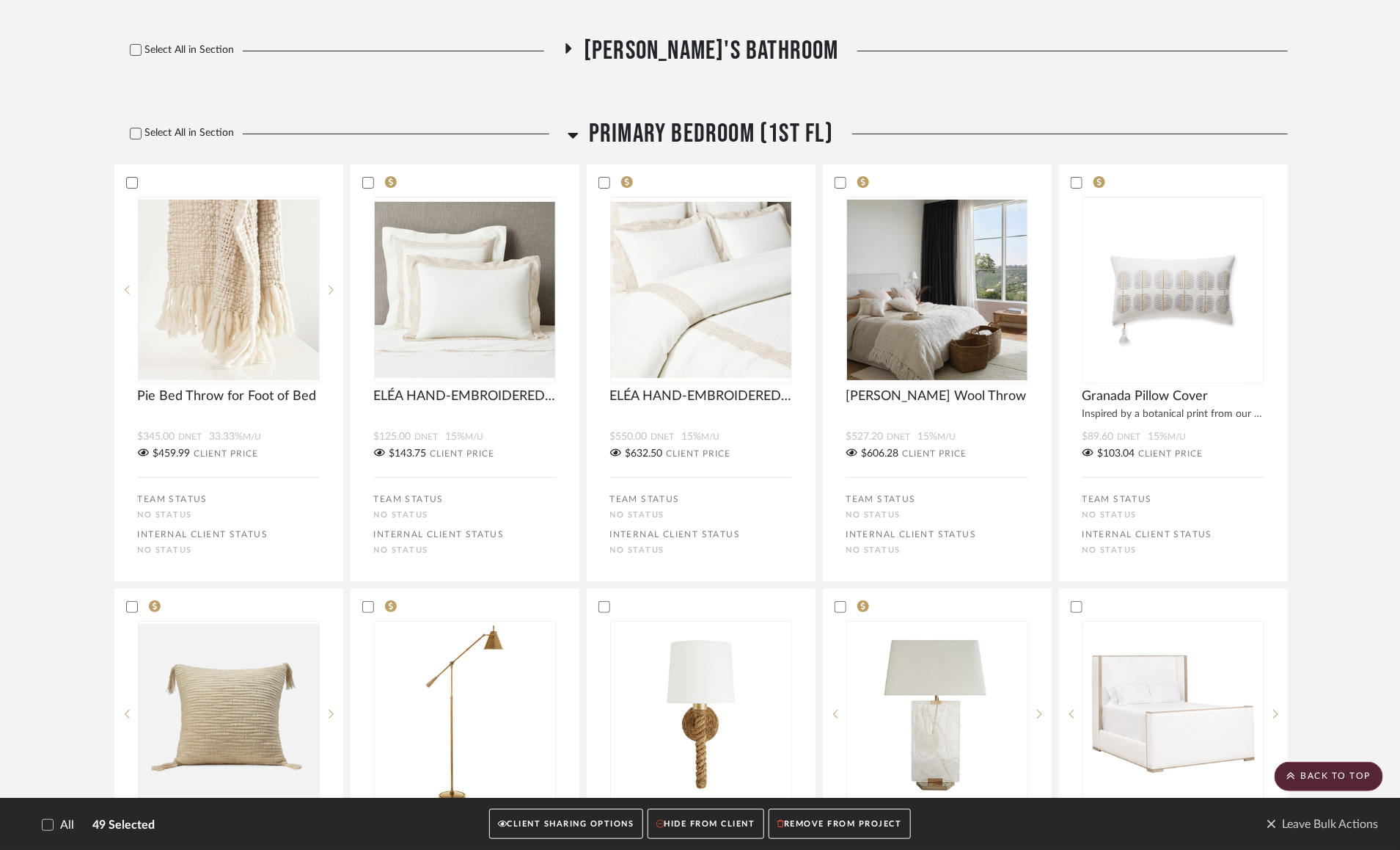
click at [575, 139] on icon at bounding box center [573, 136] width 10 height 6
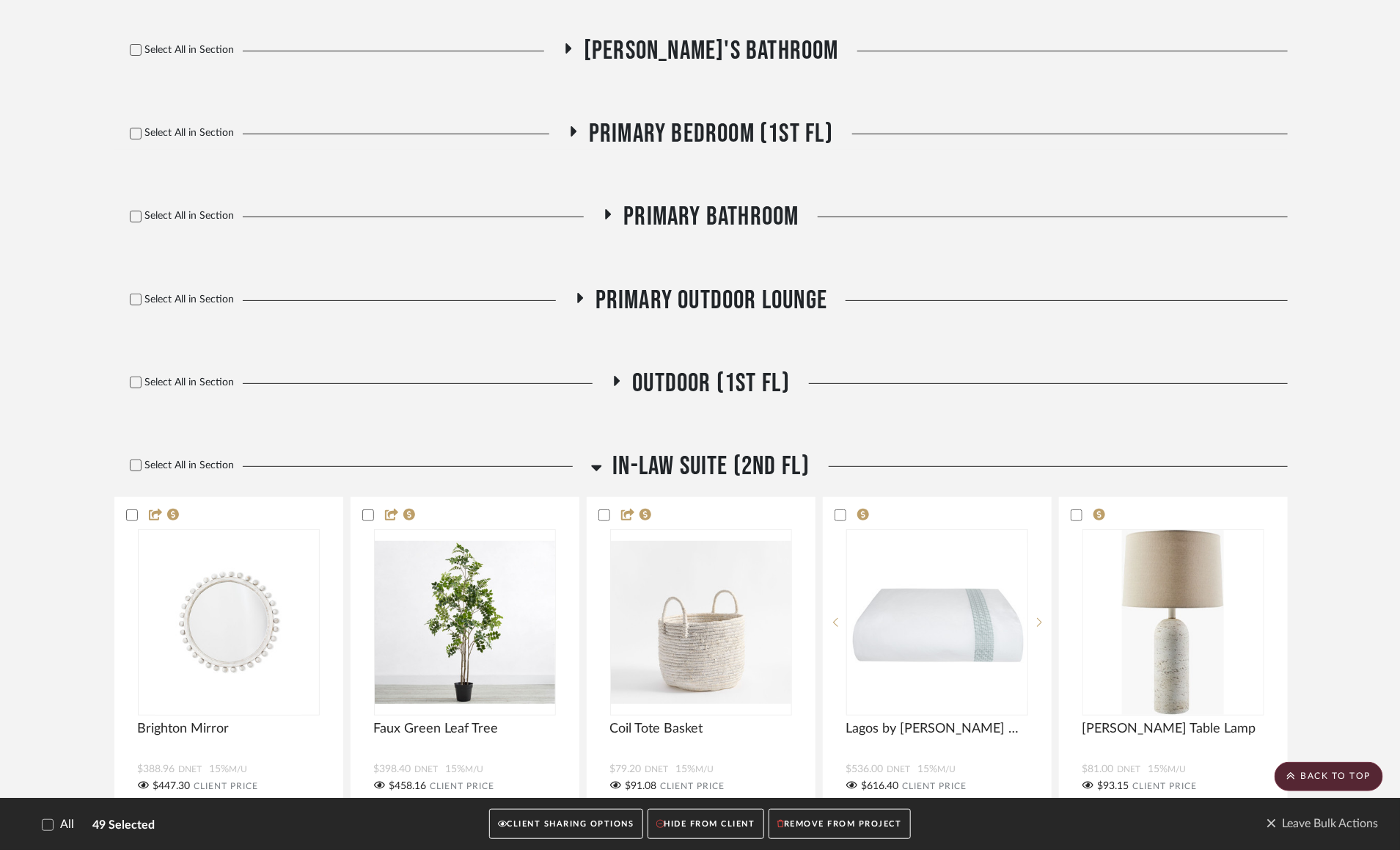
click at [608, 219] on icon at bounding box center [609, 214] width 6 height 10
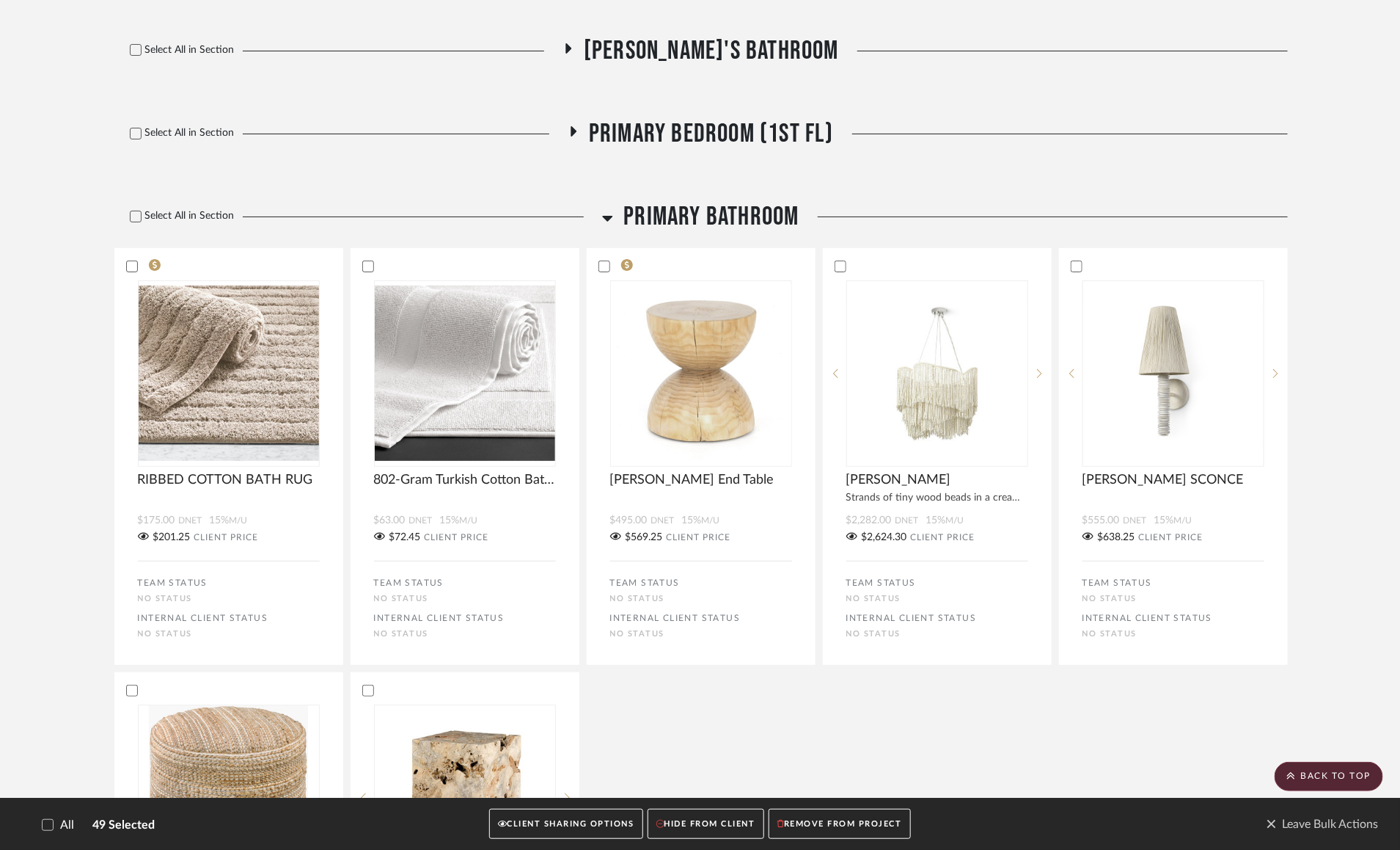
click at [608, 227] on icon at bounding box center [608, 218] width 11 height 18
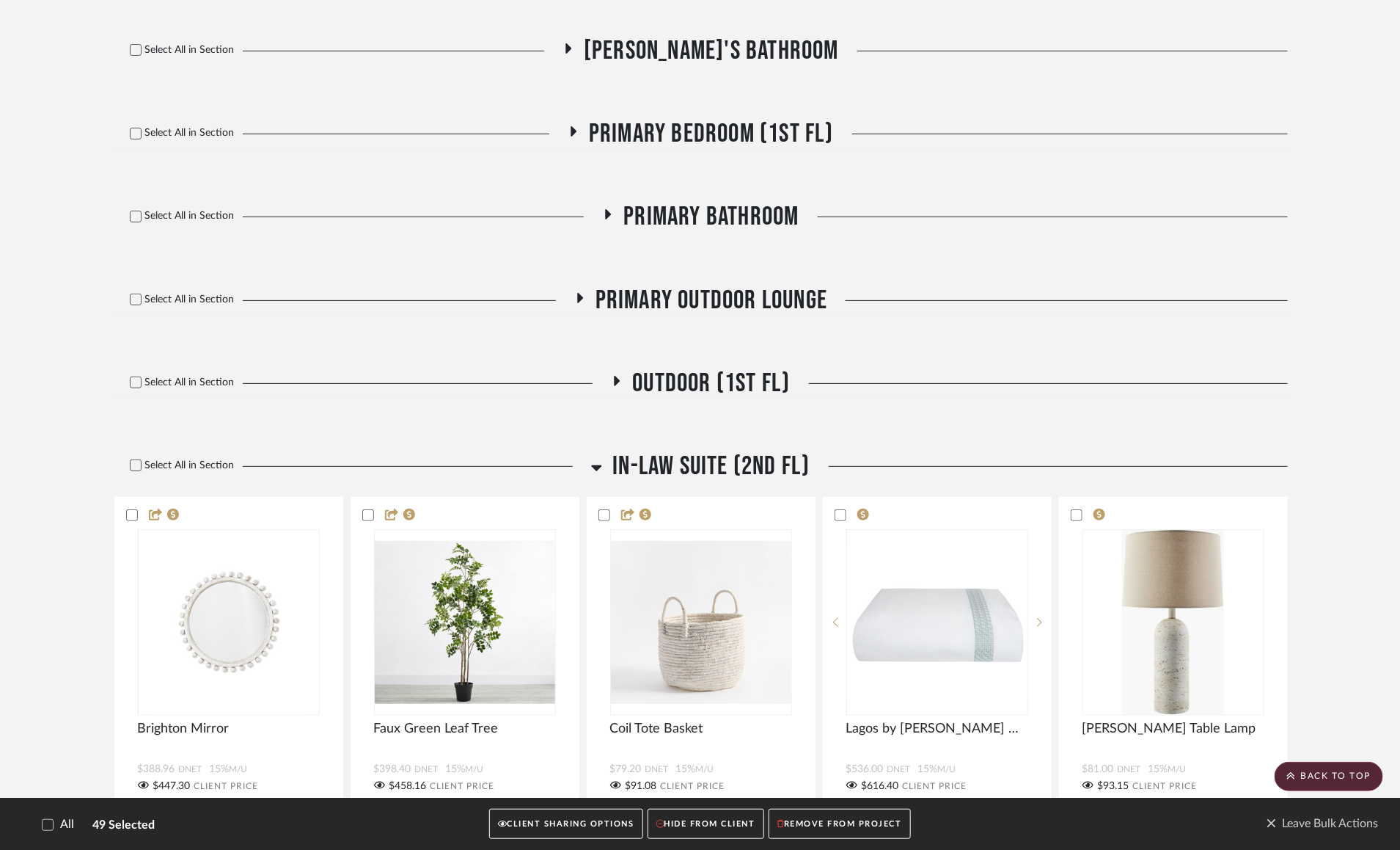
click at [576, 303] on icon at bounding box center [579, 297] width 18 height 11
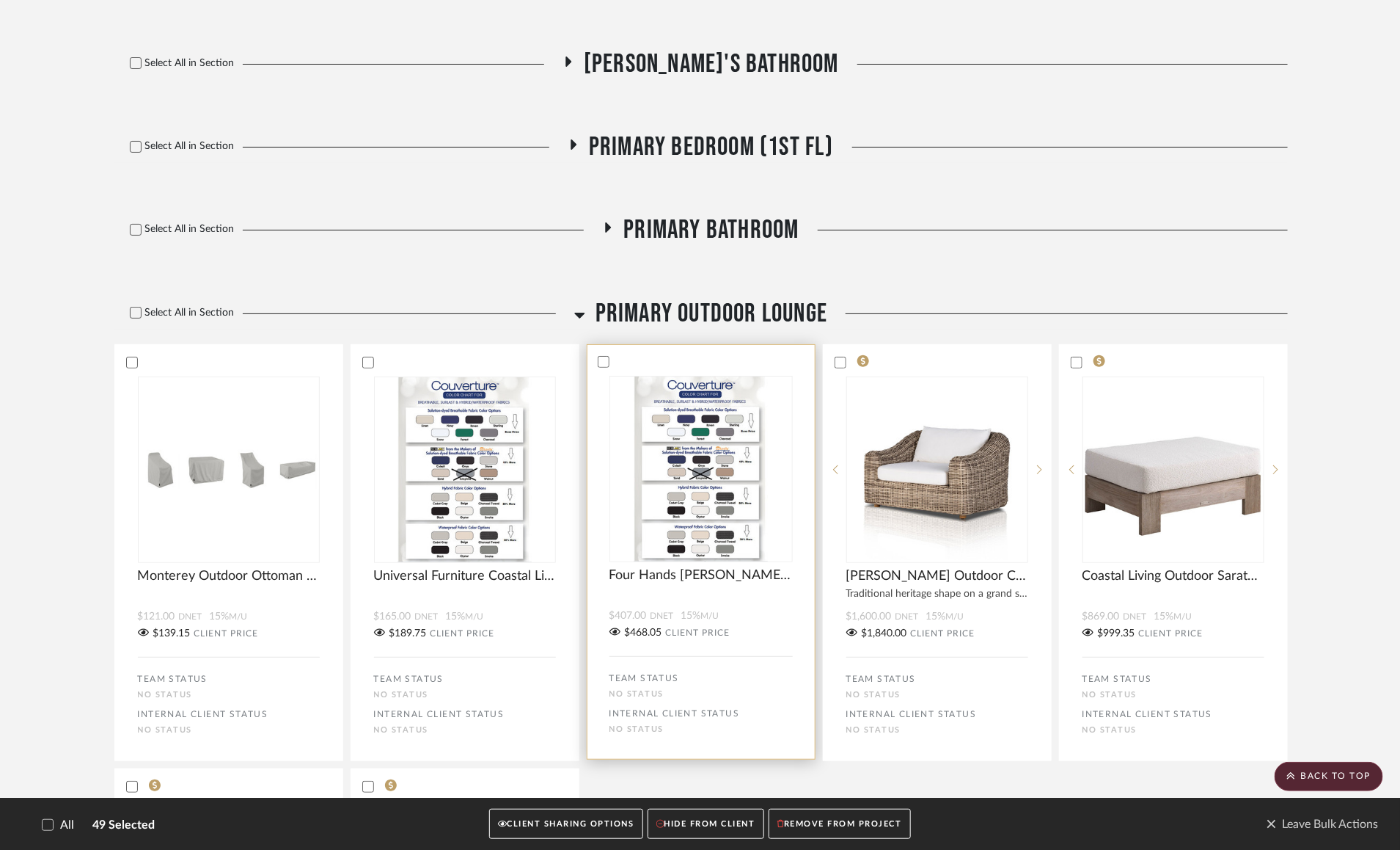
scroll to position [13976, 0]
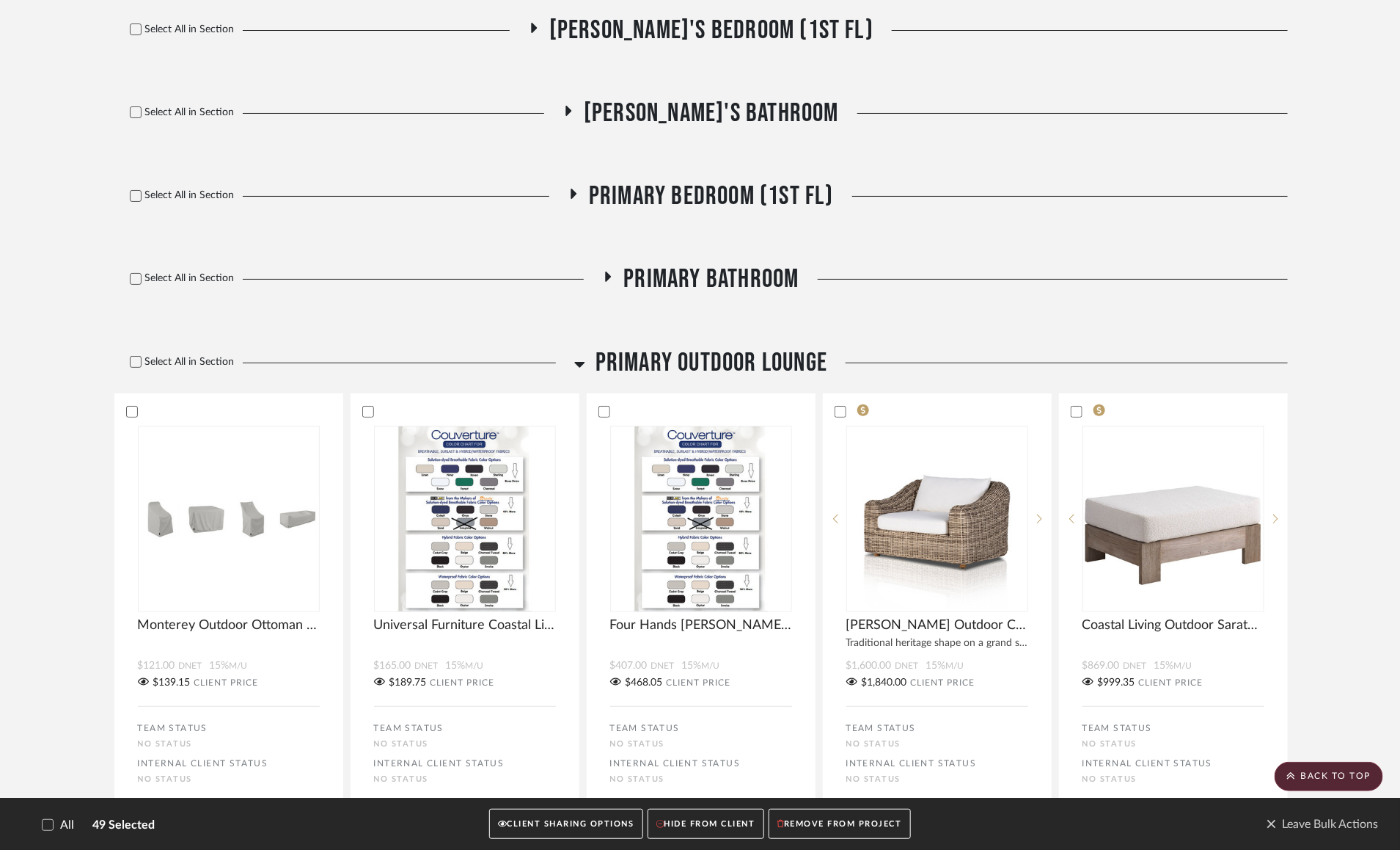
click at [588, 379] on h3 "Primary Outdoor Lounge" at bounding box center [701, 363] width 253 height 31
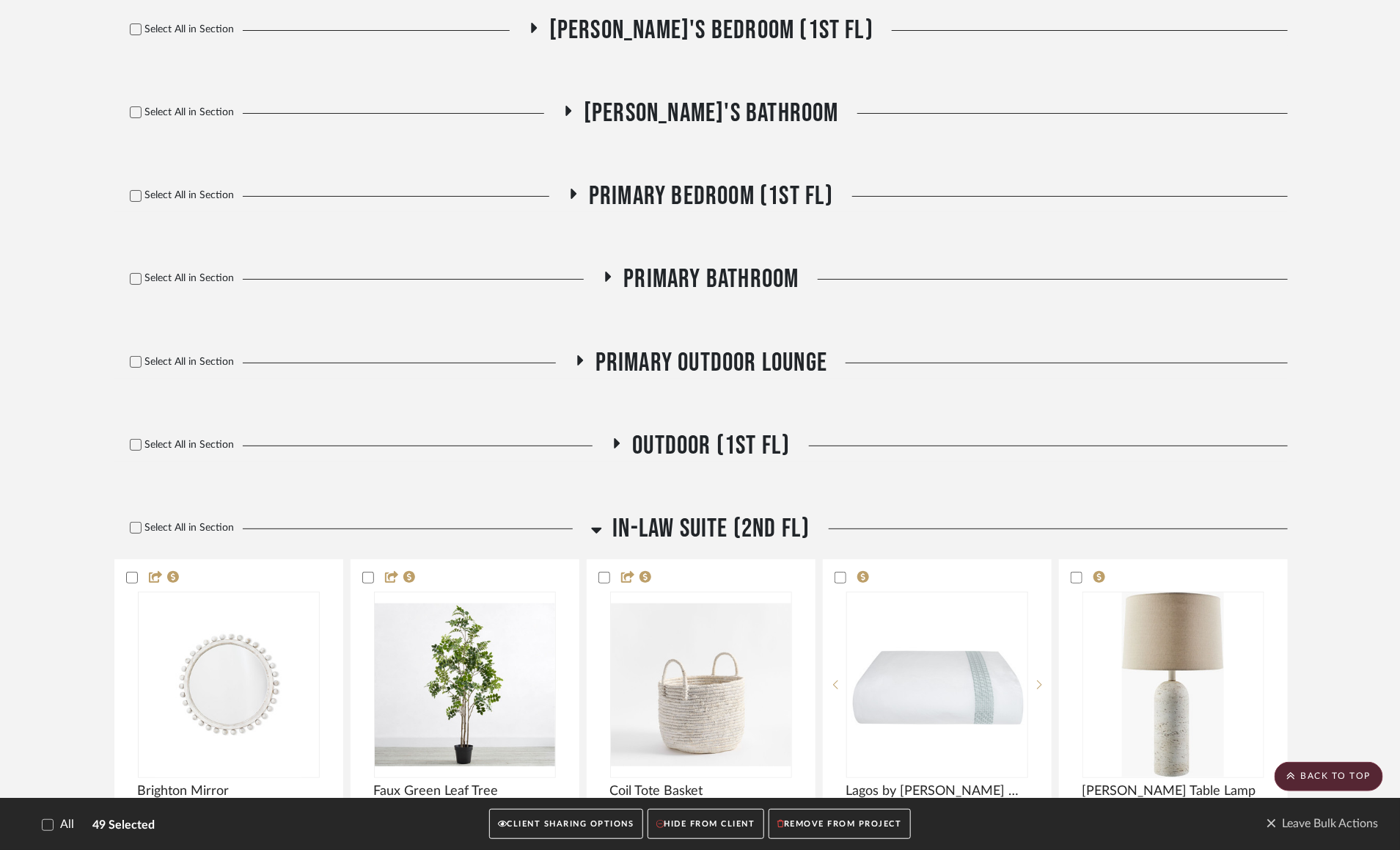
click at [616, 448] on icon at bounding box center [618, 442] width 6 height 10
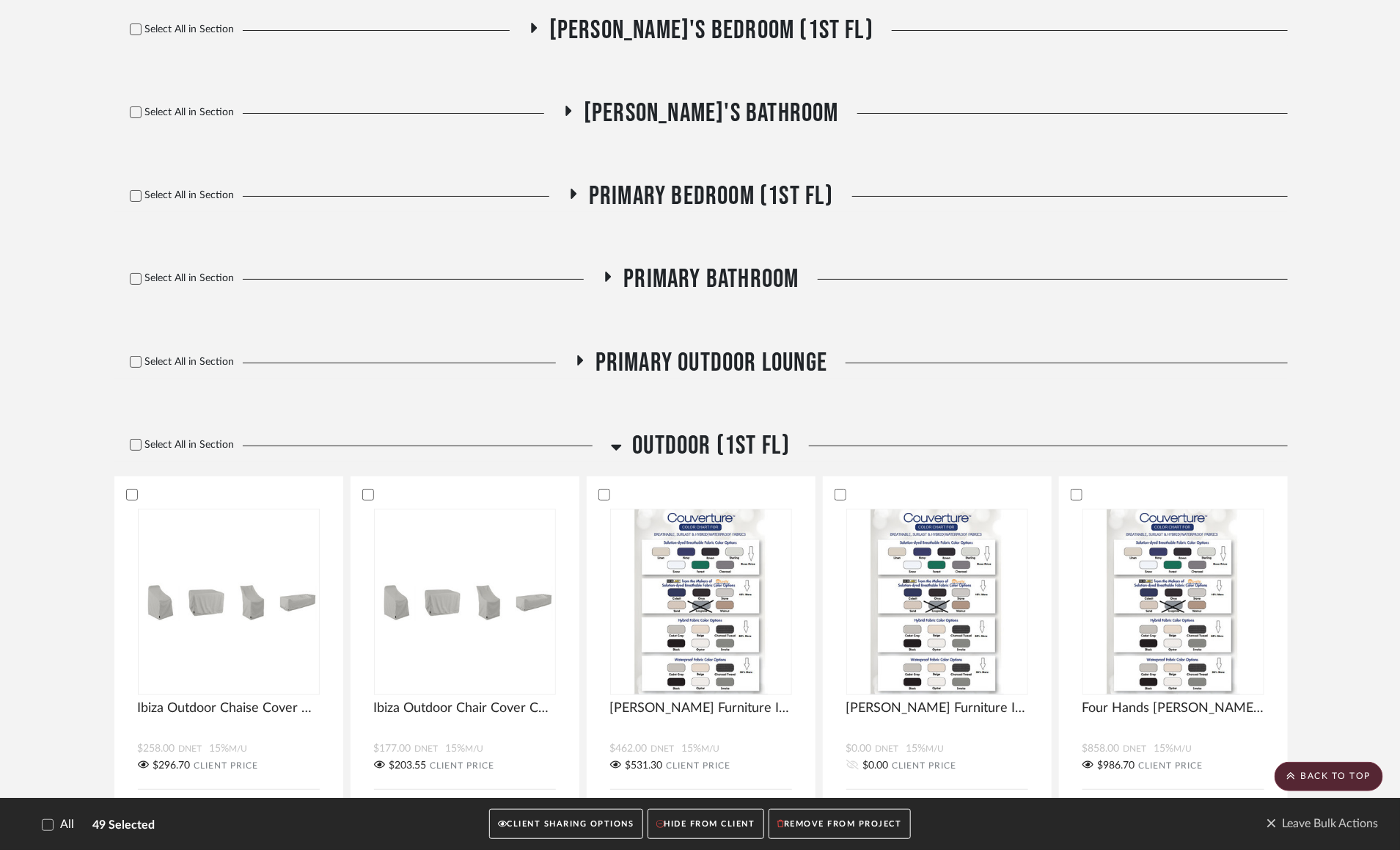
click at [616, 451] on icon at bounding box center [616, 448] width 10 height 6
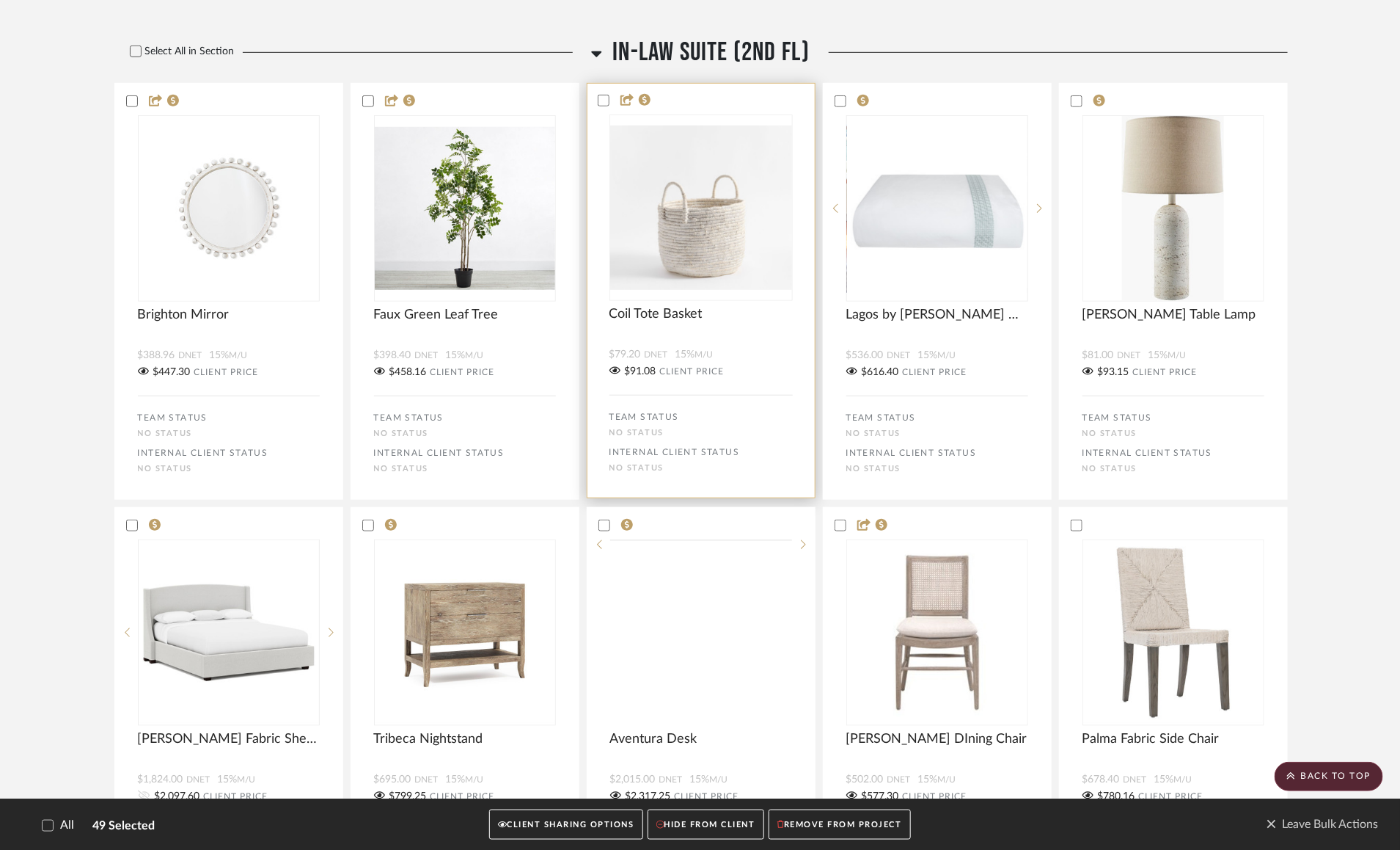
scroll to position [14806, 0]
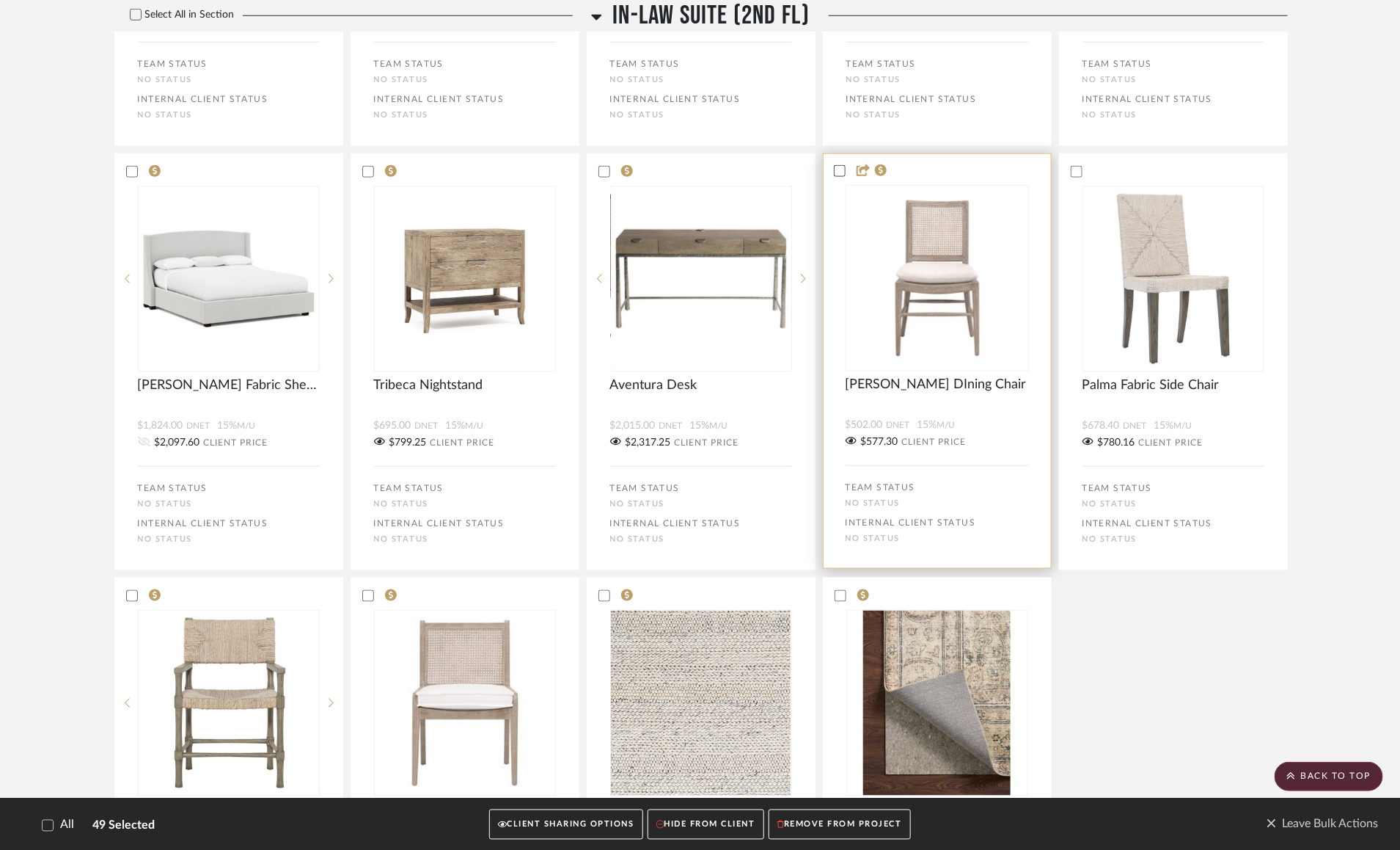
click at [839, 176] on icon at bounding box center [839, 170] width 10 height 10
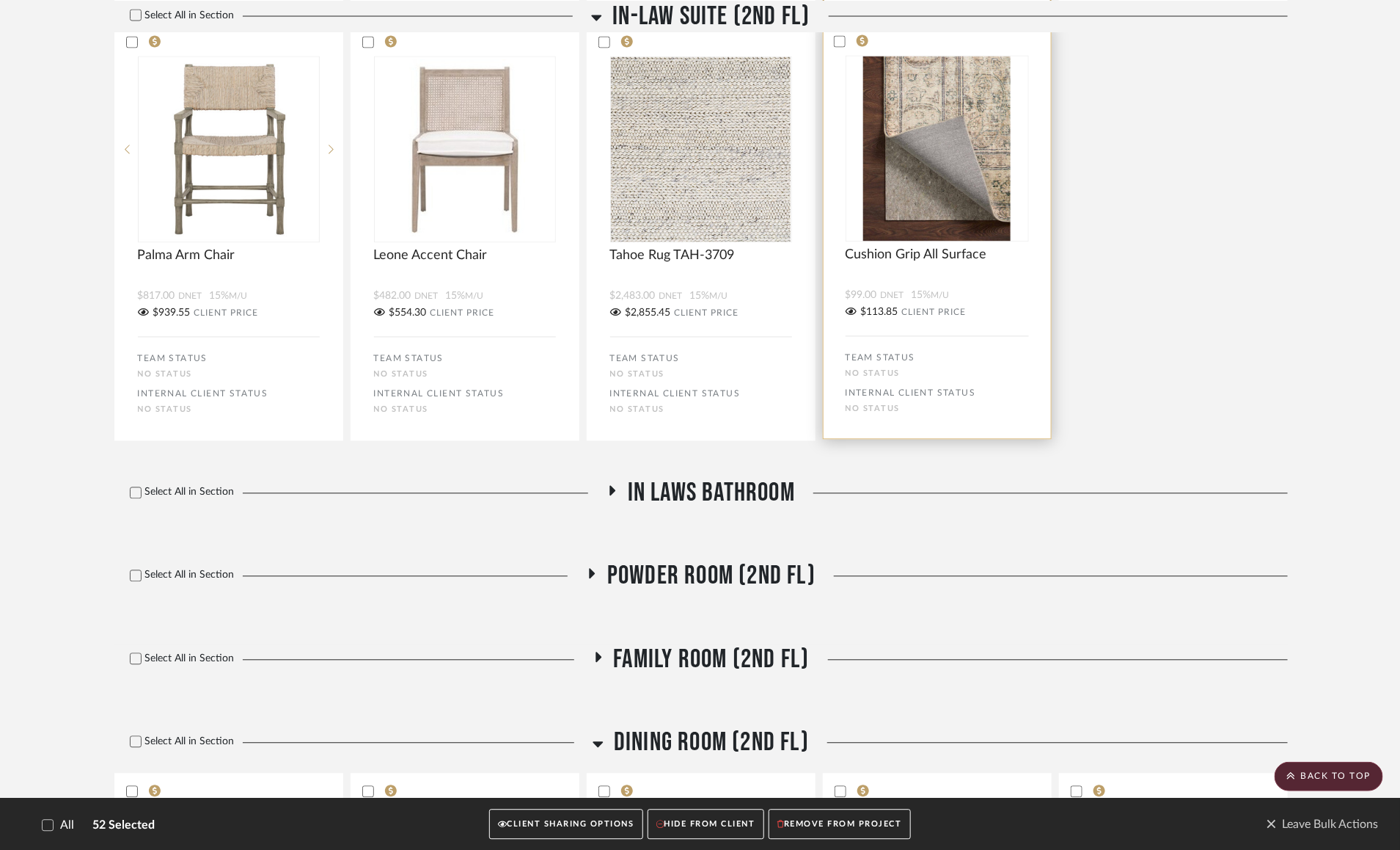
scroll to position [15372, 0]
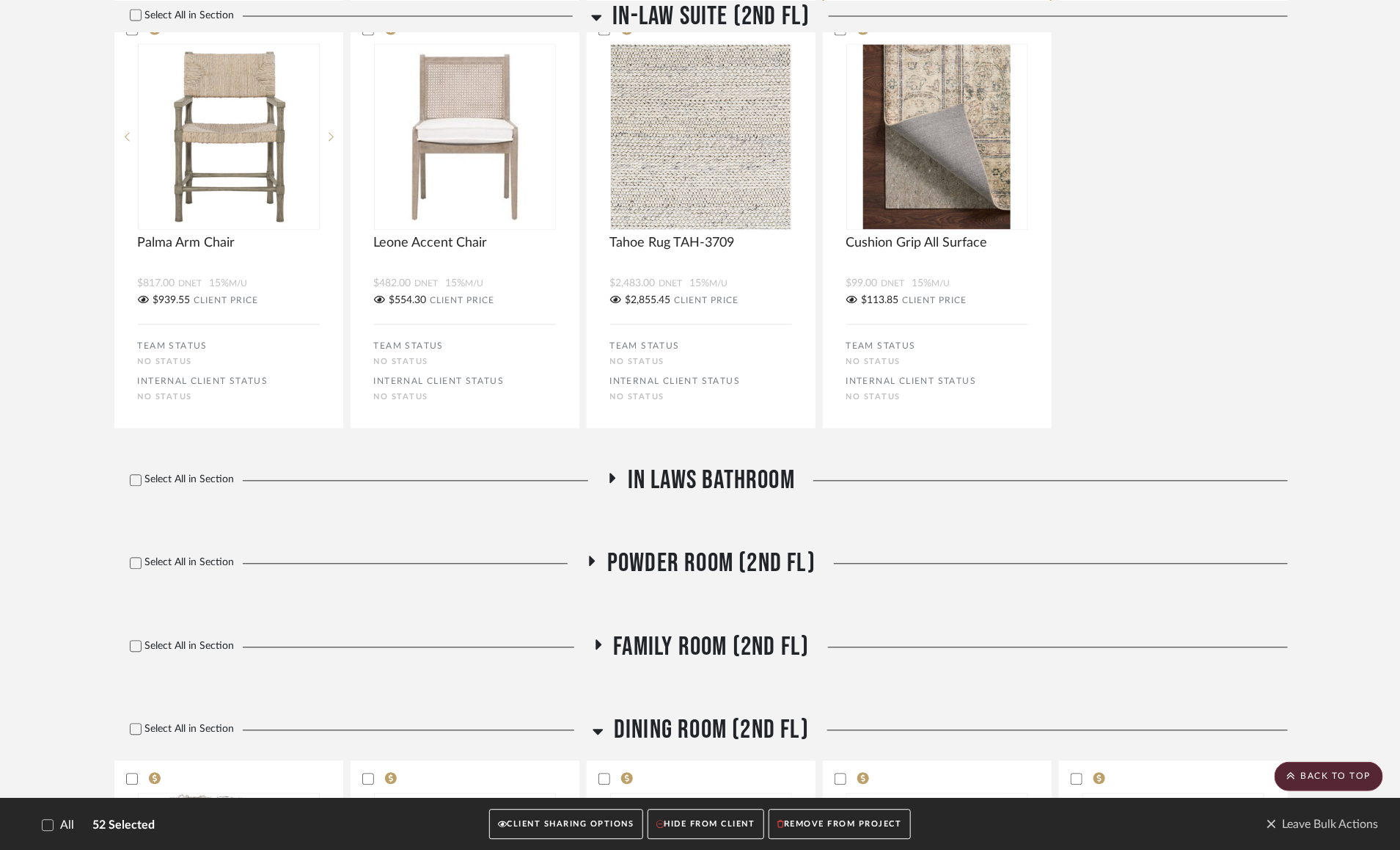
click at [607, 494] on fa-icon at bounding box center [612, 483] width 11 height 21
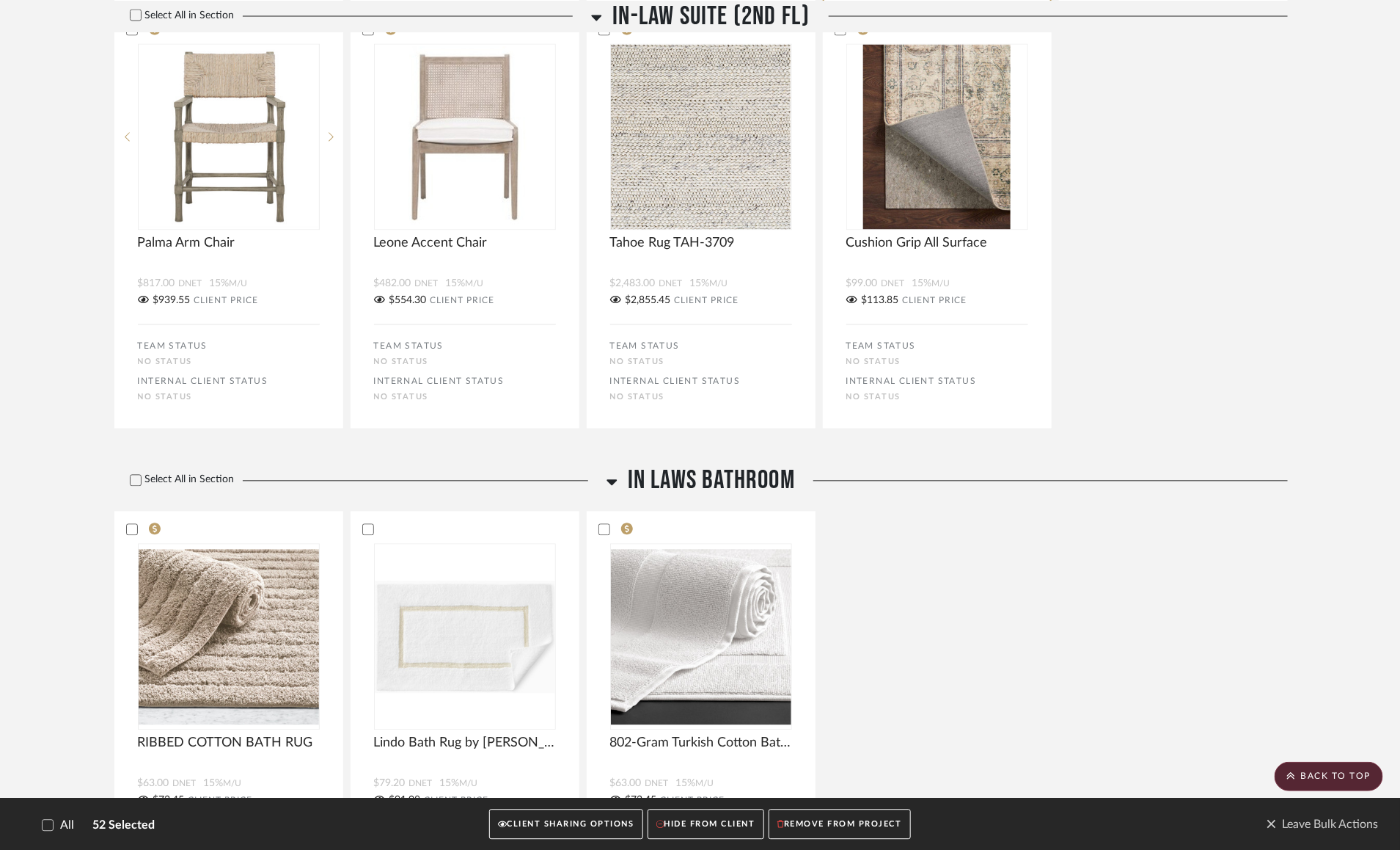
click at [608, 491] on icon at bounding box center [612, 481] width 11 height 18
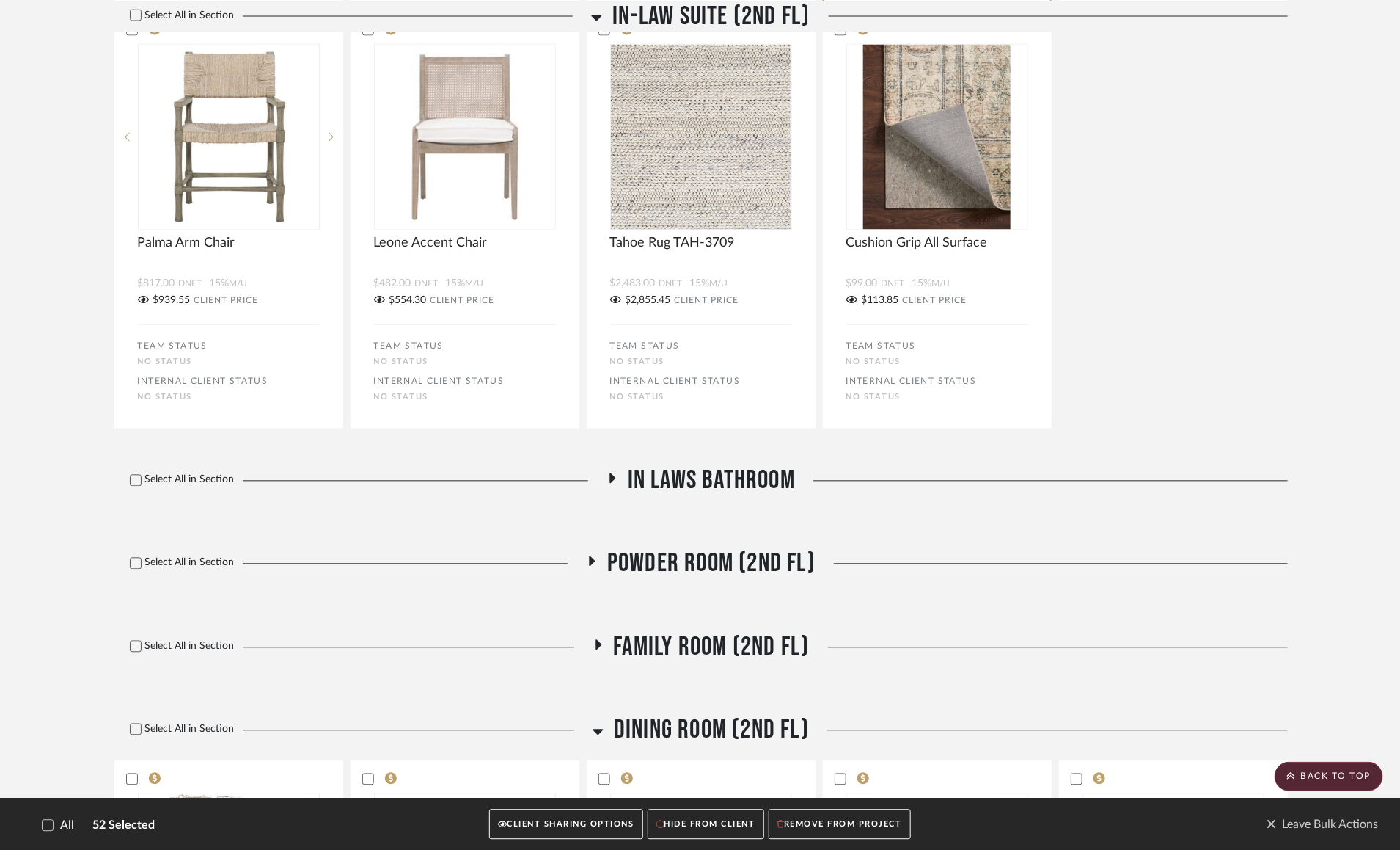
click at [588, 567] on icon at bounding box center [592, 562] width 18 height 11
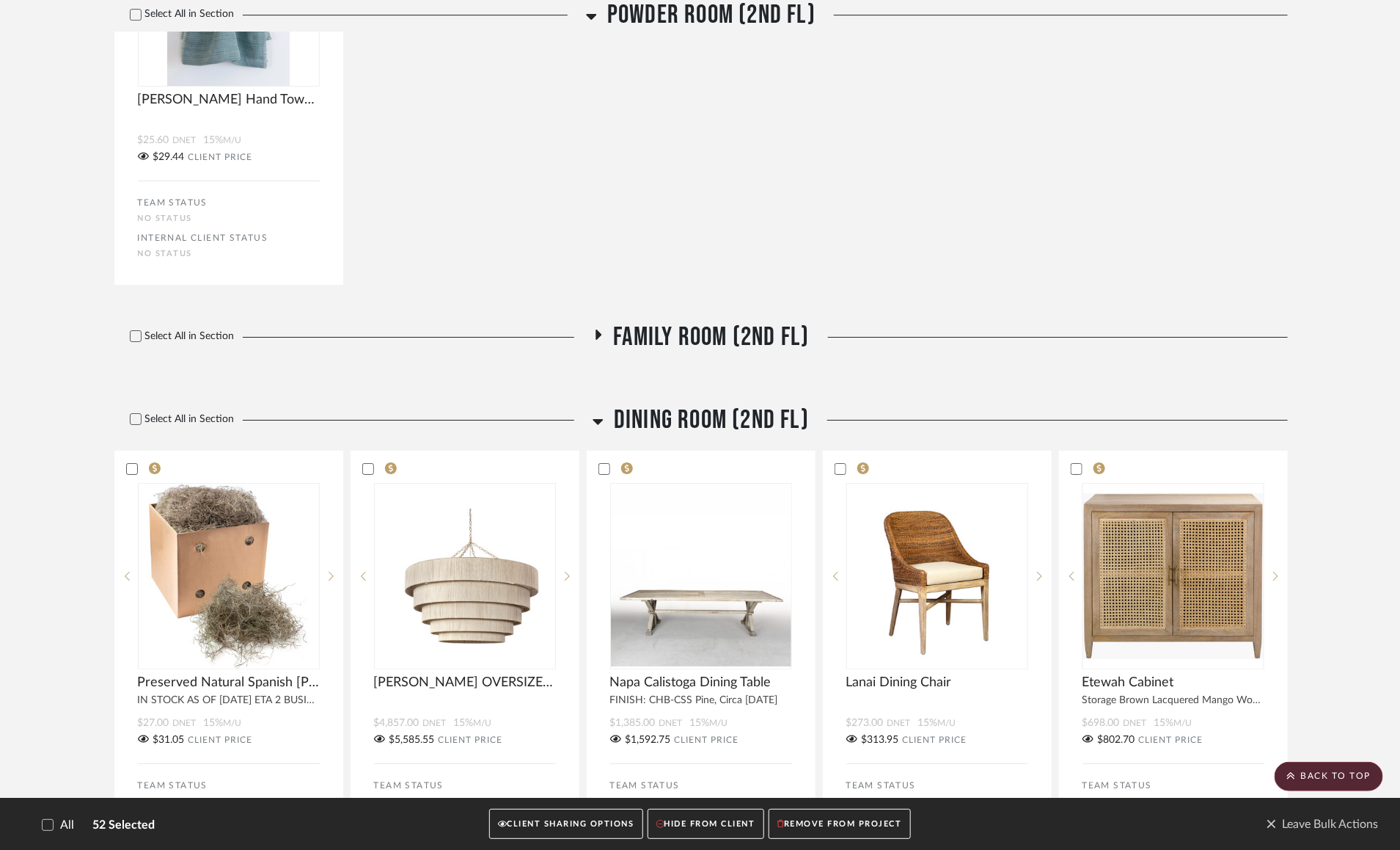
scroll to position [16544, 0]
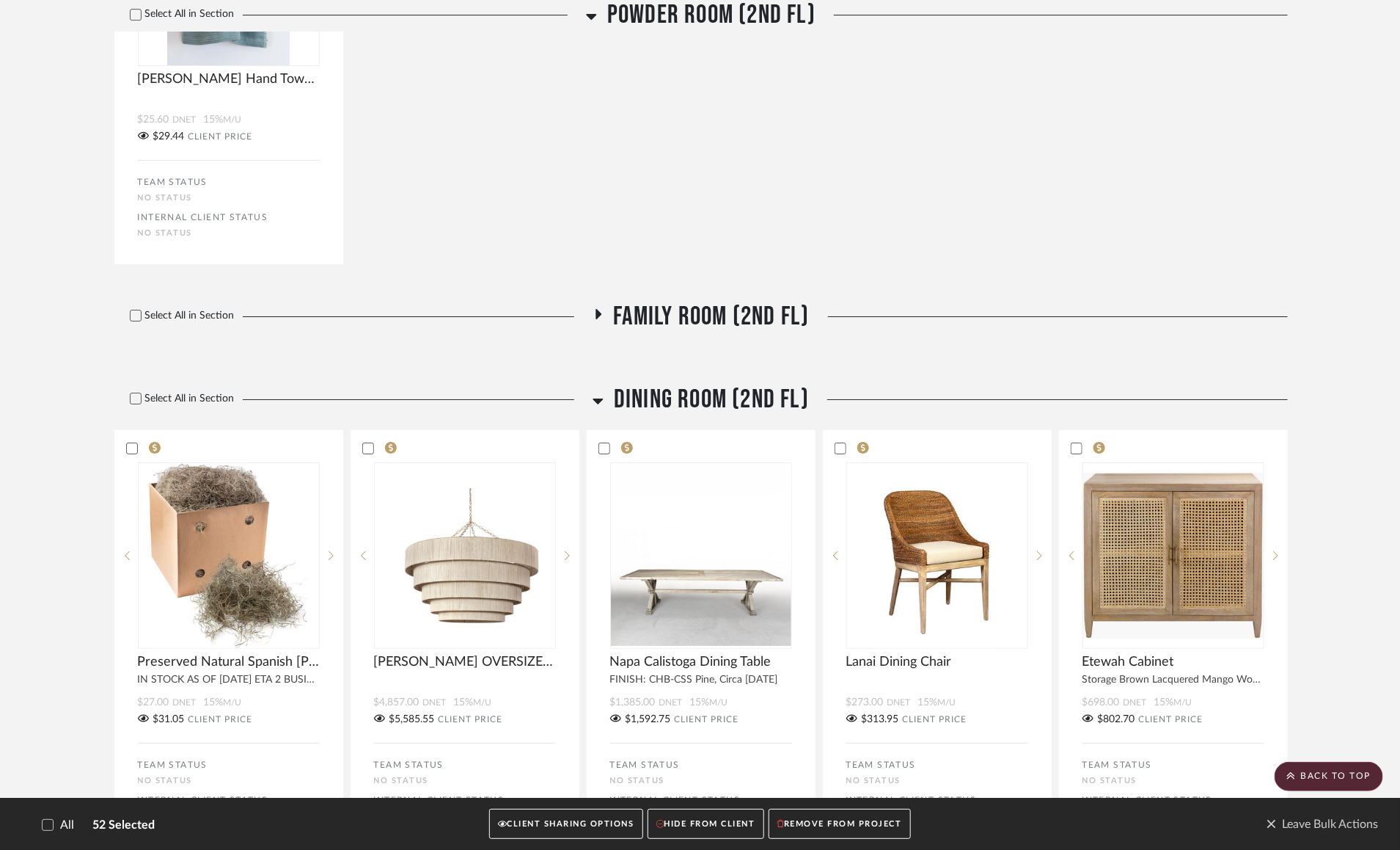
click at [596, 319] on icon at bounding box center [598, 313] width 6 height 10
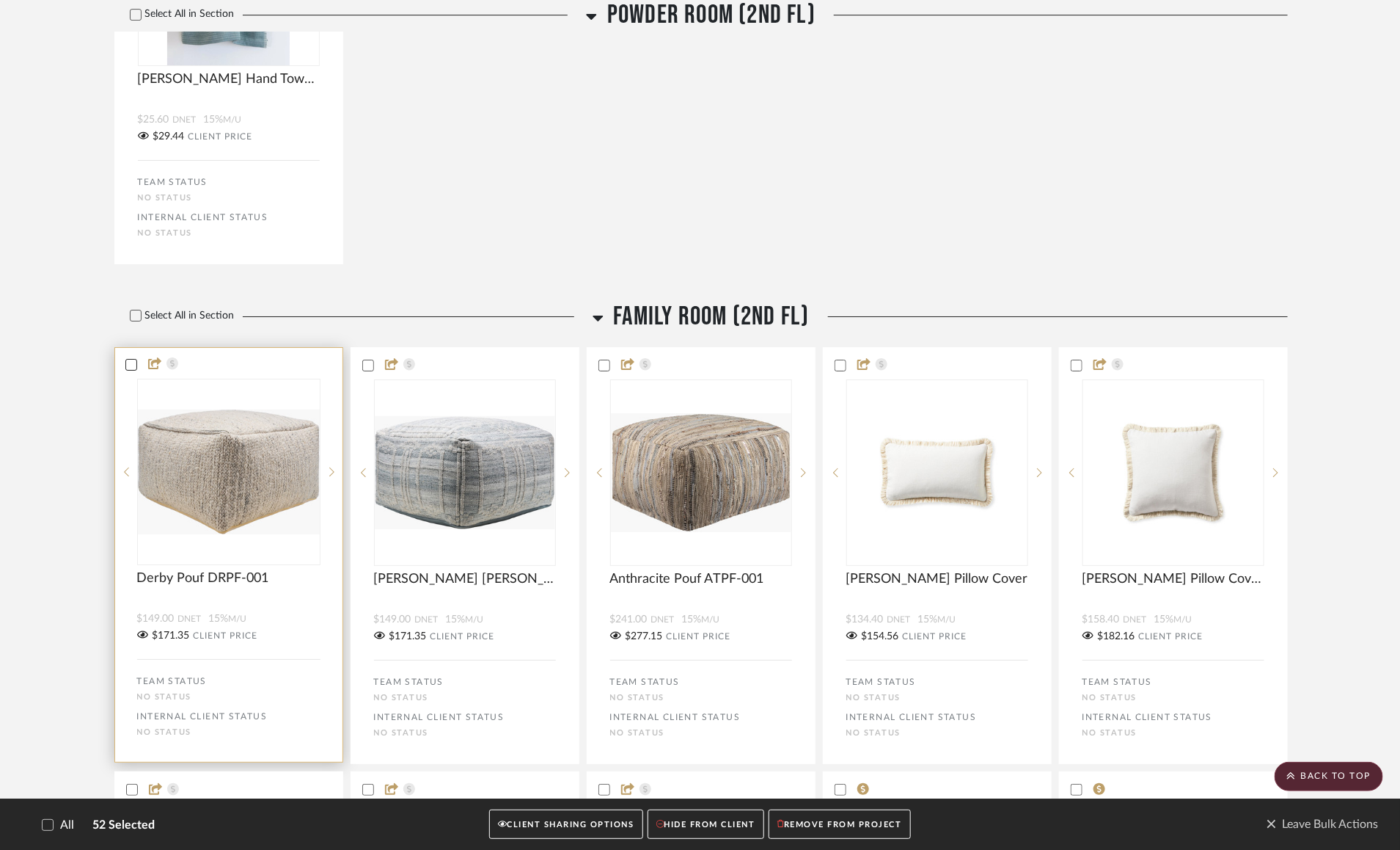
click at [128, 369] on icon at bounding box center [131, 365] width 9 height 8
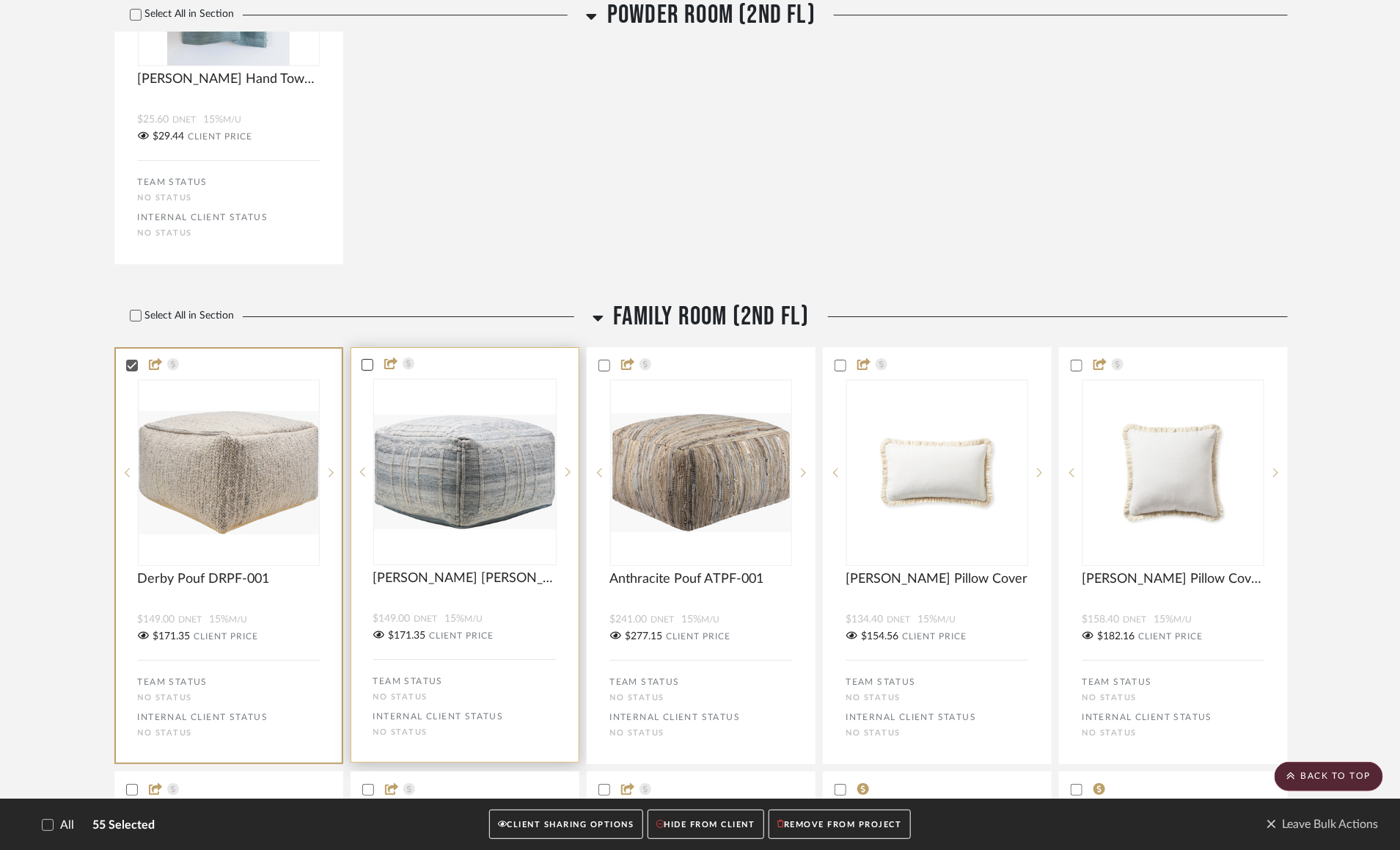
click at [368, 369] on icon at bounding box center [367, 364] width 10 height 10
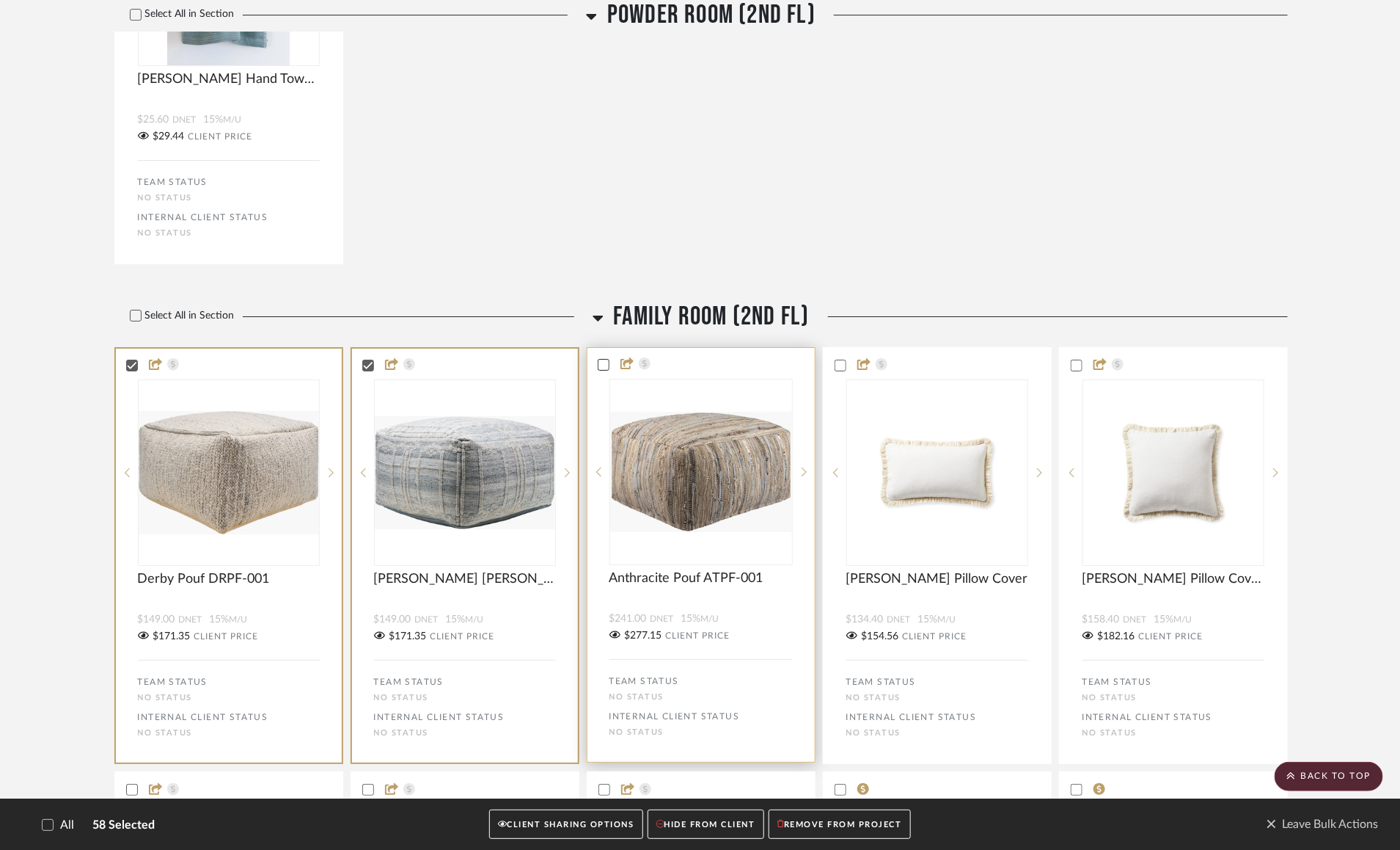
click at [600, 369] on icon at bounding box center [603, 364] width 10 height 10
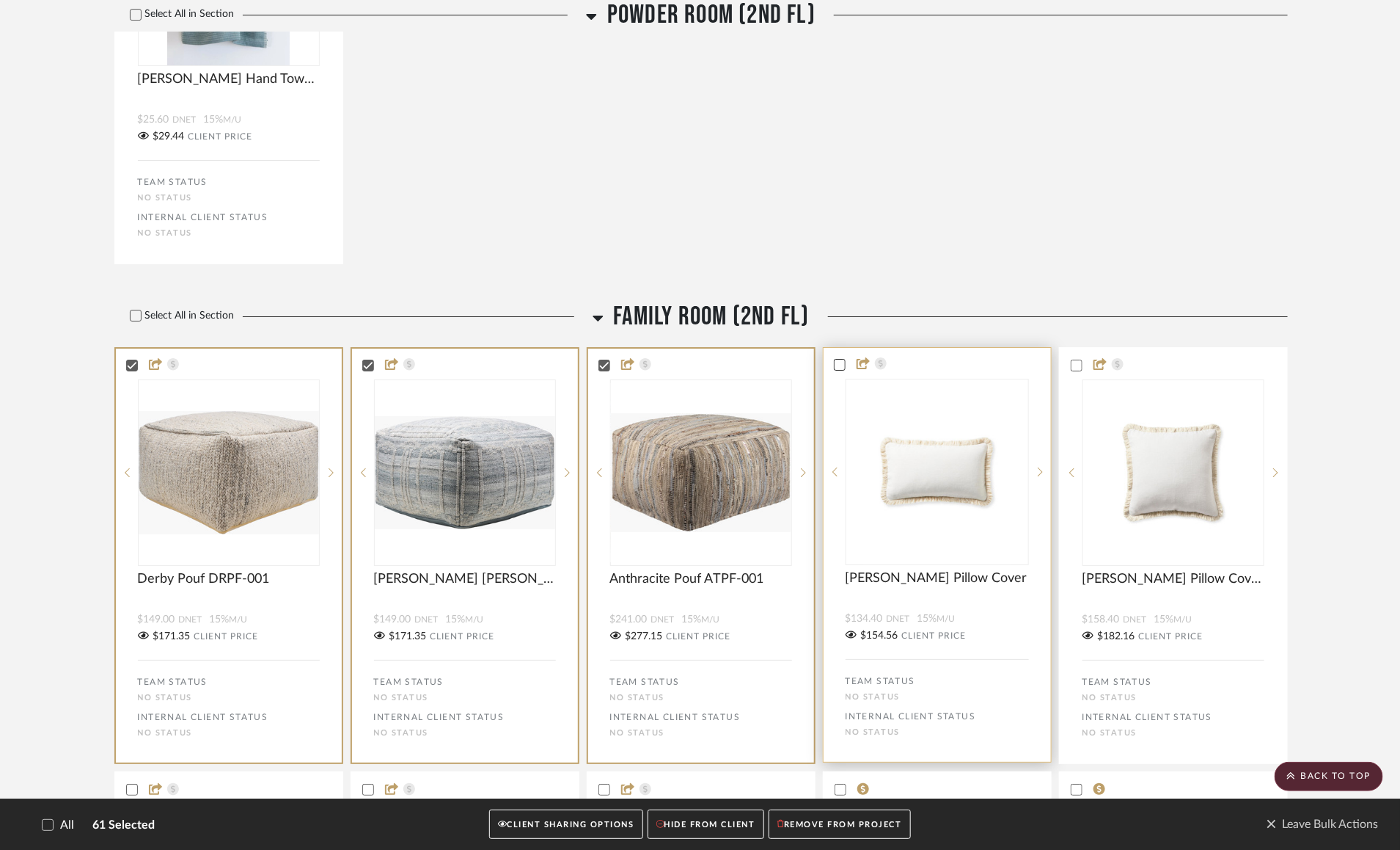
click at [841, 369] on icon at bounding box center [839, 364] width 10 height 10
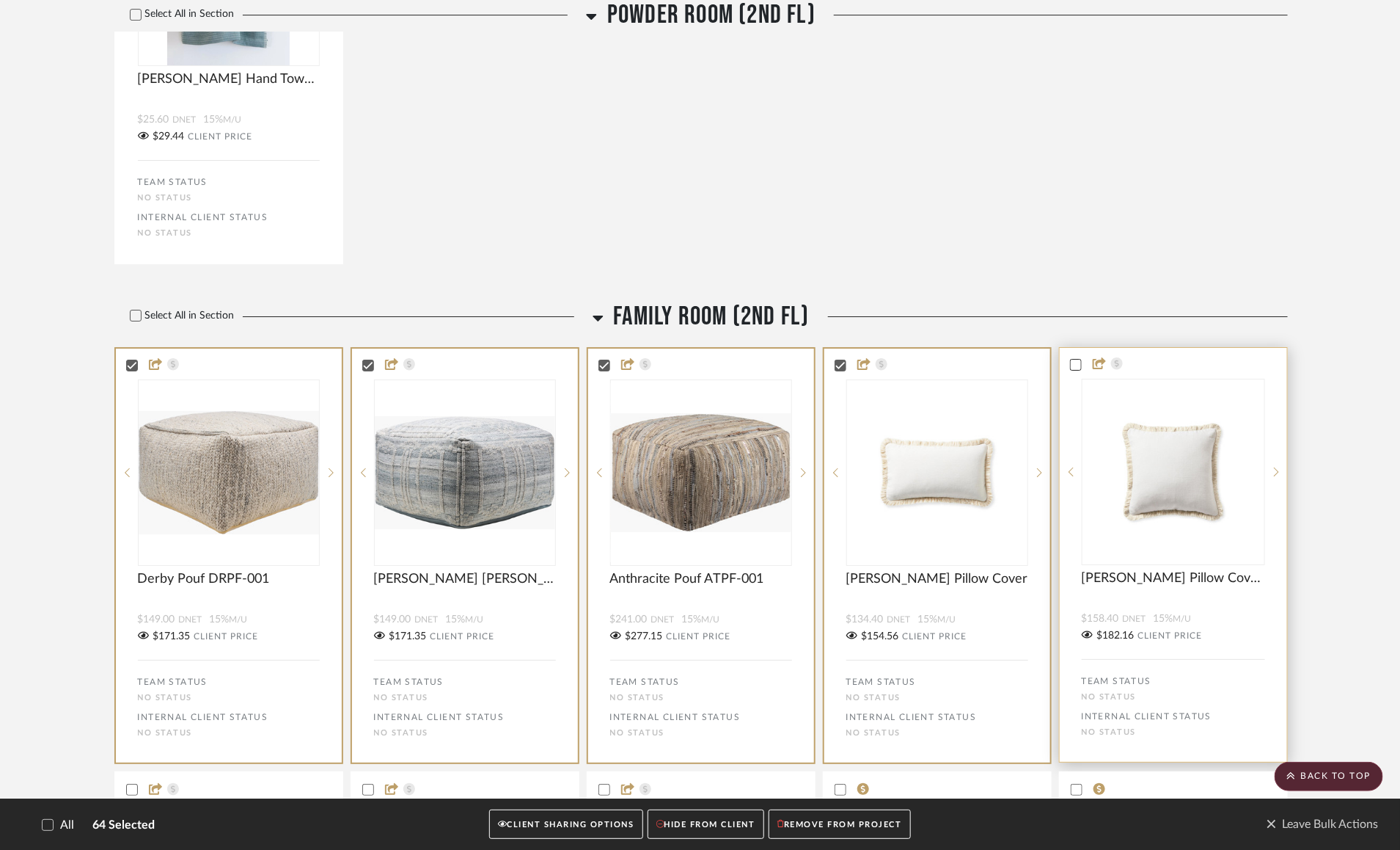
click at [1077, 369] on icon at bounding box center [1076, 364] width 10 height 10
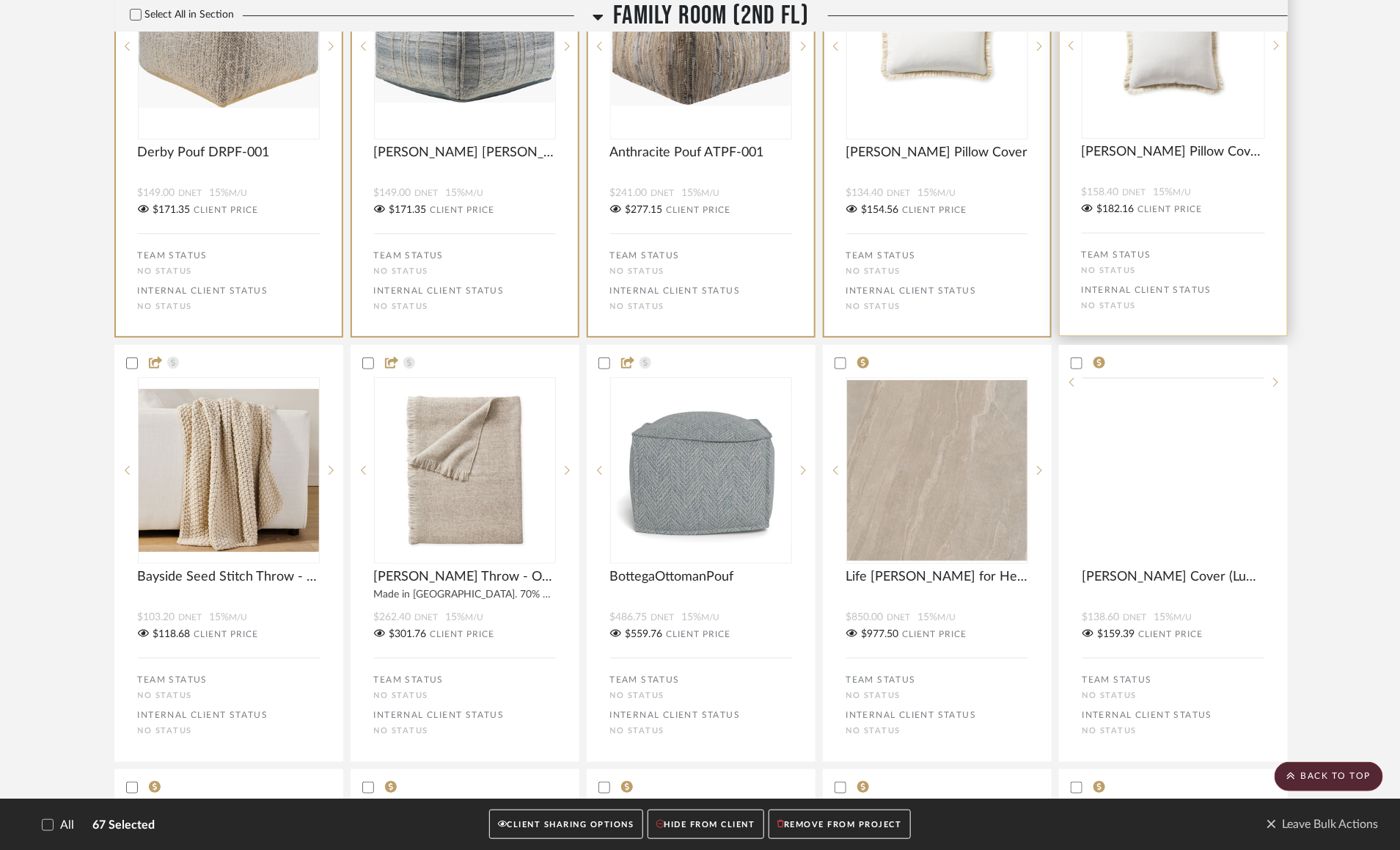
scroll to position [16990, 0]
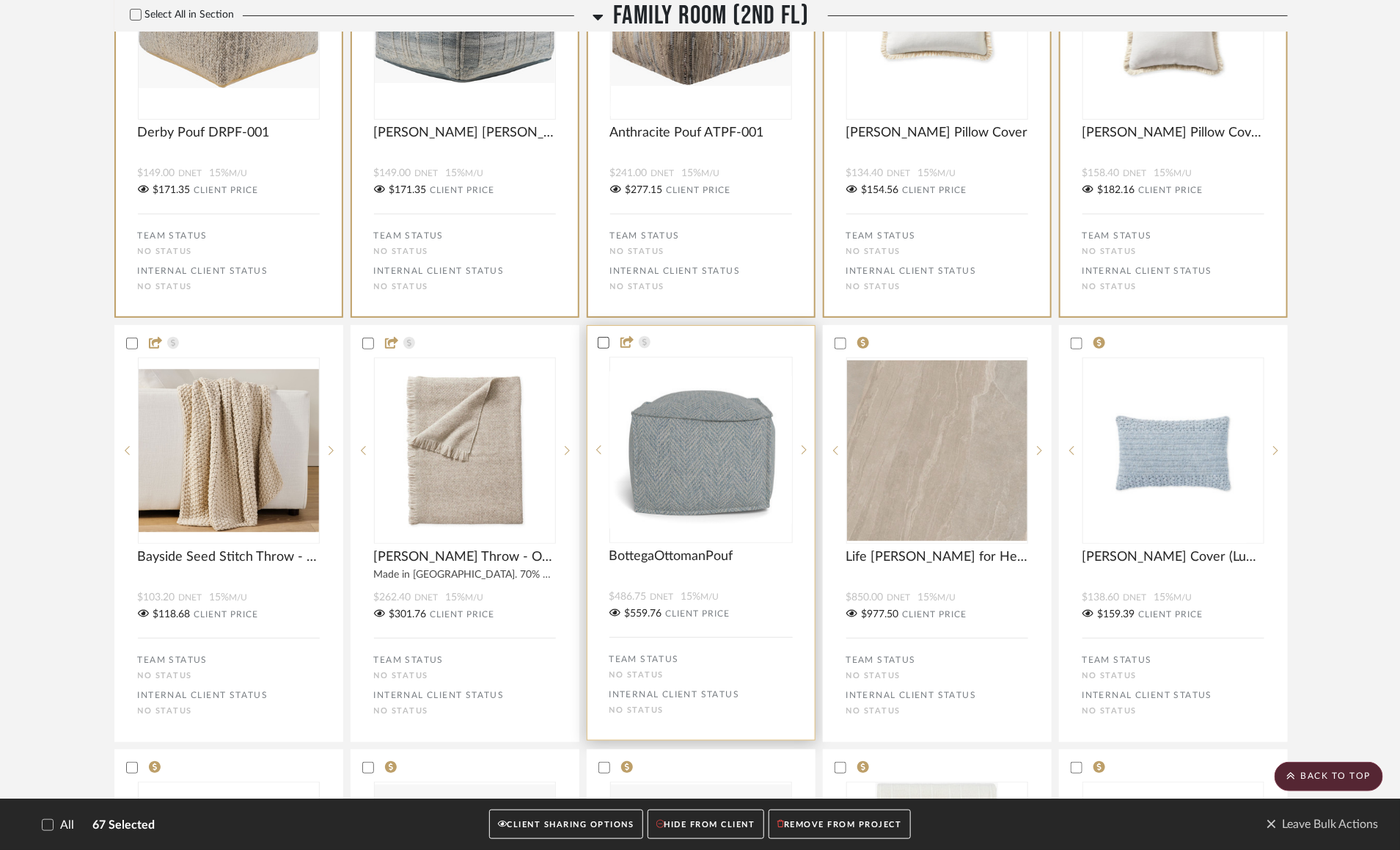
click at [602, 348] on icon at bounding box center [603, 342] width 10 height 10
click at [367, 348] on icon at bounding box center [367, 342] width 10 height 10
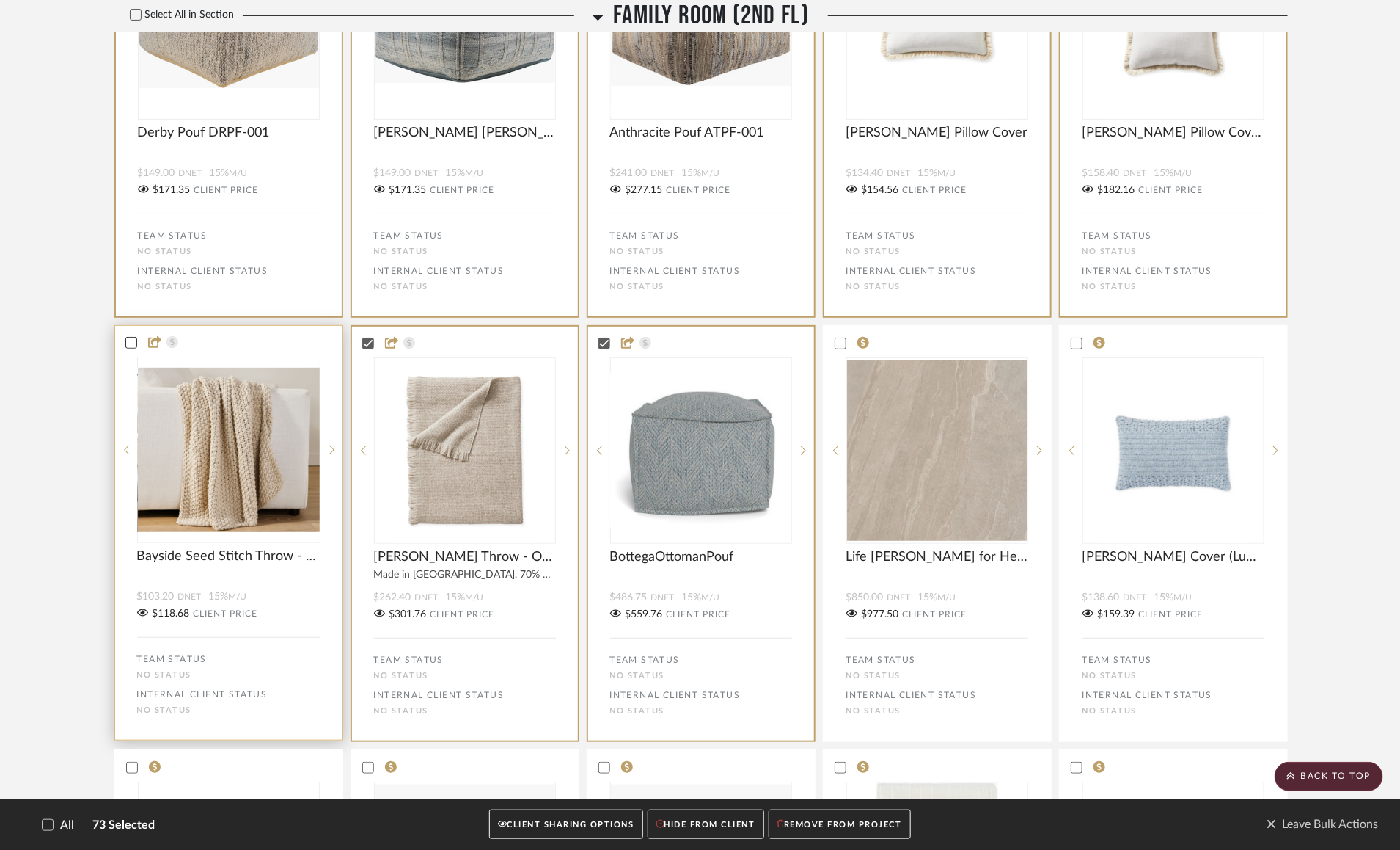
click at [131, 348] on icon at bounding box center [131, 342] width 10 height 10
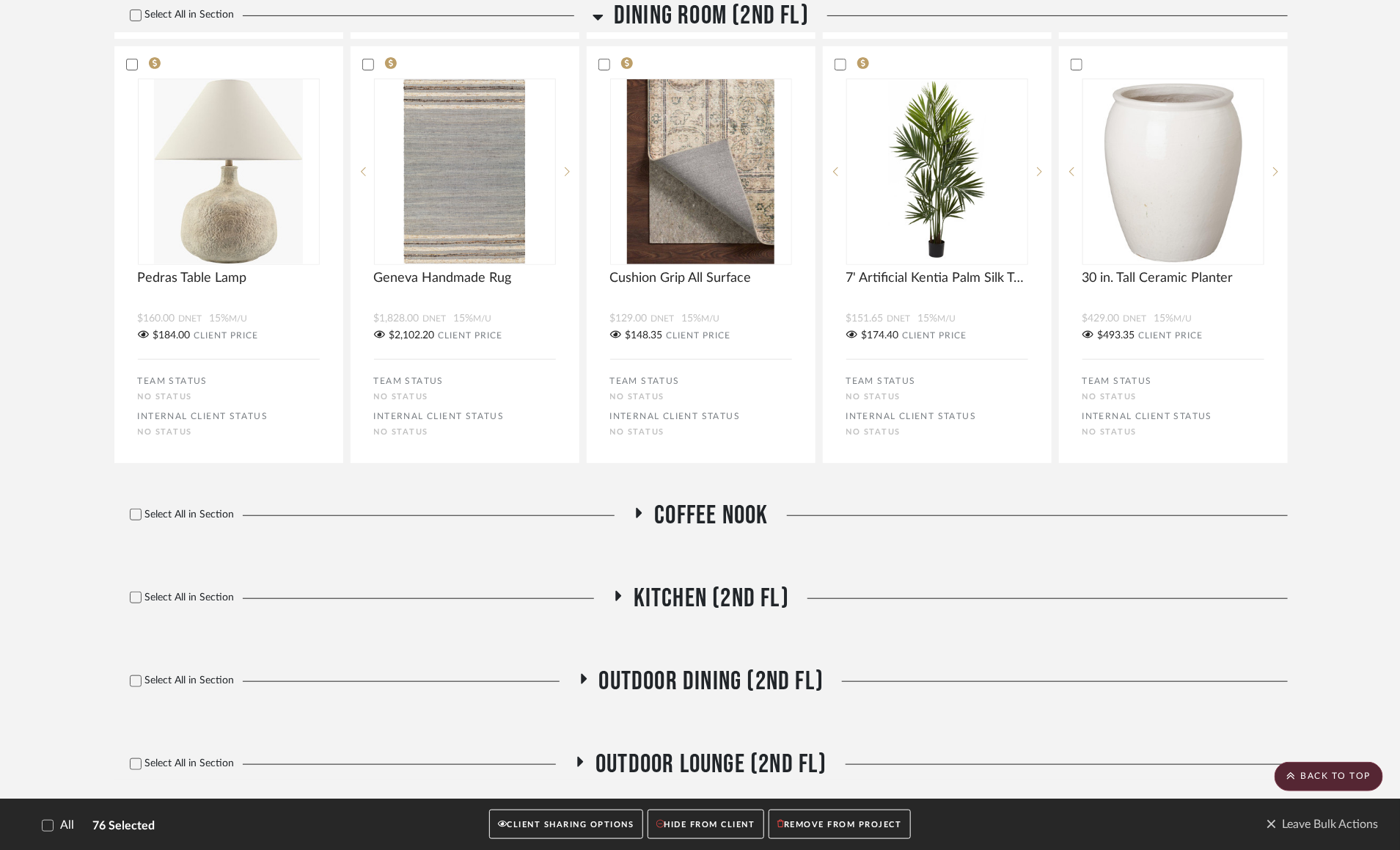
scroll to position [19896, 0]
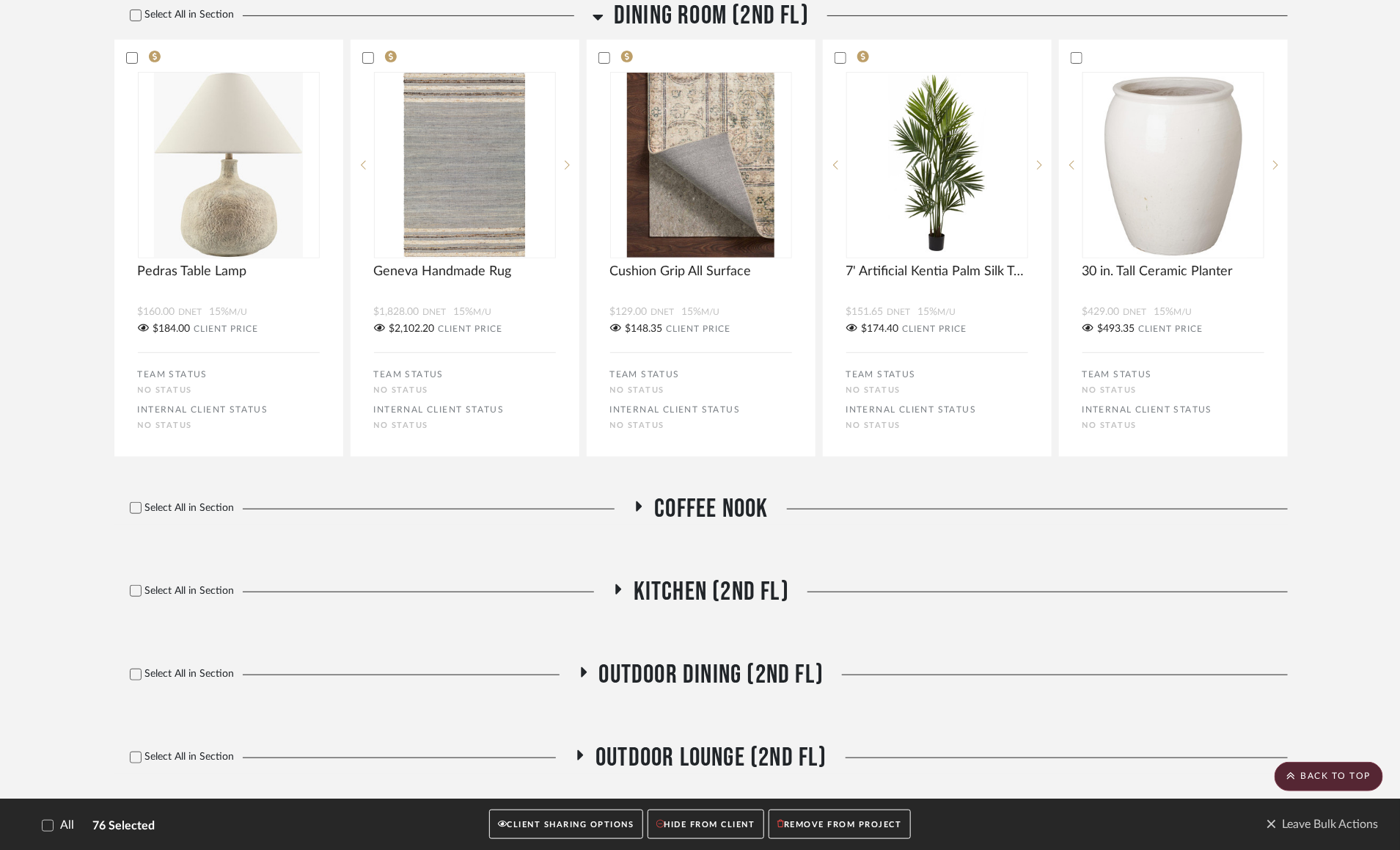
click at [640, 511] on icon at bounding box center [638, 506] width 18 height 11
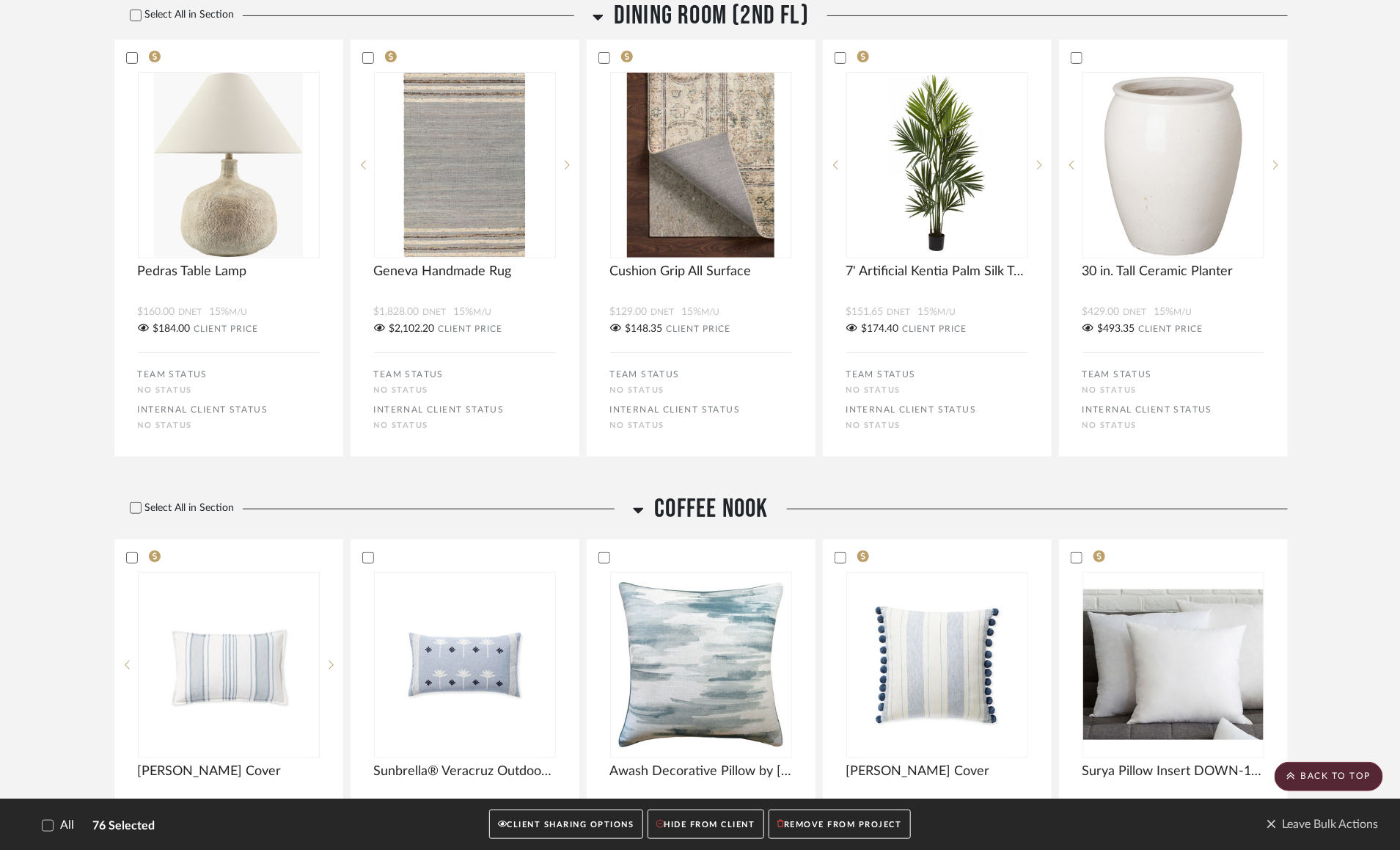
click at [640, 519] on icon at bounding box center [638, 510] width 11 height 18
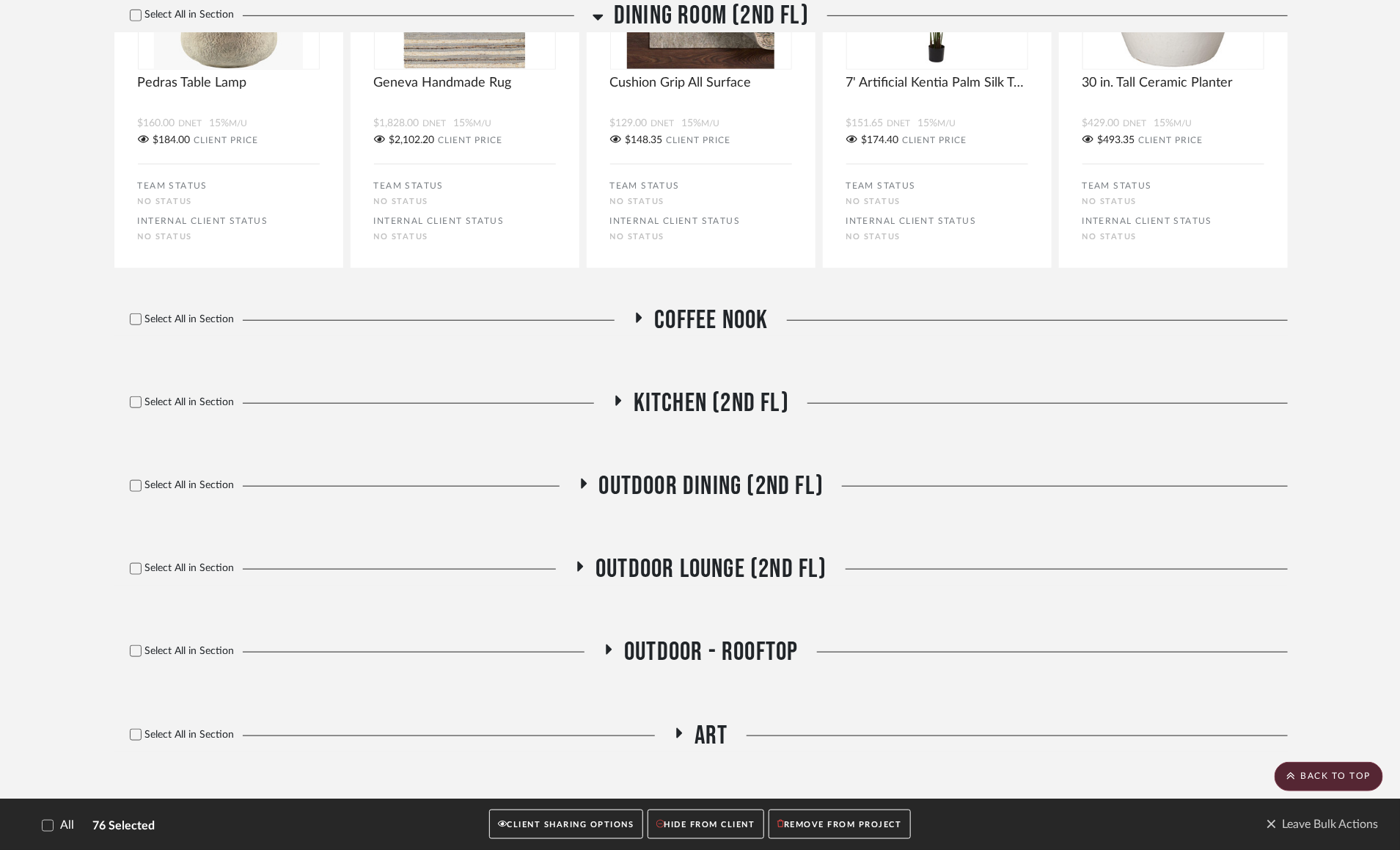
scroll to position [20149, 0]
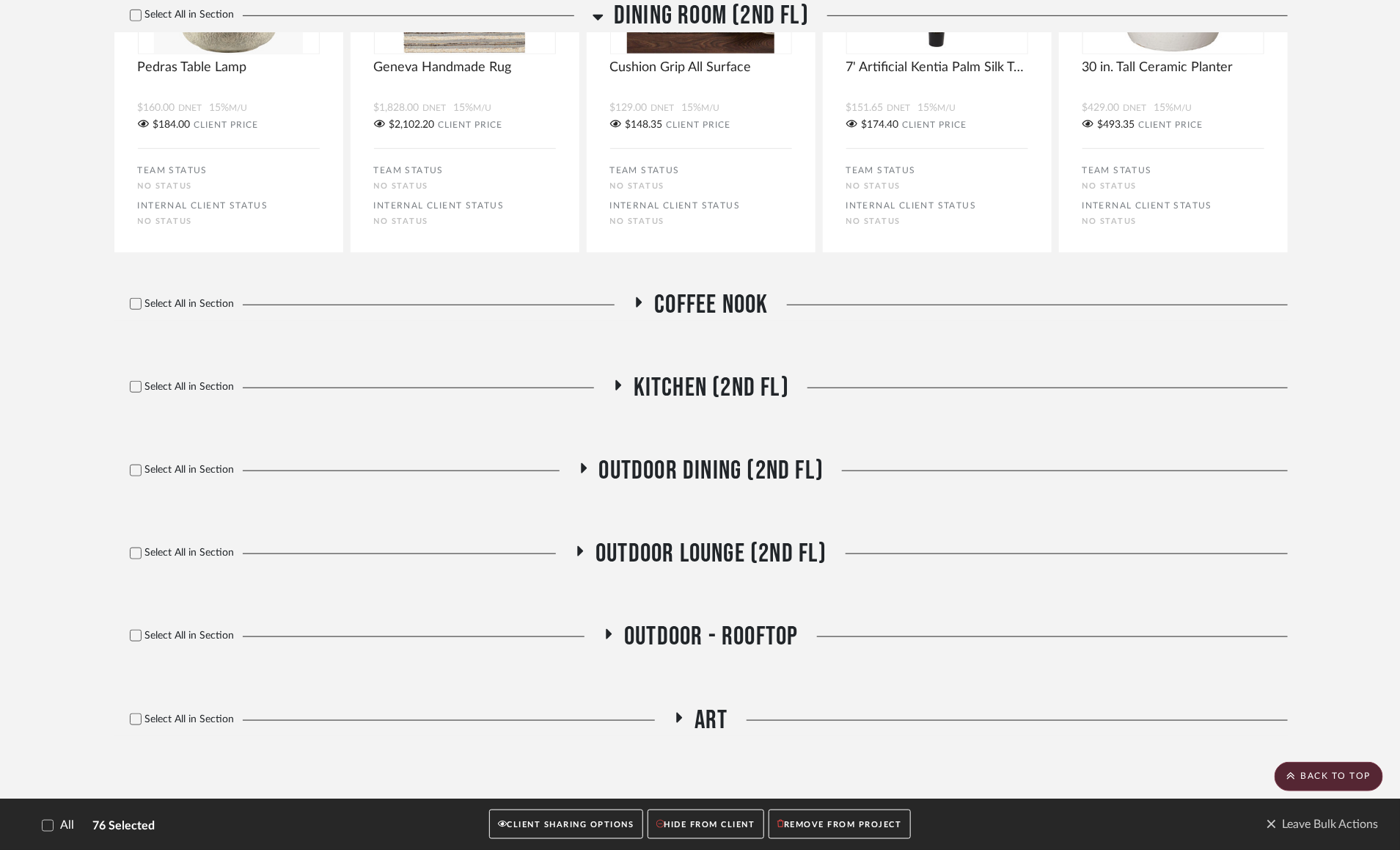
click at [620, 384] on icon at bounding box center [618, 385] width 6 height 10
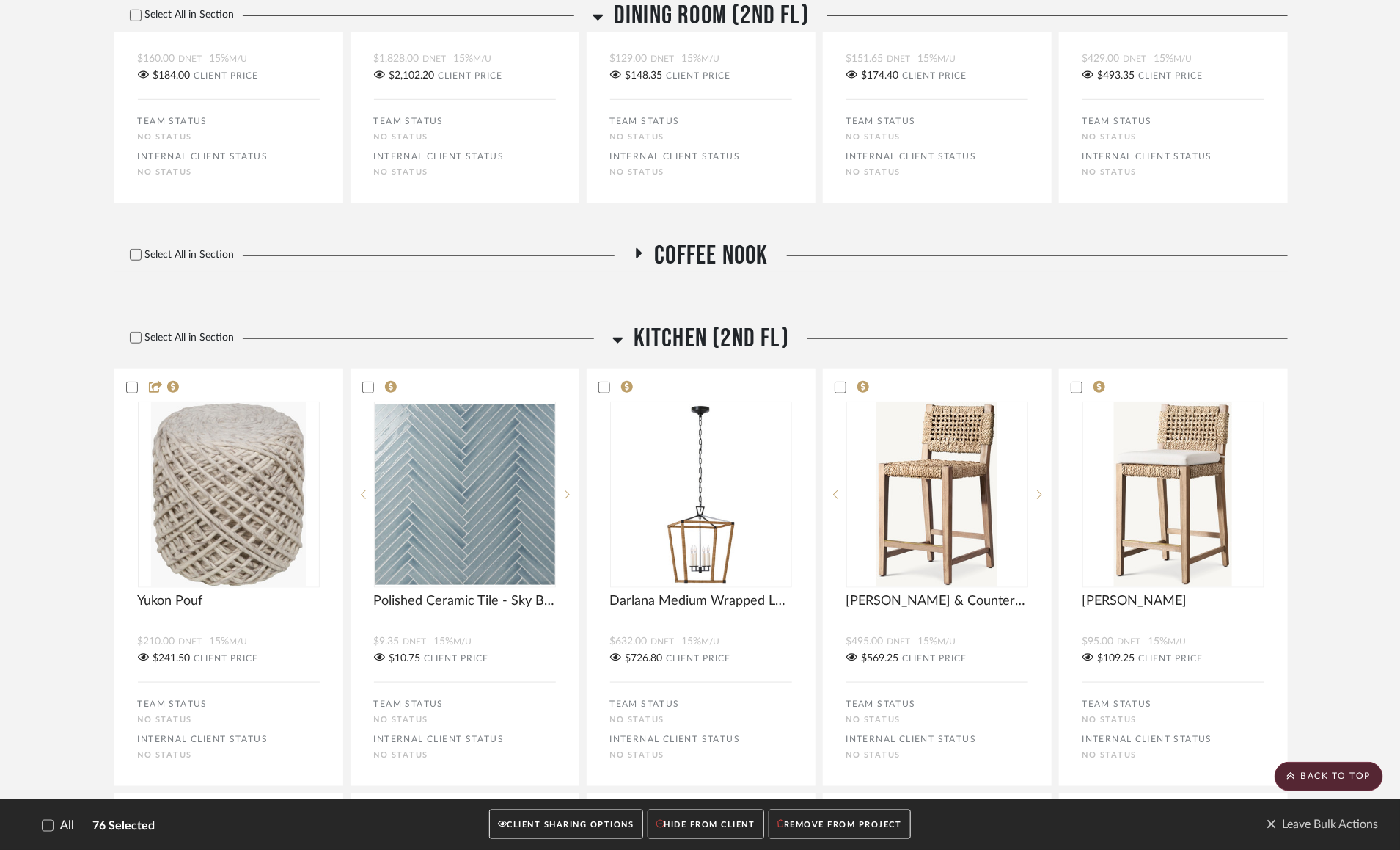
click at [621, 343] on icon at bounding box center [617, 340] width 10 height 6
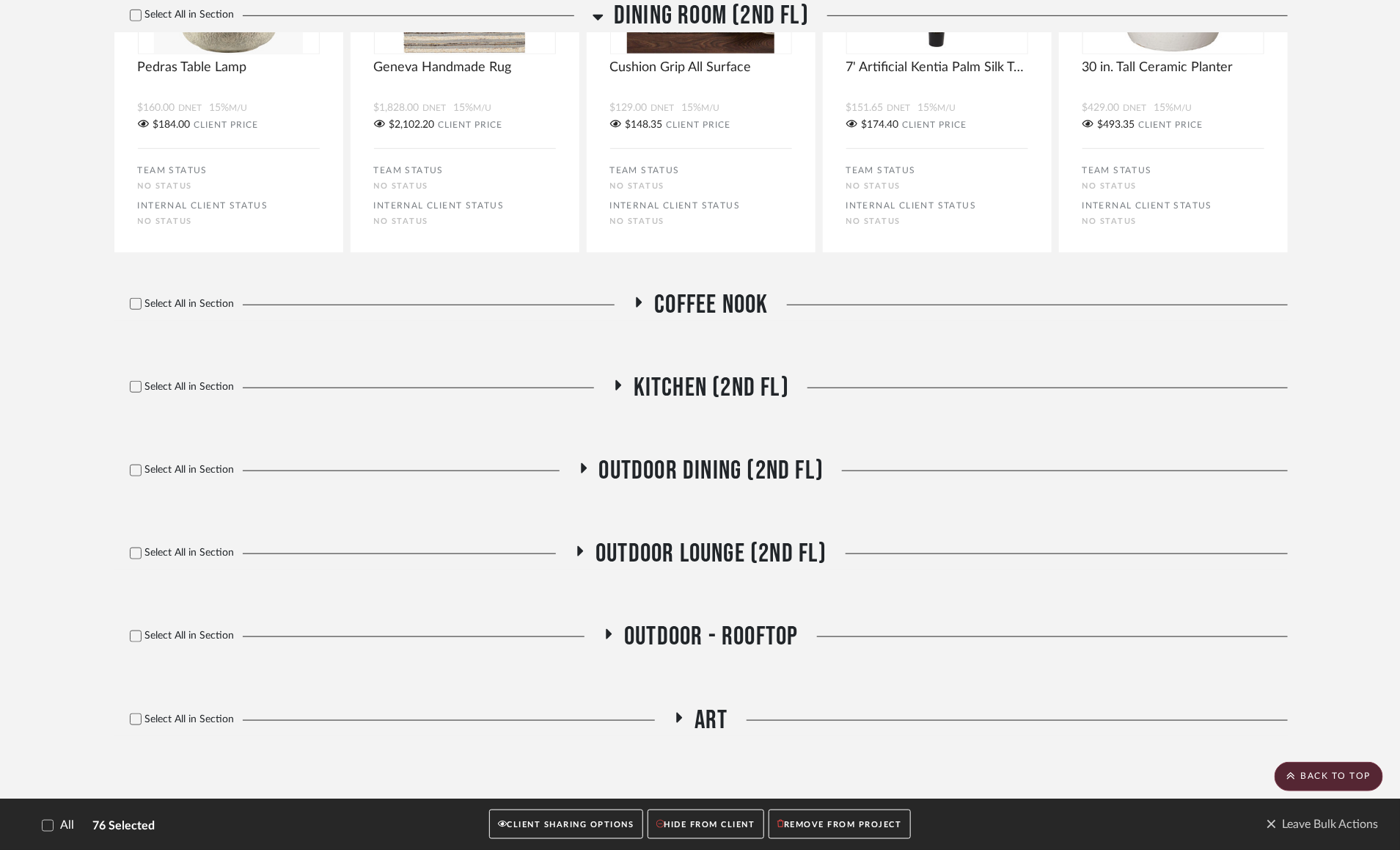
click at [592, 465] on icon at bounding box center [583, 468] width 18 height 11
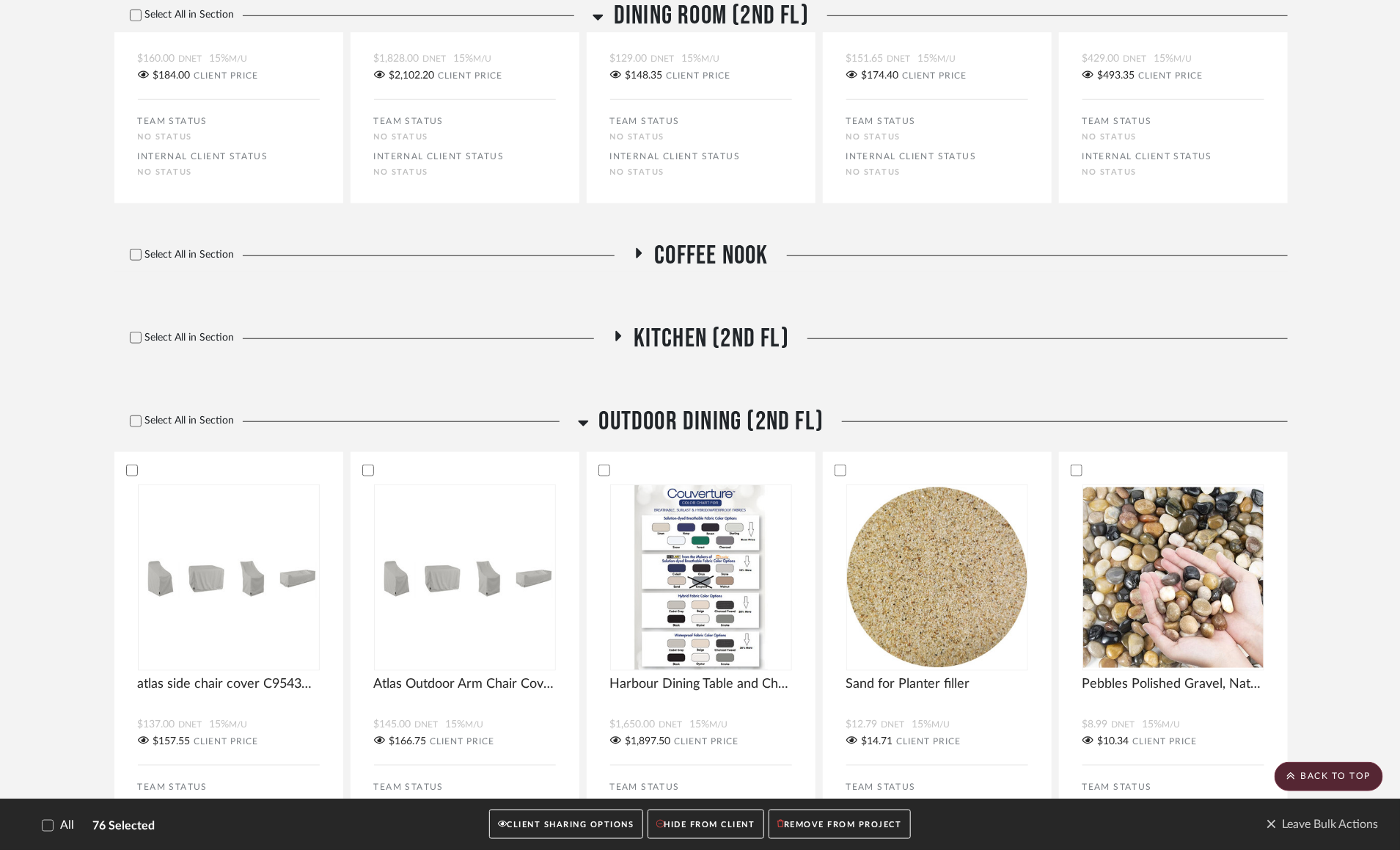
click at [592, 438] on h3 "Outdoor Dining (2nd FL)" at bounding box center [701, 421] width 247 height 31
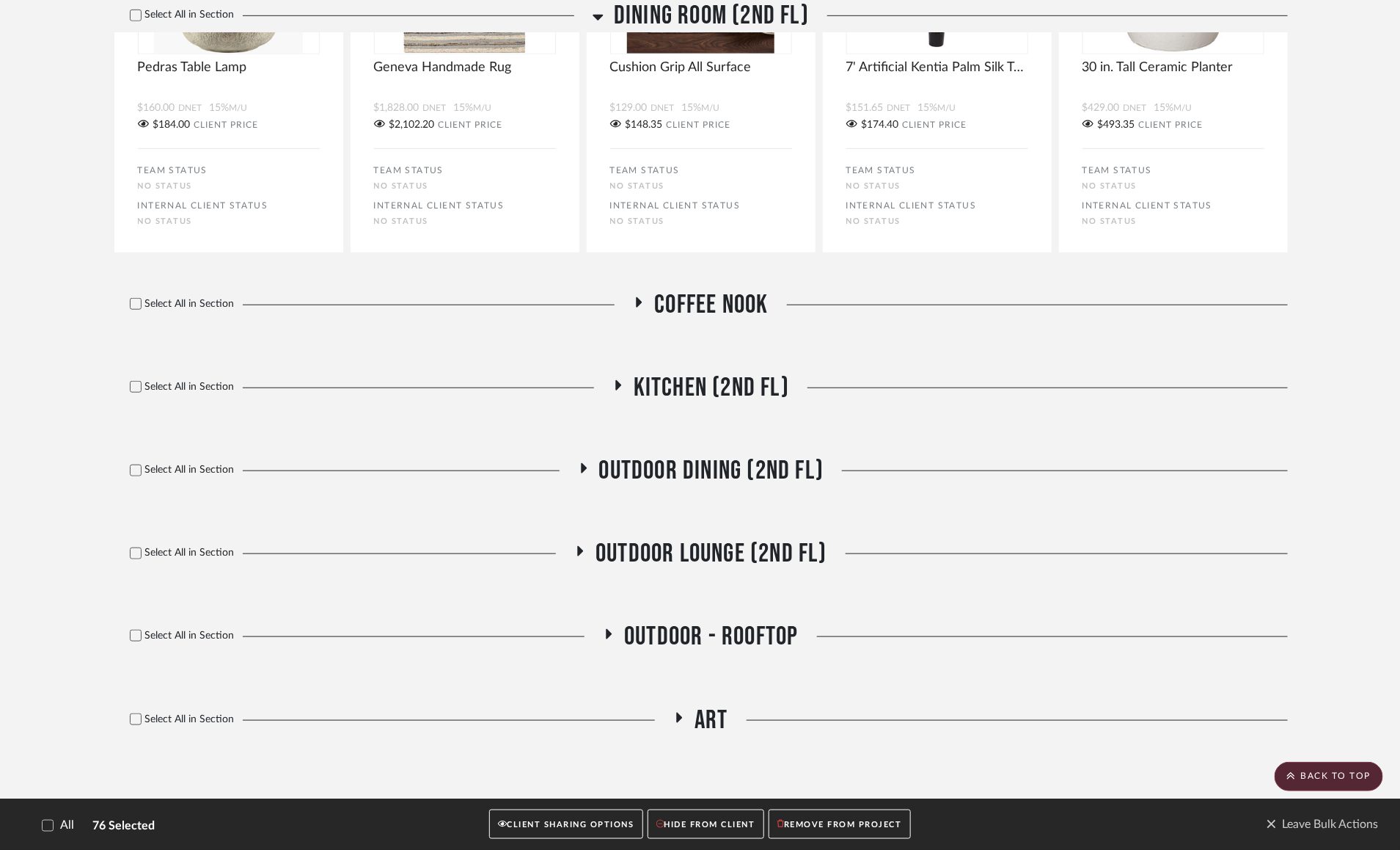
click at [595, 540] on span "Outdoor Lounge (2nd FL)" at bounding box center [711, 553] width 231 height 31
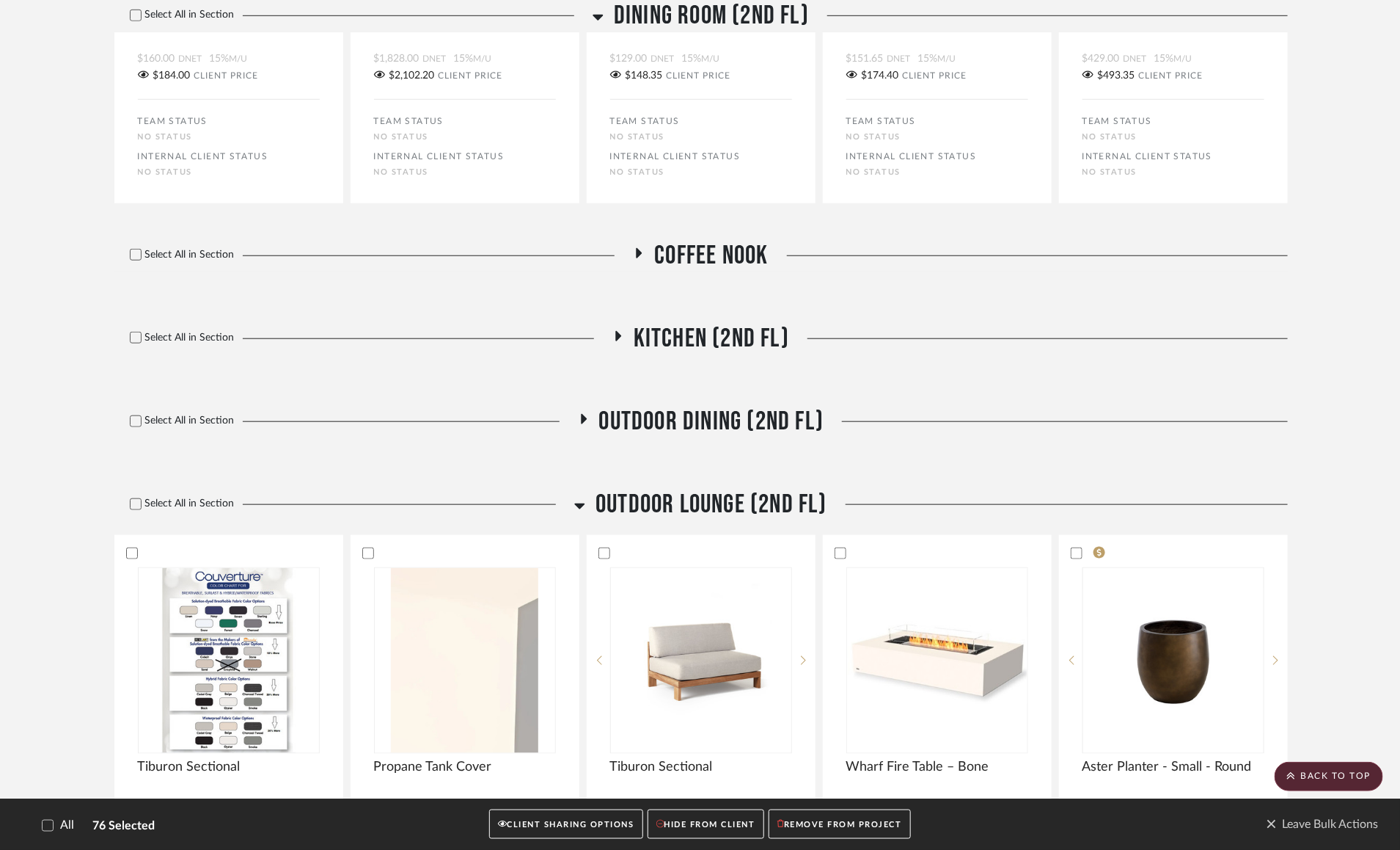
click at [585, 520] on h3 "Outdoor Lounge (2nd FL)" at bounding box center [701, 504] width 253 height 31
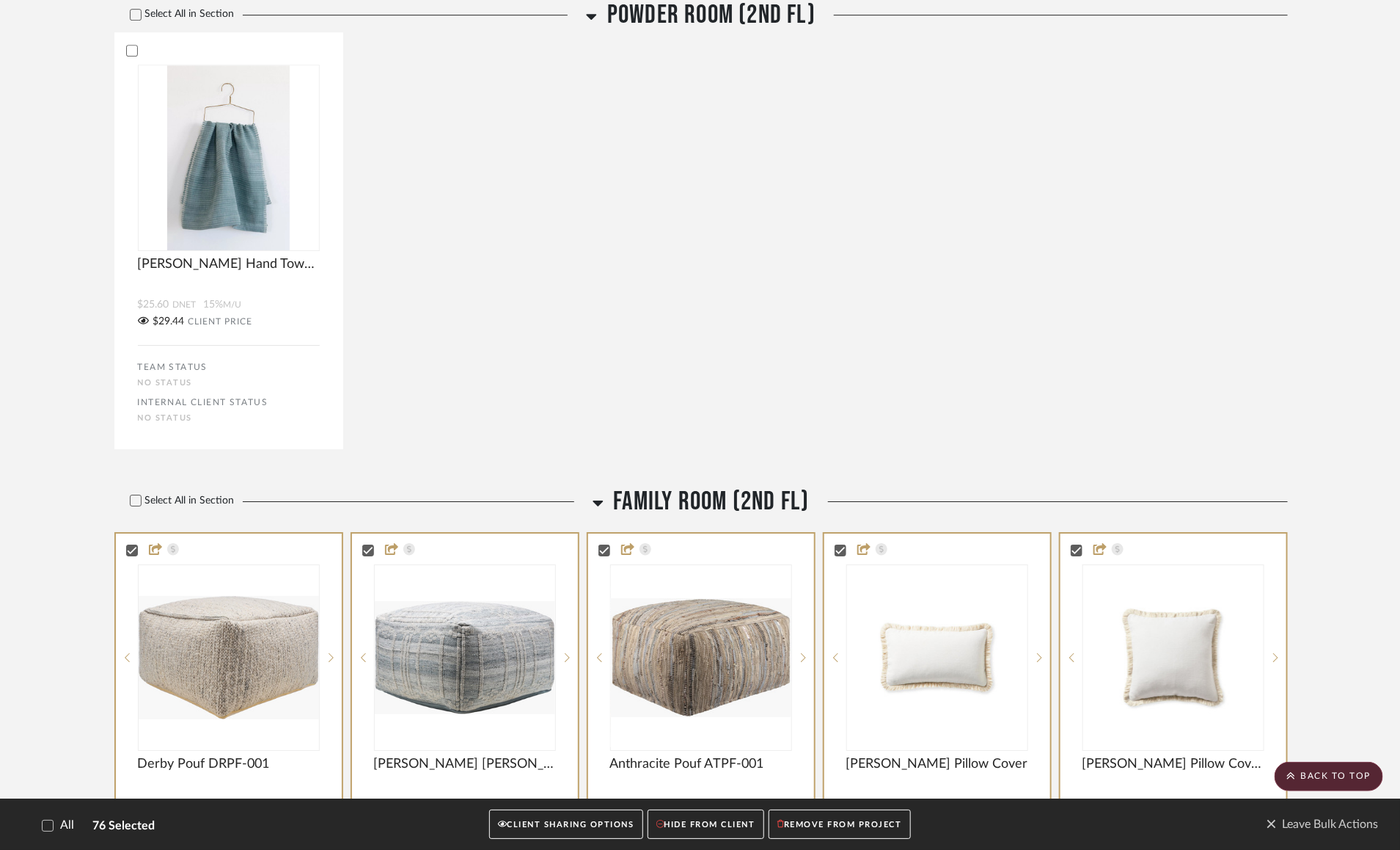
scroll to position [16284, 0]
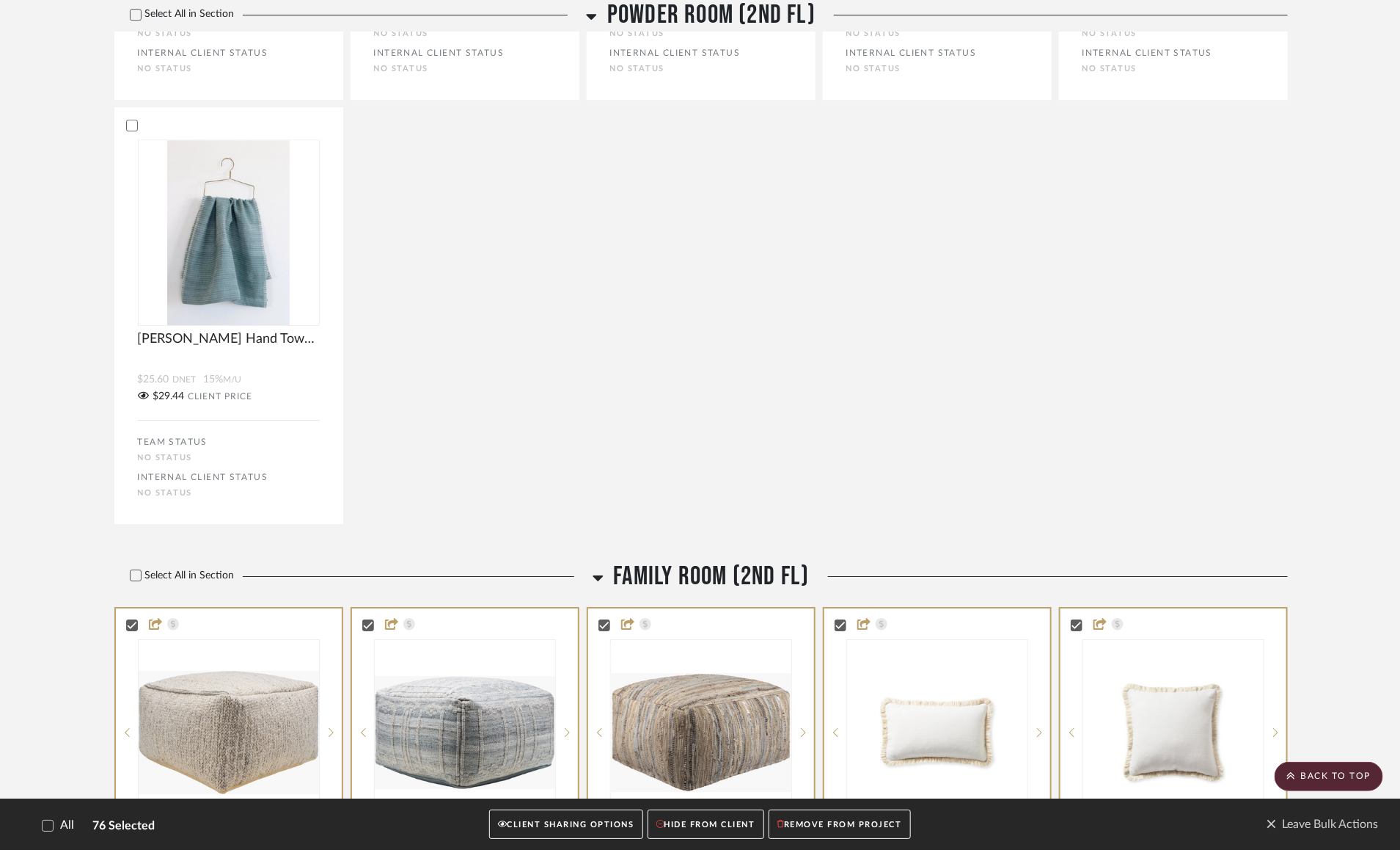
click at [680, 824] on button "HIDE FROM CLIENT" at bounding box center [706, 824] width 116 height 30
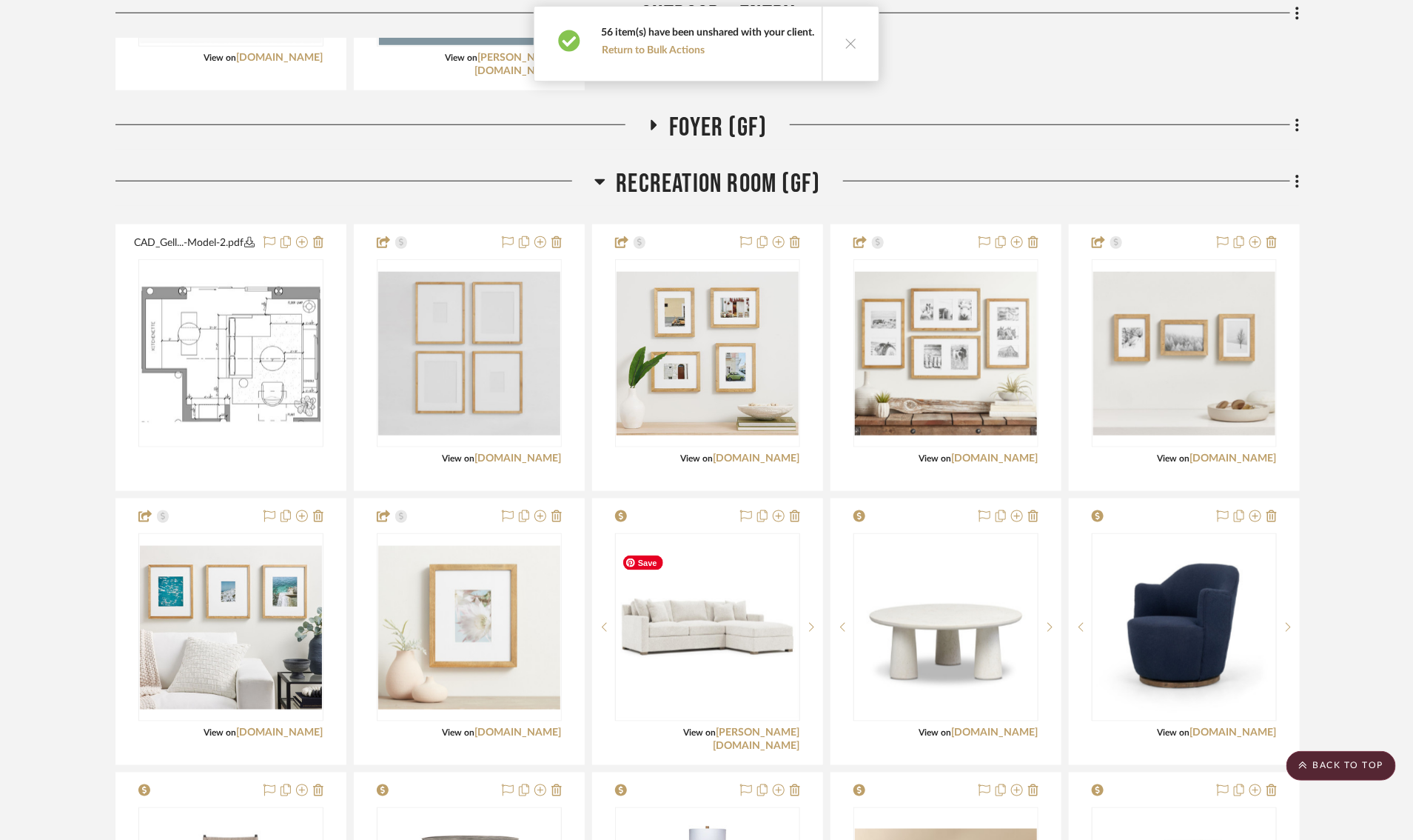
scroll to position [0, 0]
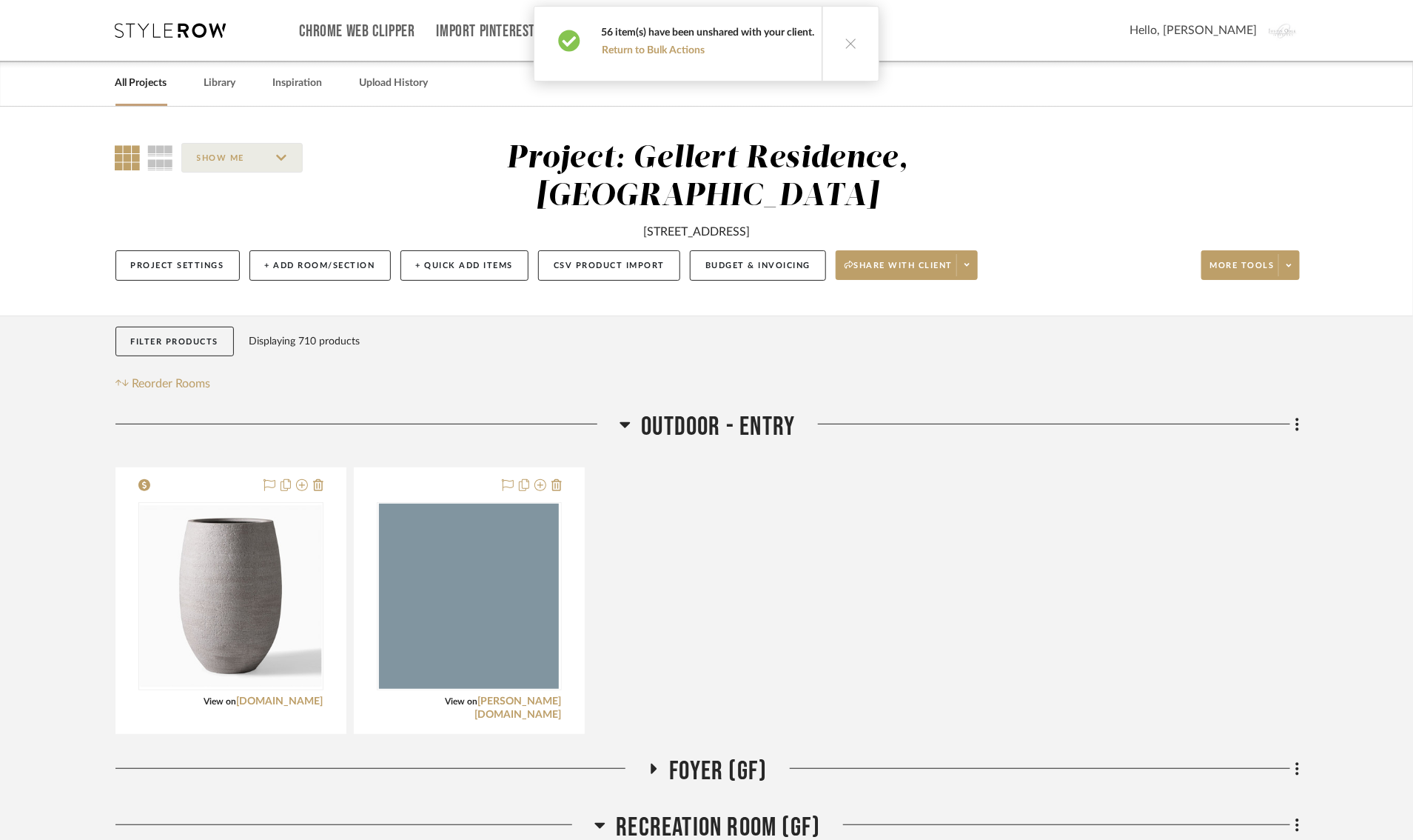
click at [624, 418] on icon at bounding box center [625, 424] width 11 height 18
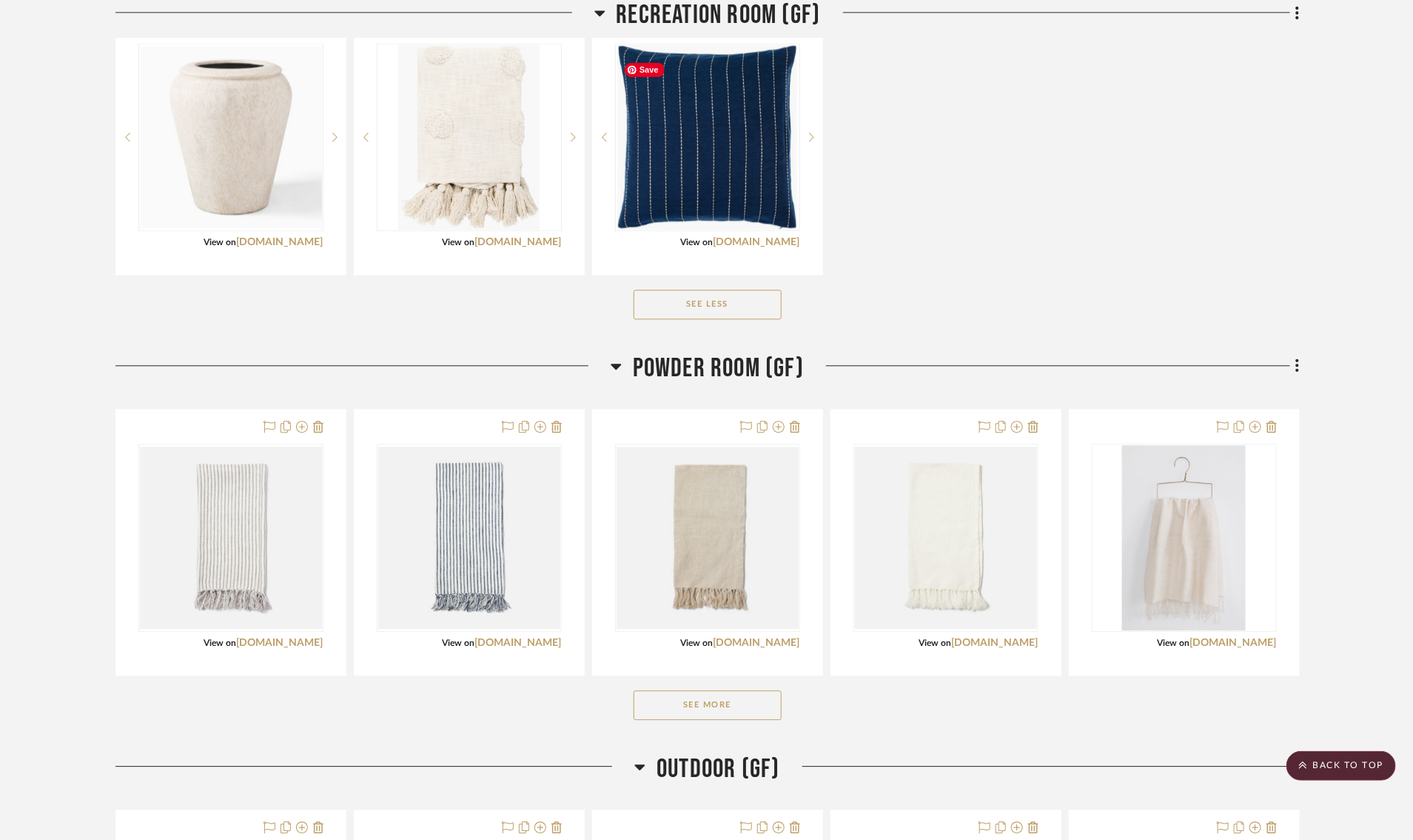
scroll to position [1764, 0]
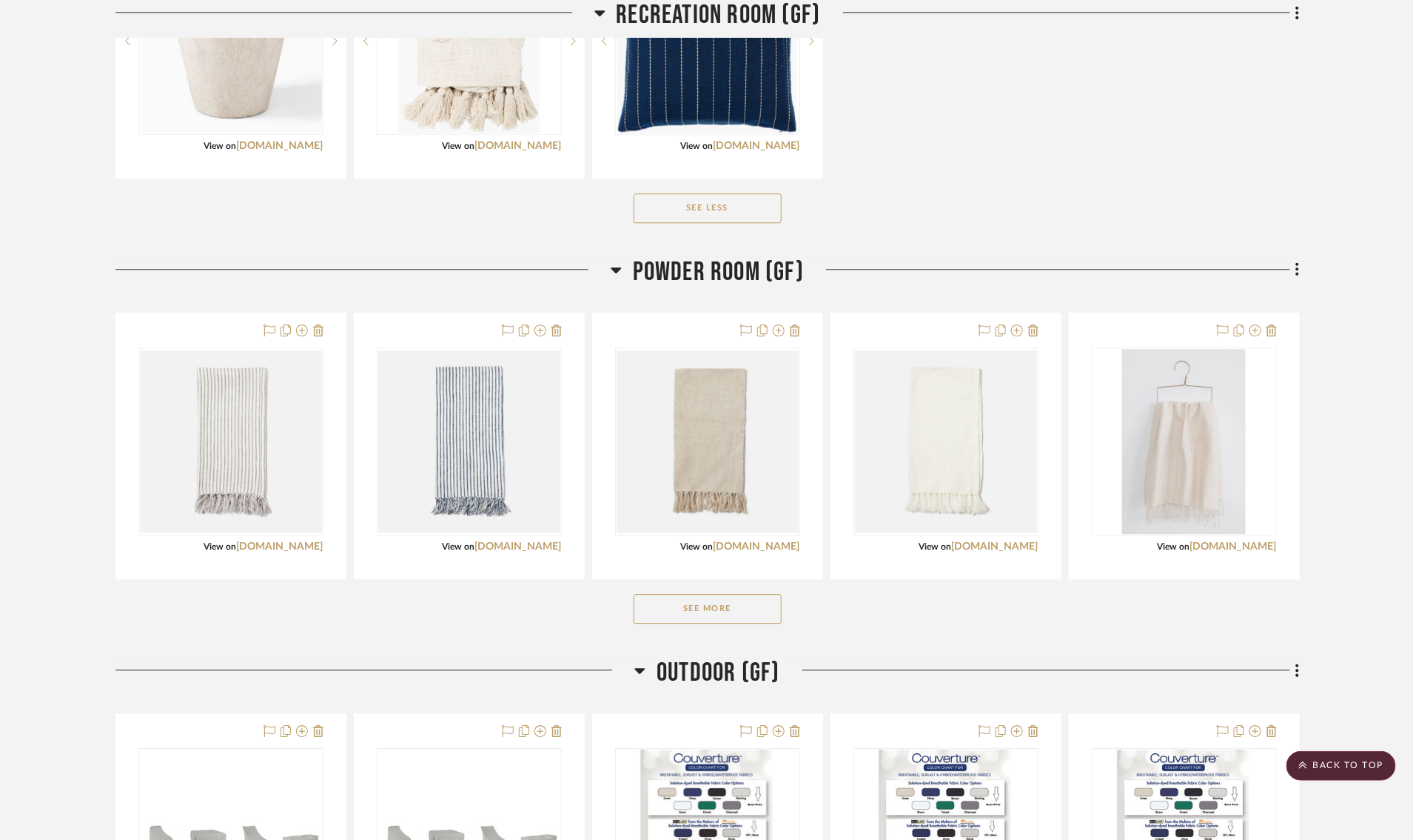
click at [614, 273] on icon at bounding box center [616, 271] width 10 height 6
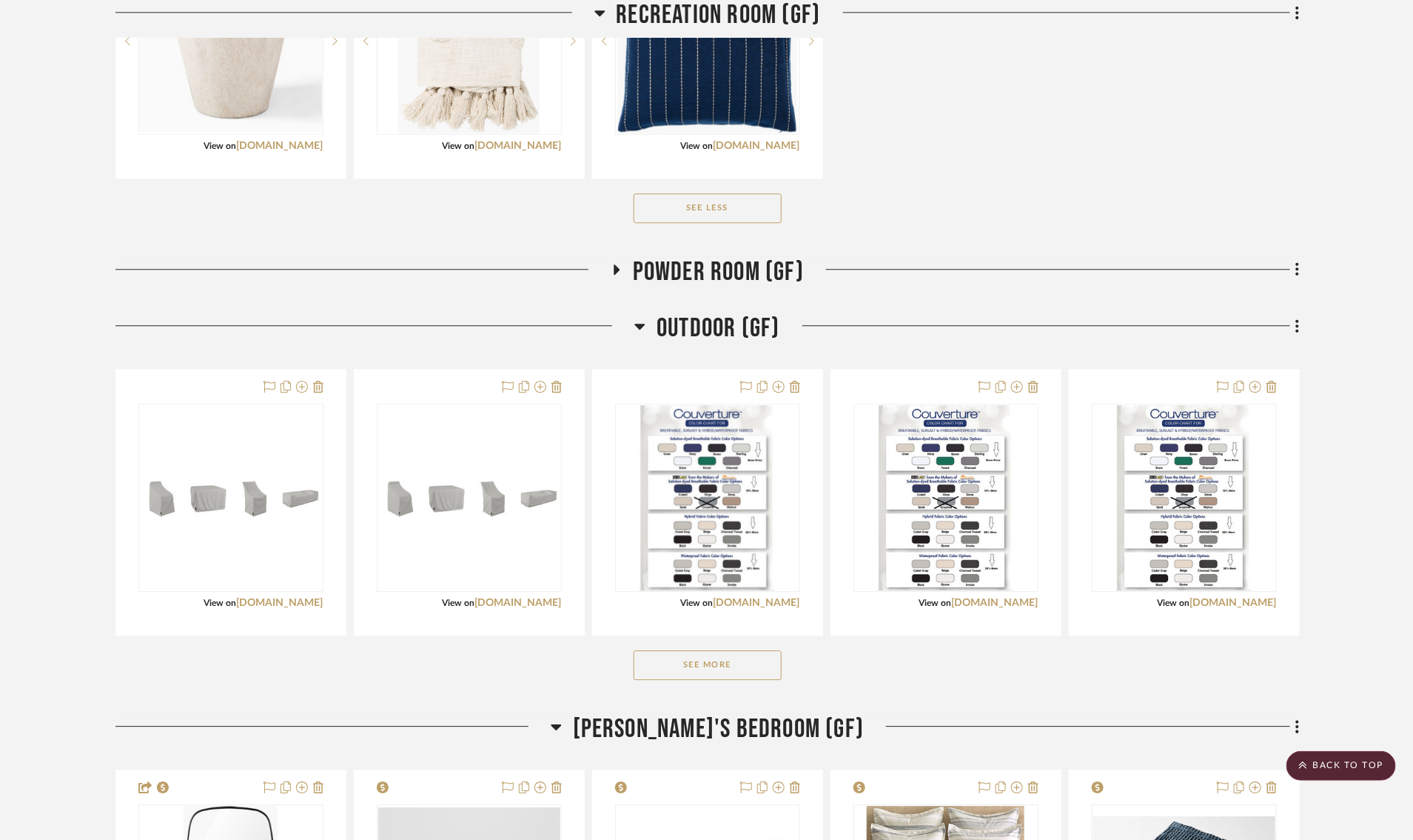
click at [642, 330] on icon at bounding box center [640, 326] width 10 height 6
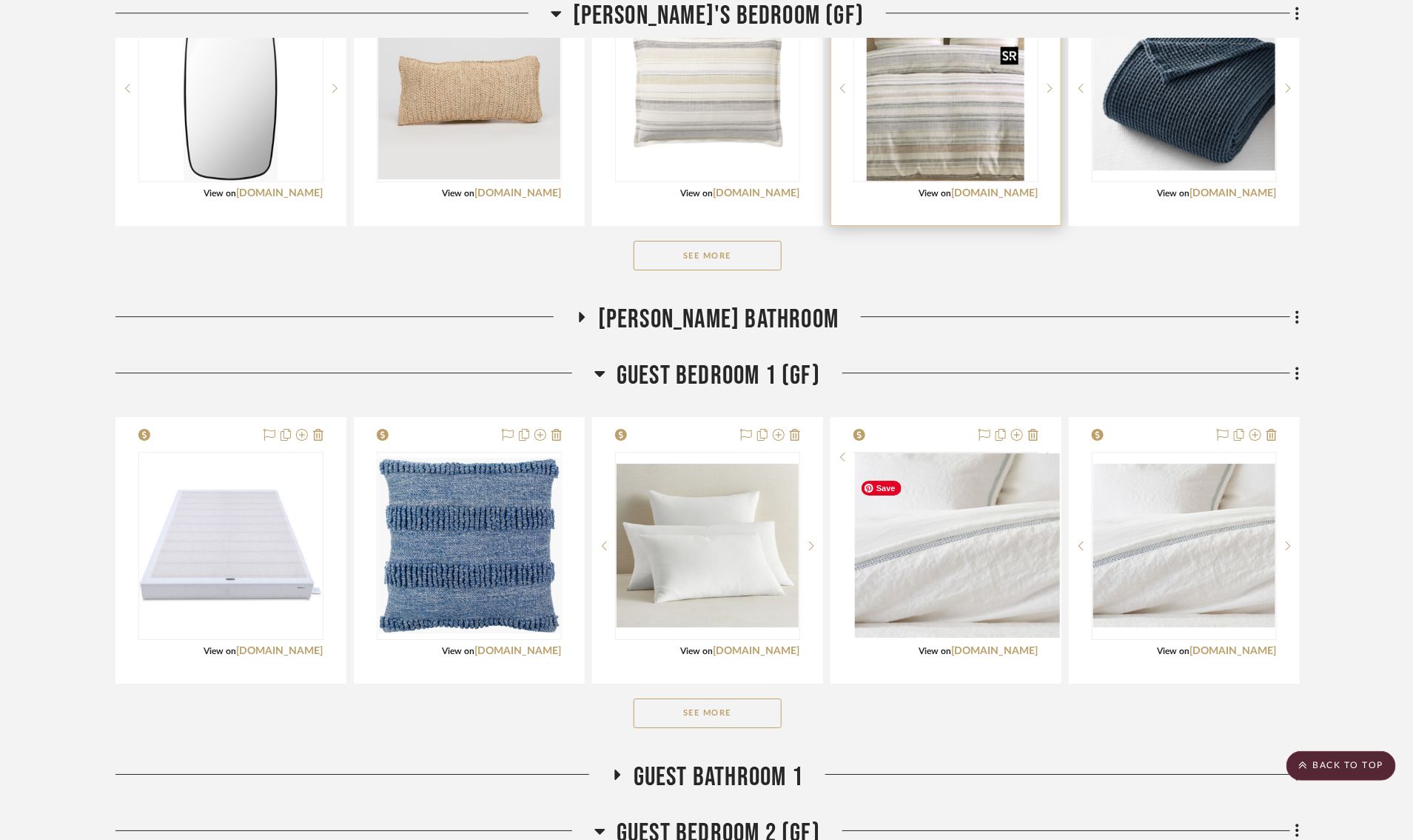
scroll to position [2242, 0]
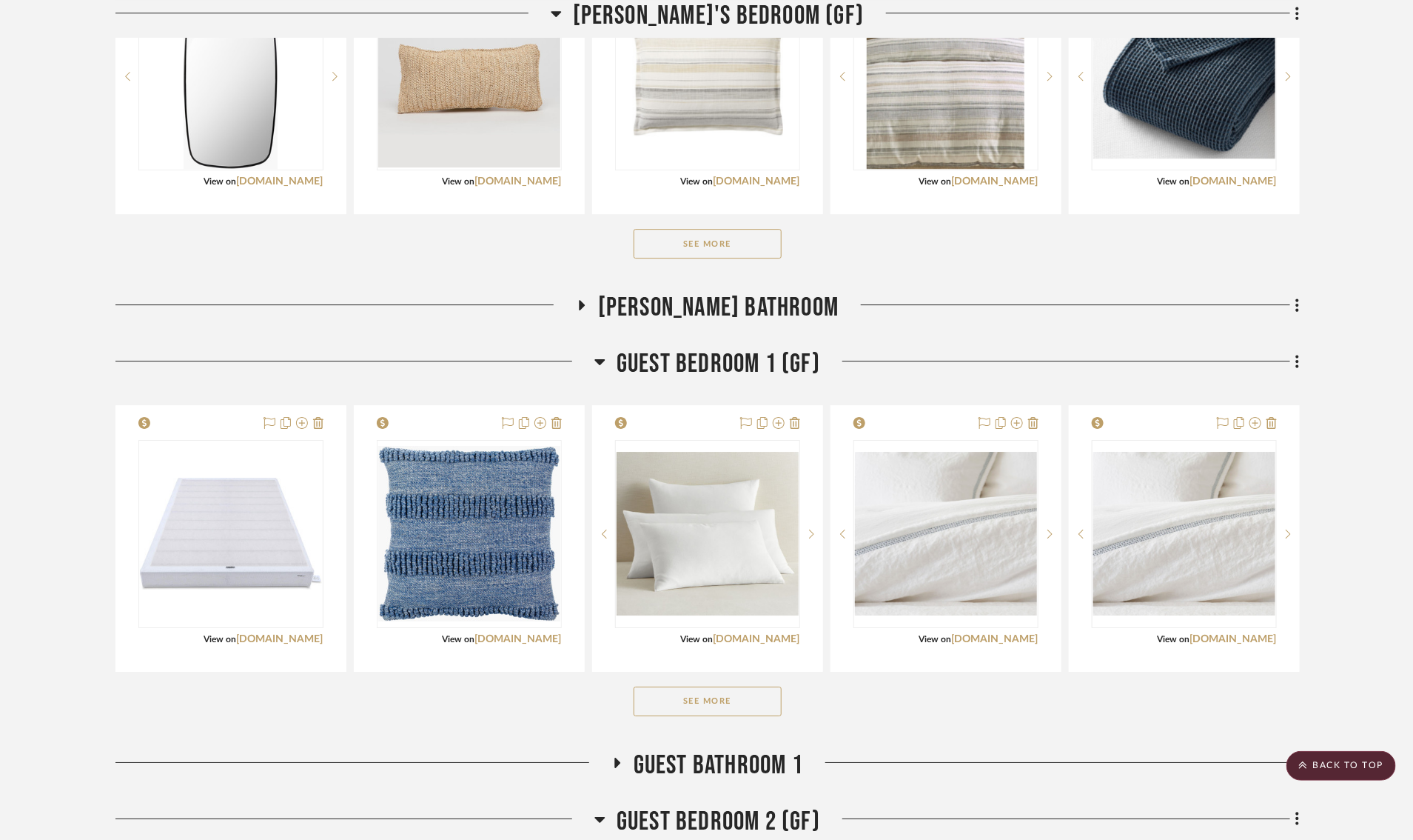
click at [602, 366] on icon at bounding box center [600, 361] width 11 height 18
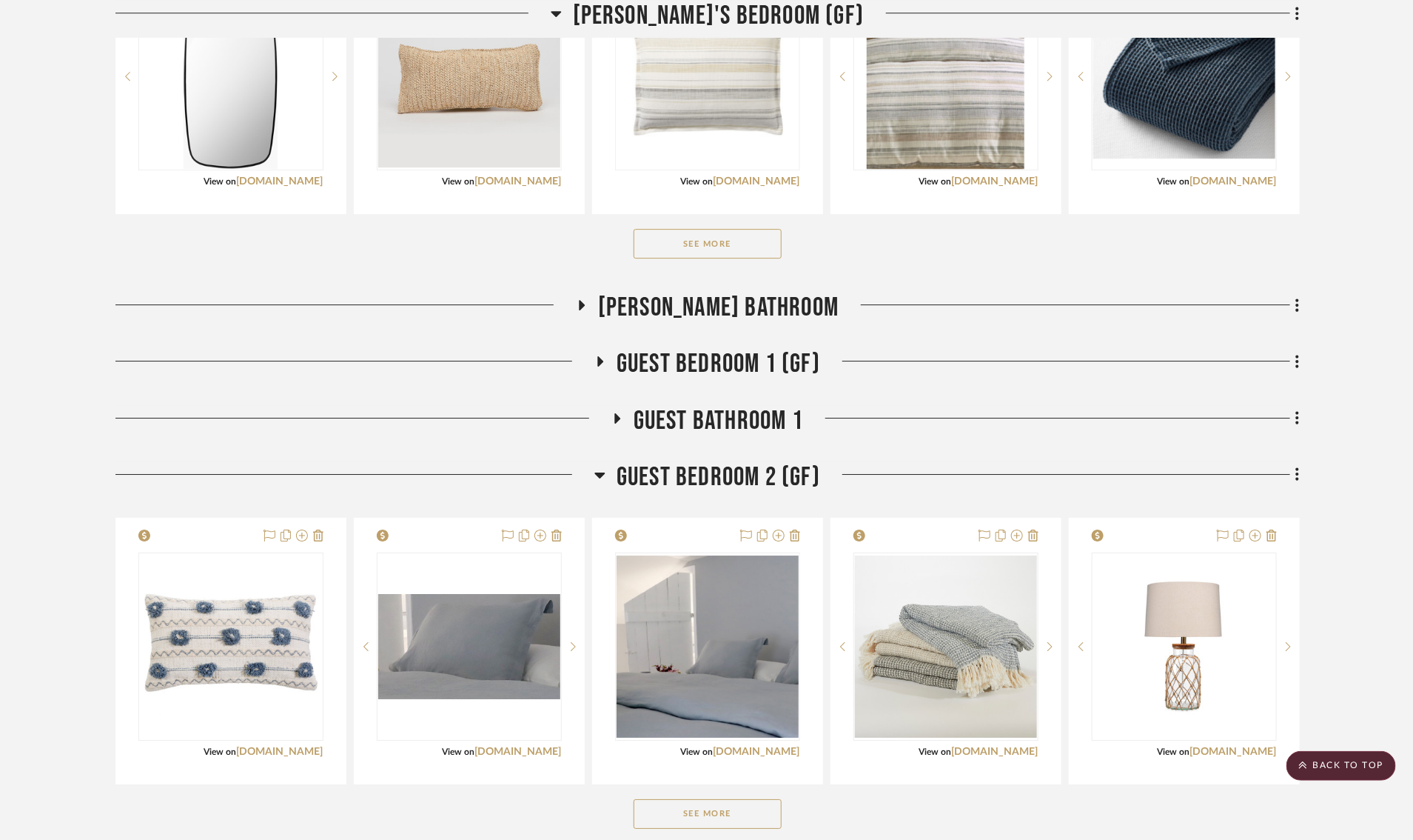
click at [605, 480] on fa-icon at bounding box center [600, 480] width 11 height 22
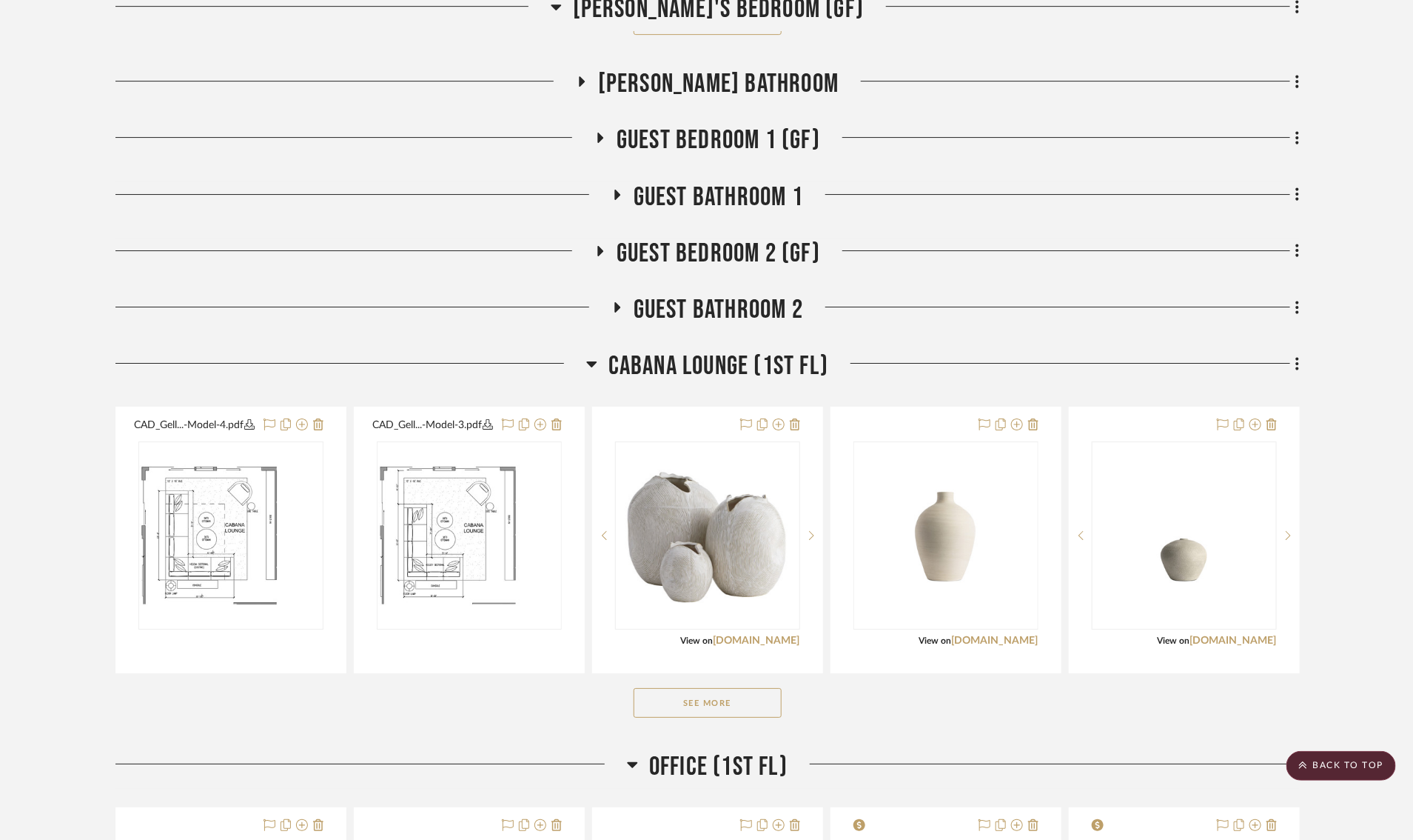
scroll to position [2469, 0]
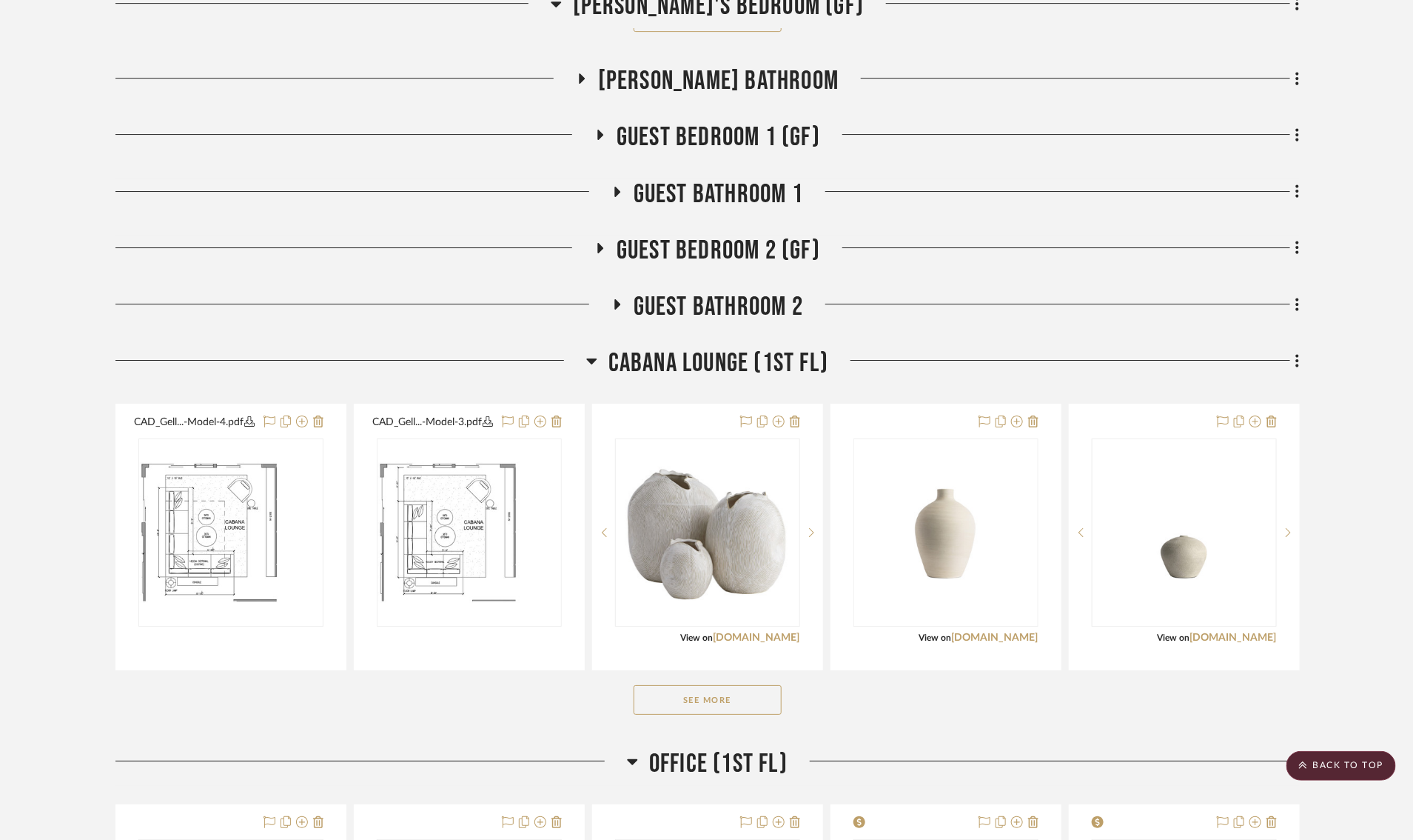
click at [742, 713] on button "See More" at bounding box center [707, 699] width 148 height 29
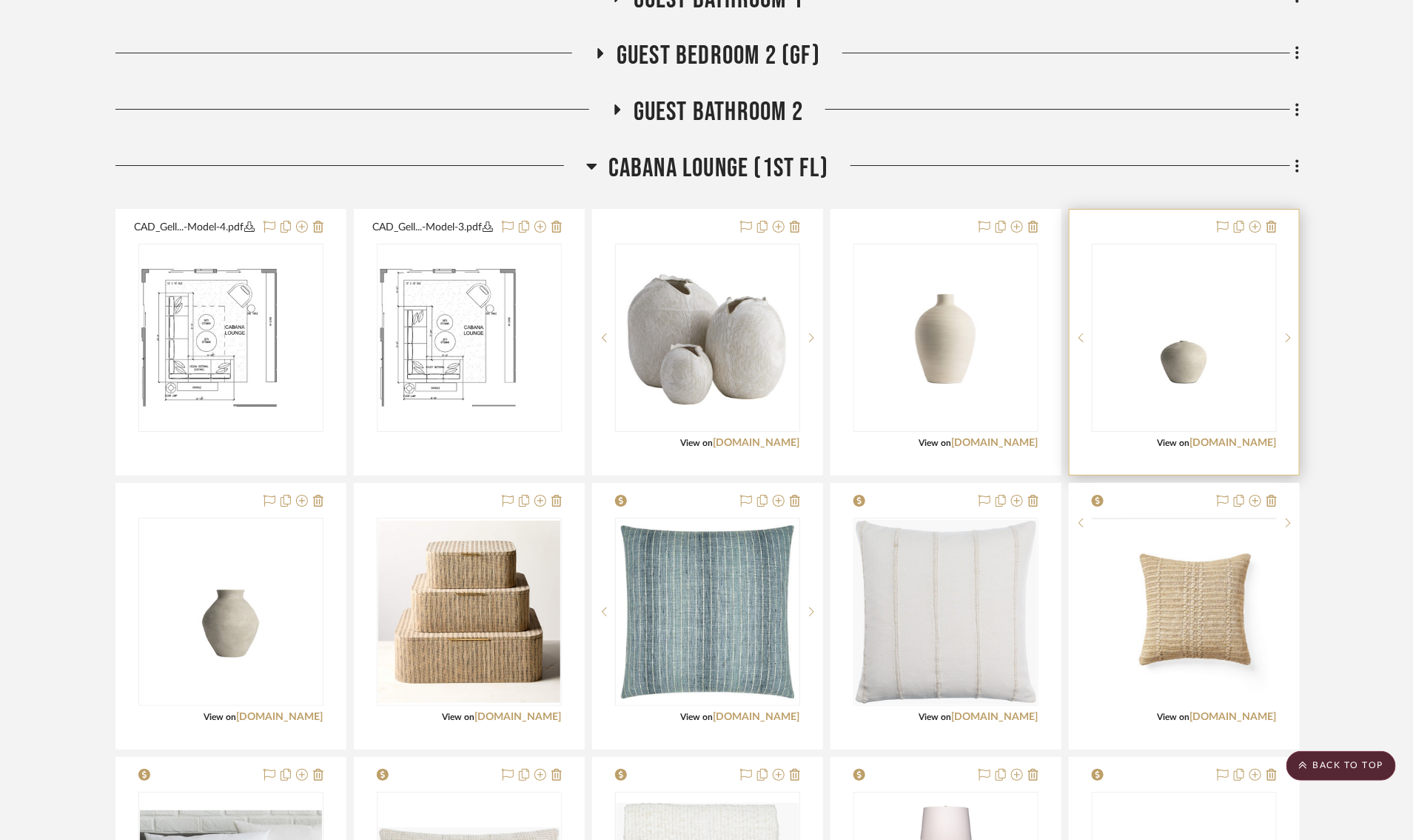
scroll to position [2665, 0]
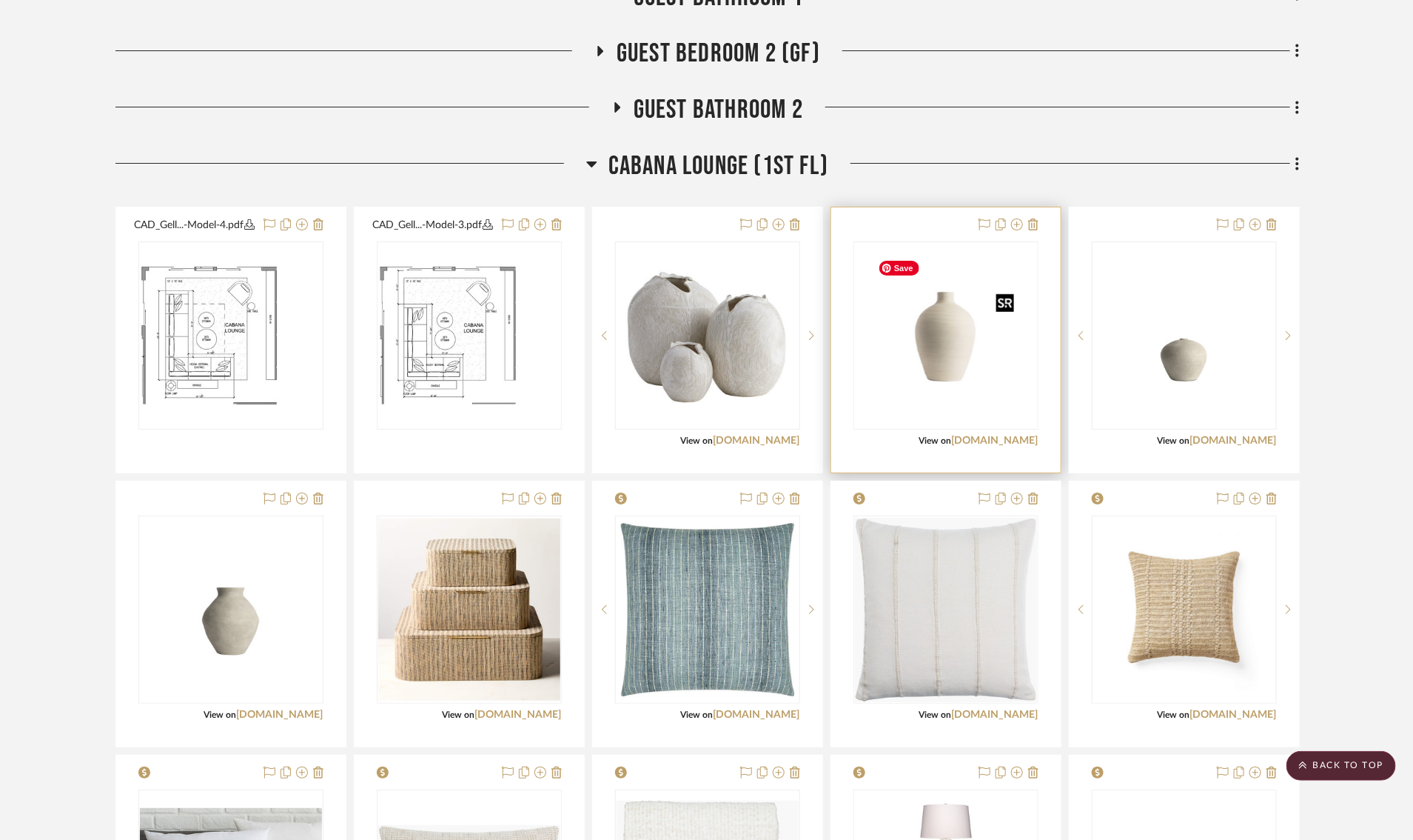
click at [963, 371] on img "0" at bounding box center [946, 335] width 148 height 185
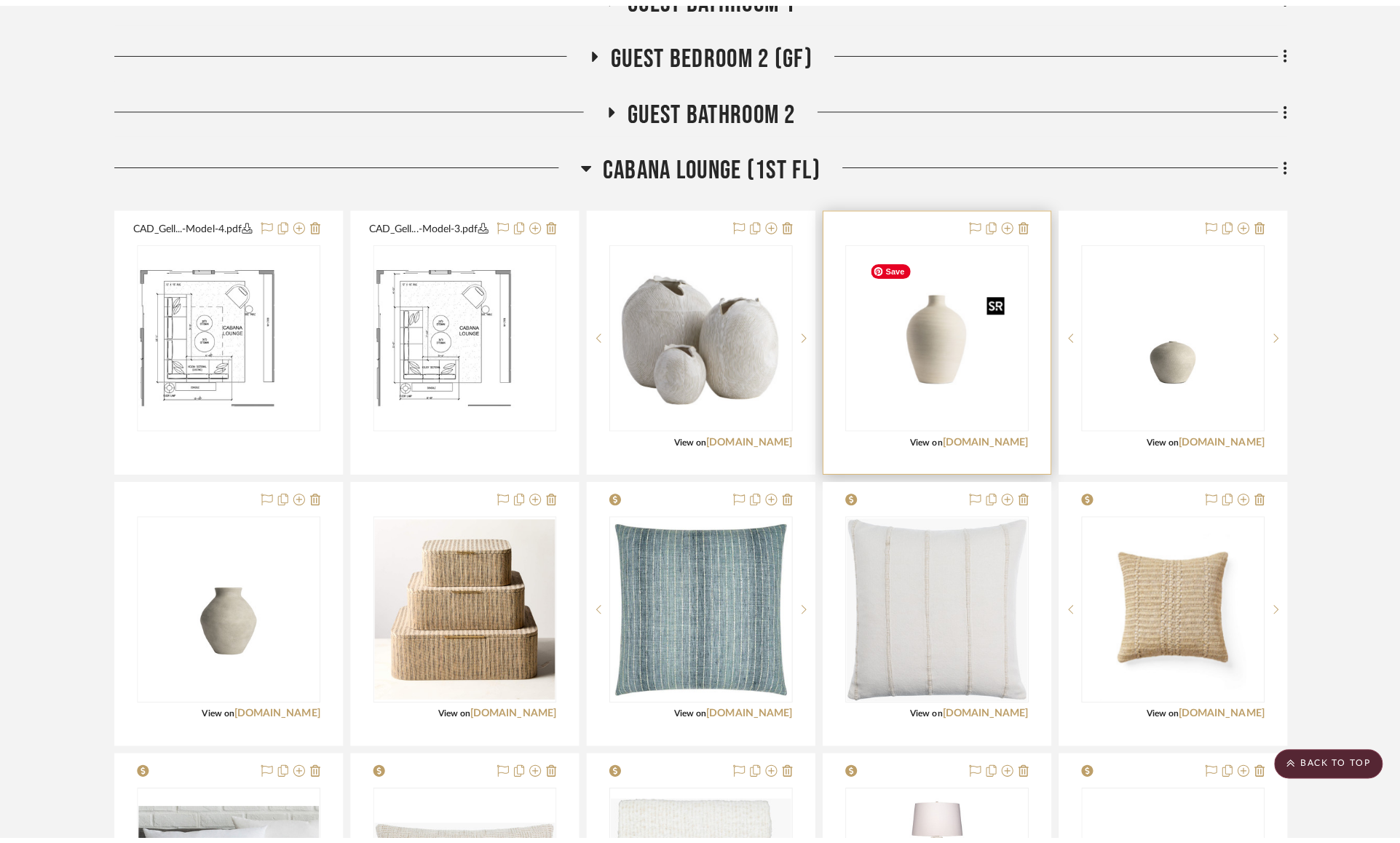
scroll to position [0, 0]
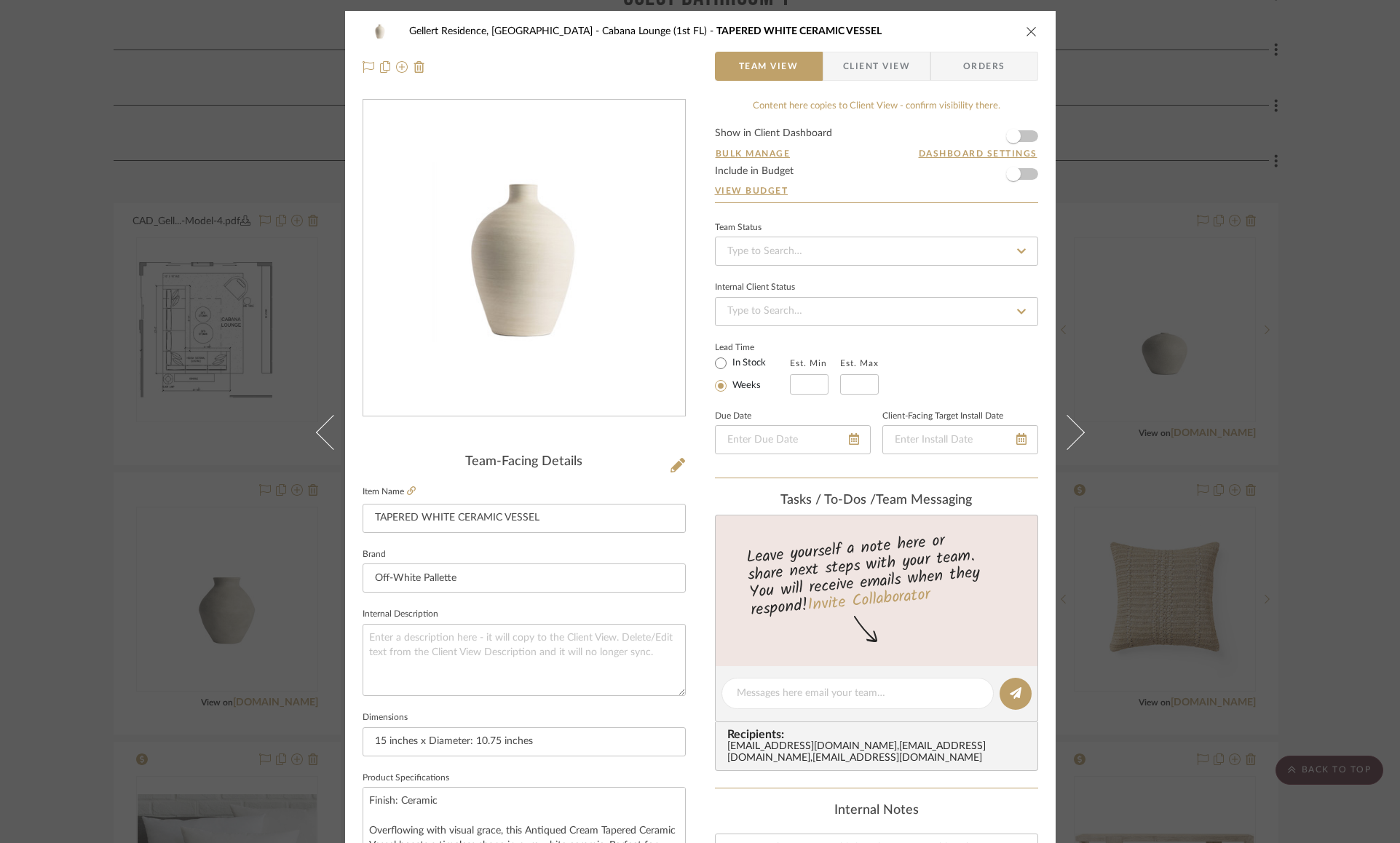
click at [697, 547] on div "Gellert Residence, Long Beach Township Cabana Lounge (1st FL) TAPERED WHITE CER…" at bounding box center [700, 683] width 710 height 1344
click at [688, 512] on div "Gellert Residence, Long Beach Township Cabana Lounge (1st FL) TAPERED WHITE CER…" at bounding box center [700, 683] width 710 height 1344
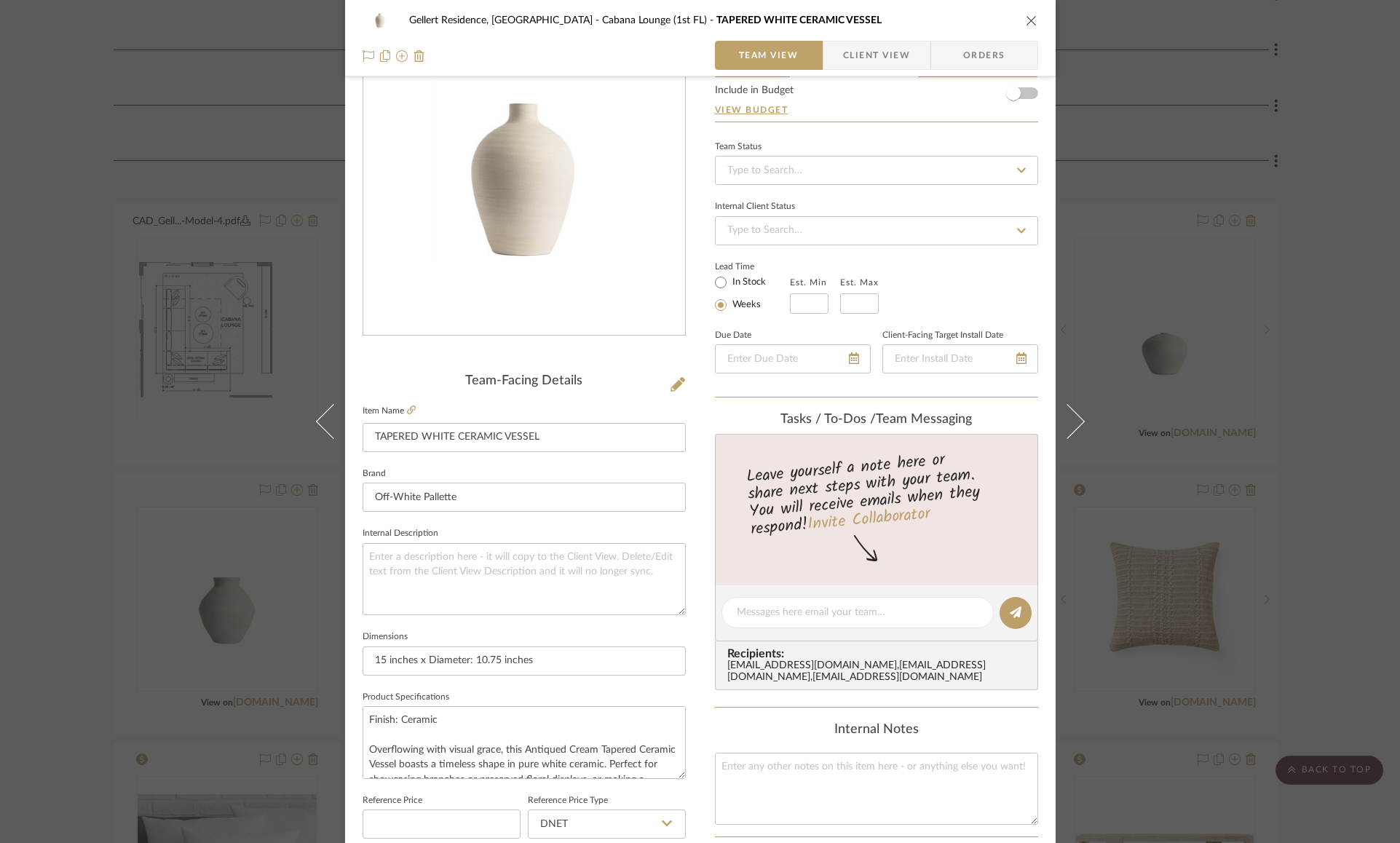
scroll to position [87, 0]
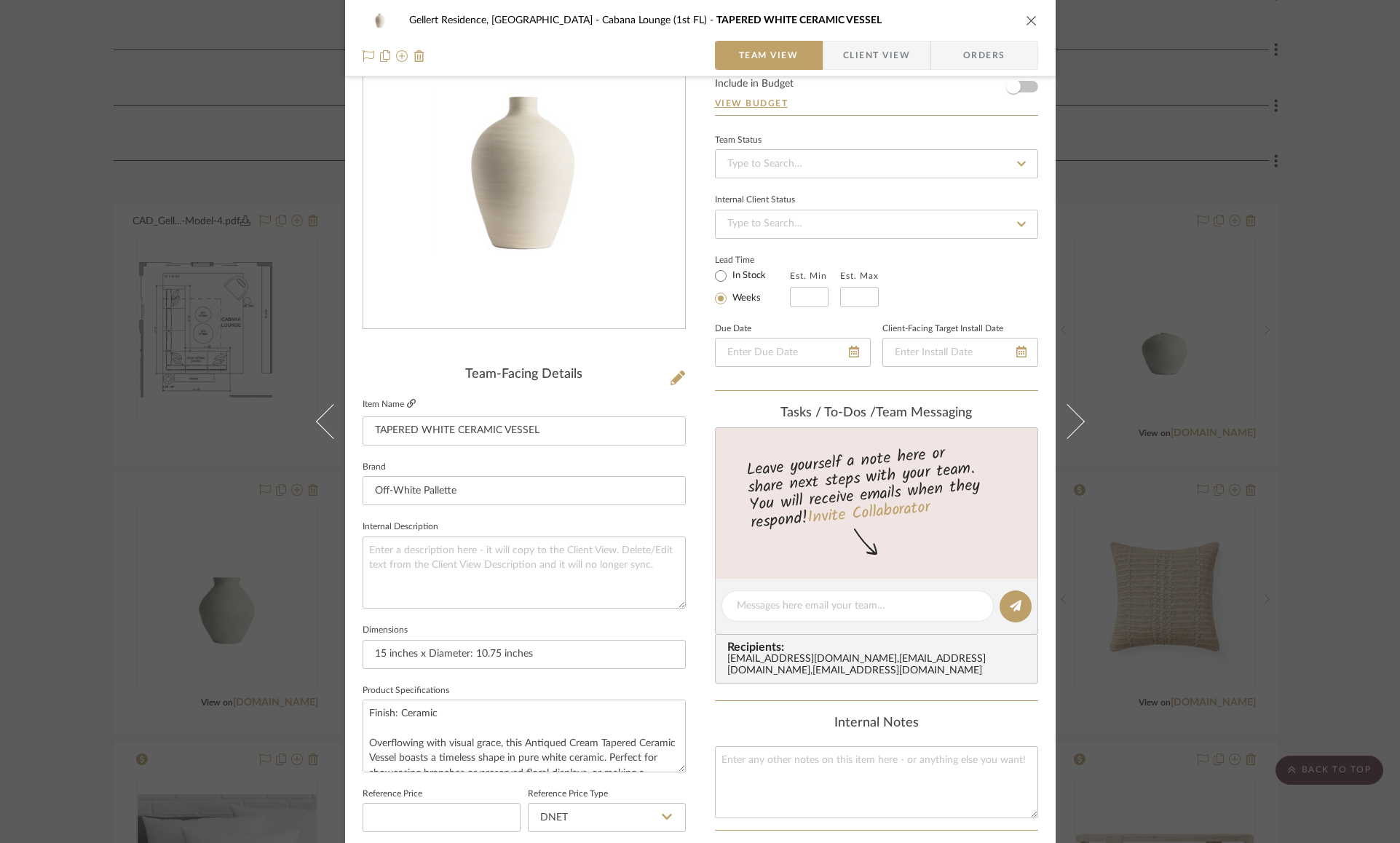
click at [409, 402] on icon at bounding box center [411, 403] width 8 height 8
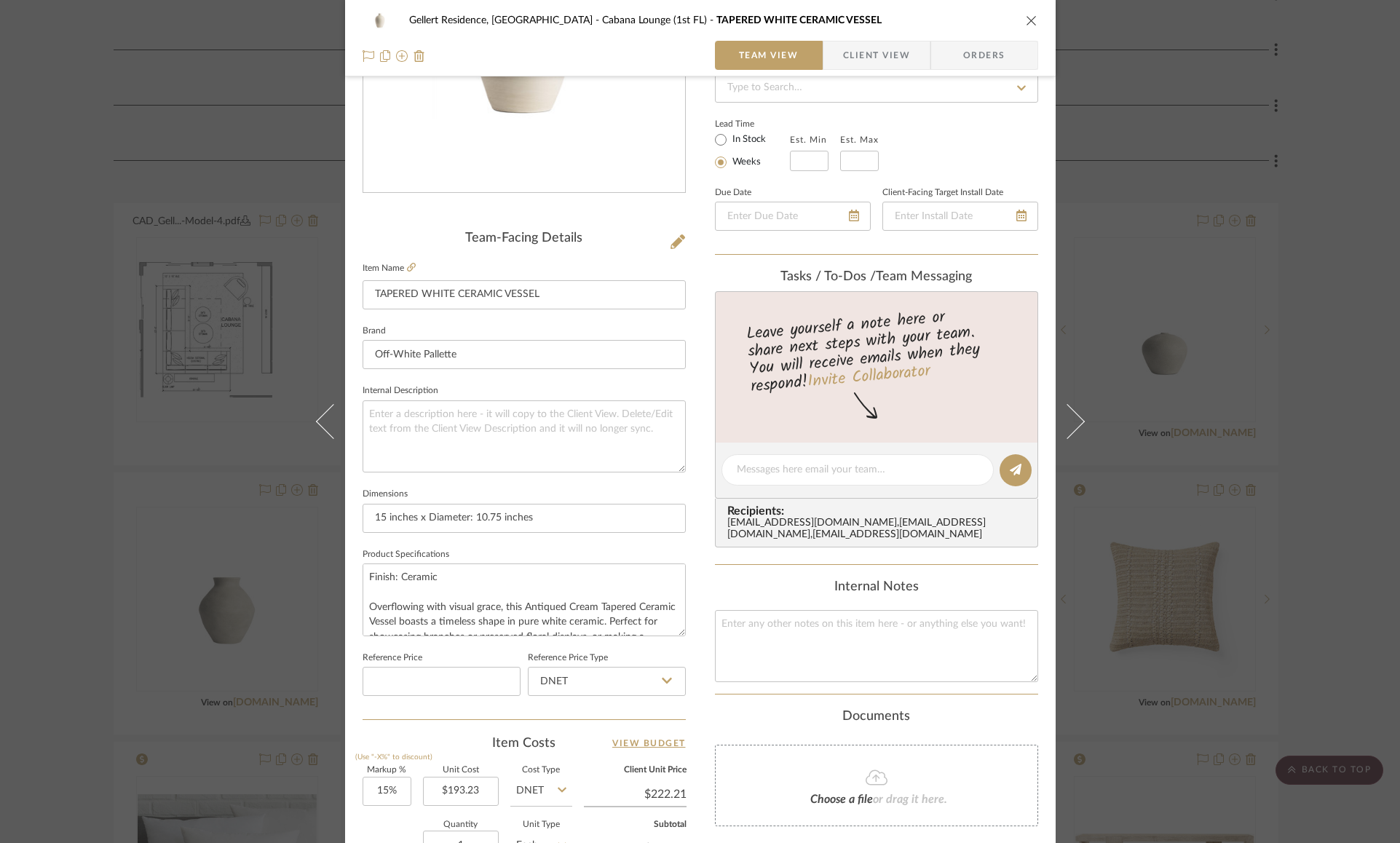
scroll to position [287, 0]
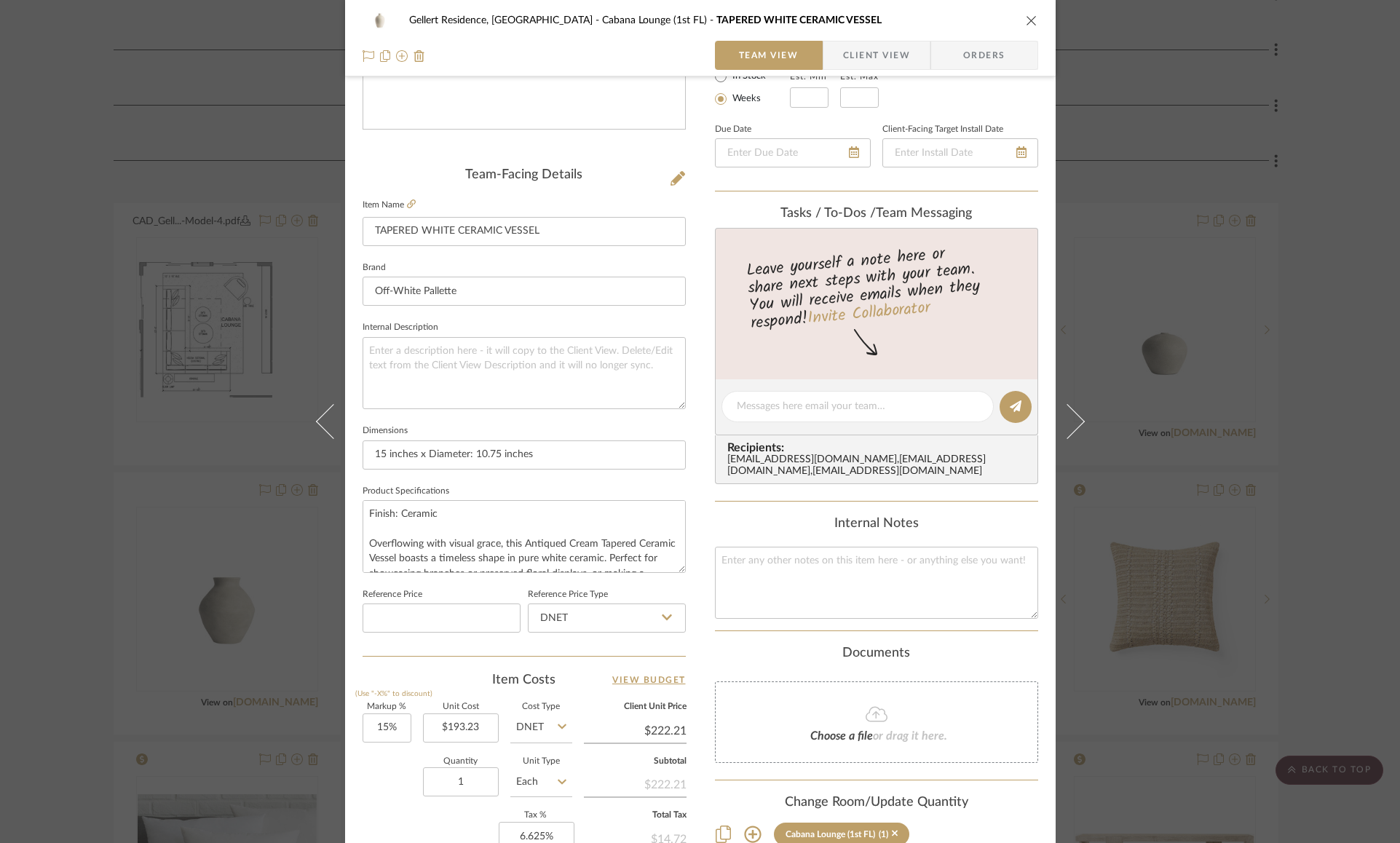
click at [690, 438] on div "Gellert Residence, Long Beach Township Cabana Lounge (1st FL) TAPERED WHITE CER…" at bounding box center [700, 396] width 710 height 1344
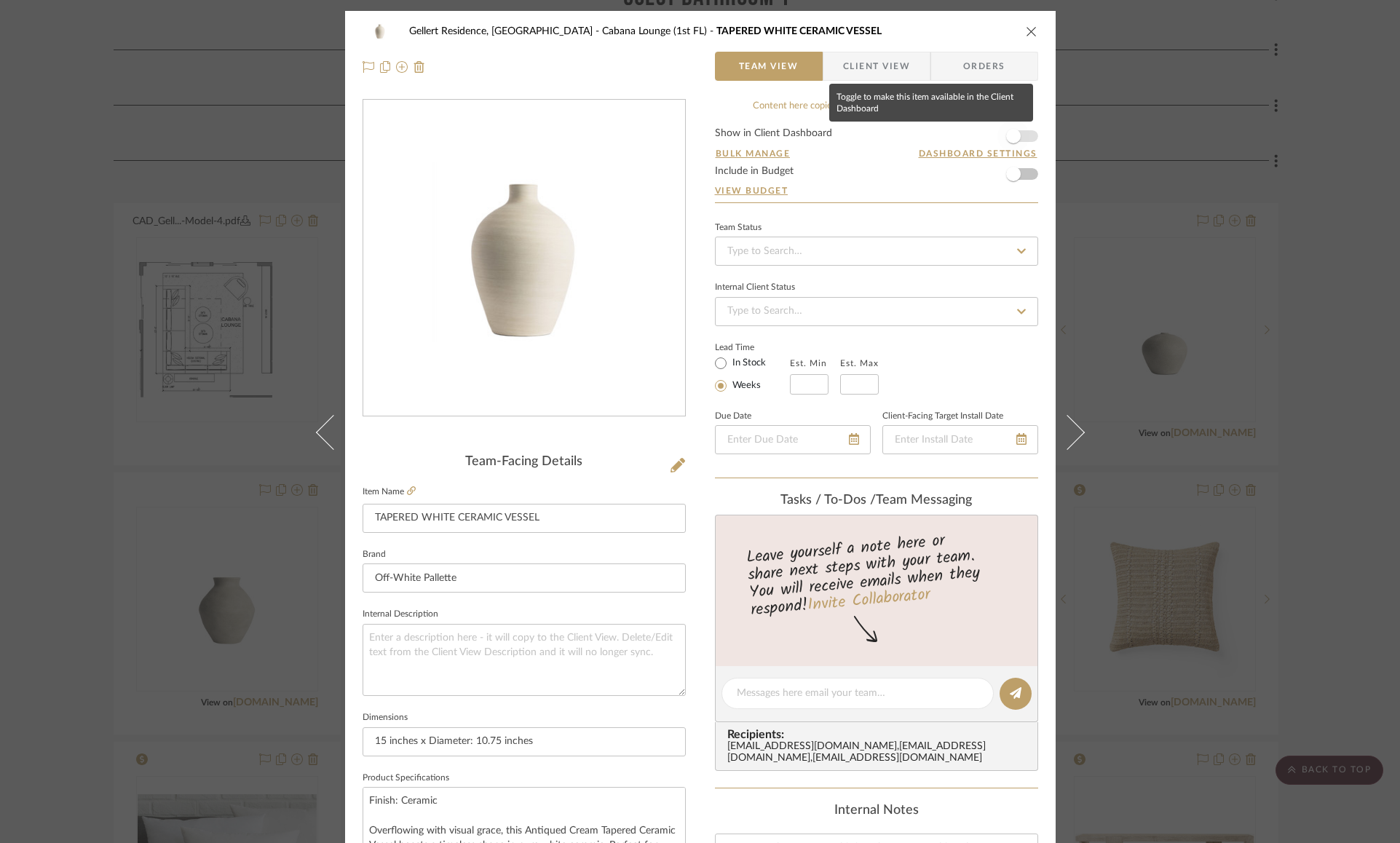
click at [1017, 135] on span "button" at bounding box center [1013, 136] width 32 height 32
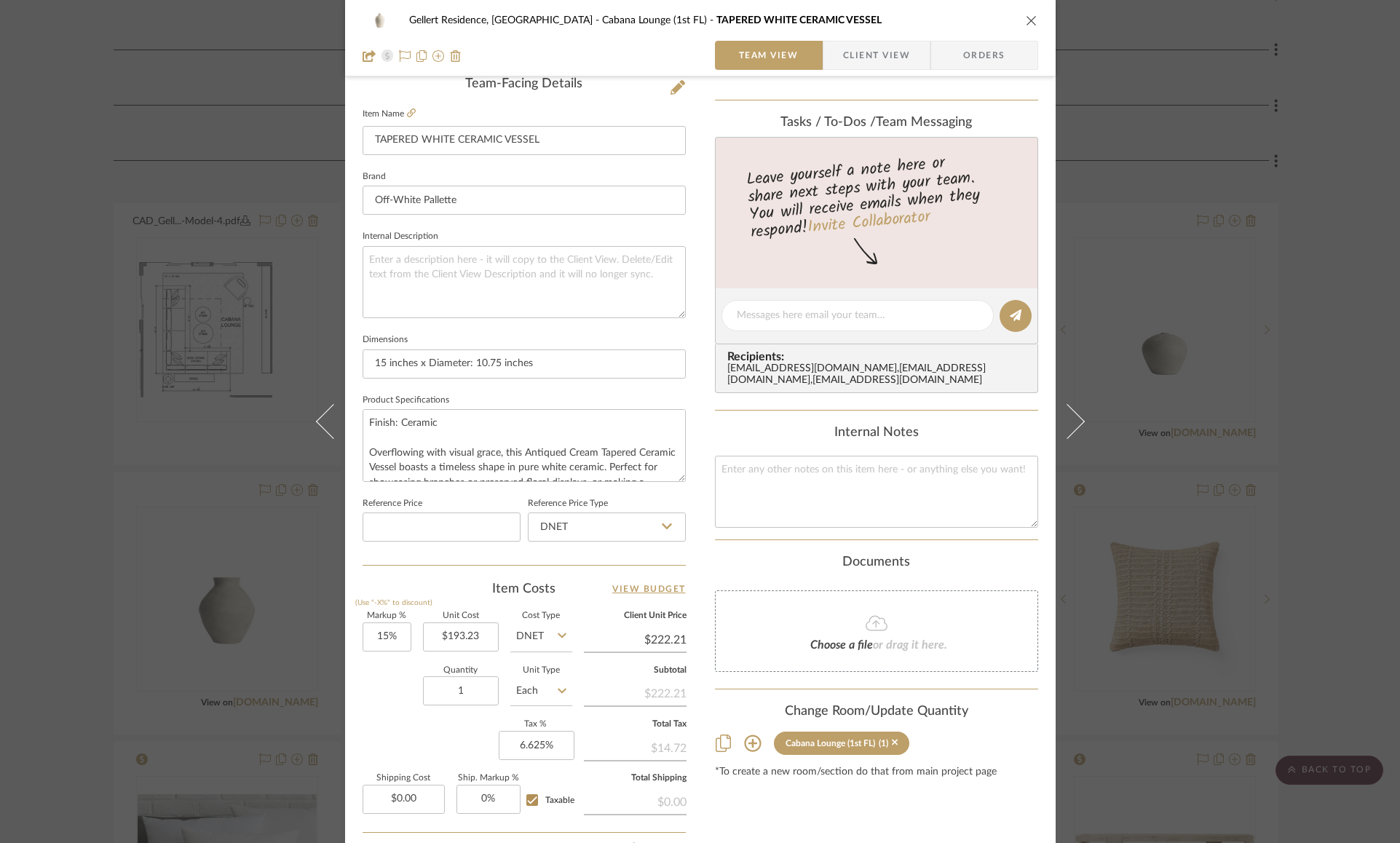
scroll to position [468, 0]
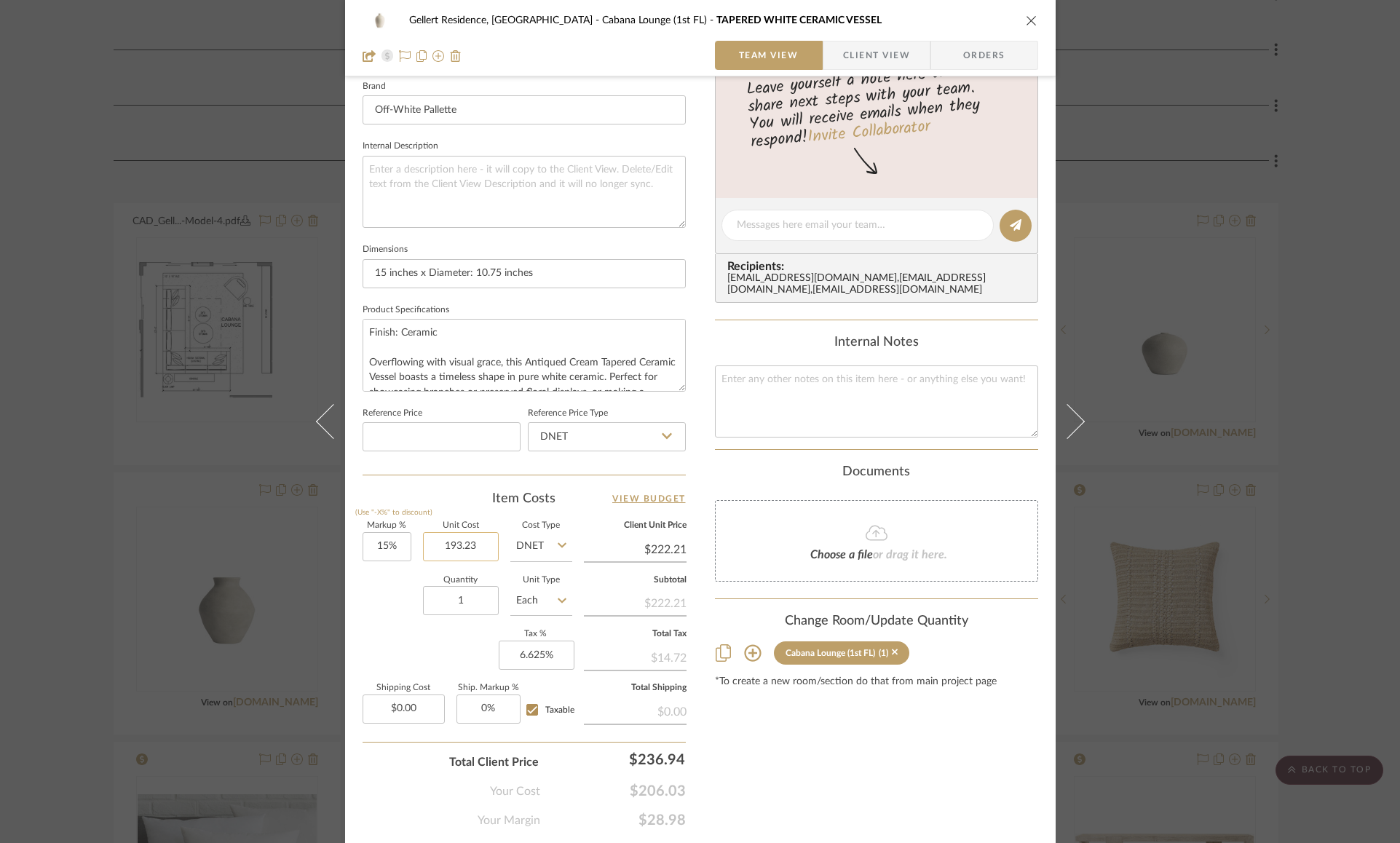
click at [470, 534] on input "193.23" at bounding box center [461, 547] width 76 height 29
type input "$161.50"
click at [383, 594] on div "Quantity 1 Unit Type Each" at bounding box center [468, 602] width 210 height 52
type input "$185.73"
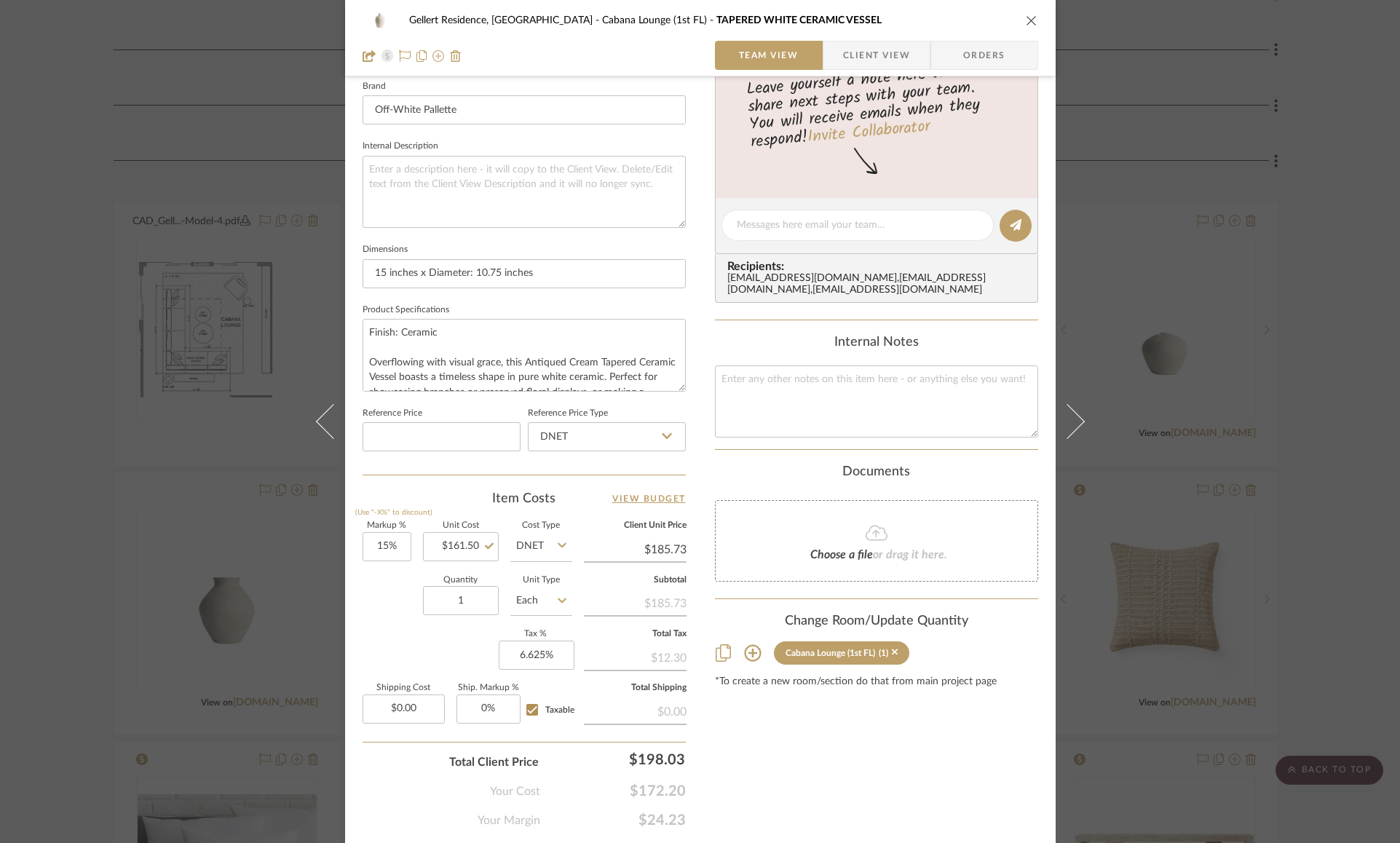
click at [691, 389] on div "Gellert Residence, Long Beach Township Cabana Lounge (1st FL) TAPERED WHITE CER…" at bounding box center [700, 215] width 710 height 1344
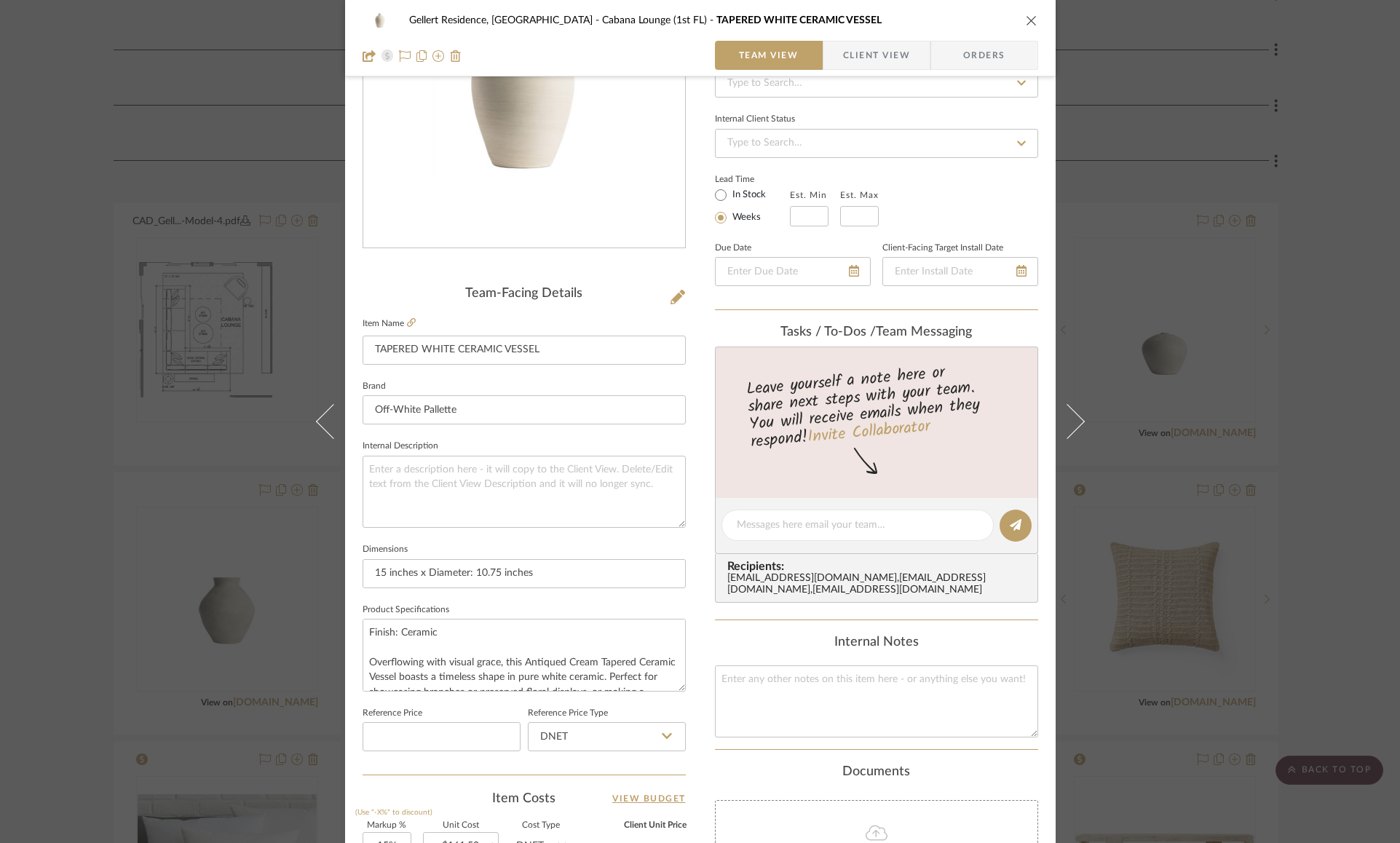
scroll to position [0, 0]
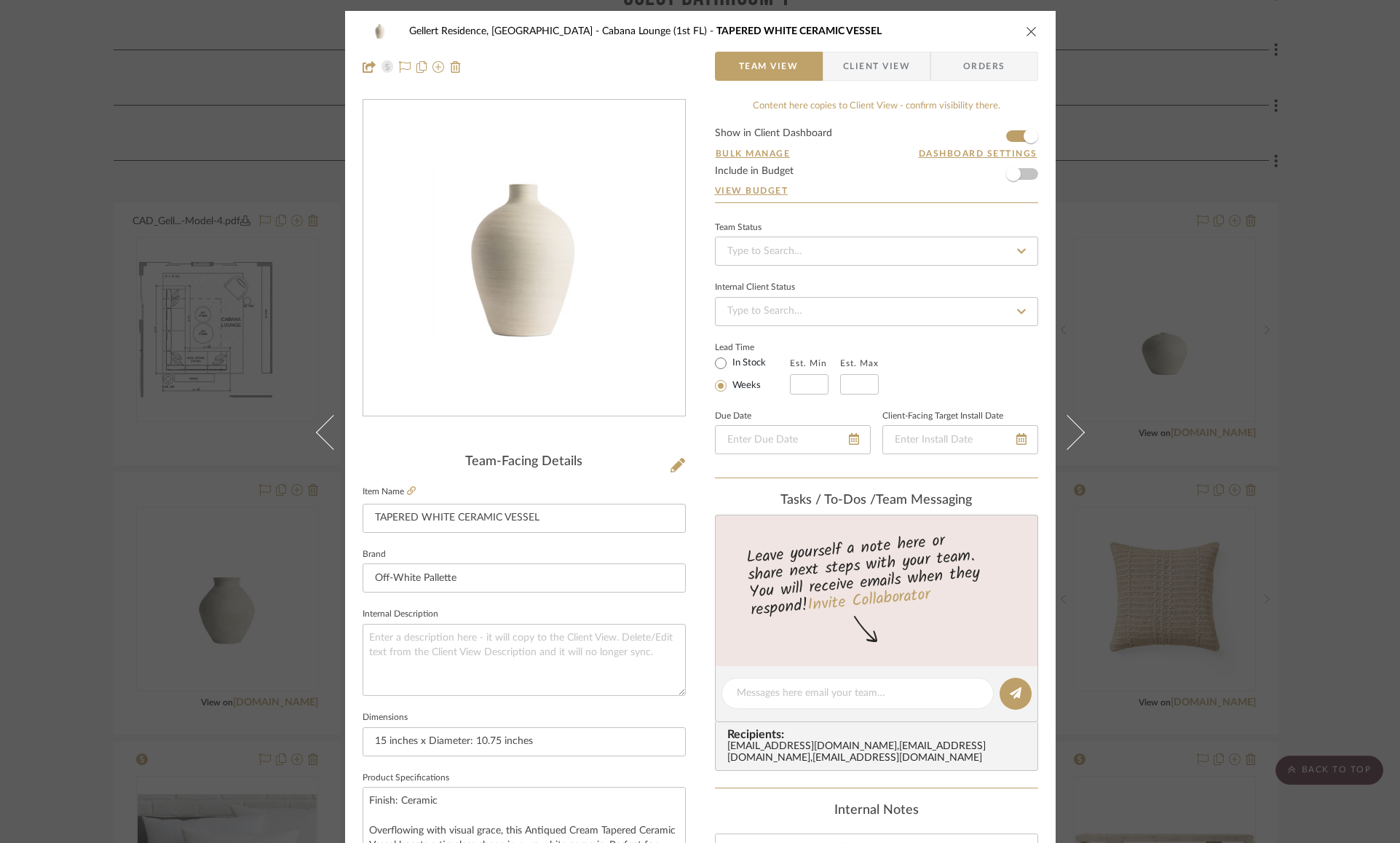
click at [1028, 31] on icon "close" at bounding box center [1031, 31] width 11 height 11
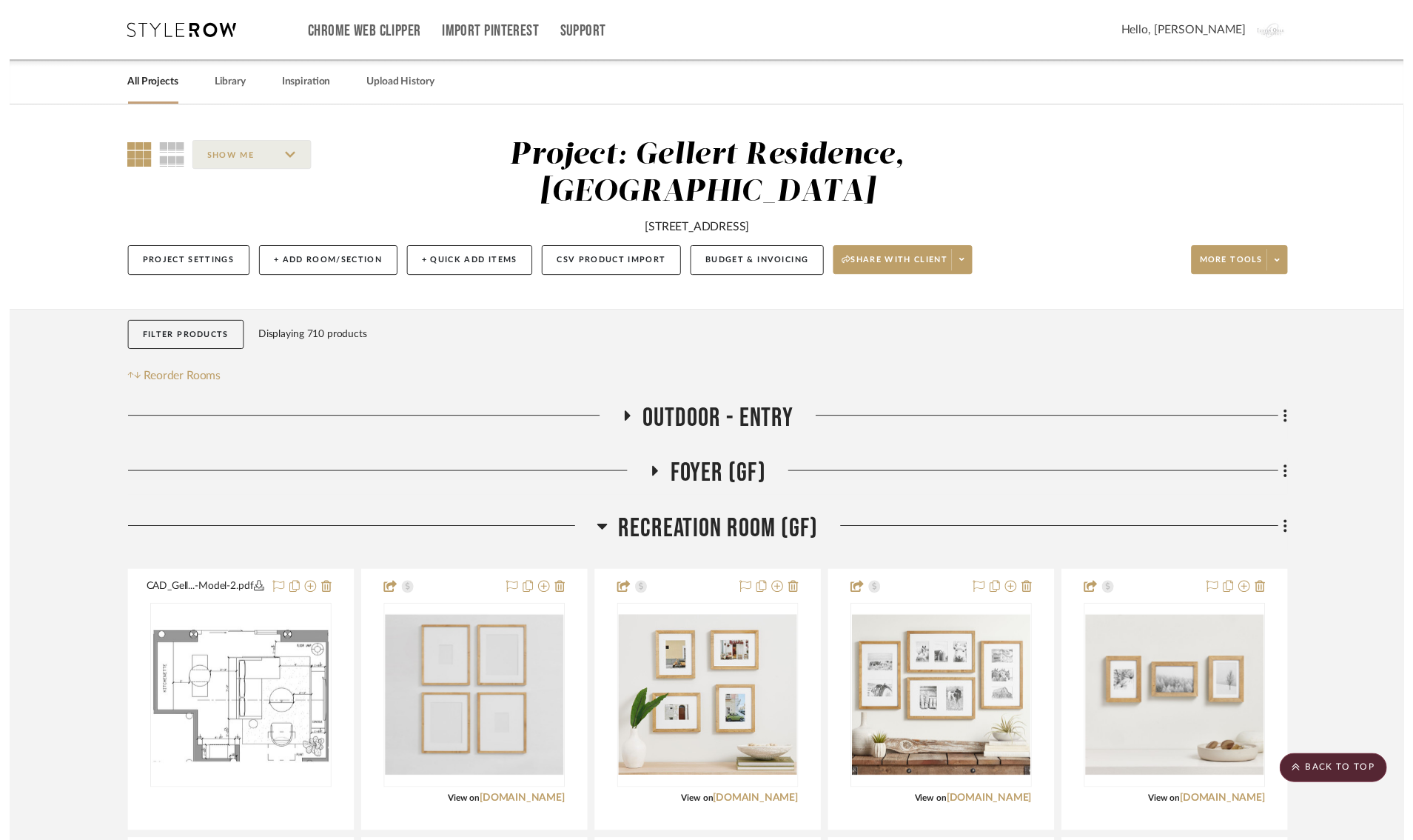
scroll to position [2665, 0]
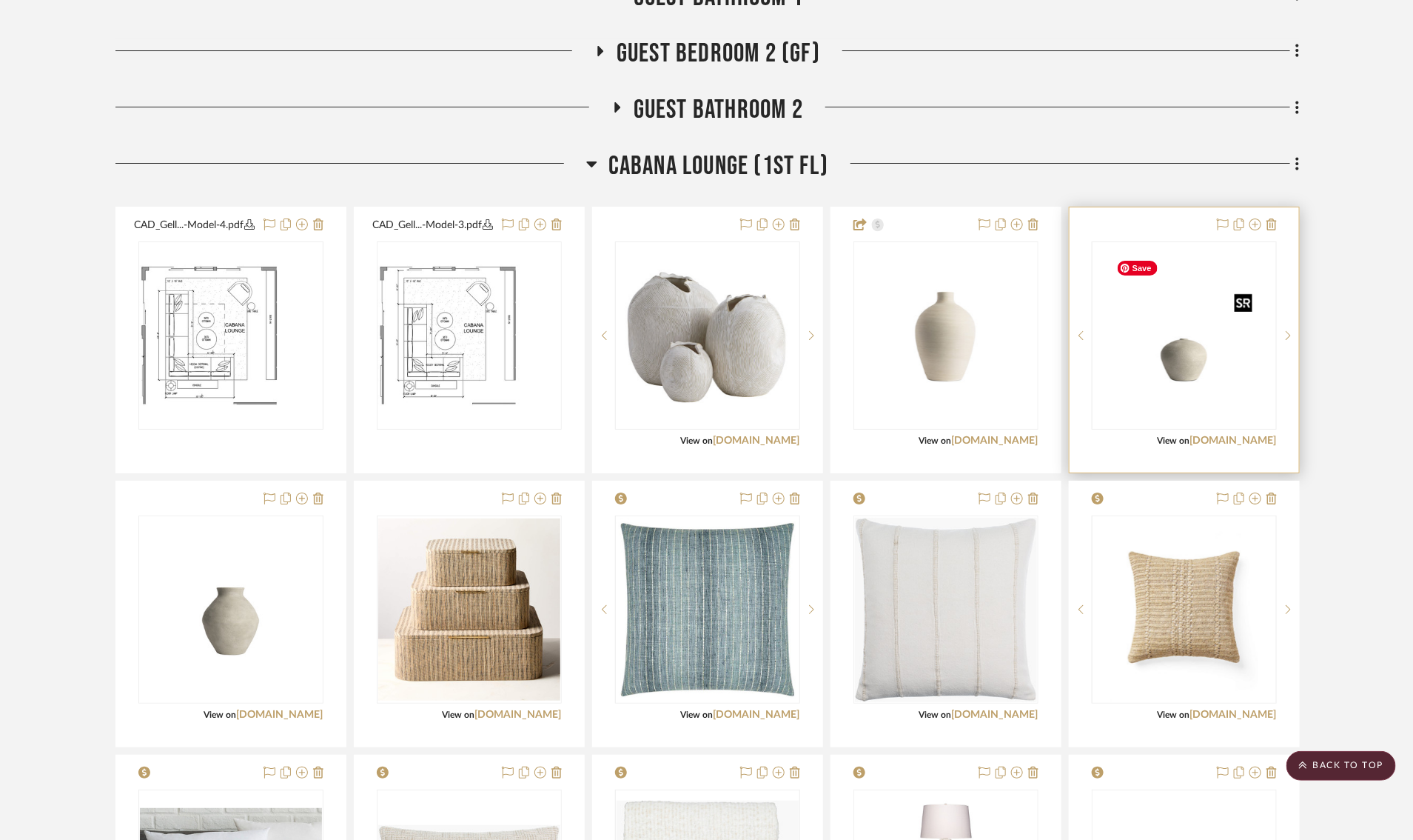
click at [1186, 374] on img "0" at bounding box center [1184, 335] width 148 height 185
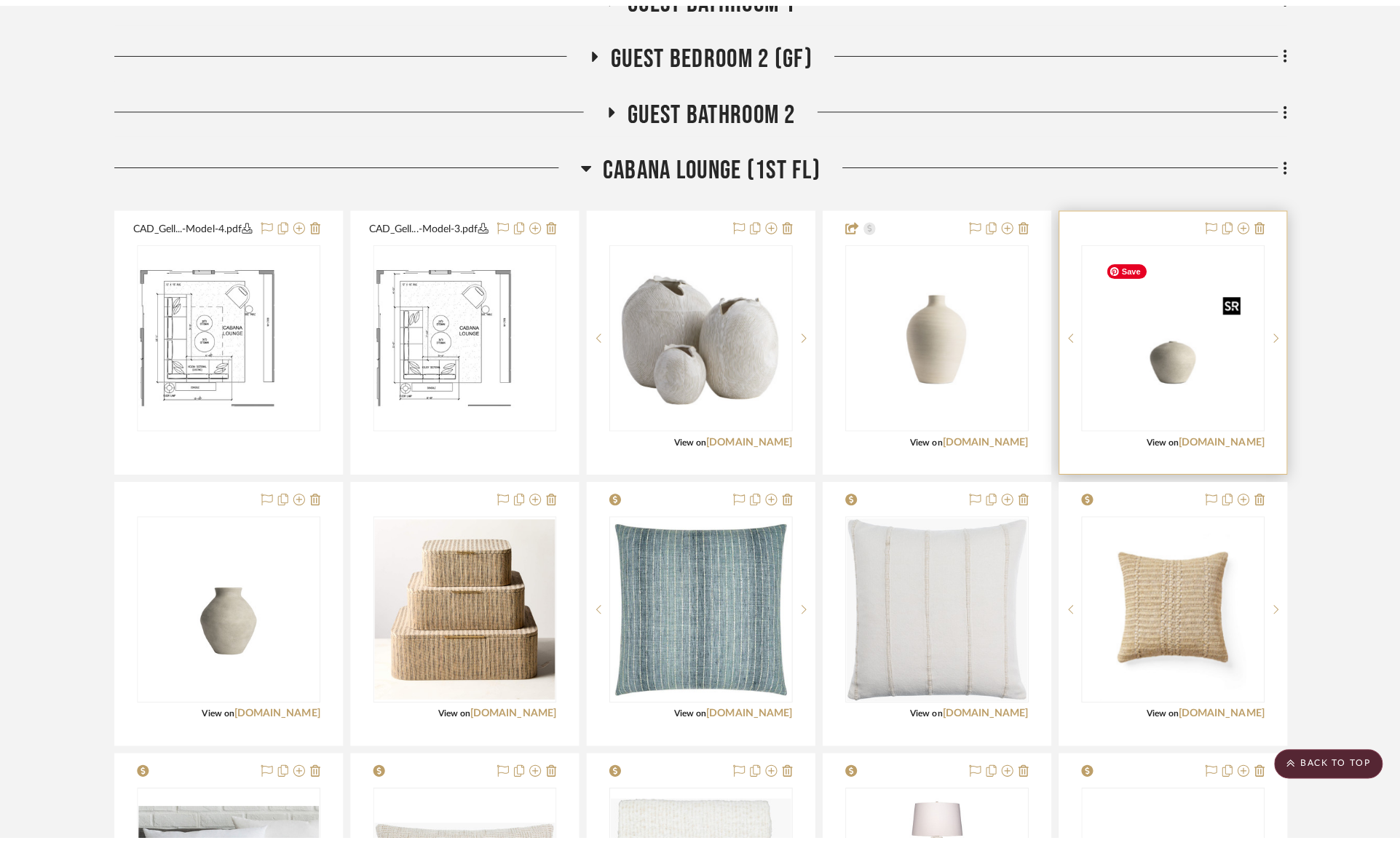
scroll to position [0, 0]
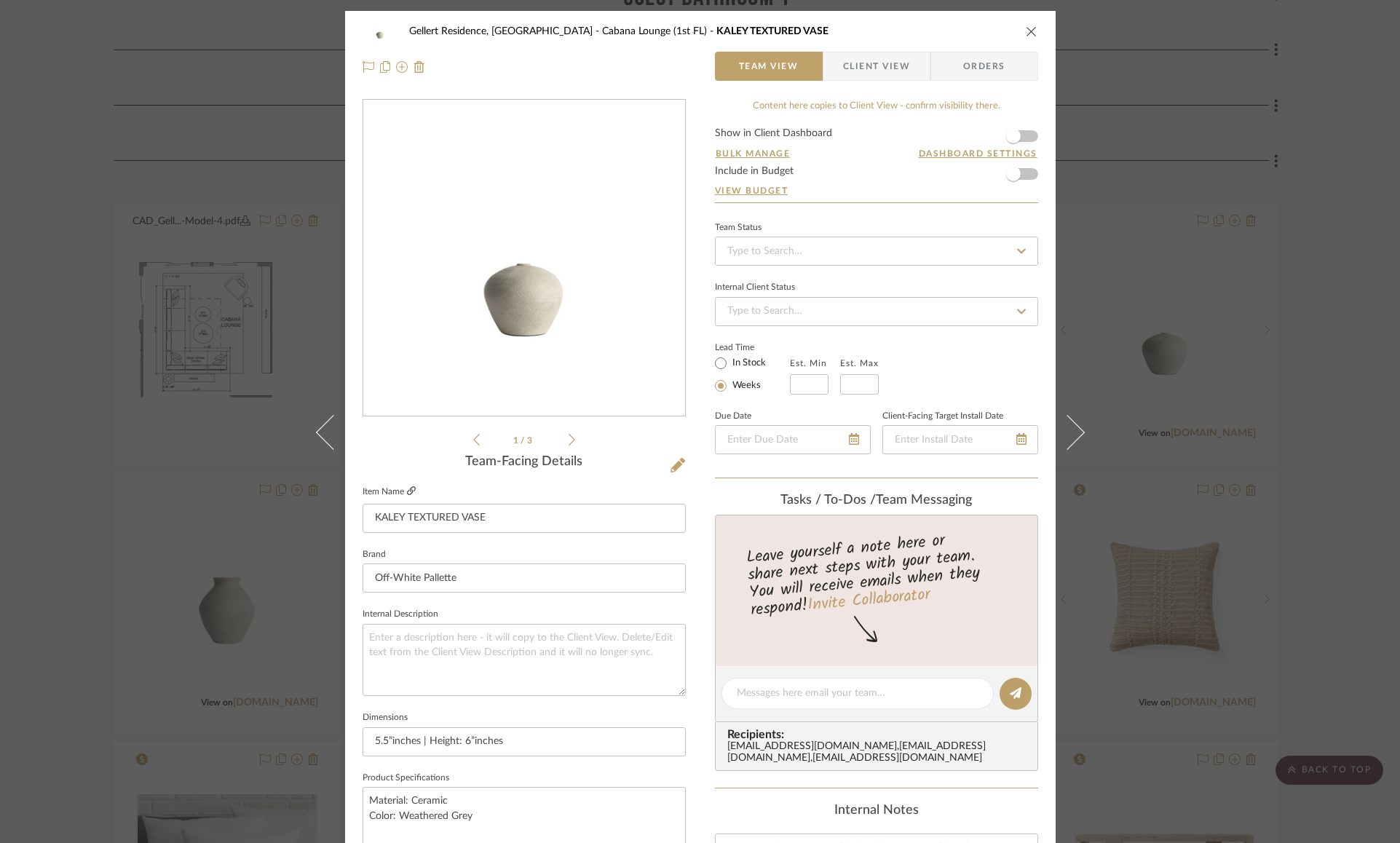
click at [408, 486] on icon at bounding box center [411, 490] width 8 height 8
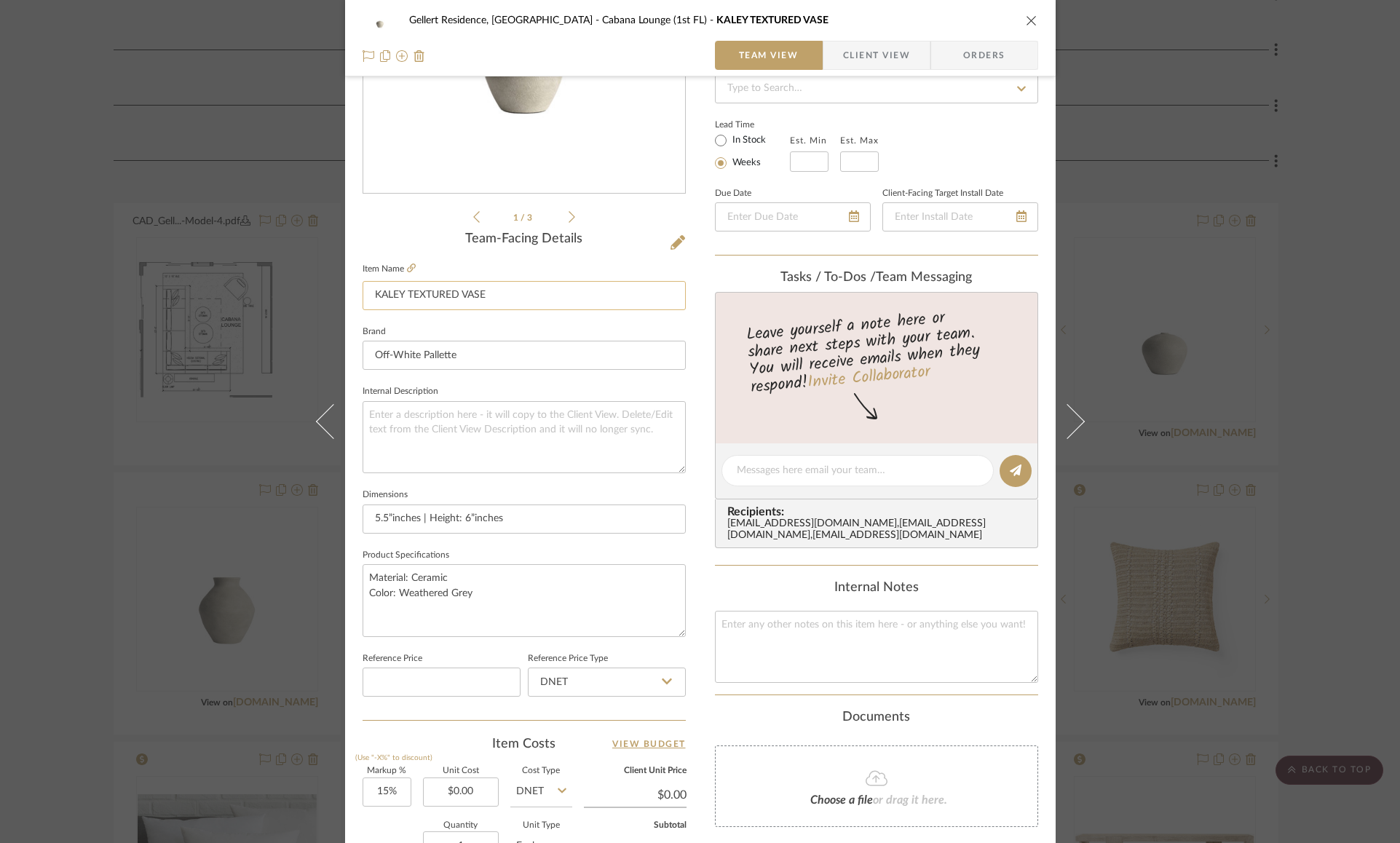
scroll to position [311, 0]
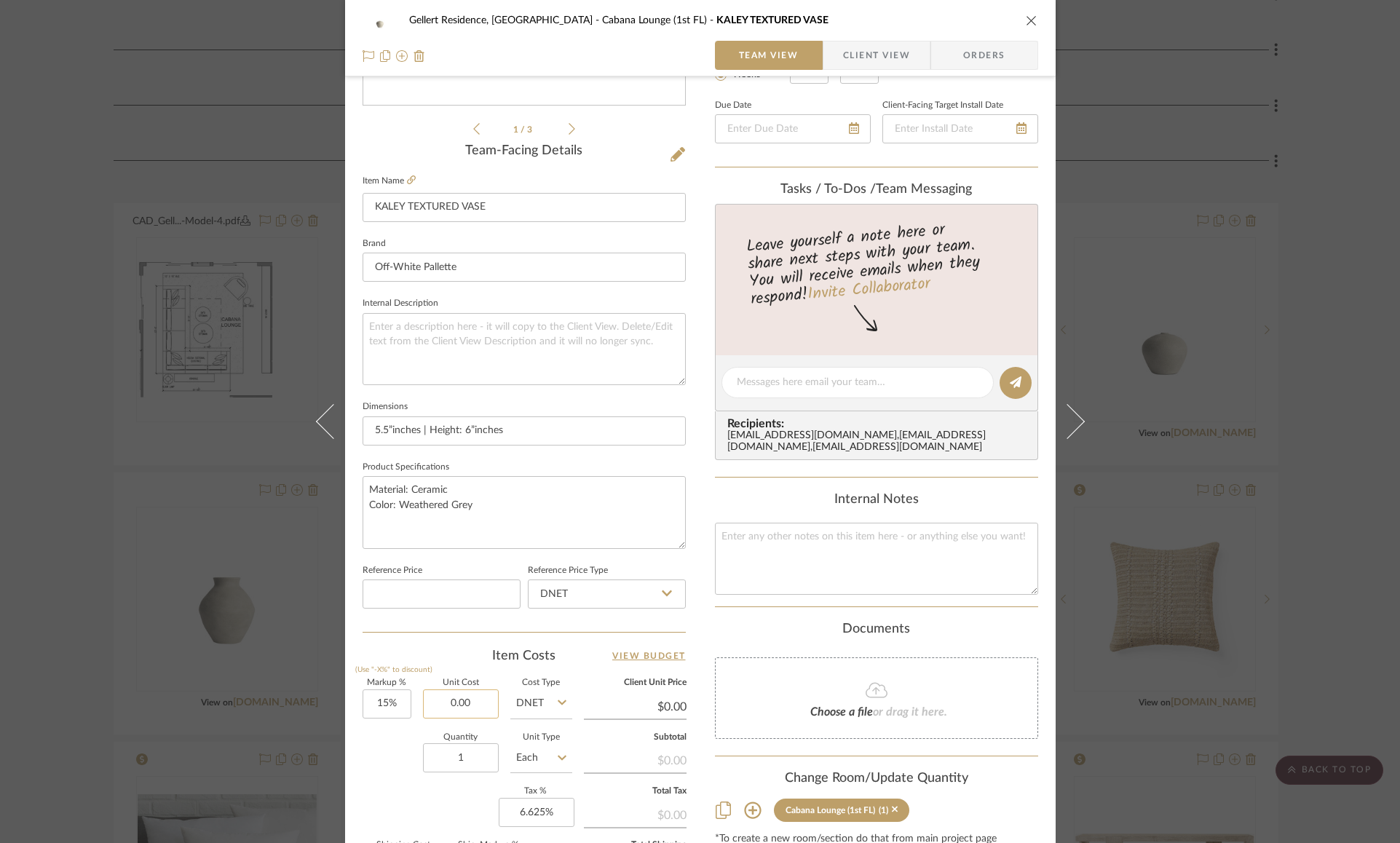
click at [445, 701] on input "0.00" at bounding box center [461, 704] width 76 height 29
type input "$71.40"
click at [376, 739] on div "Quantity 1 Unit Type Each" at bounding box center [468, 759] width 210 height 52
type input "$82.11"
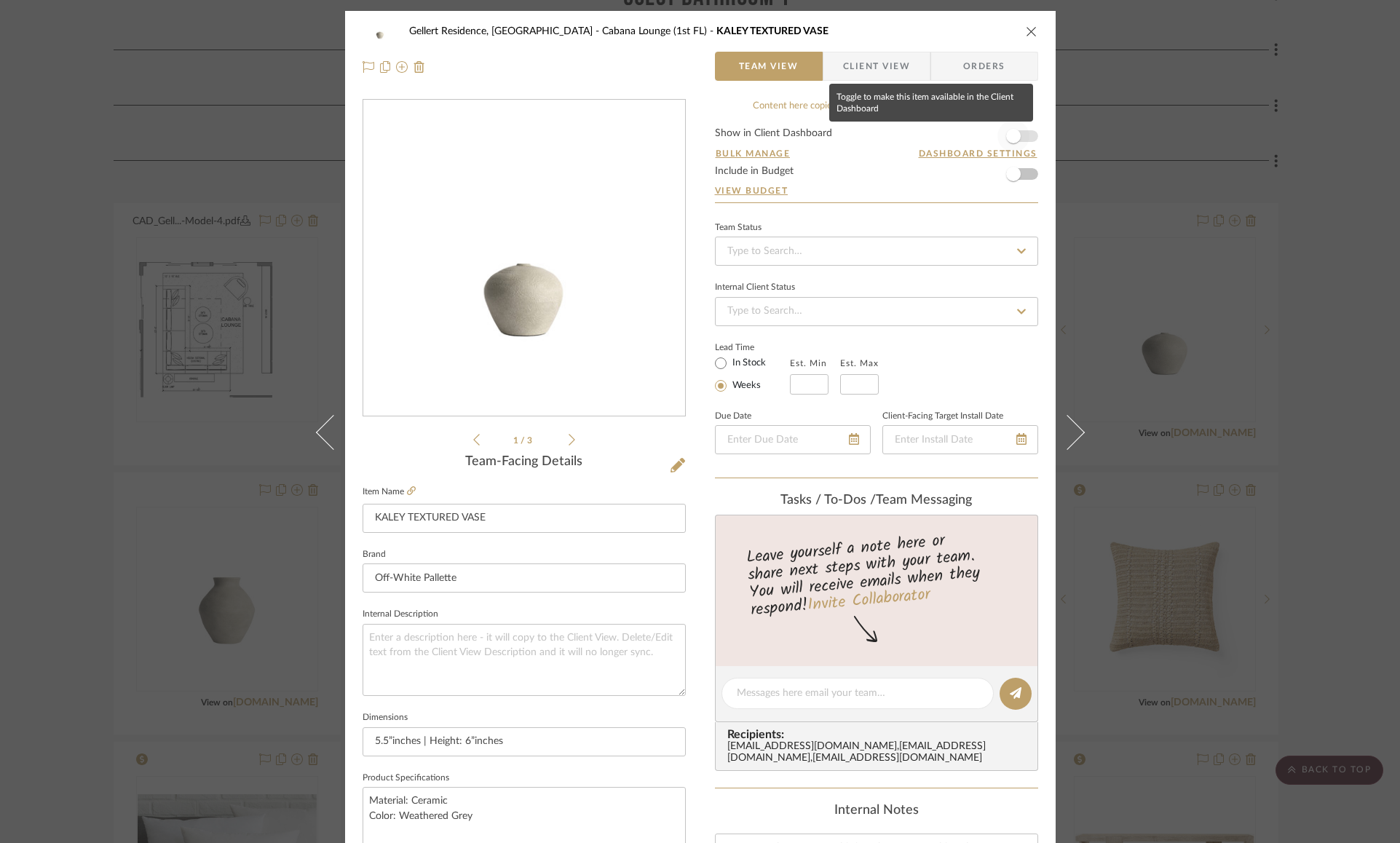
click at [1014, 129] on span "button" at bounding box center [1013, 136] width 32 height 32
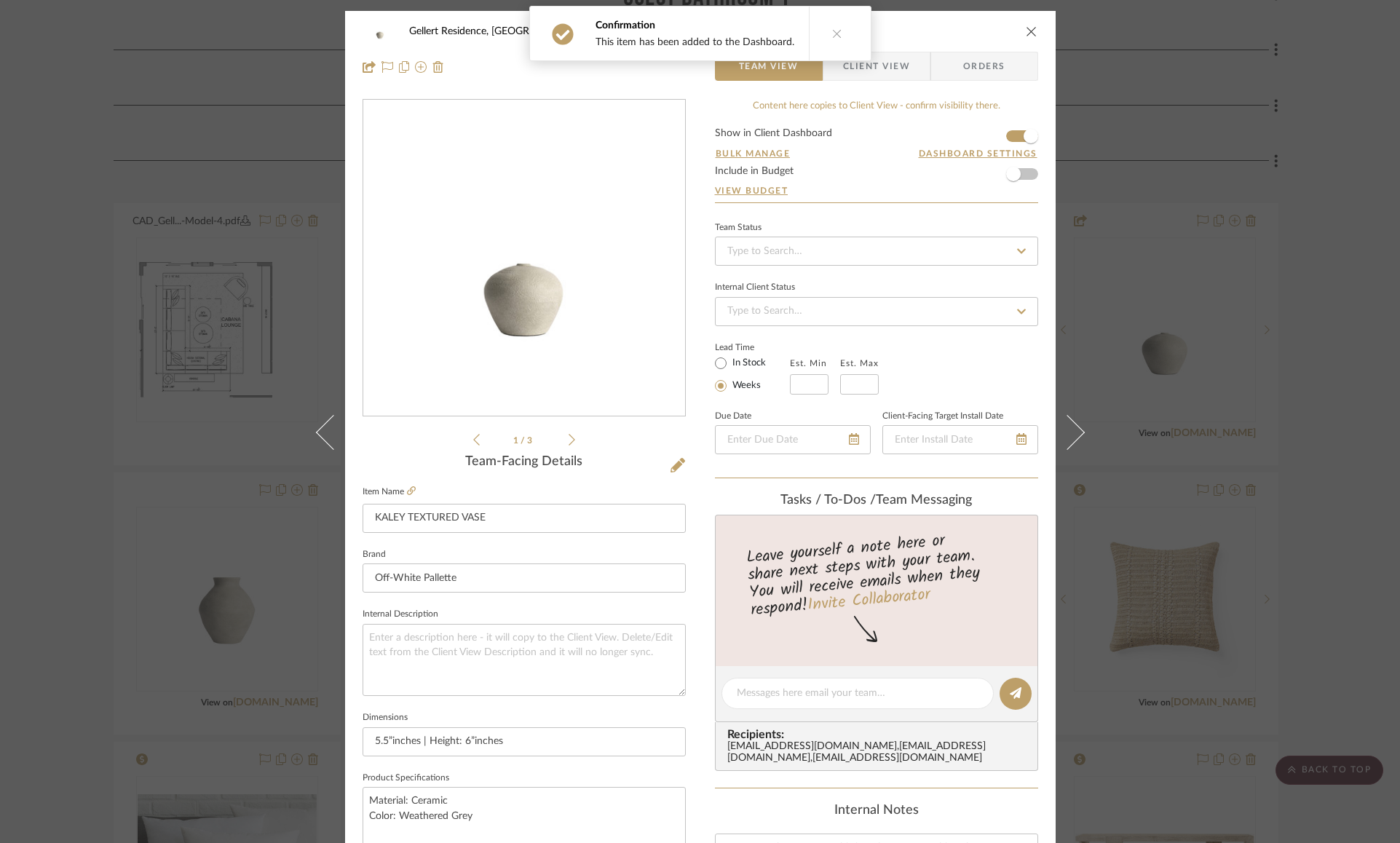
click at [1027, 27] on icon "close" at bounding box center [1031, 31] width 11 height 11
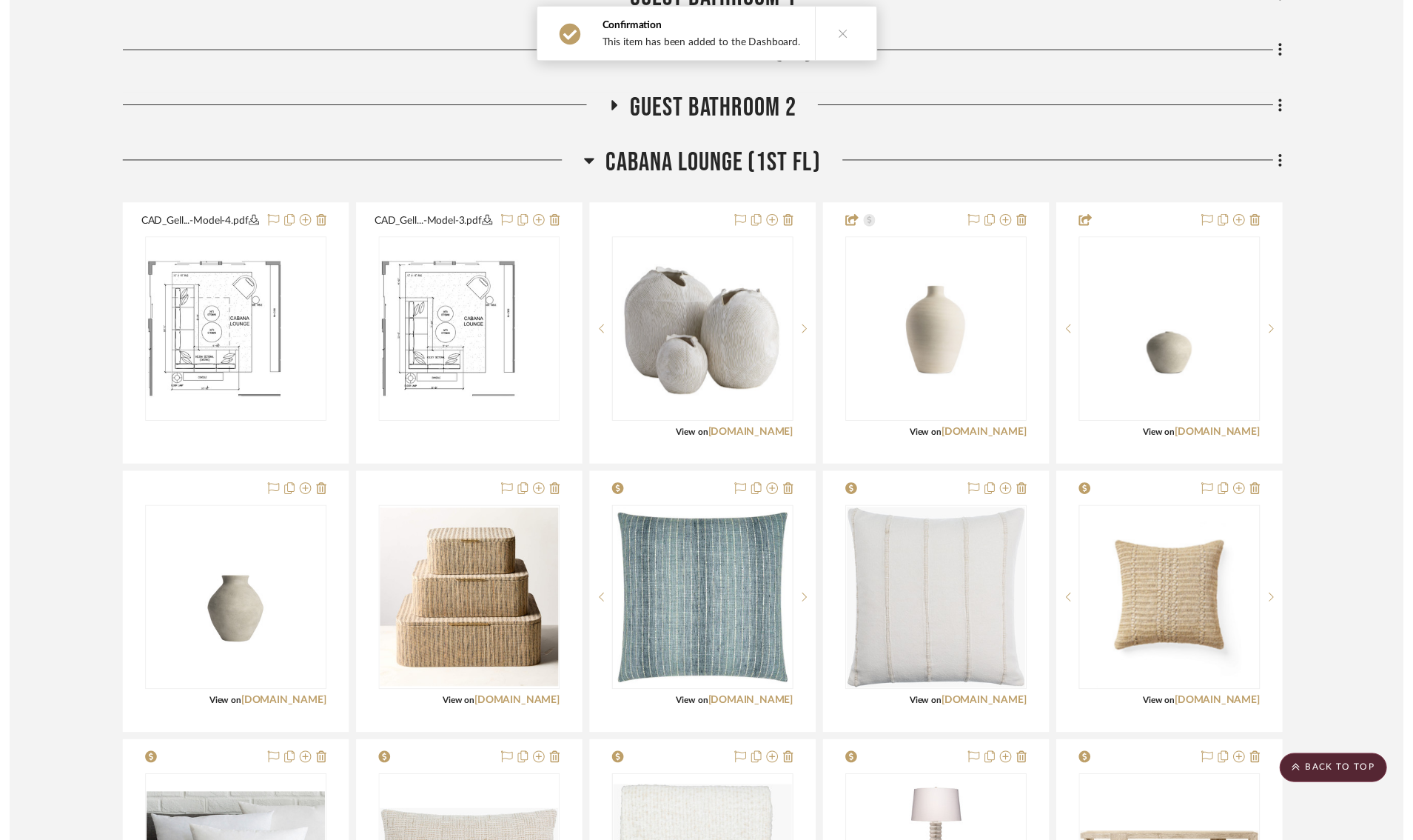
scroll to position [2665, 0]
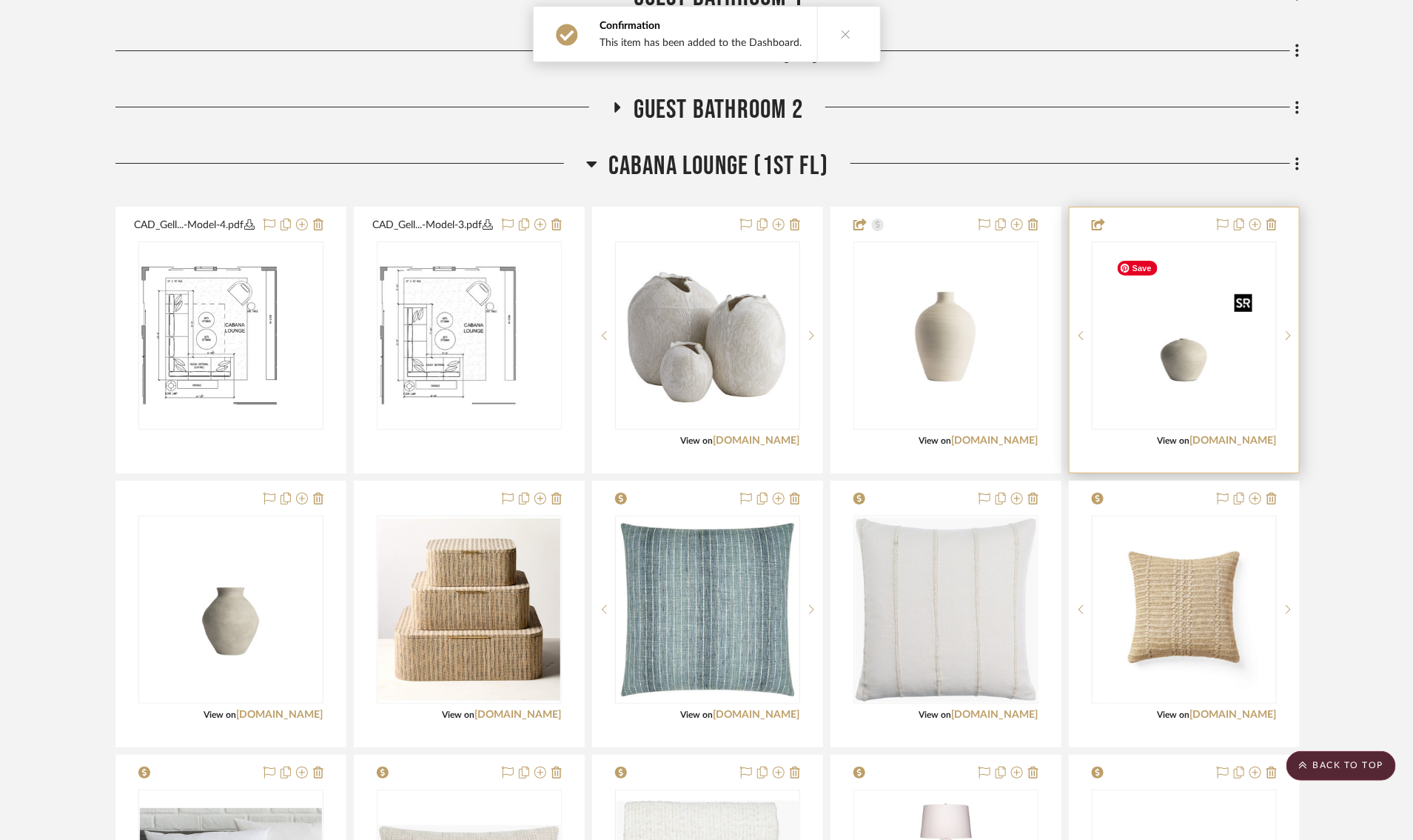
click at [1212, 381] on img "0" at bounding box center [1184, 335] width 148 height 185
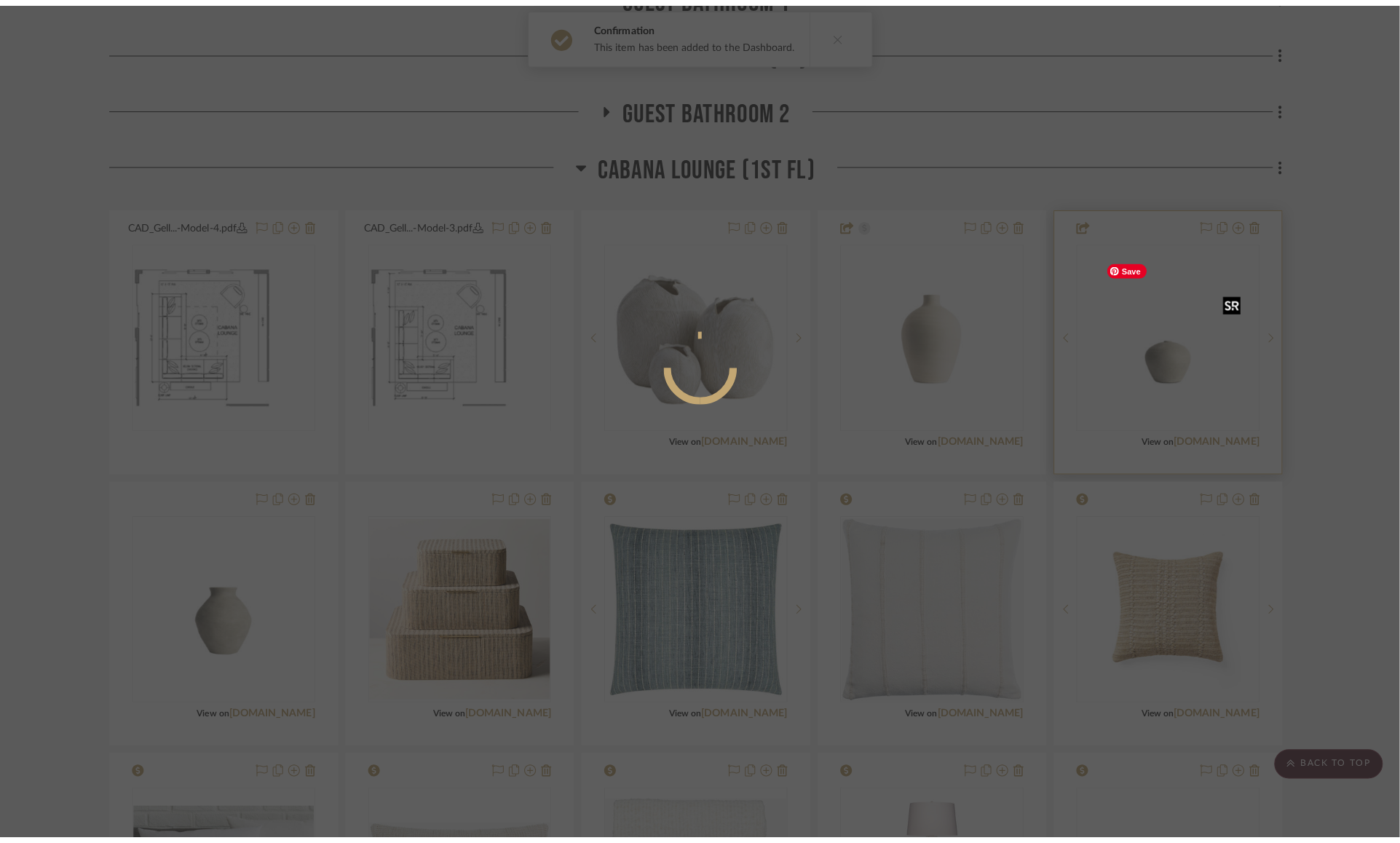
scroll to position [0, 0]
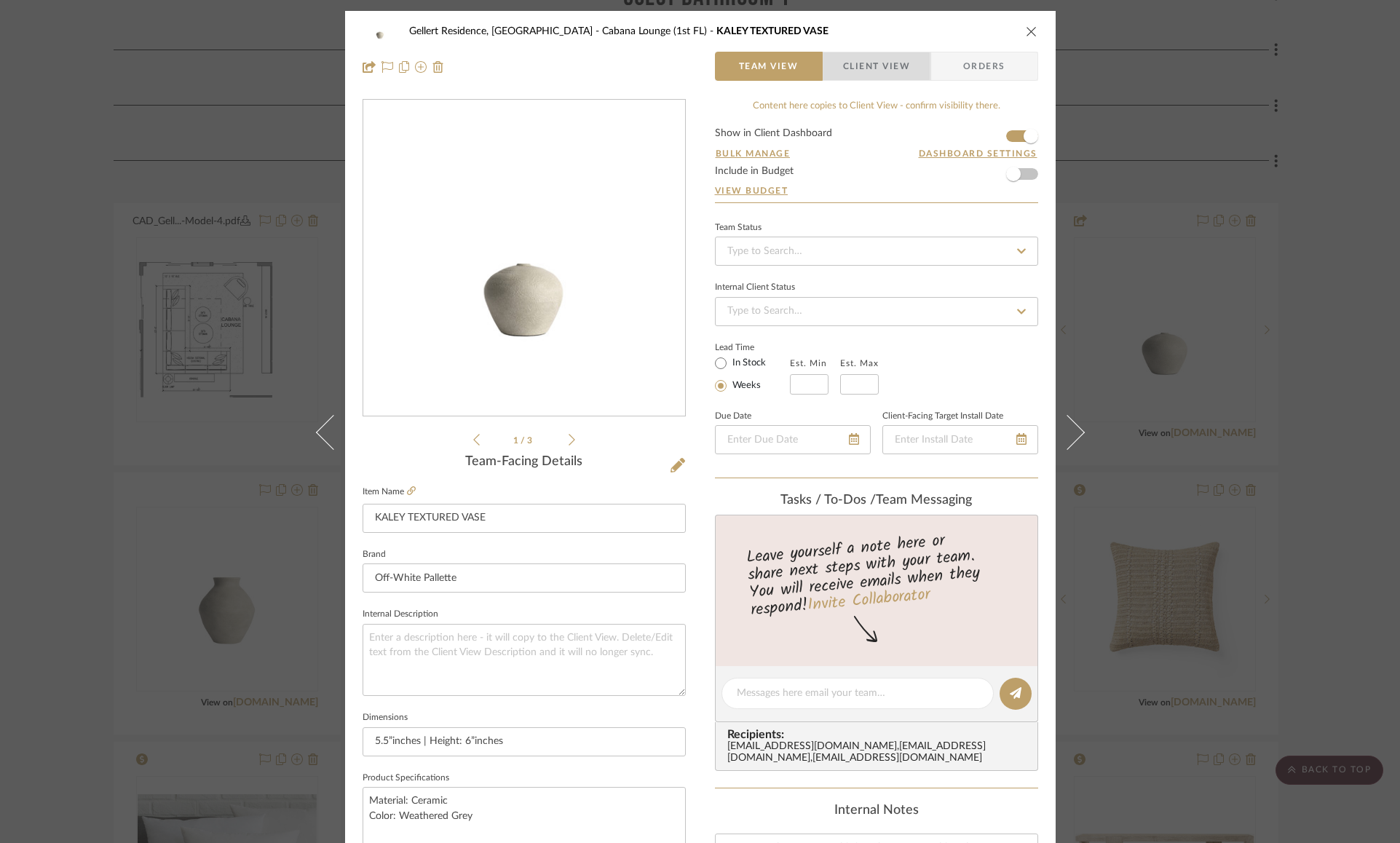
click at [869, 62] on span "Client View" at bounding box center [877, 66] width 67 height 29
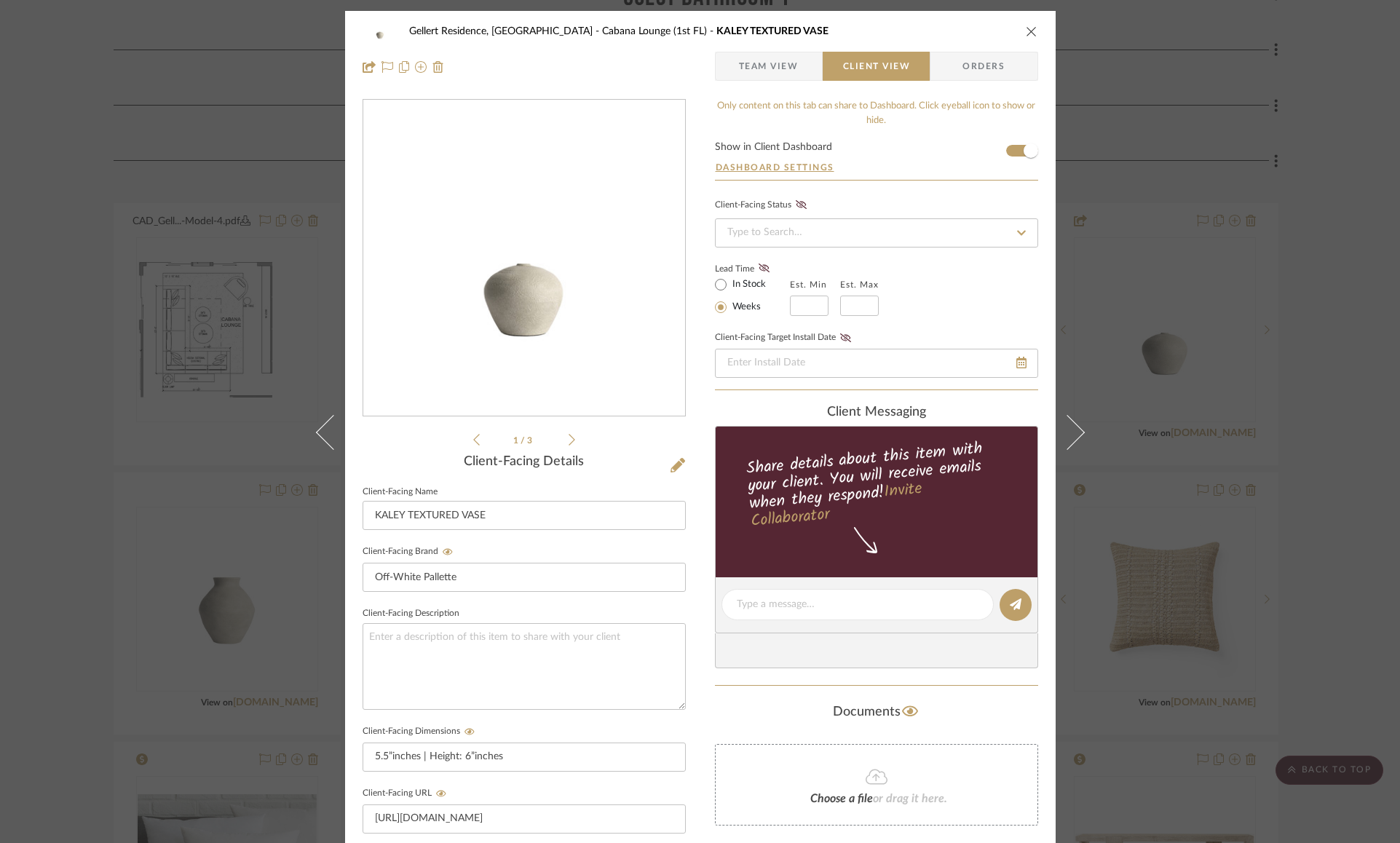
scroll to position [374, 0]
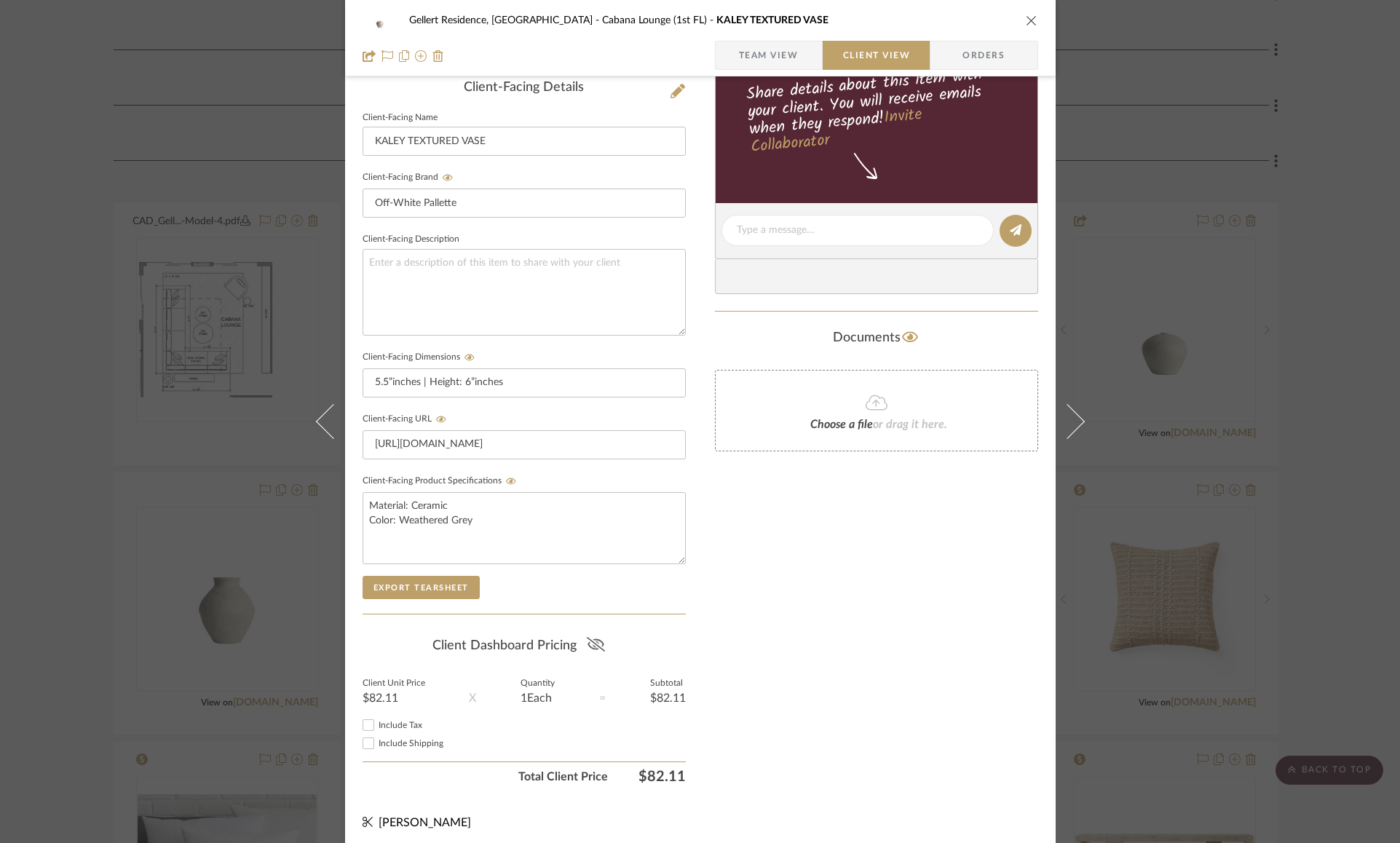
click at [587, 637] on icon at bounding box center [596, 644] width 18 height 14
click at [1029, 18] on icon "close" at bounding box center [1031, 20] width 11 height 11
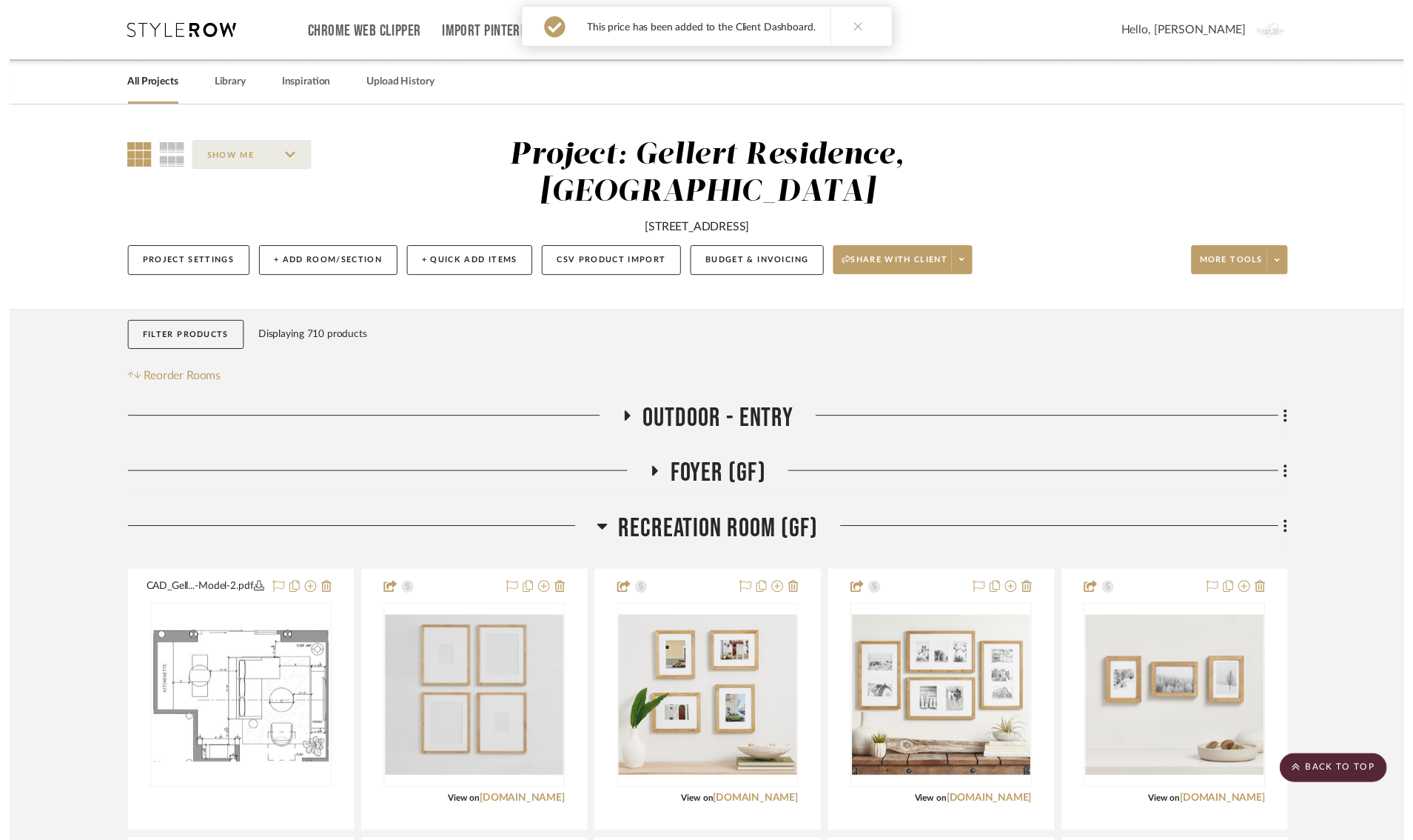
scroll to position [2665, 0]
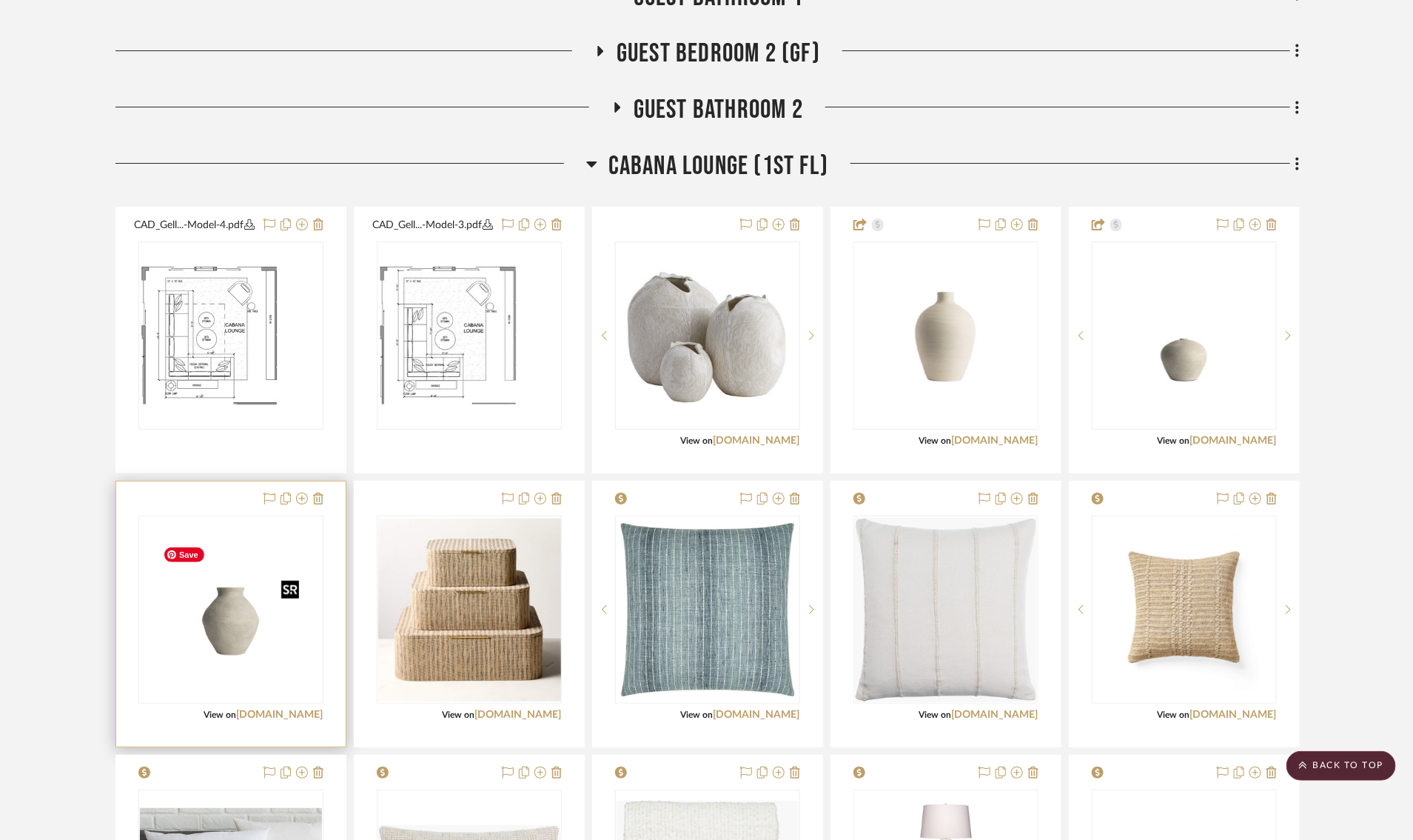
click at [247, 641] on img "0" at bounding box center [230, 609] width 148 height 185
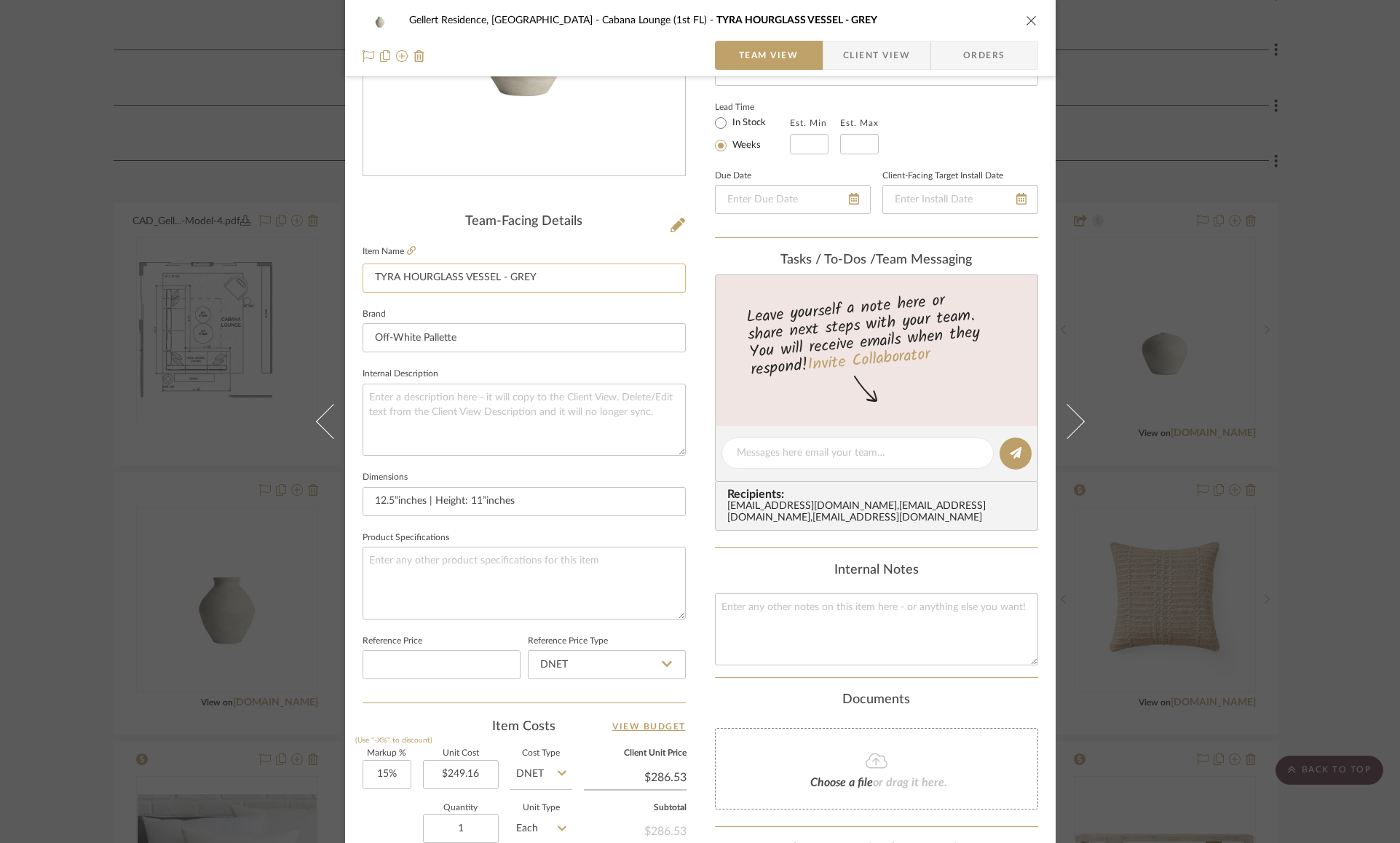
scroll to position [243, 0]
click at [409, 249] on icon at bounding box center [411, 247] width 8 height 8
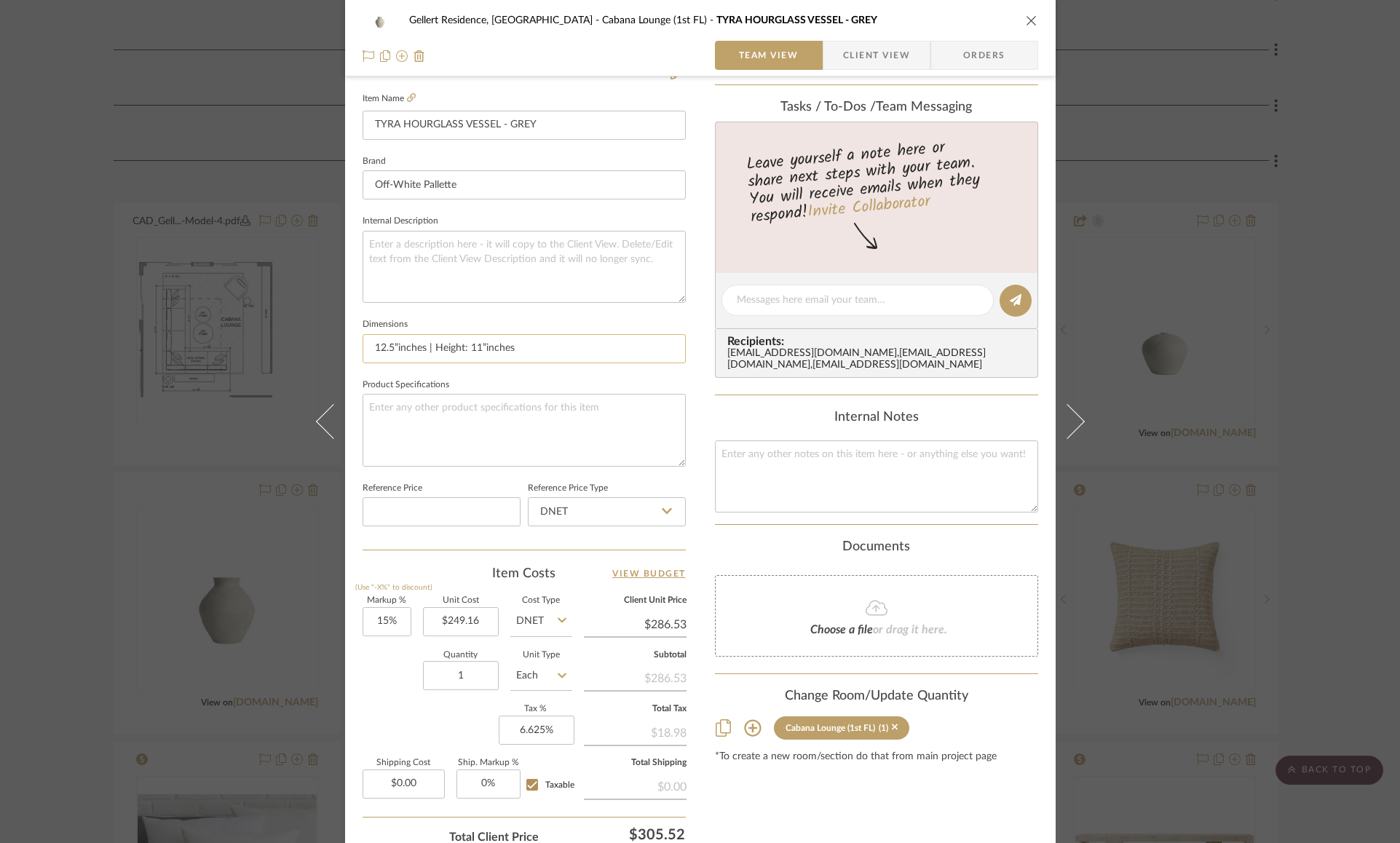
scroll to position [422, 0]
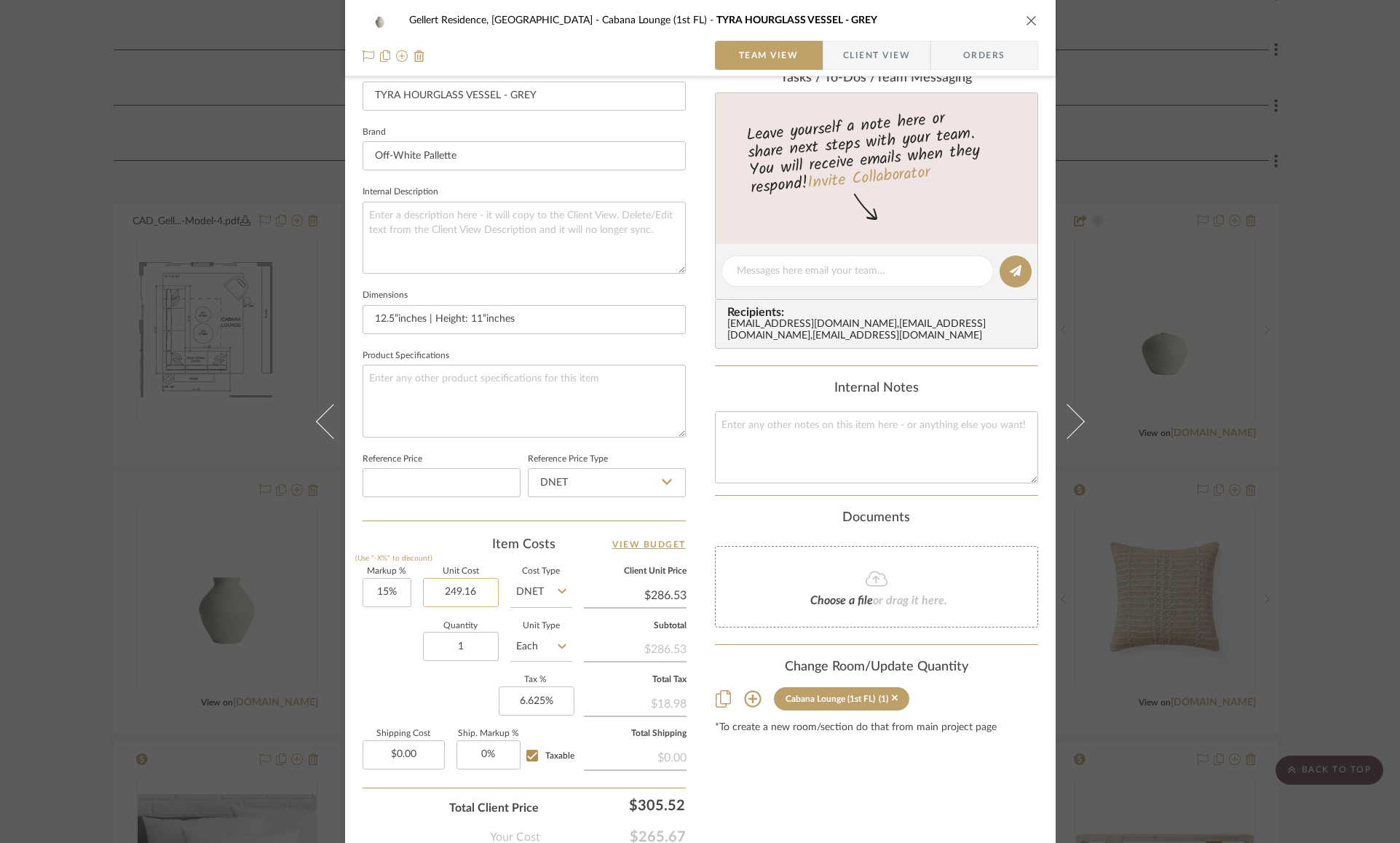
click at [459, 582] on input "249.16" at bounding box center [461, 592] width 76 height 29
click at [432, 594] on input "249.16" at bounding box center [461, 592] width 76 height 29
type input "$208.00"
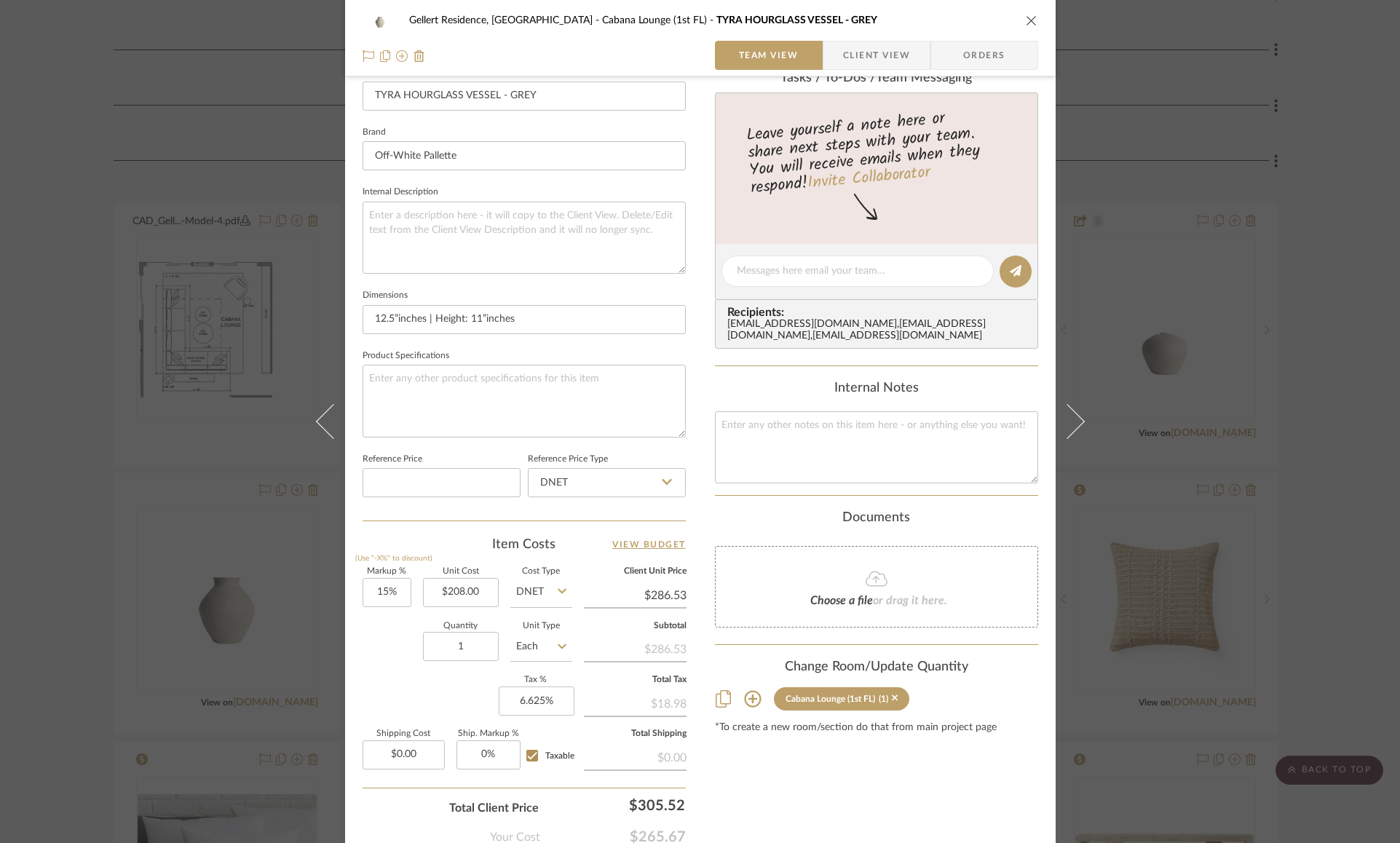
click at [395, 658] on div "Quantity 1 Unit Type Each" at bounding box center [468, 648] width 210 height 52
type input "$239.20"
click at [478, 578] on input "208.00" at bounding box center [461, 592] width 76 height 29
type input "$208.25"
click at [399, 658] on div "Quantity 1 Unit Type Each" at bounding box center [468, 648] width 210 height 52
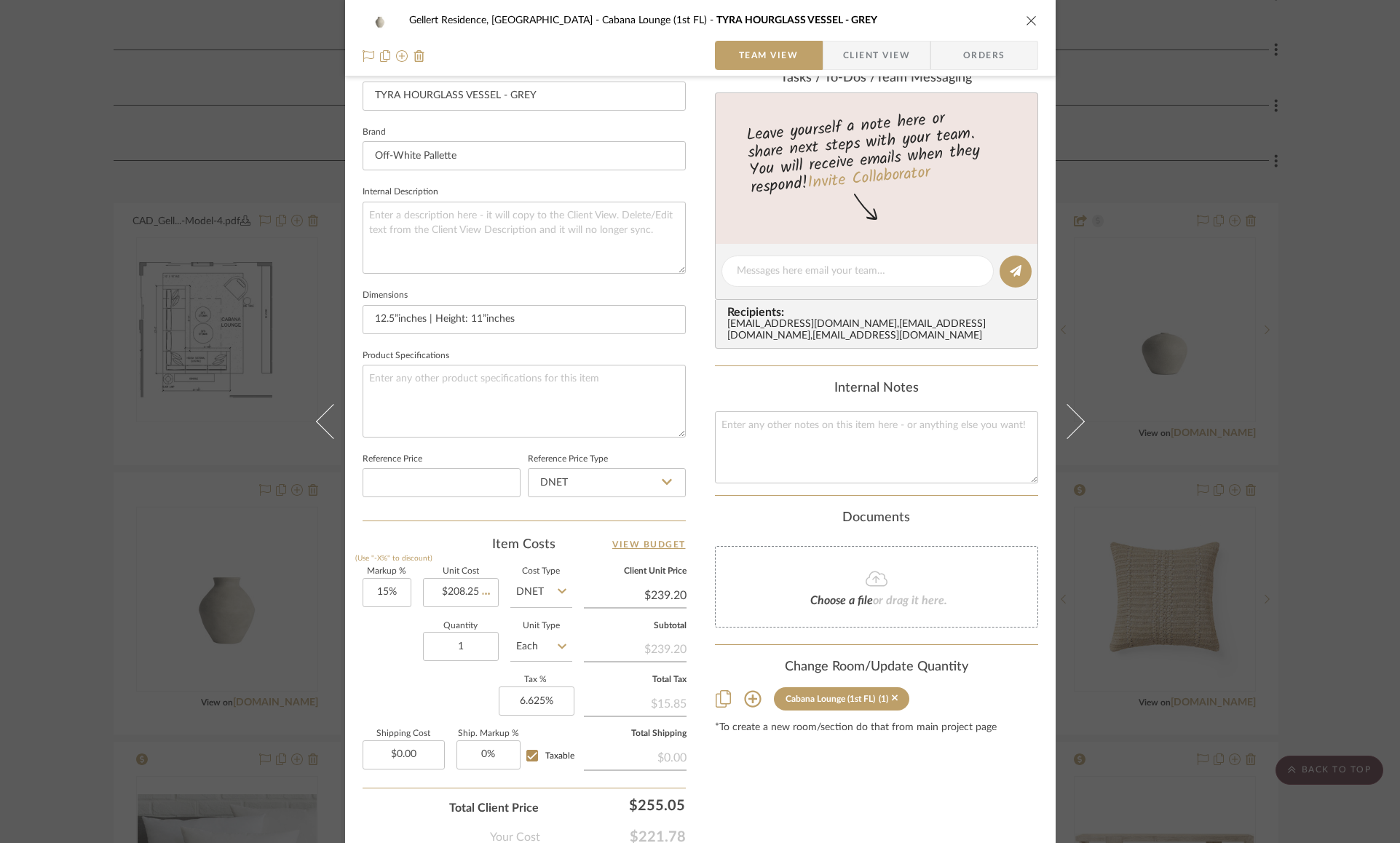
type input "$239.49"
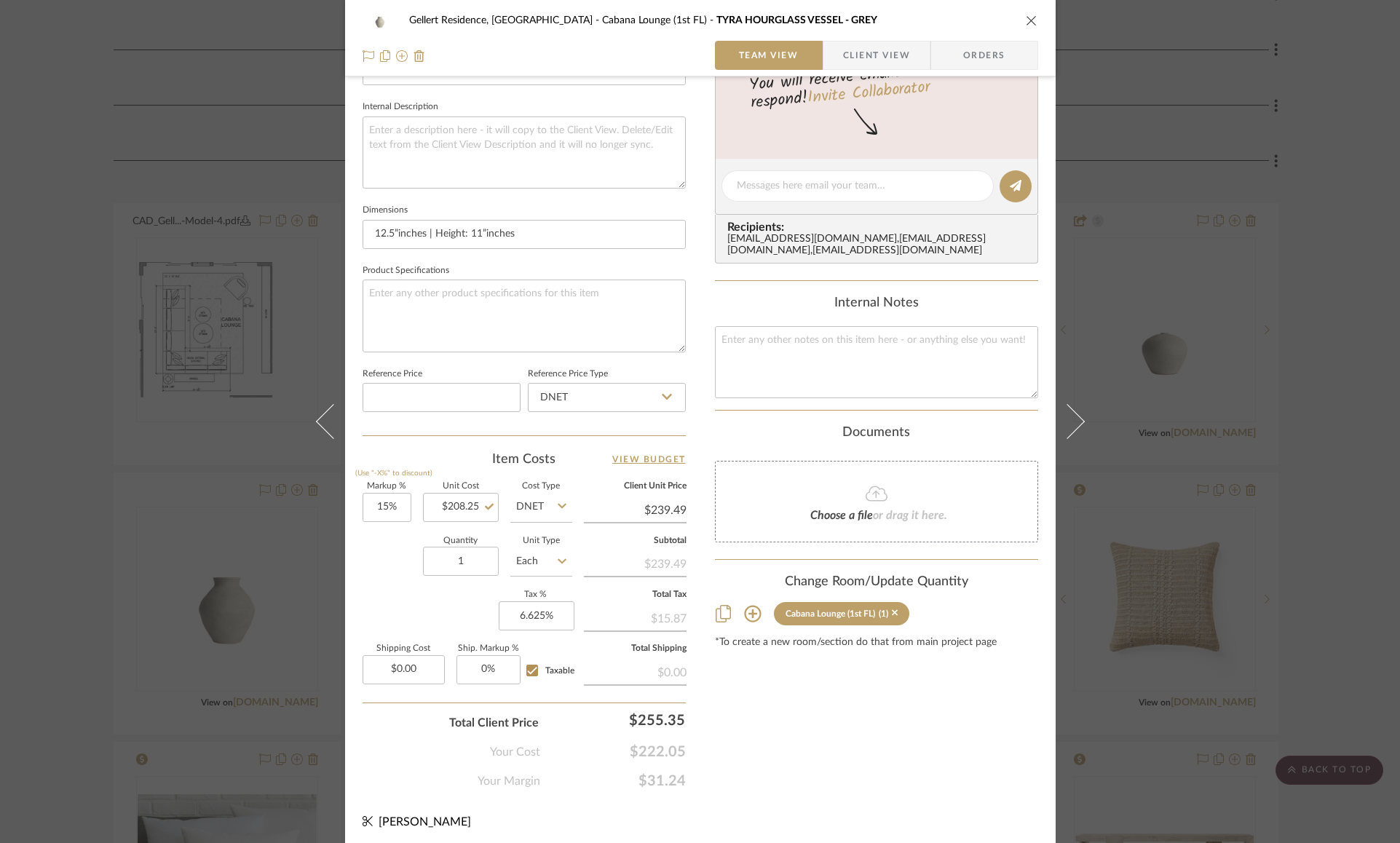
scroll to position [0, 0]
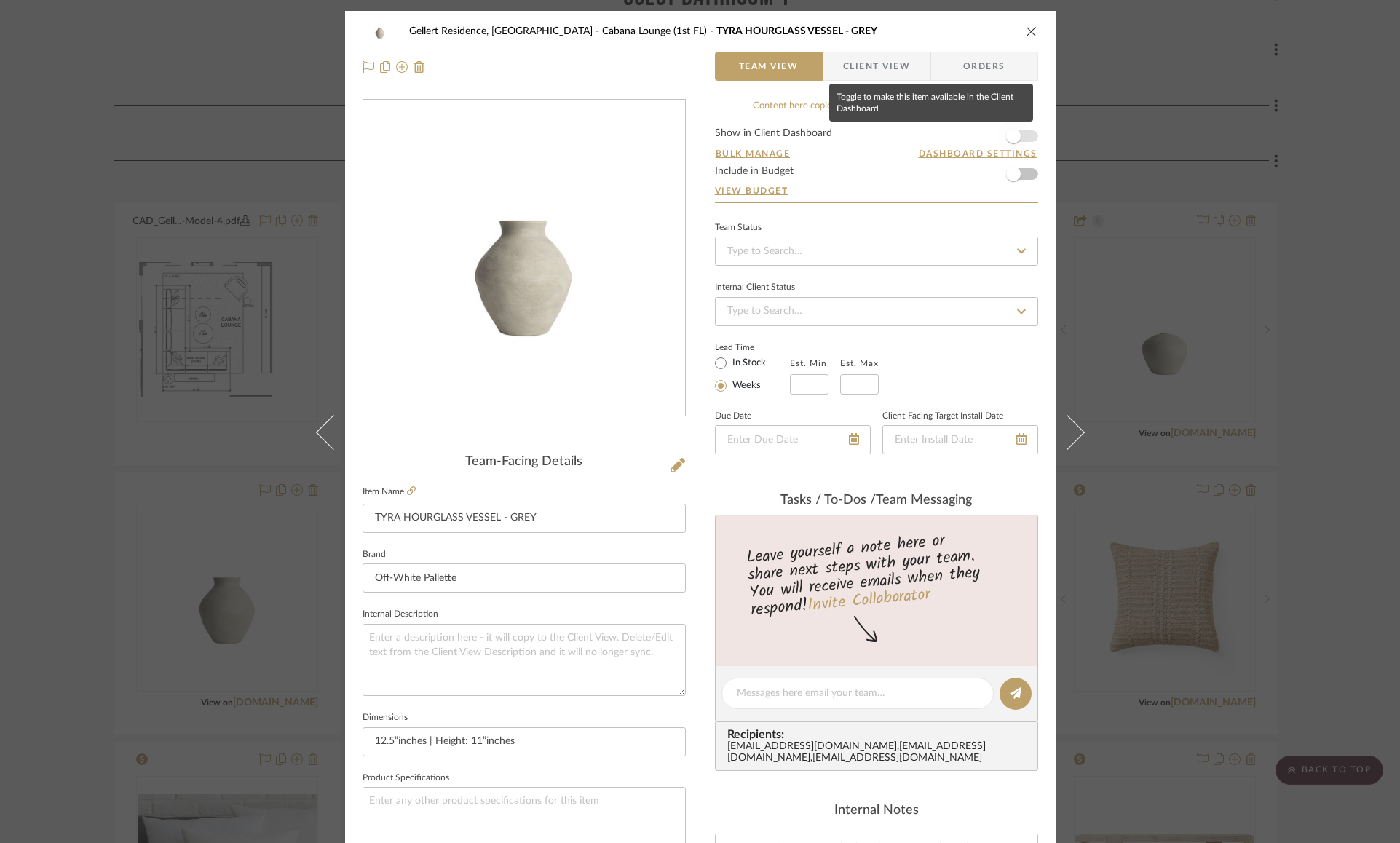
click at [1016, 132] on span "button" at bounding box center [1013, 136] width 32 height 32
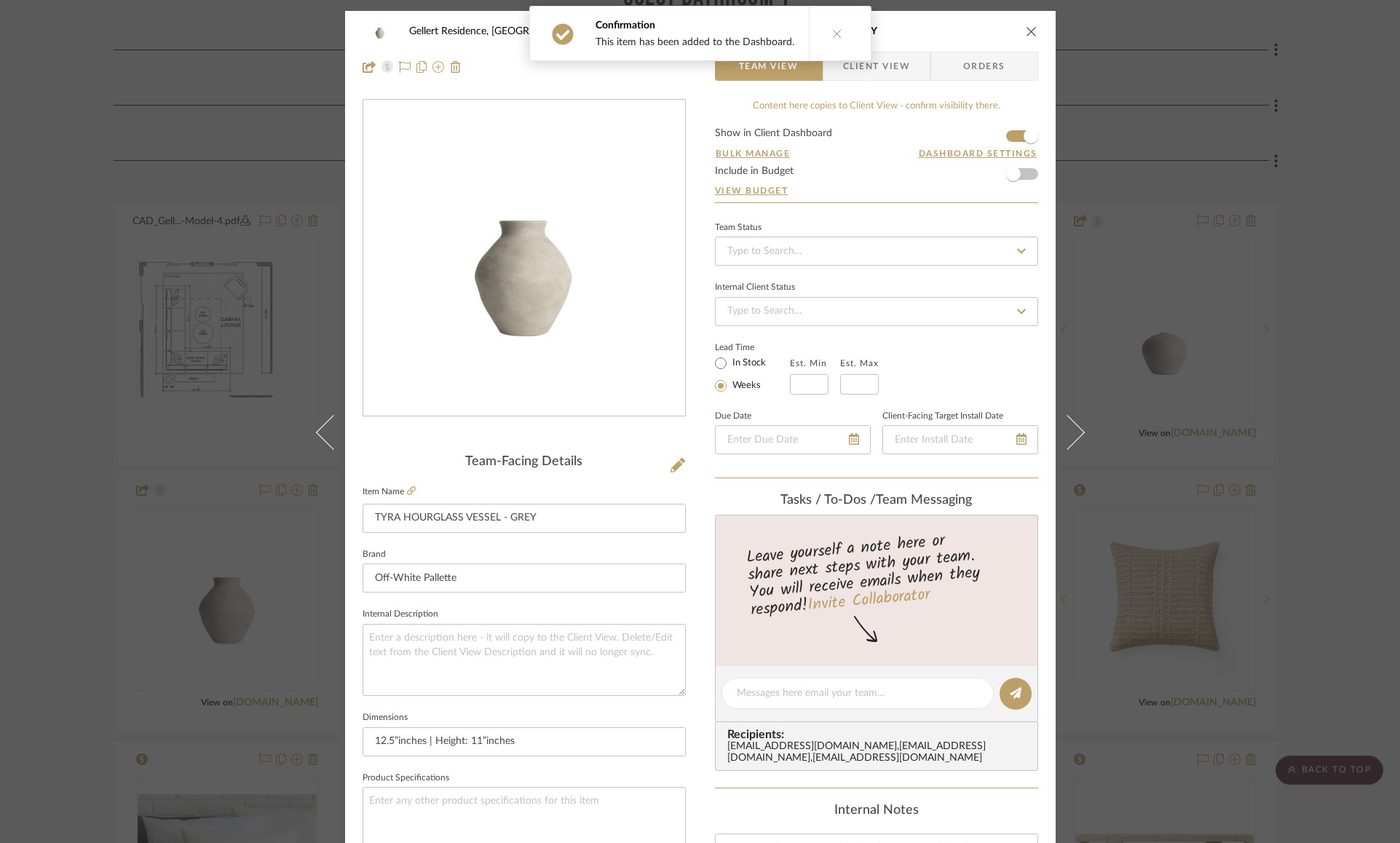
click at [1030, 29] on icon "close" at bounding box center [1031, 31] width 11 height 11
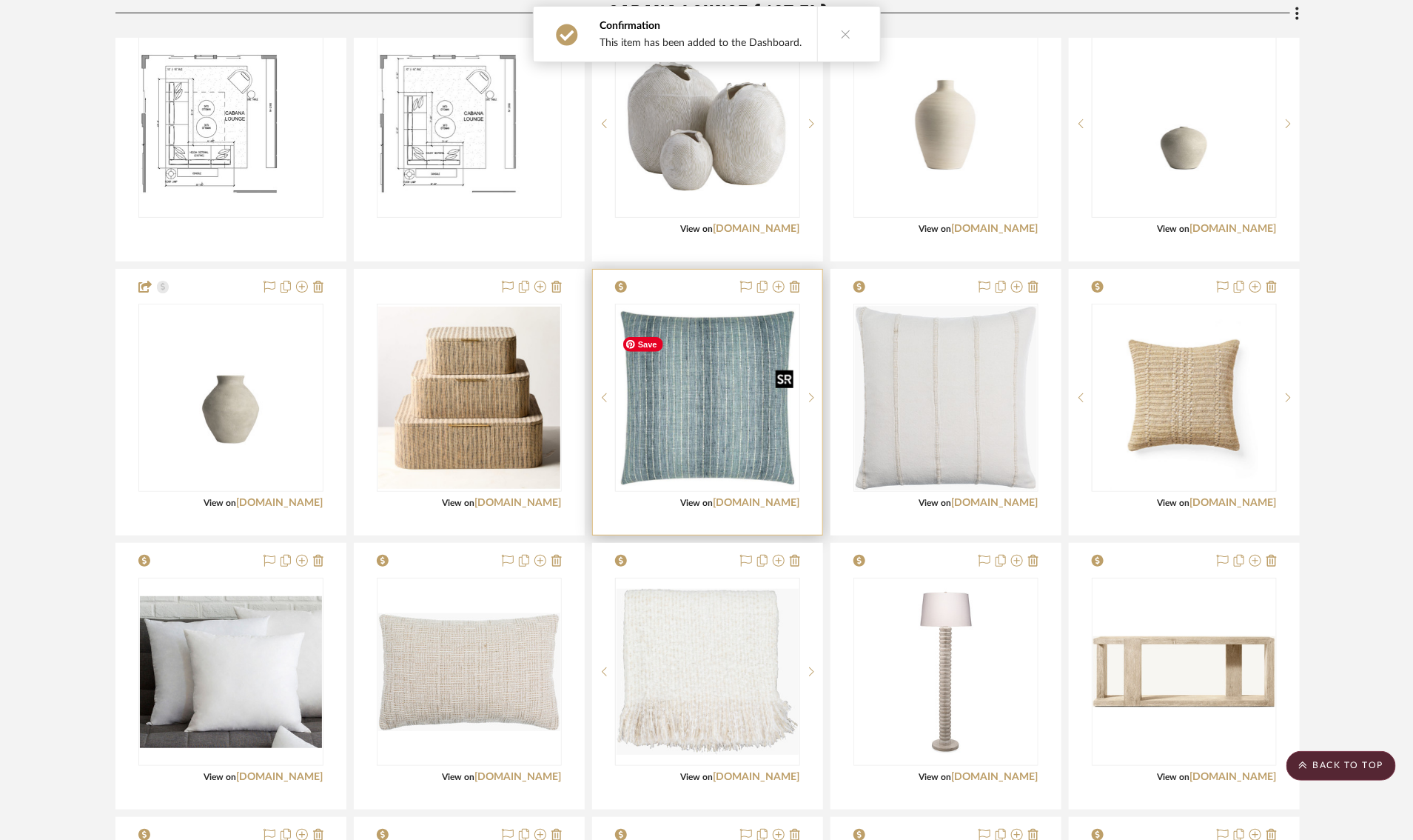
scroll to position [2918, 0]
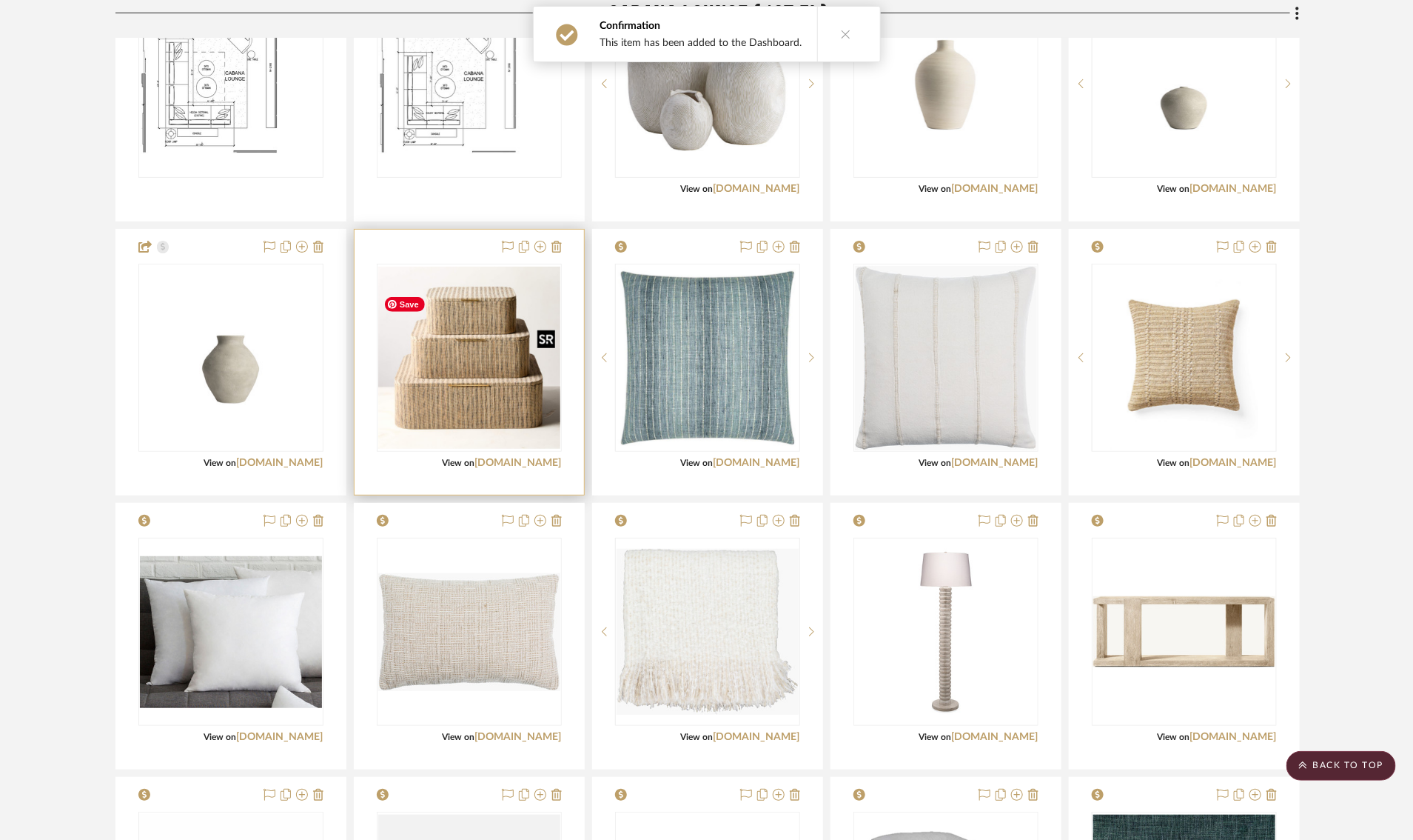
click at [473, 370] on img "0" at bounding box center [469, 357] width 182 height 182
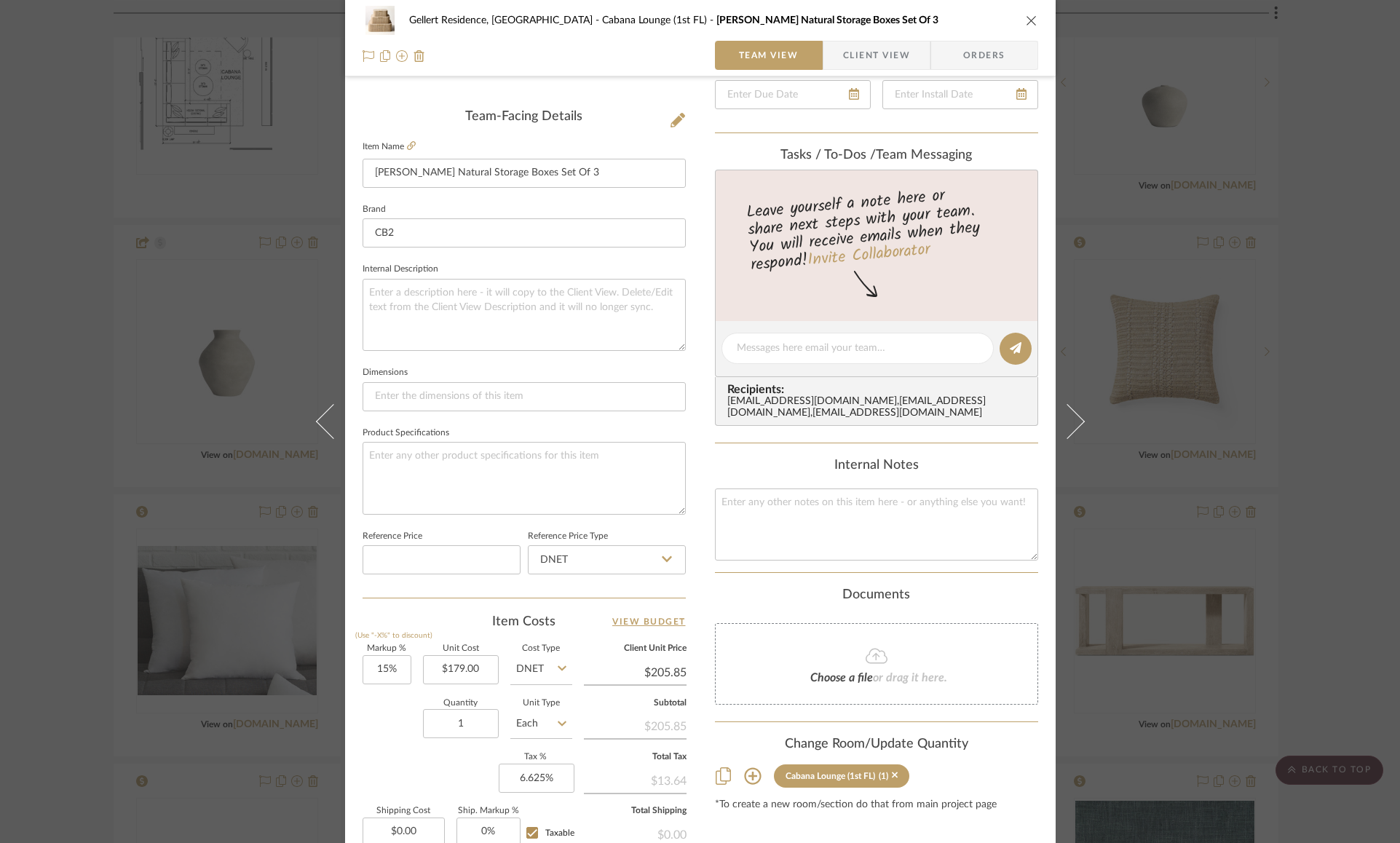
scroll to position [0, 0]
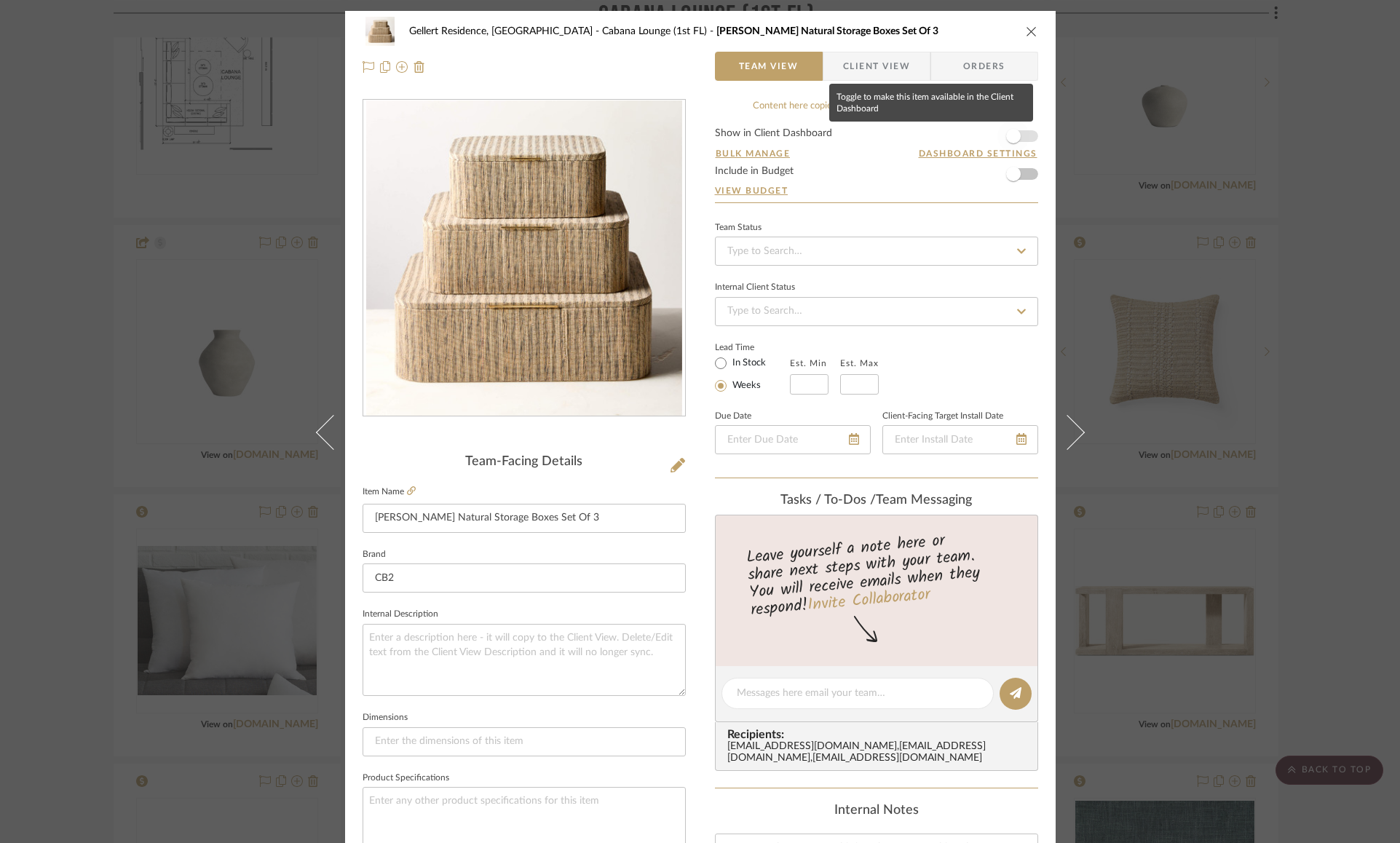
click at [1008, 138] on span "button" at bounding box center [1013, 135] width 14 height 14
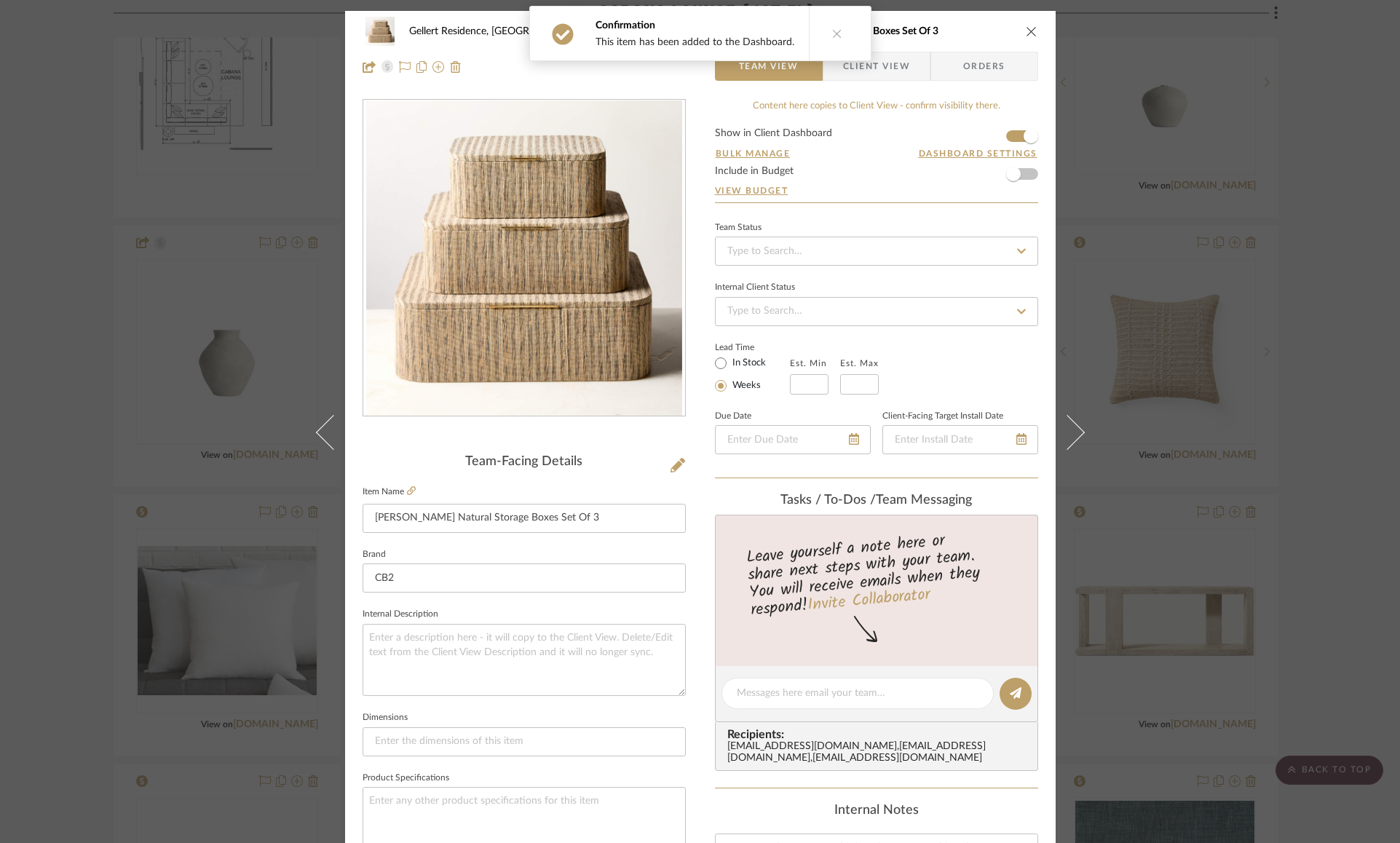
click at [1030, 27] on icon "close" at bounding box center [1031, 31] width 11 height 11
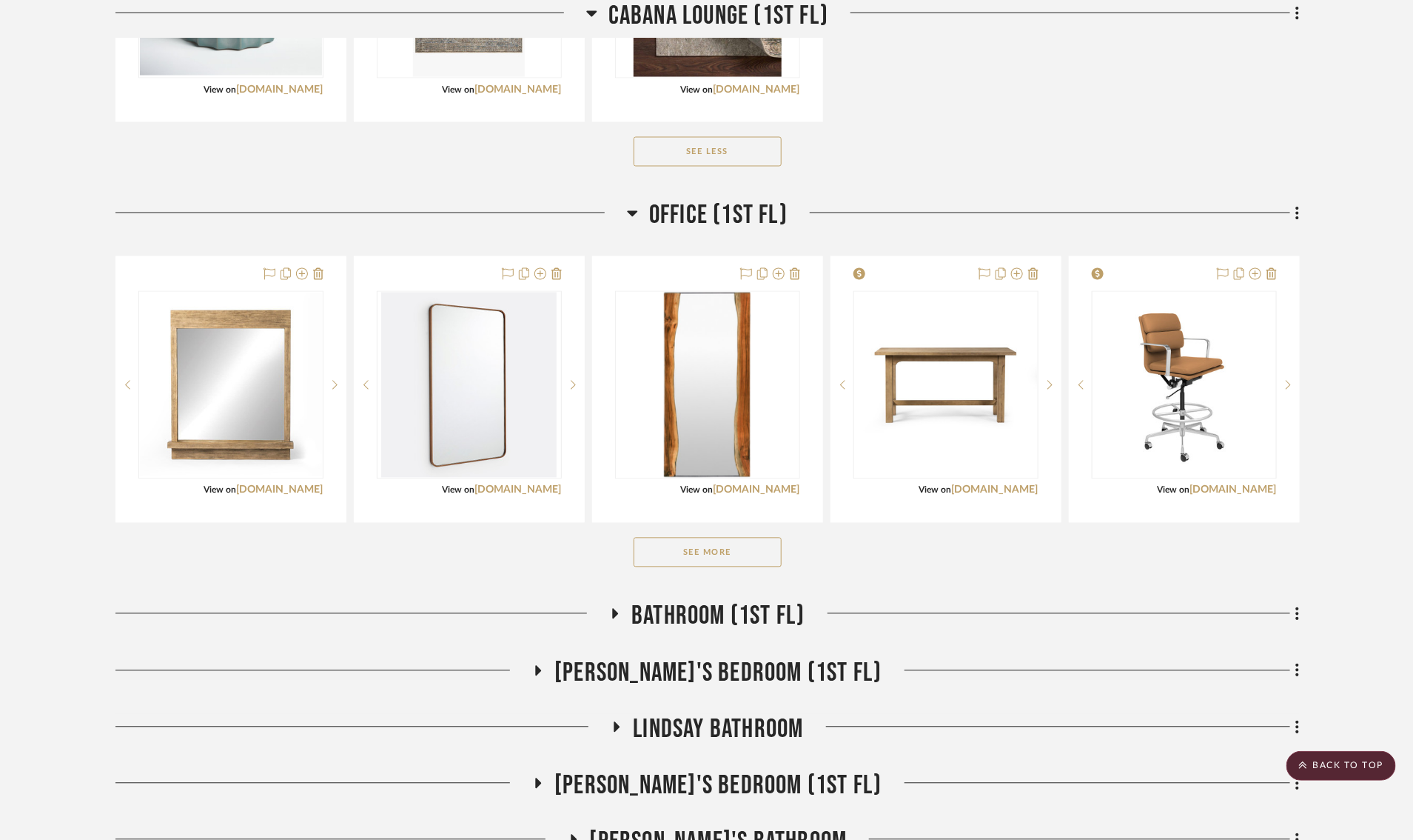
scroll to position [4107, 0]
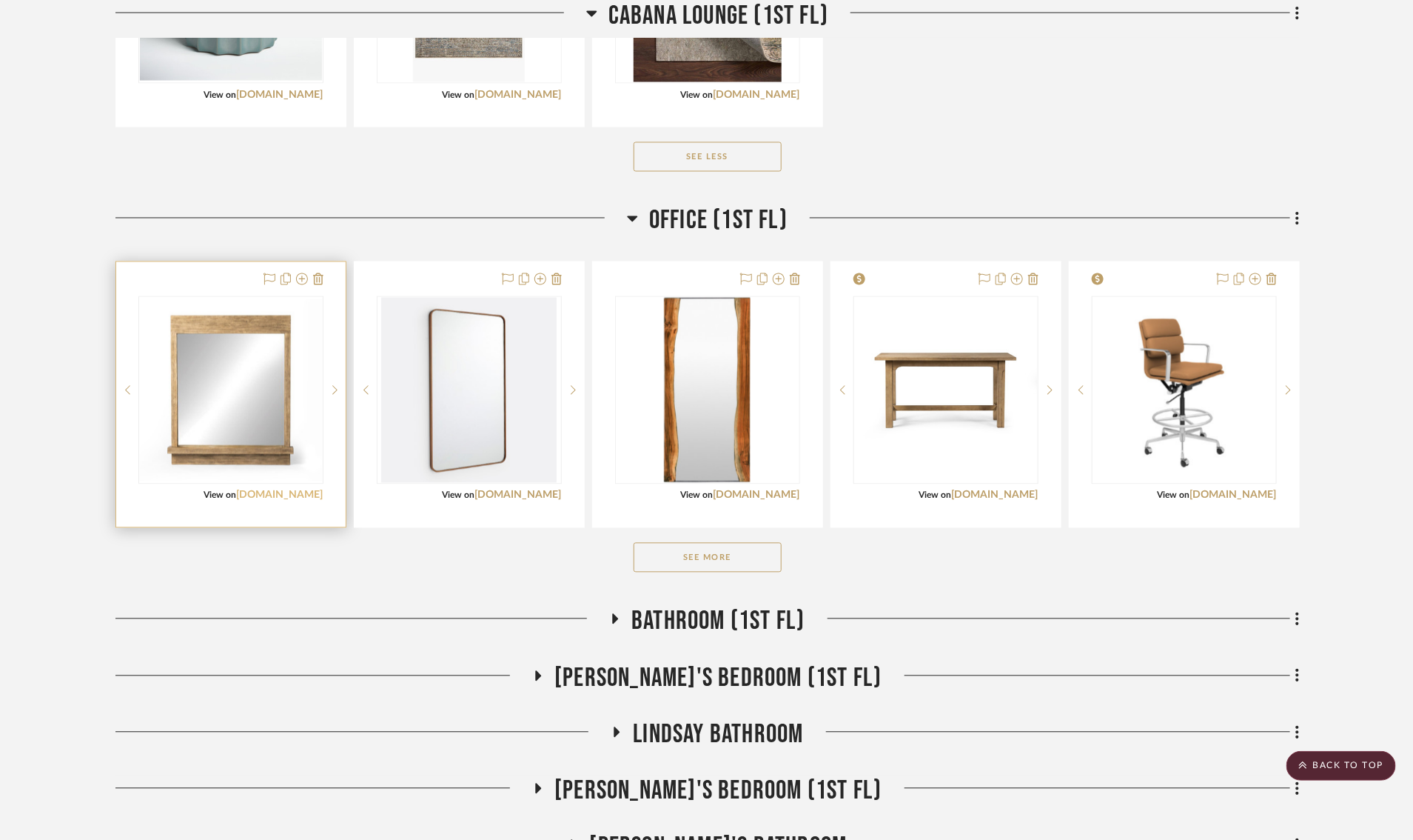
click at [299, 500] on link "[DOMAIN_NAME]" at bounding box center [280, 495] width 87 height 10
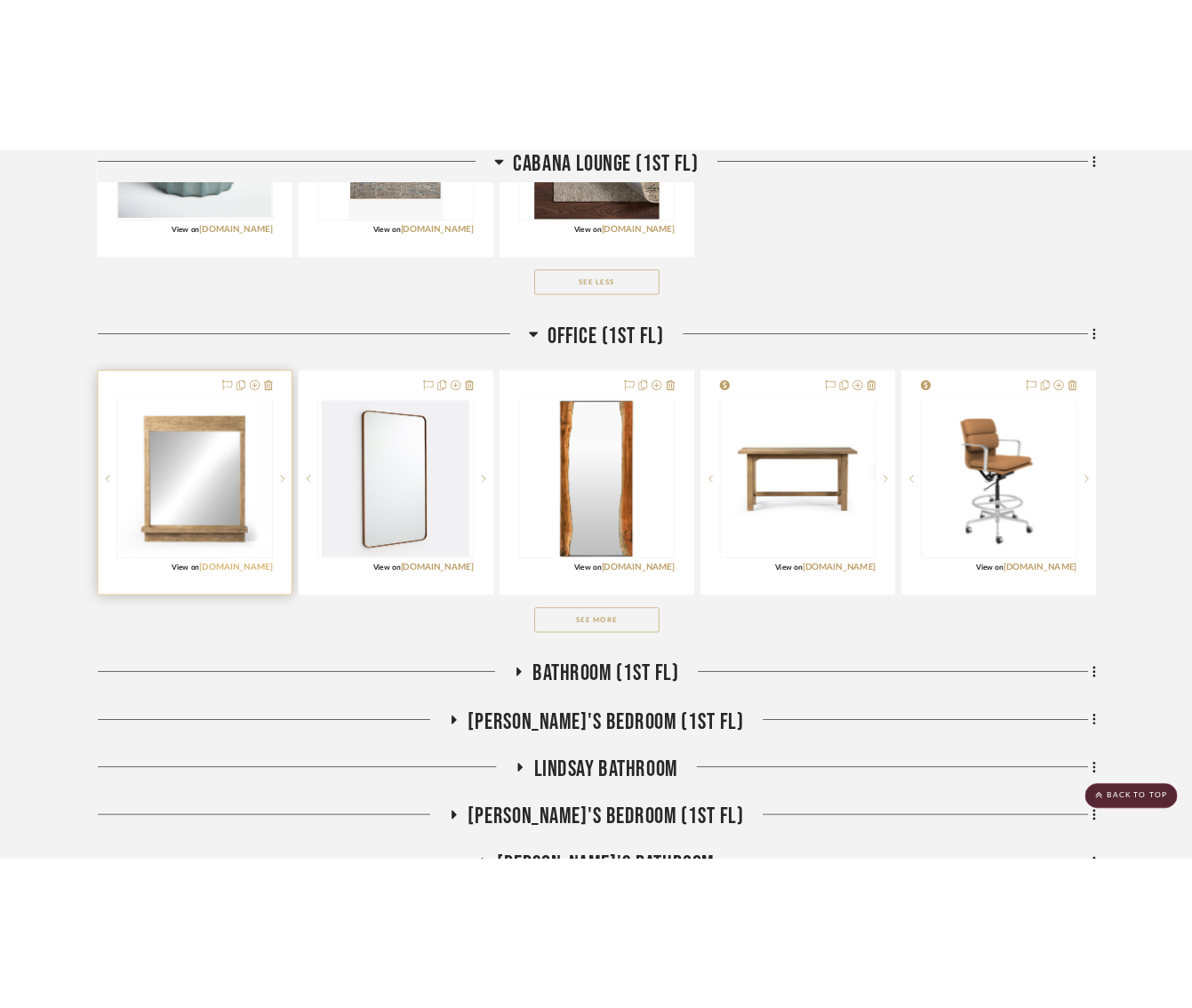
scroll to position [5552, 0]
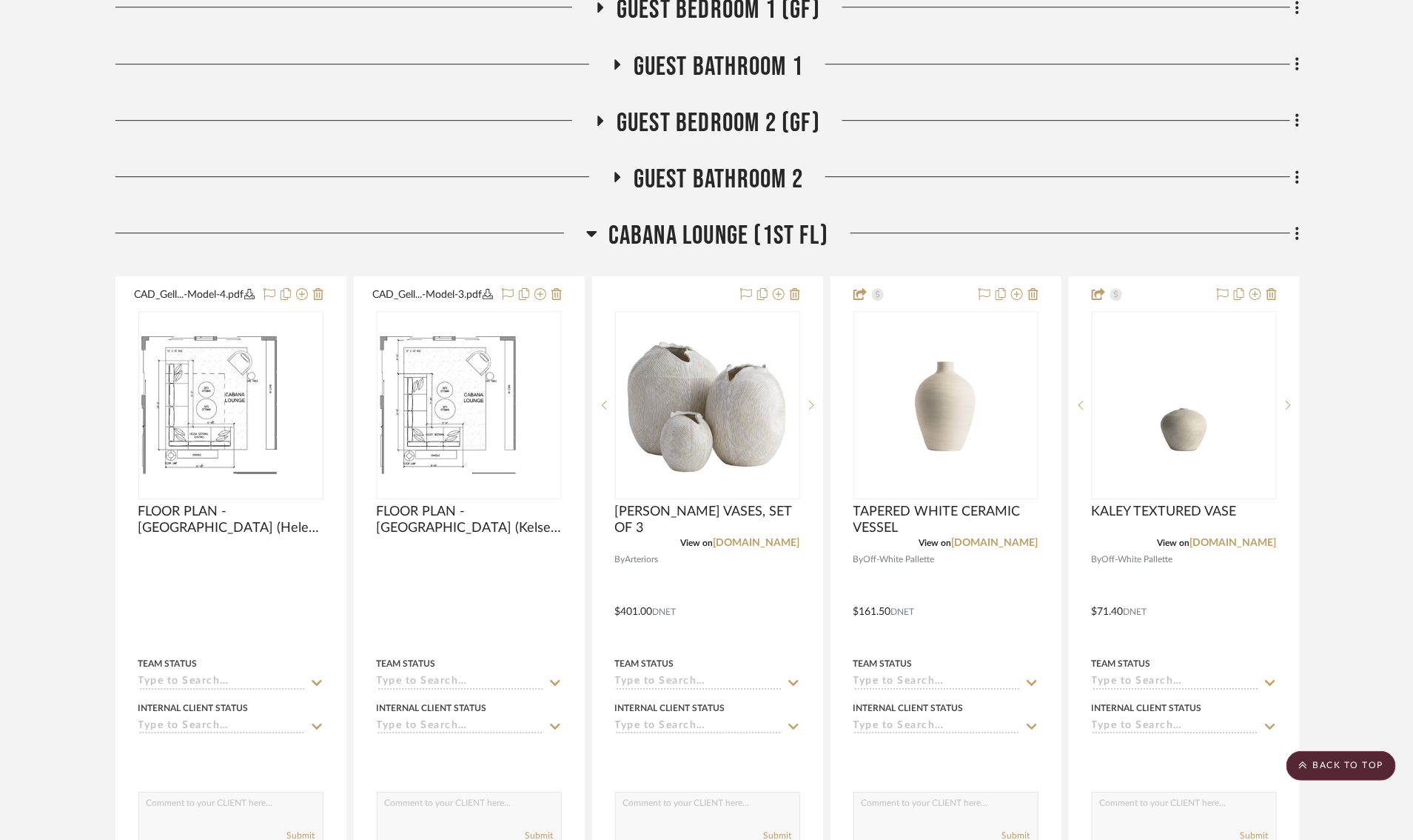
scroll to position [2271, 0]
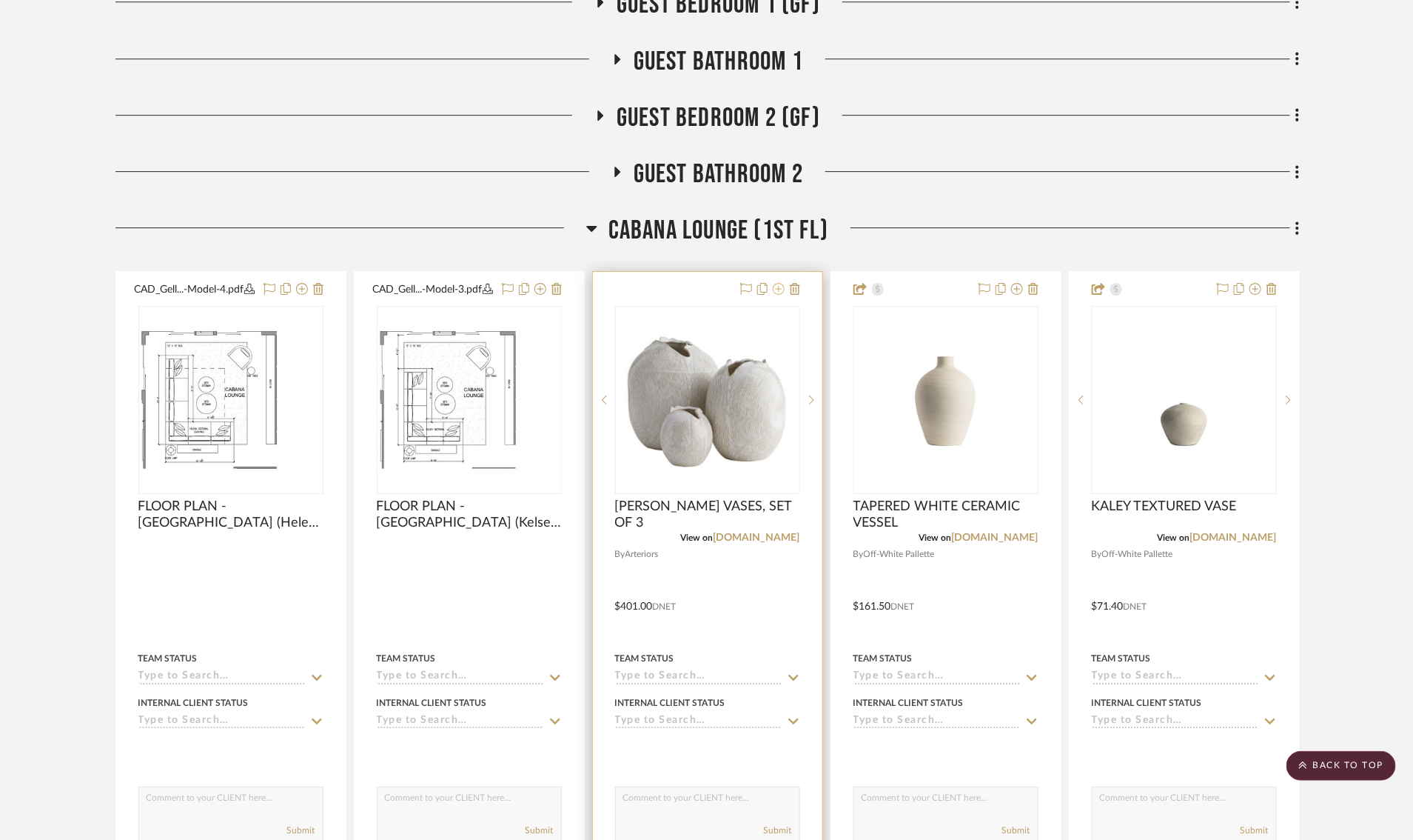
click at [775, 295] on icon at bounding box center [778, 289] width 12 height 12
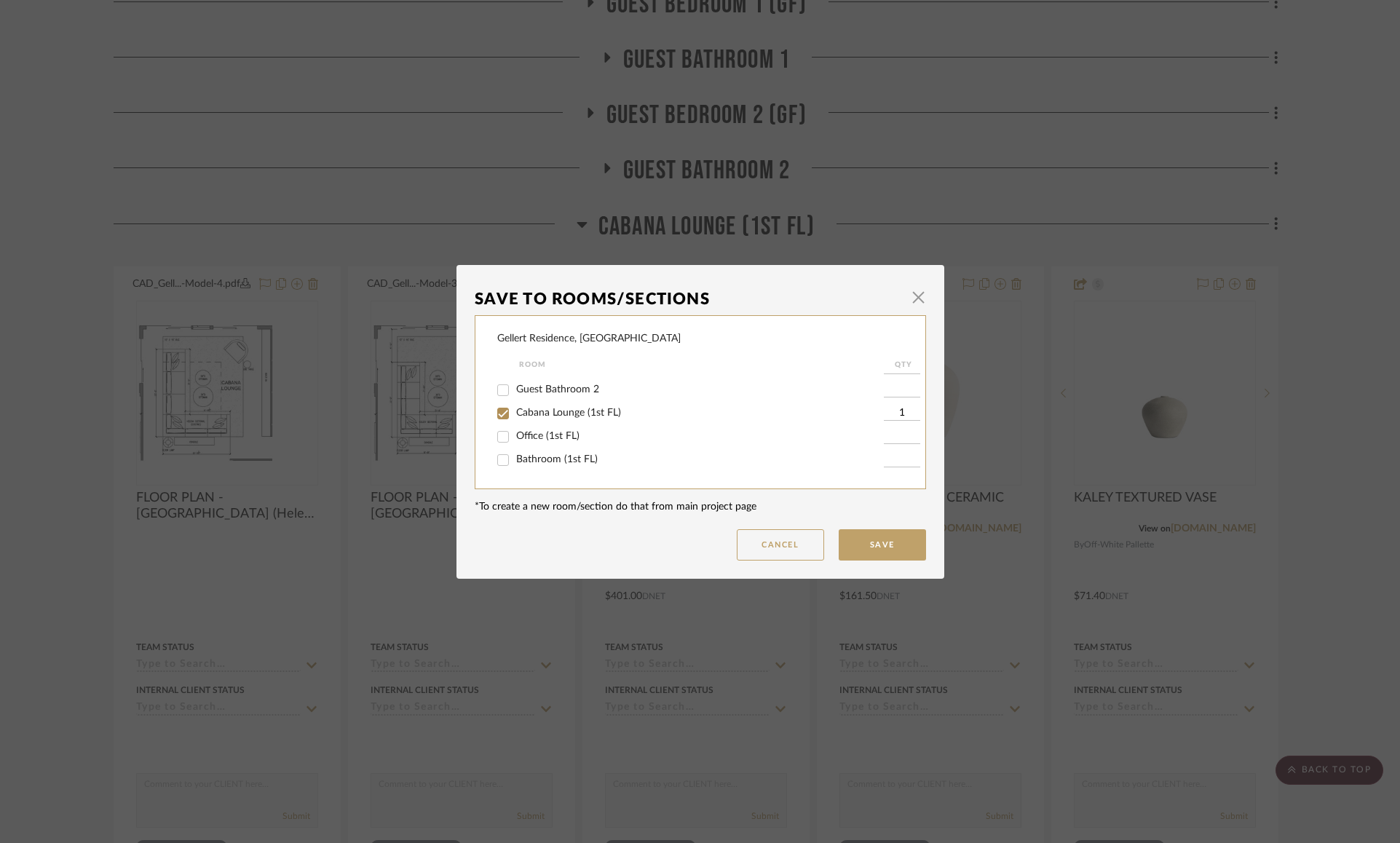
scroll to position [238, 0]
click at [501, 407] on input "Cabana Lounge (1st FL)" at bounding box center [503, 403] width 24 height 24
checkbox input "false"
click at [859, 552] on button "Save" at bounding box center [882, 544] width 87 height 31
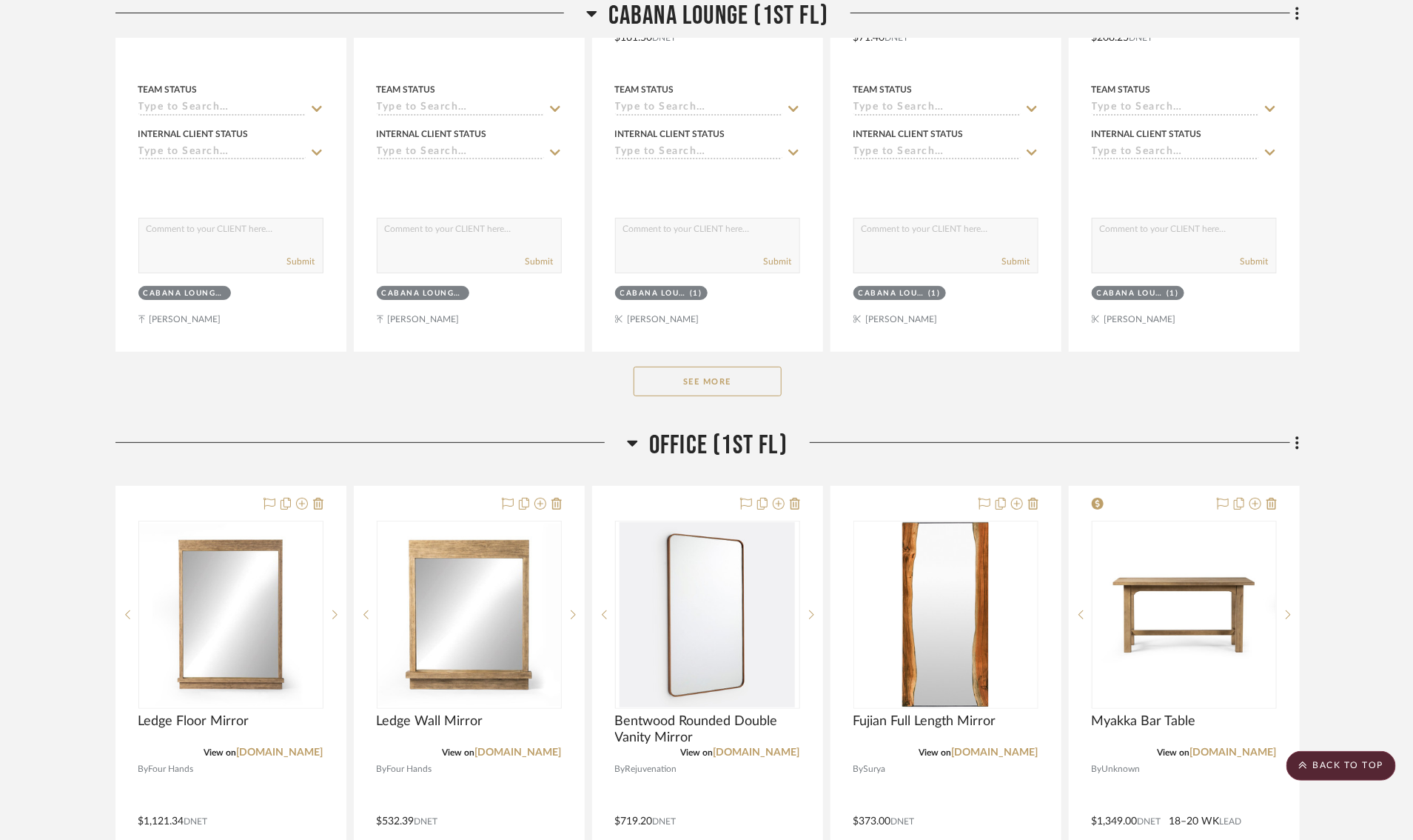
scroll to position [2861, 0]
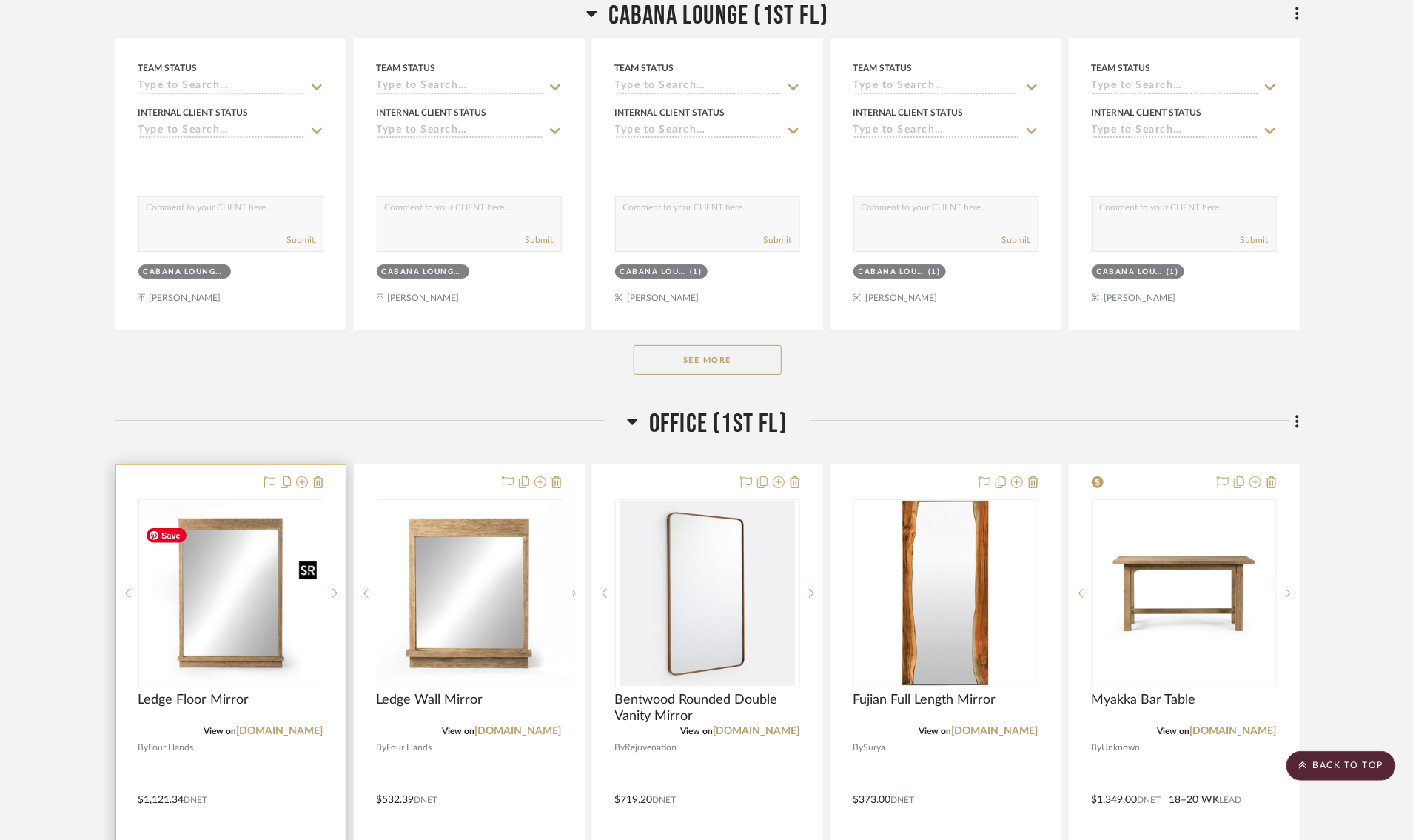
click at [220, 614] on img "0" at bounding box center [230, 592] width 182 height 182
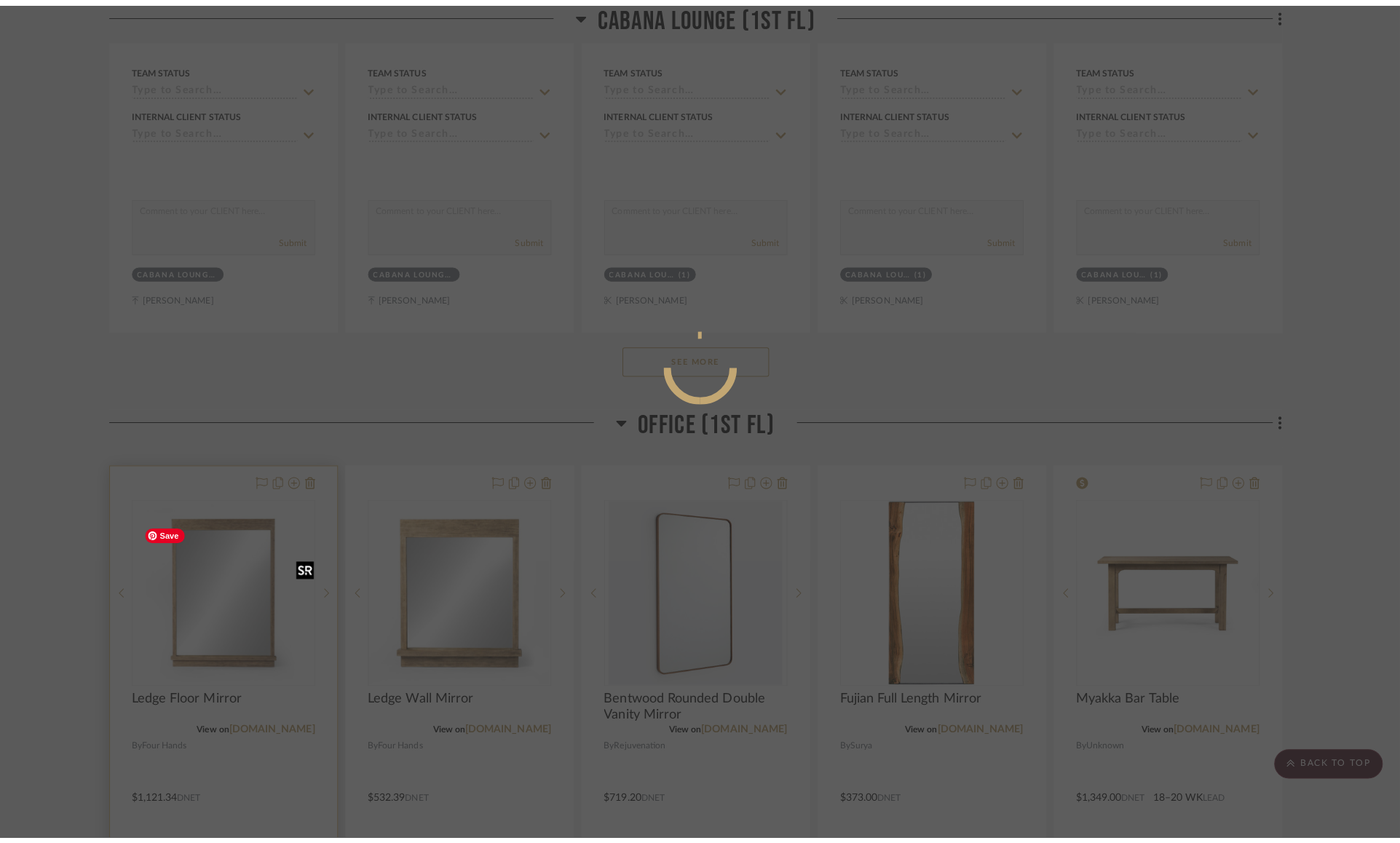
scroll to position [0, 0]
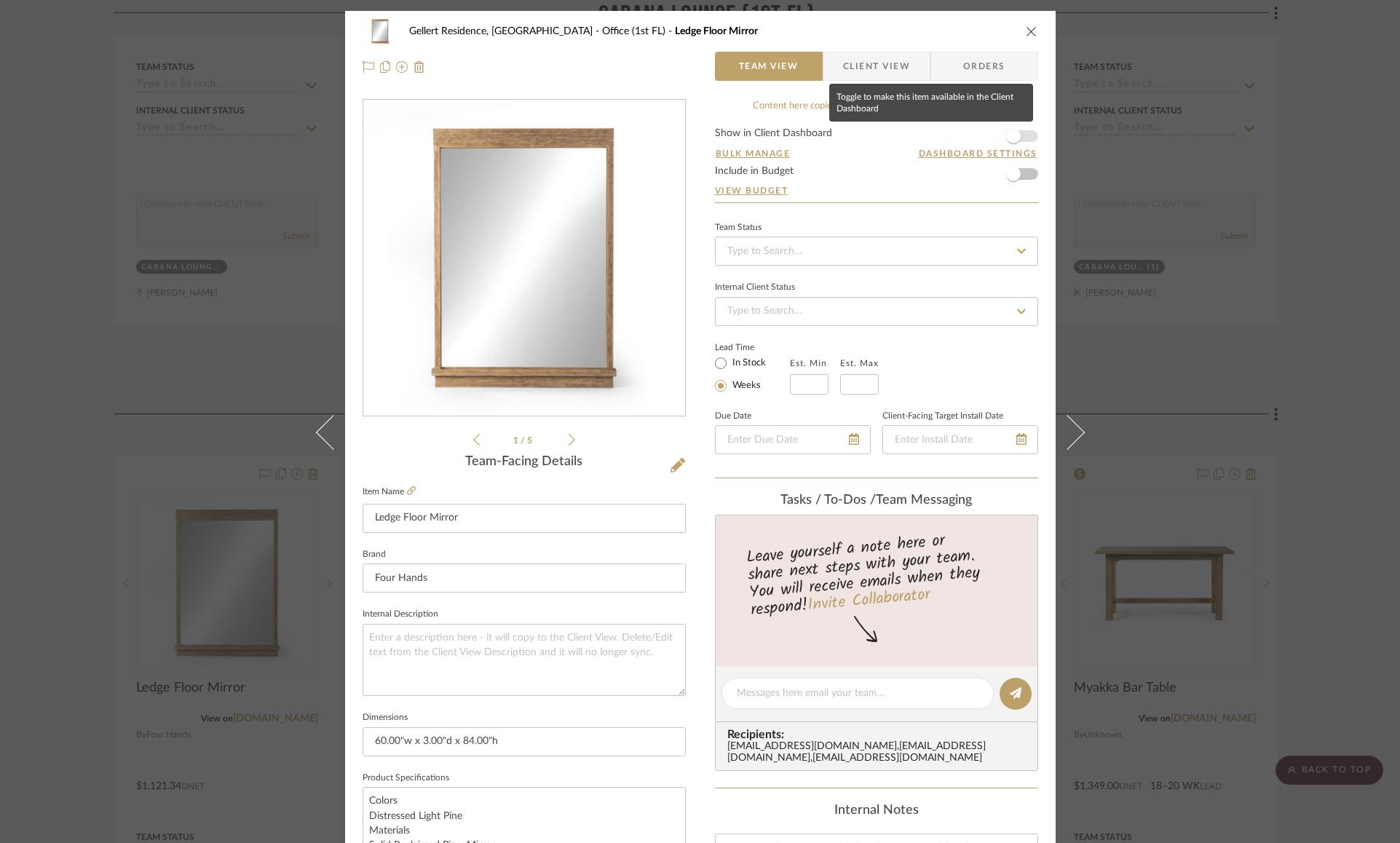
click at [991, 144] on span "button" at bounding box center [1013, 136] width 32 height 32
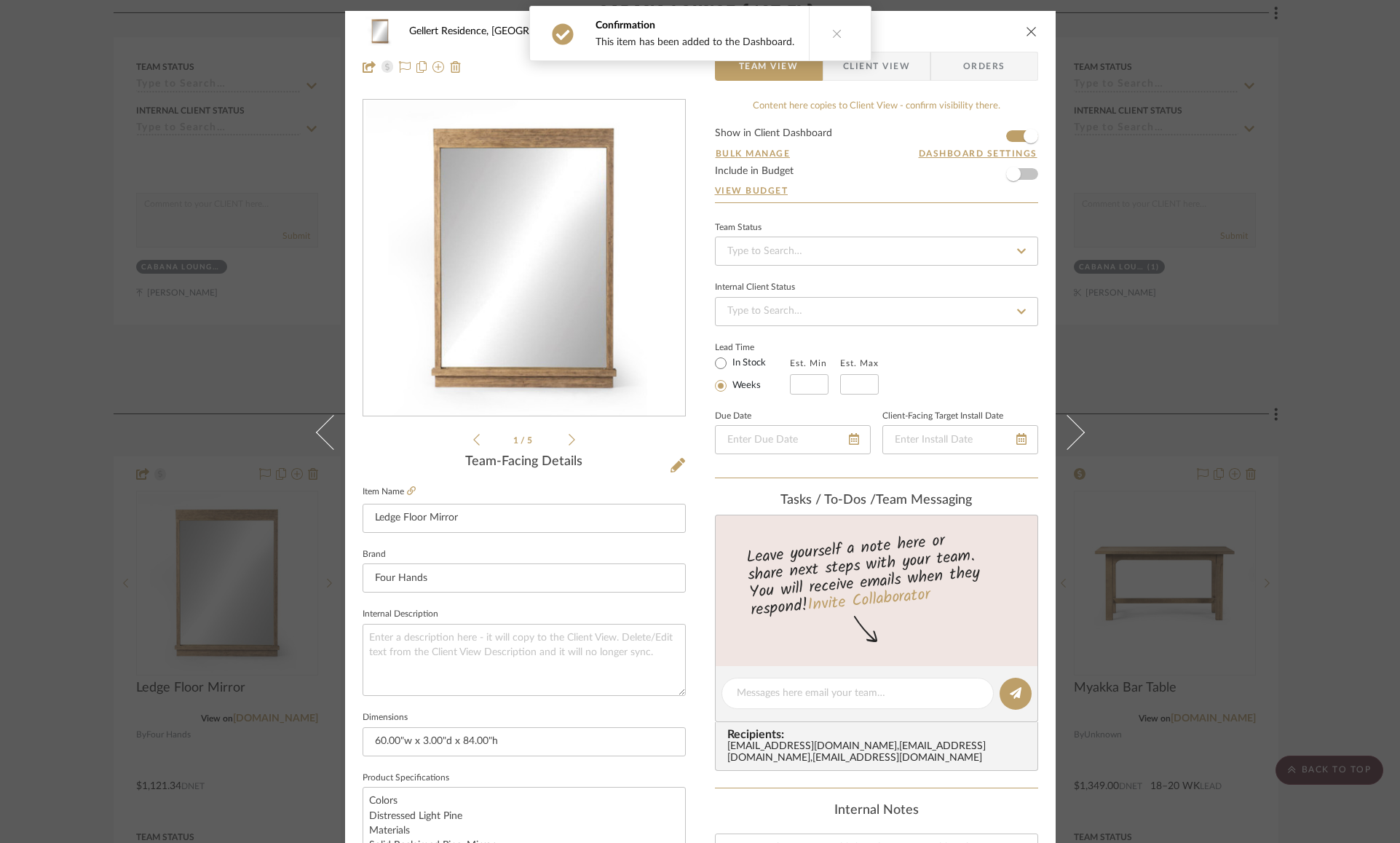
click at [991, 26] on icon "close" at bounding box center [1031, 31] width 11 height 11
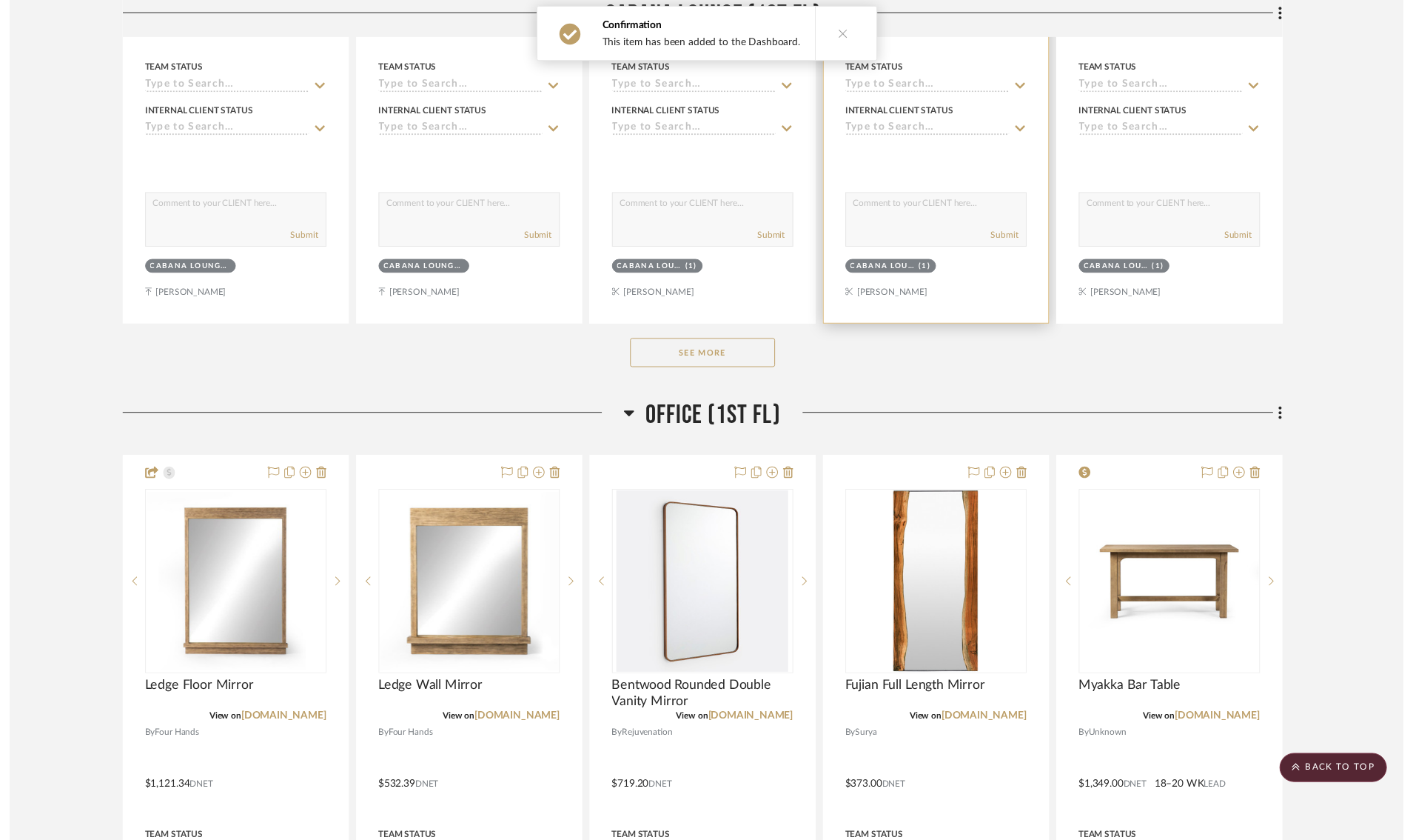
scroll to position [2861, 0]
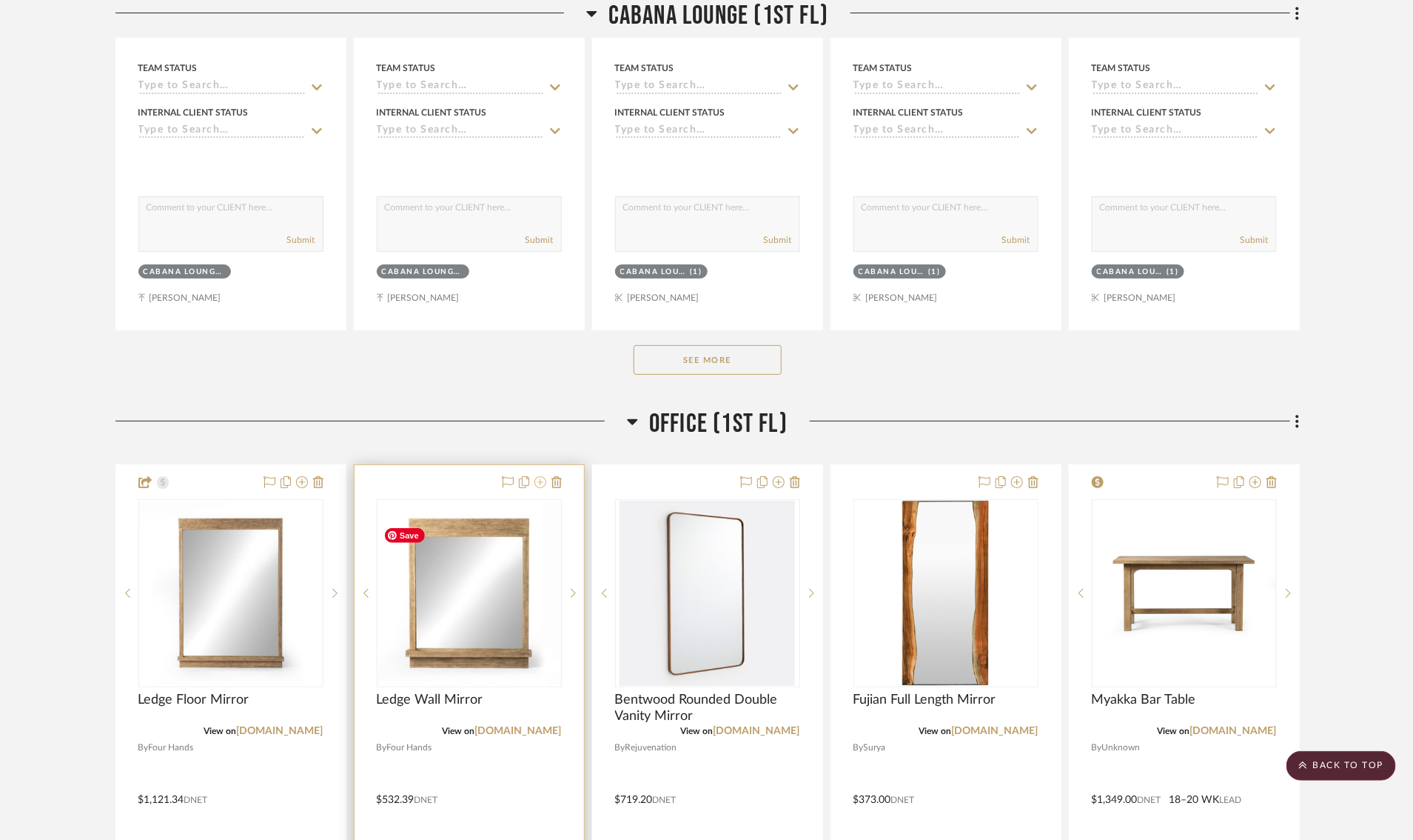
click at [540, 488] on icon at bounding box center [540, 482] width 12 height 12
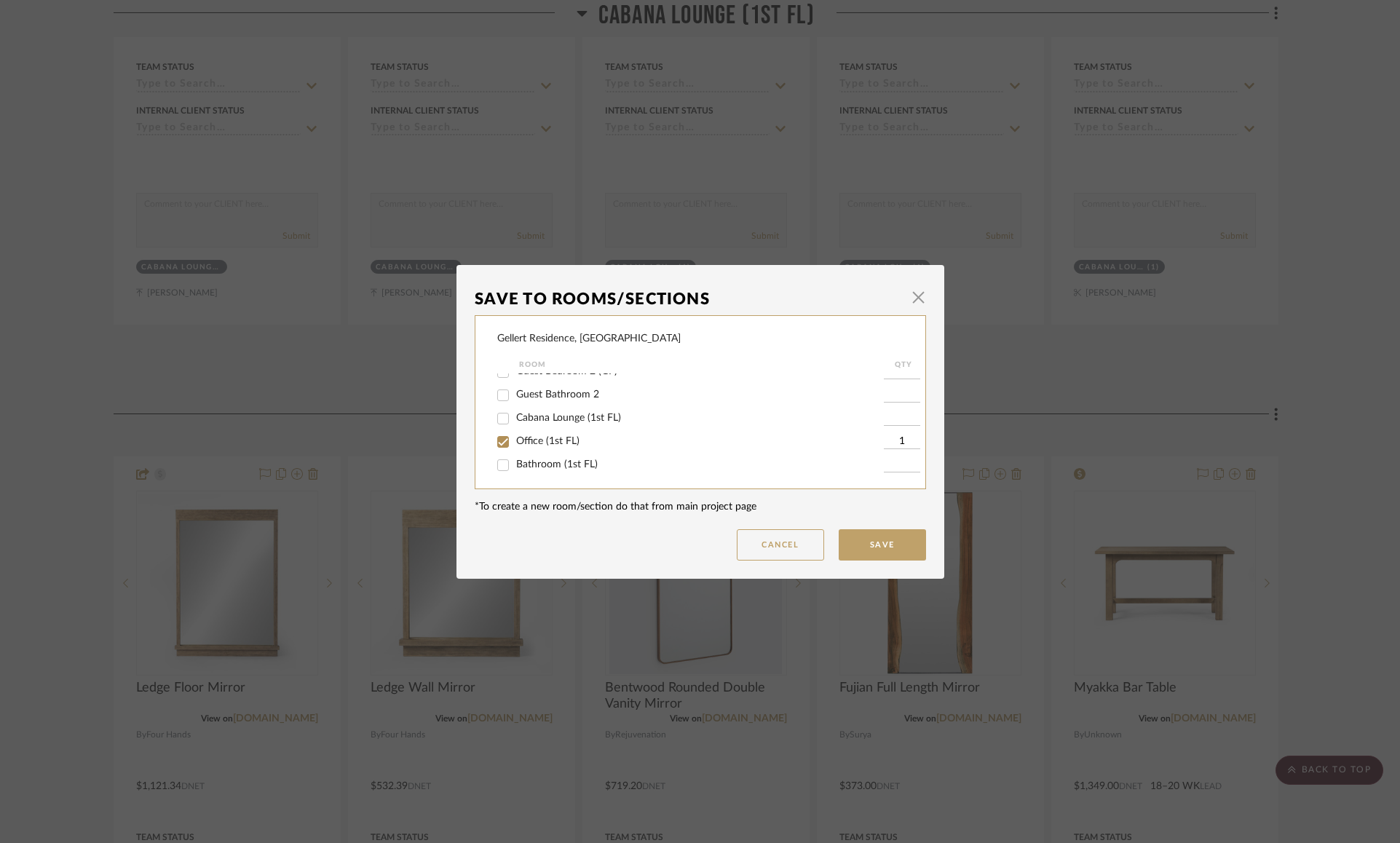
scroll to position [223, 0]
click at [496, 445] on input "Office (1st FL)" at bounding box center [503, 441] width 24 height 24
checkbox input "false"
click at [857, 546] on button "Save" at bounding box center [882, 544] width 87 height 31
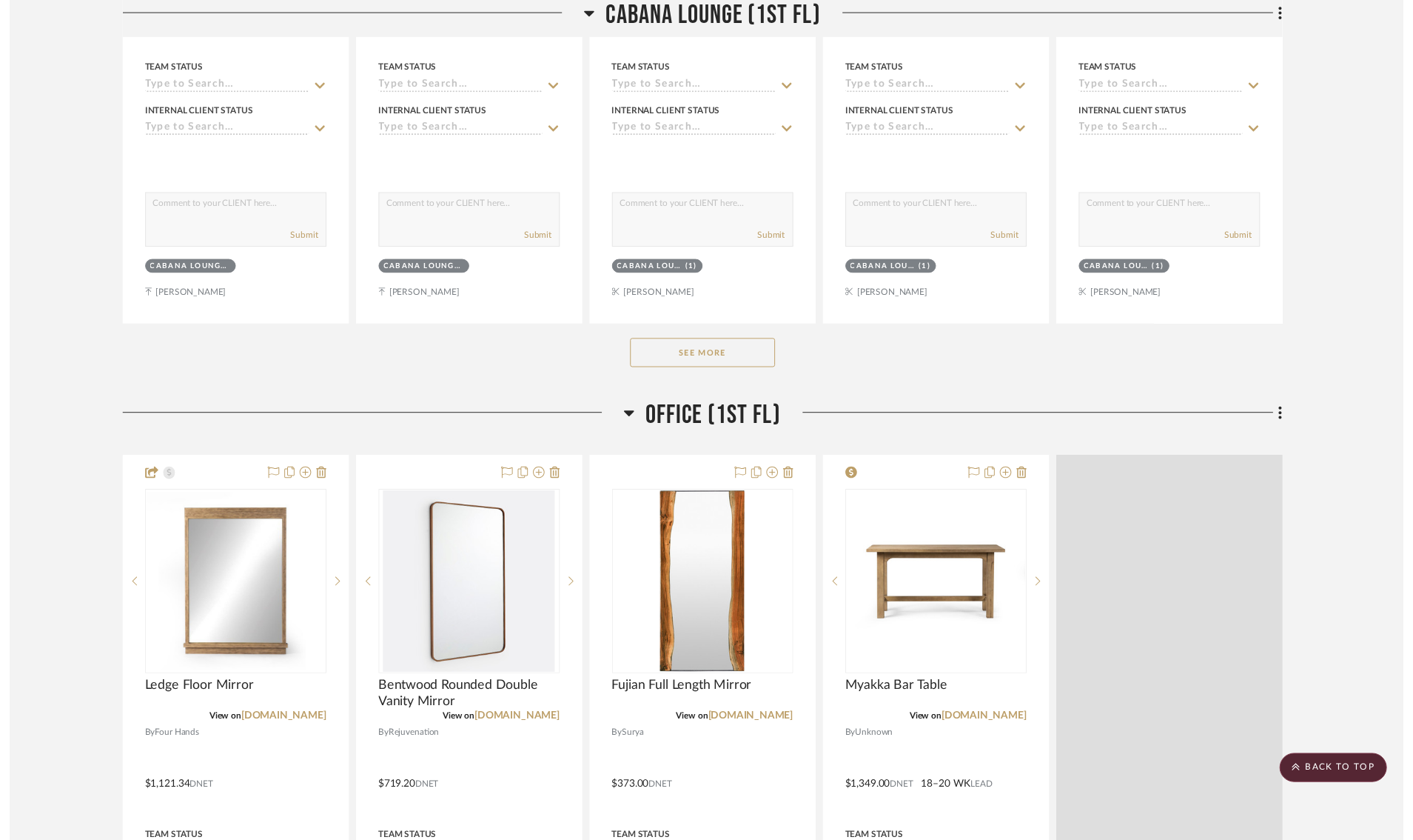
scroll to position [2861, 0]
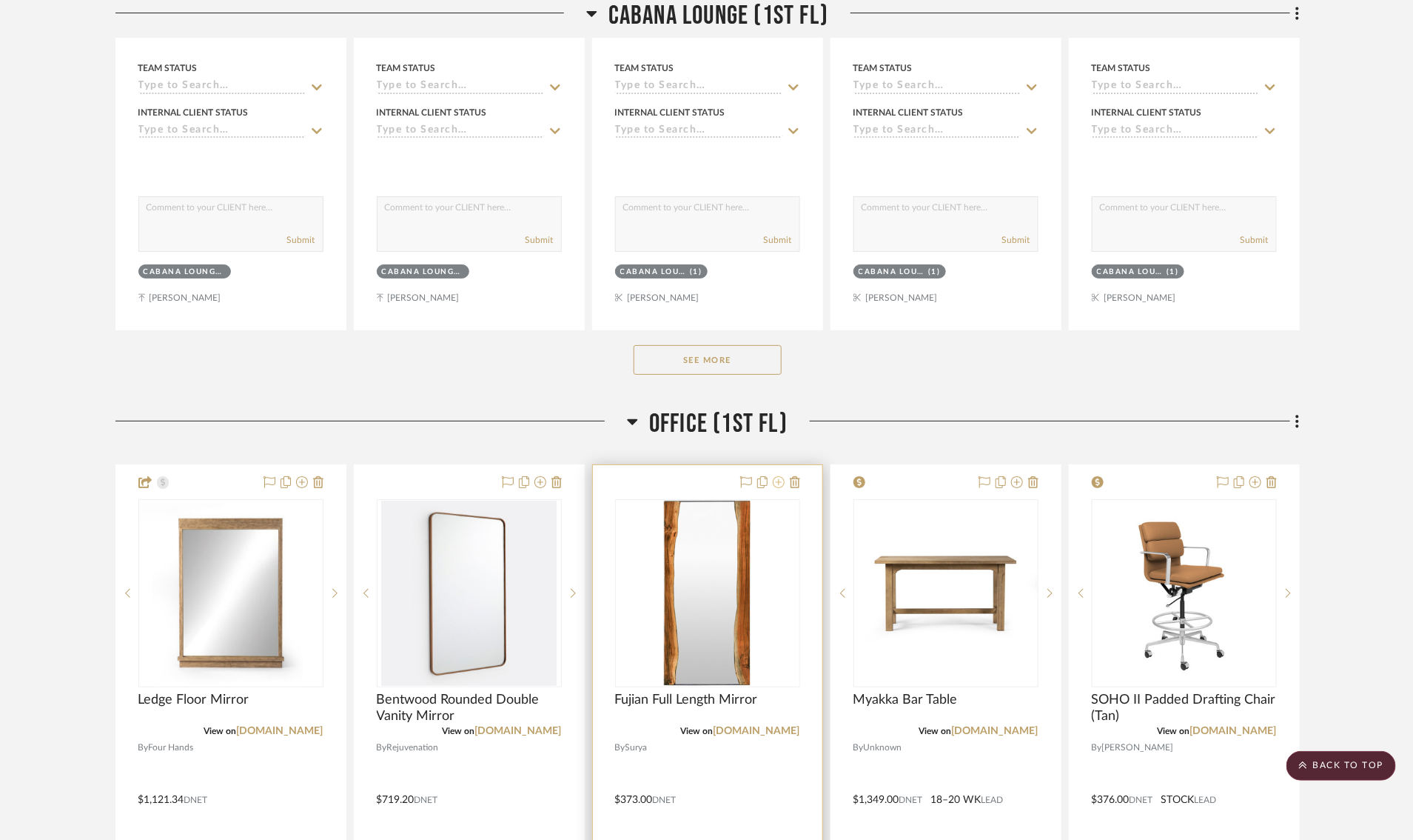
click at [780, 488] on icon at bounding box center [778, 482] width 12 height 12
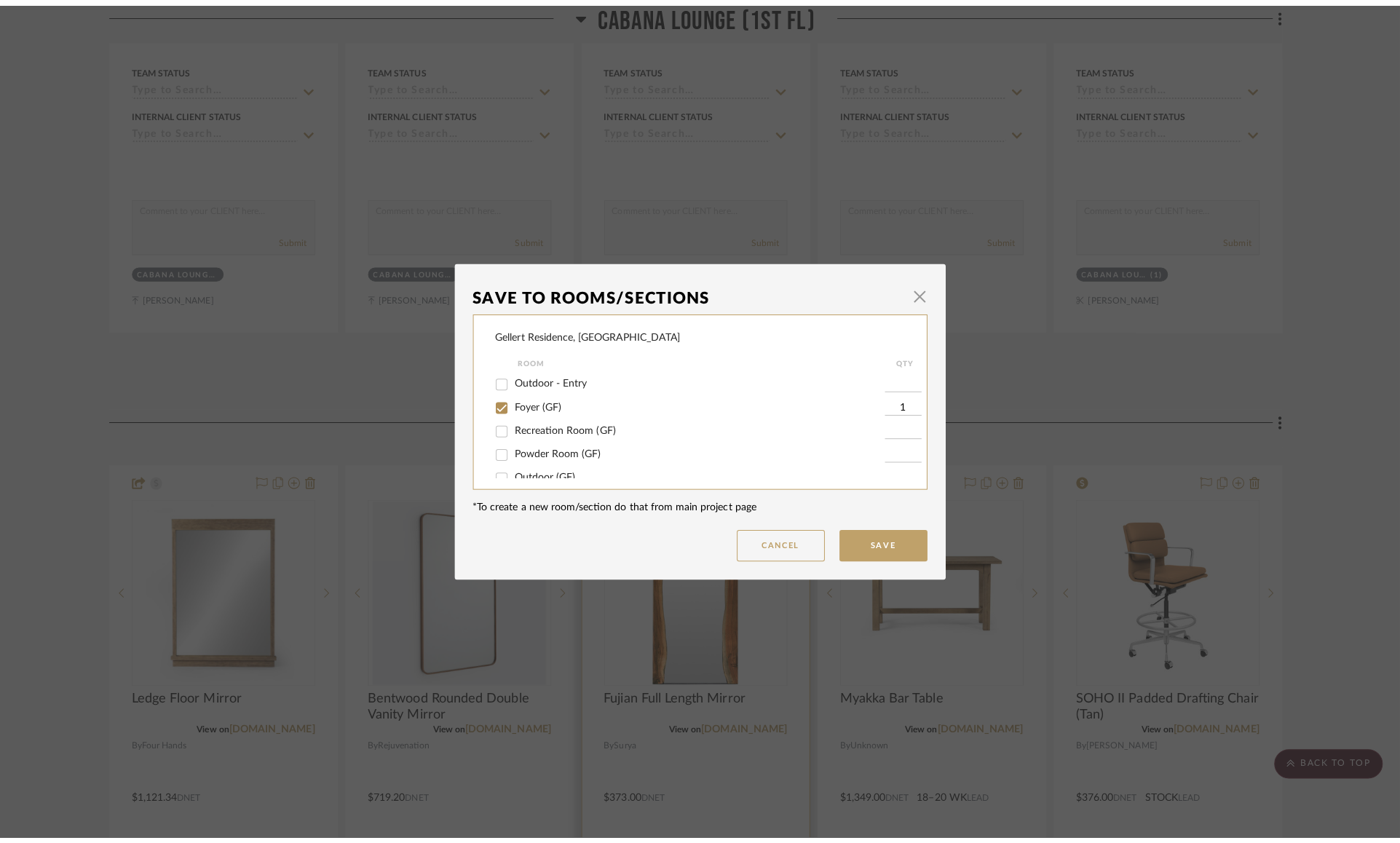
scroll to position [0, 0]
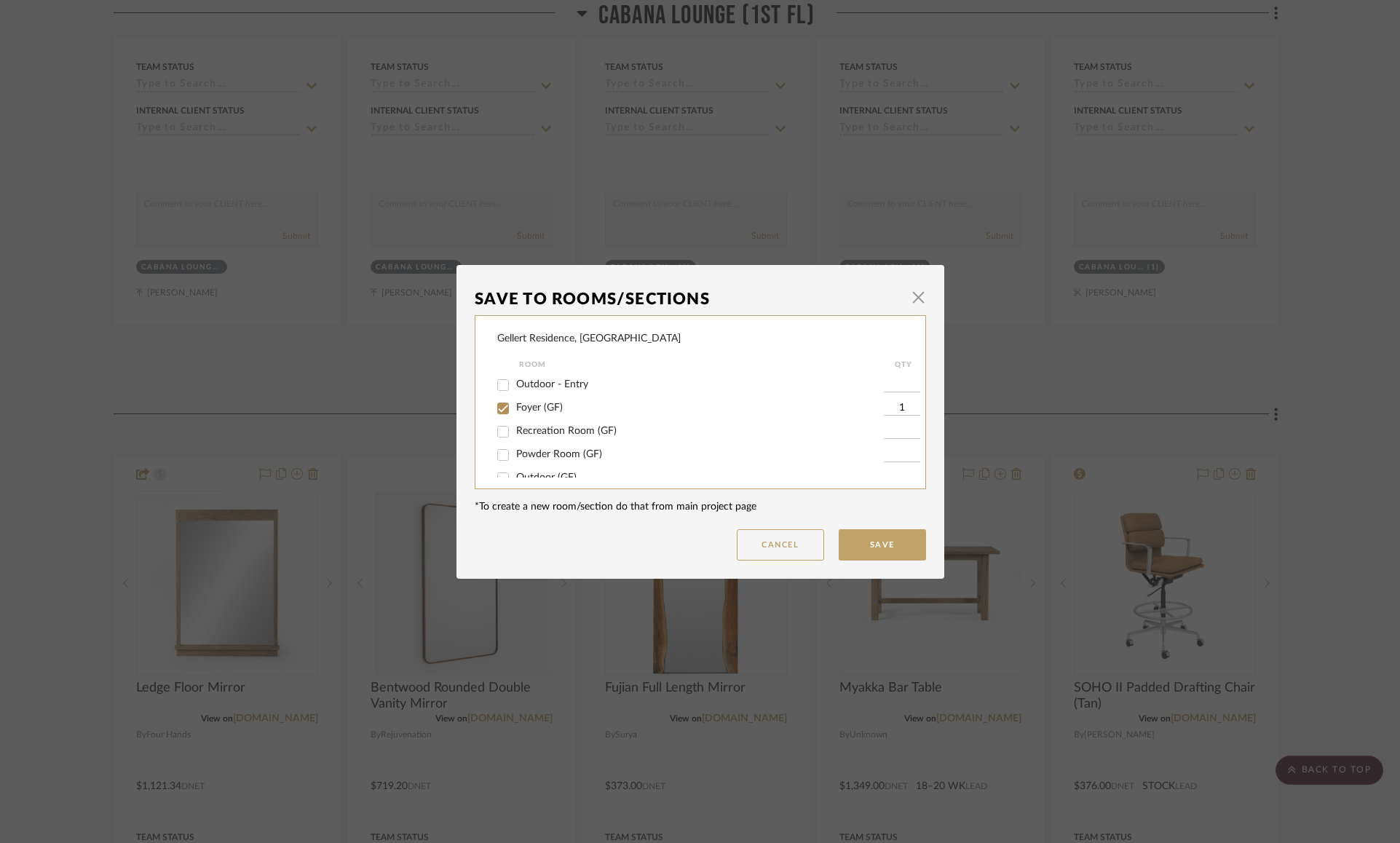
click at [497, 409] on input "Foyer (GF)" at bounding box center [503, 408] width 24 height 24
checkbox input "false"
click at [859, 542] on button "Save" at bounding box center [882, 544] width 87 height 31
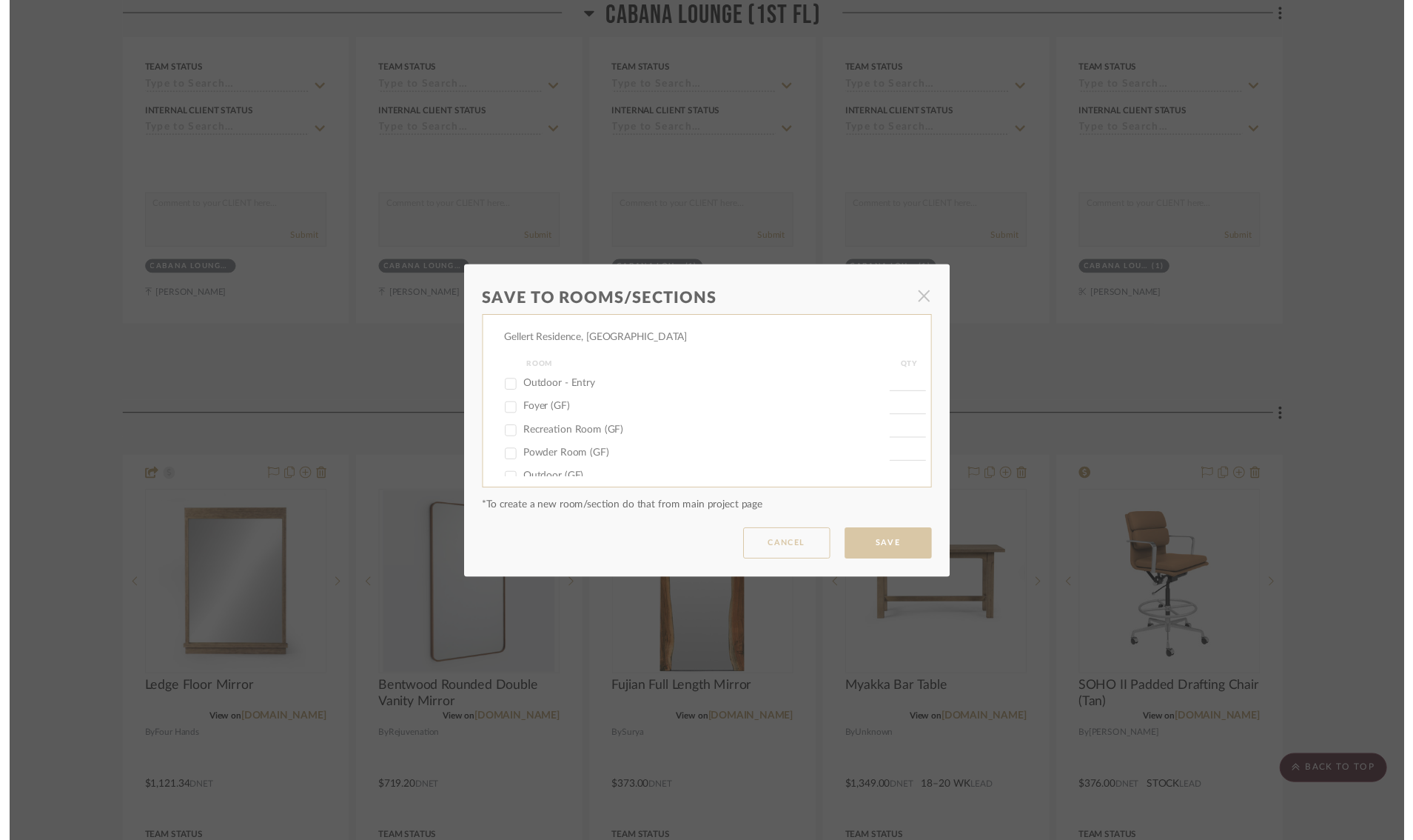
scroll to position [2861, 0]
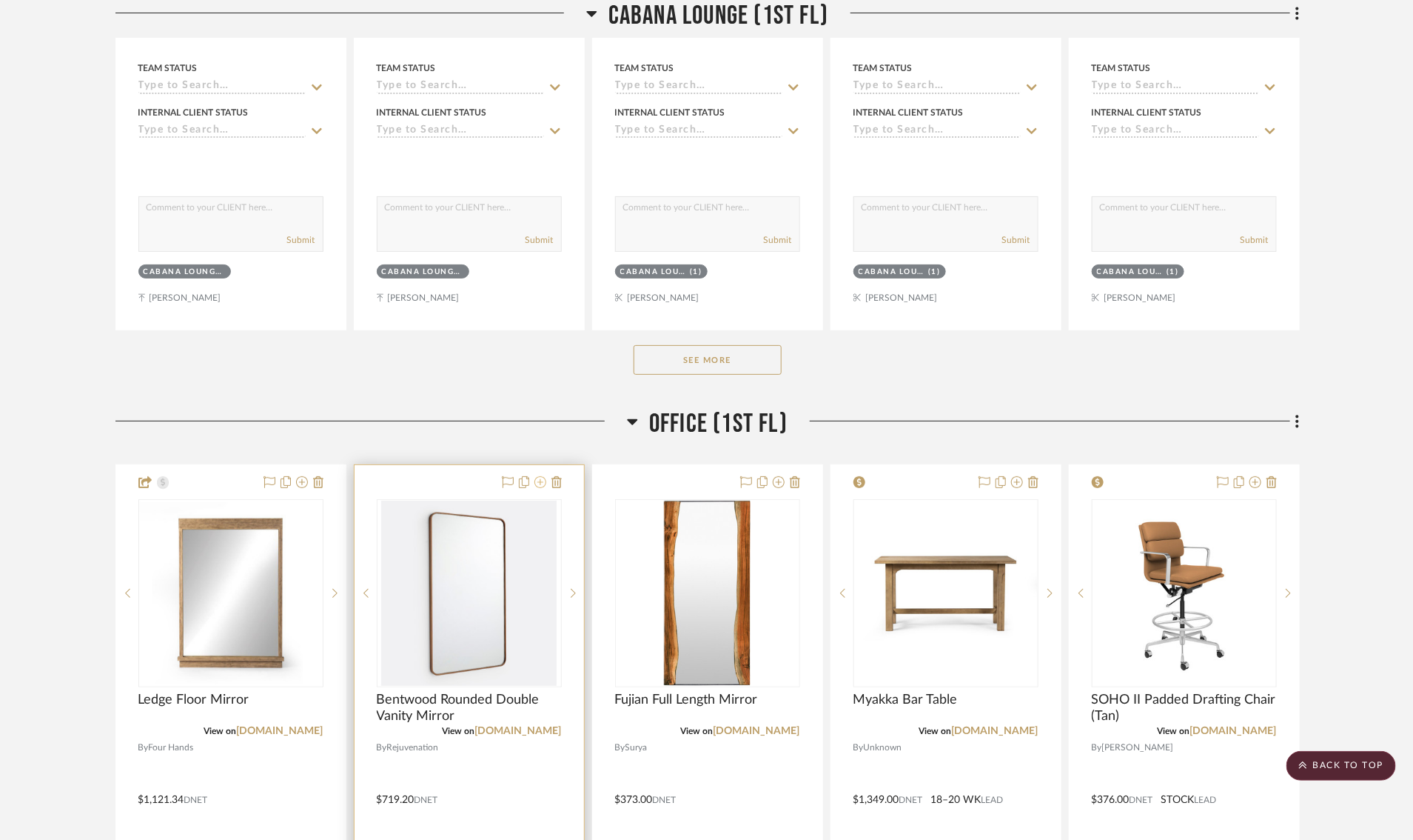
click at [542, 488] on icon at bounding box center [540, 482] width 12 height 12
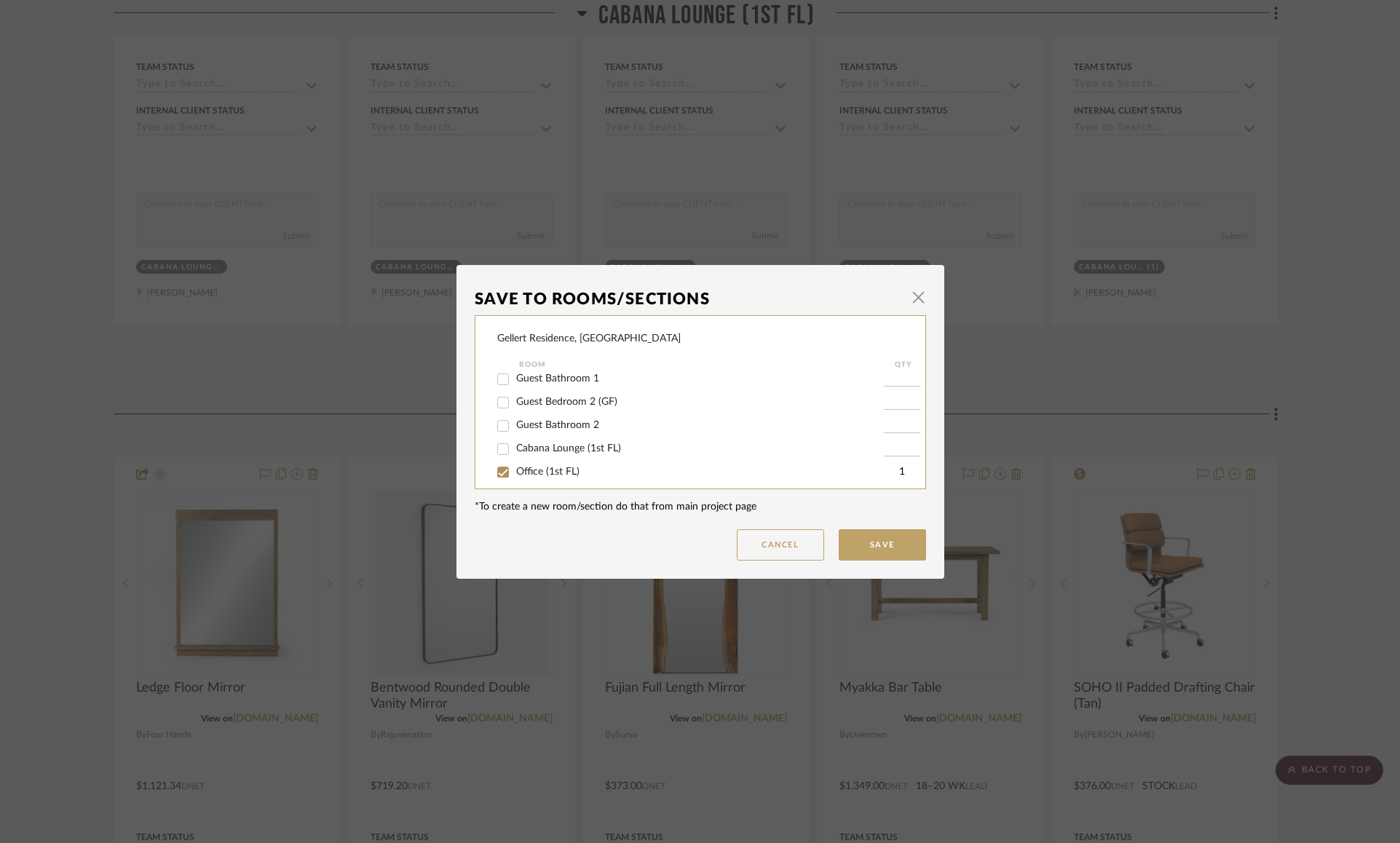
scroll to position [236, 0]
click at [499, 433] on input "Office (1st FL)" at bounding box center [503, 429] width 24 height 24
checkbox input "false"
click at [841, 540] on button "Save" at bounding box center [882, 544] width 87 height 31
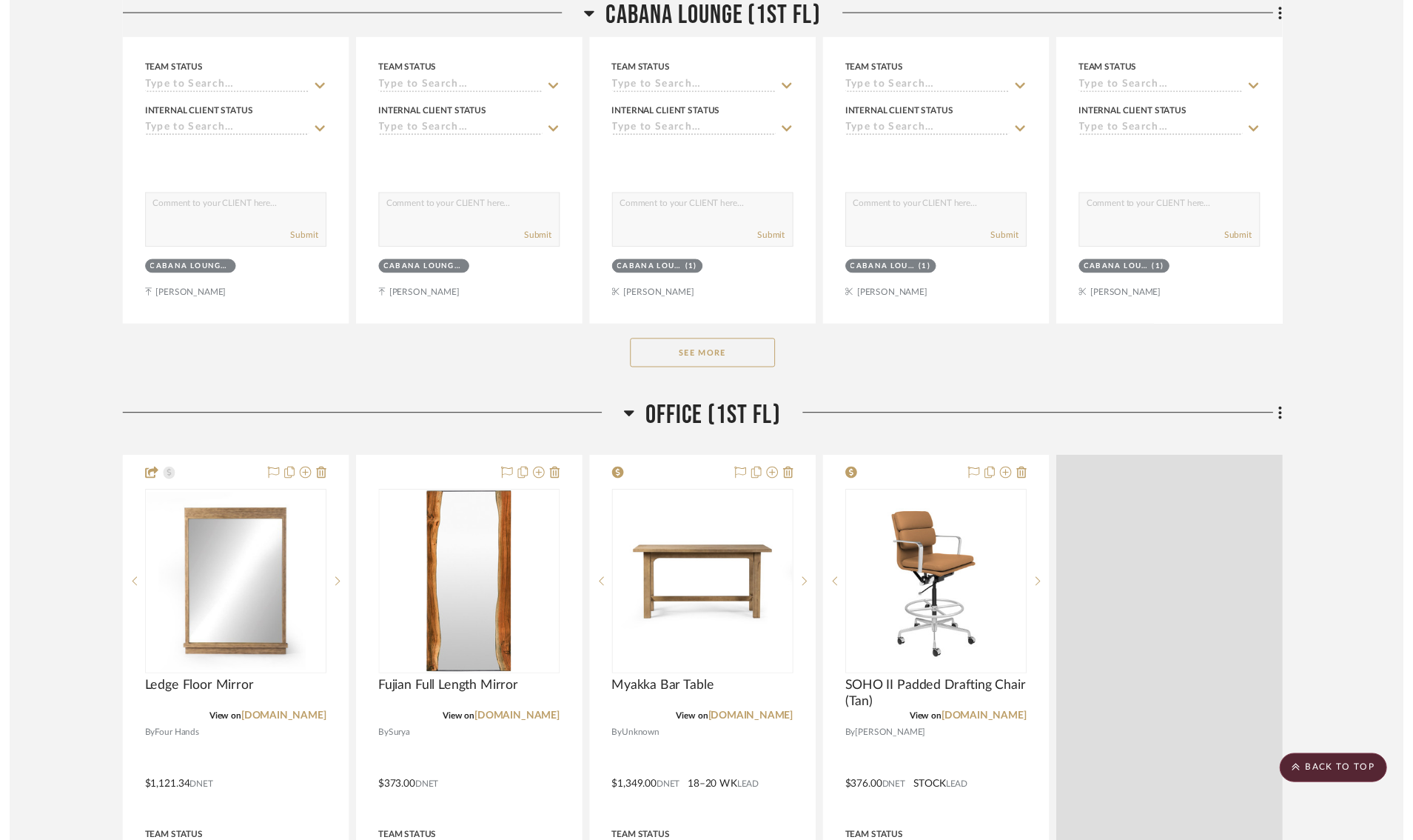
scroll to position [2861, 0]
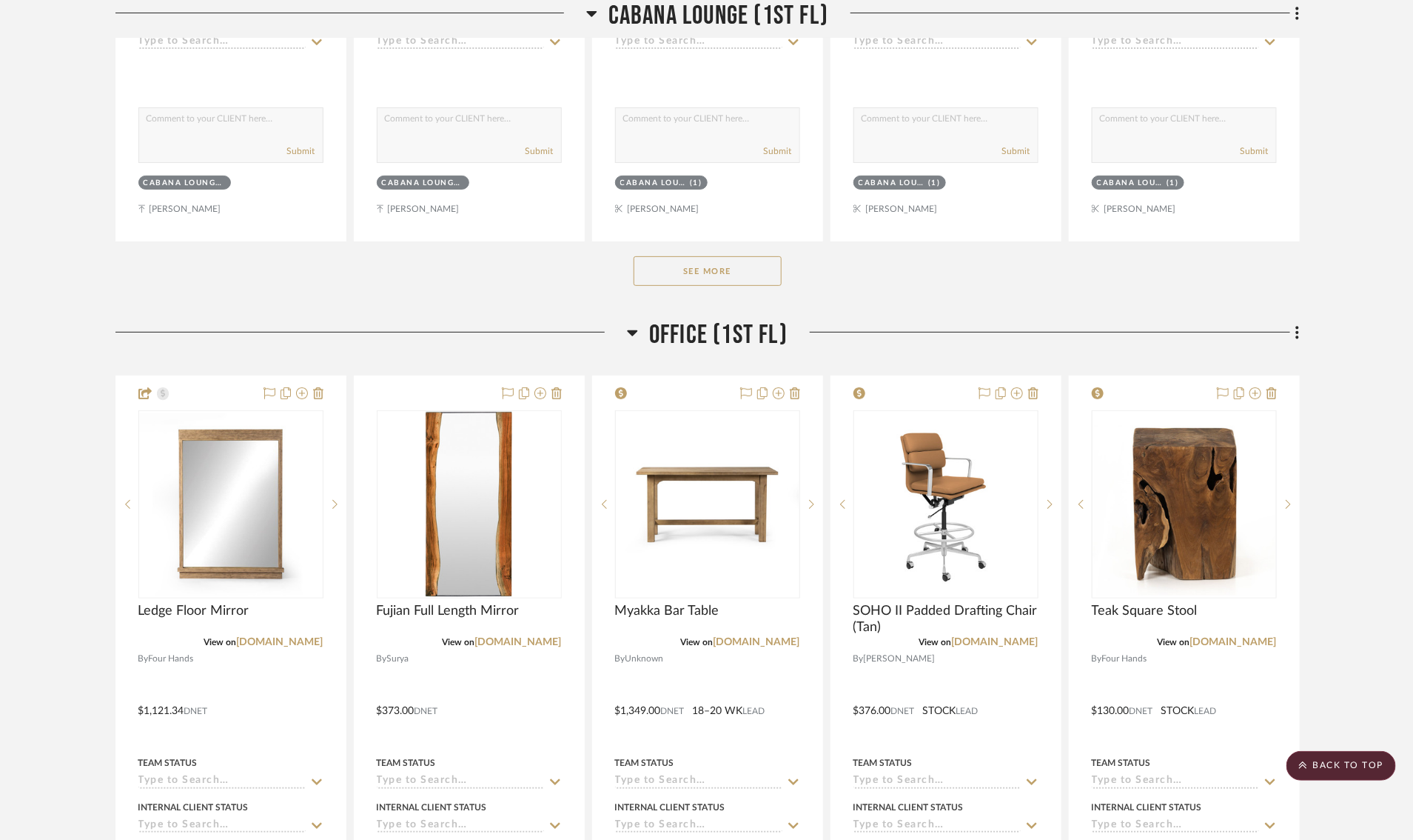
scroll to position [3092, 0]
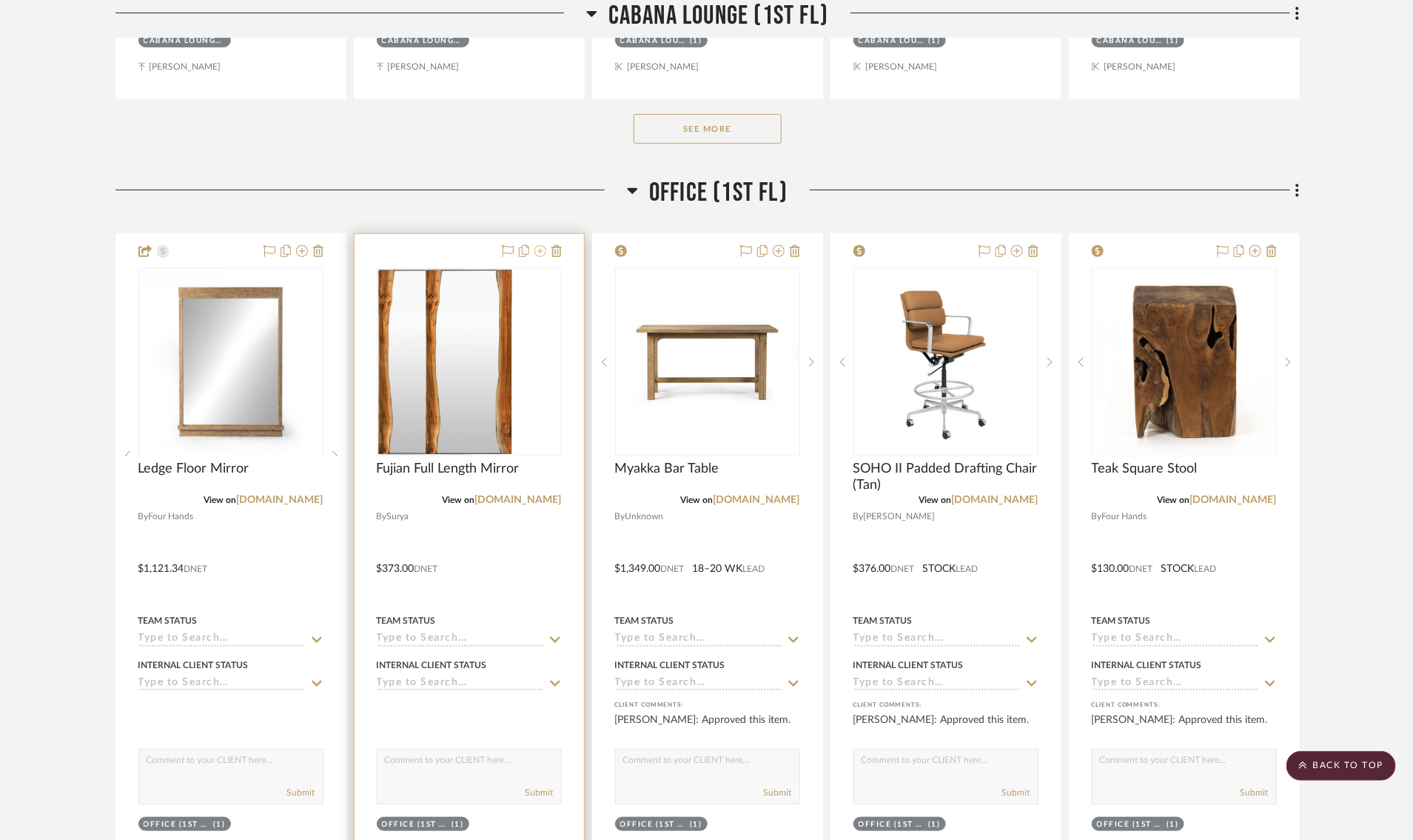
click at [541, 257] on icon at bounding box center [540, 251] width 12 height 12
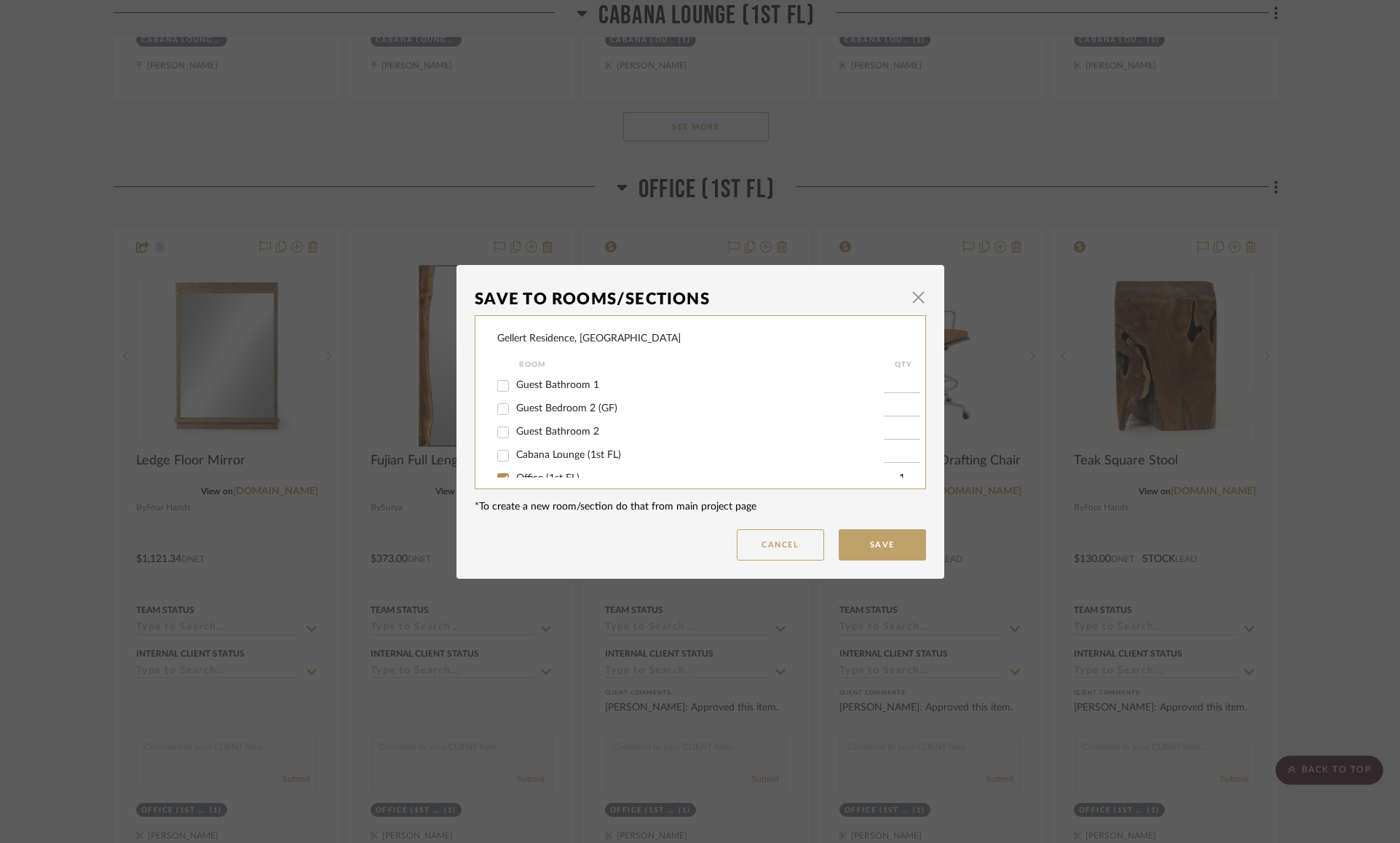
scroll to position [245, 0]
click at [498, 429] on input "Office (1st FL)" at bounding box center [503, 420] width 24 height 24
checkbox input "false"
click at [860, 551] on button "Save" at bounding box center [882, 544] width 87 height 31
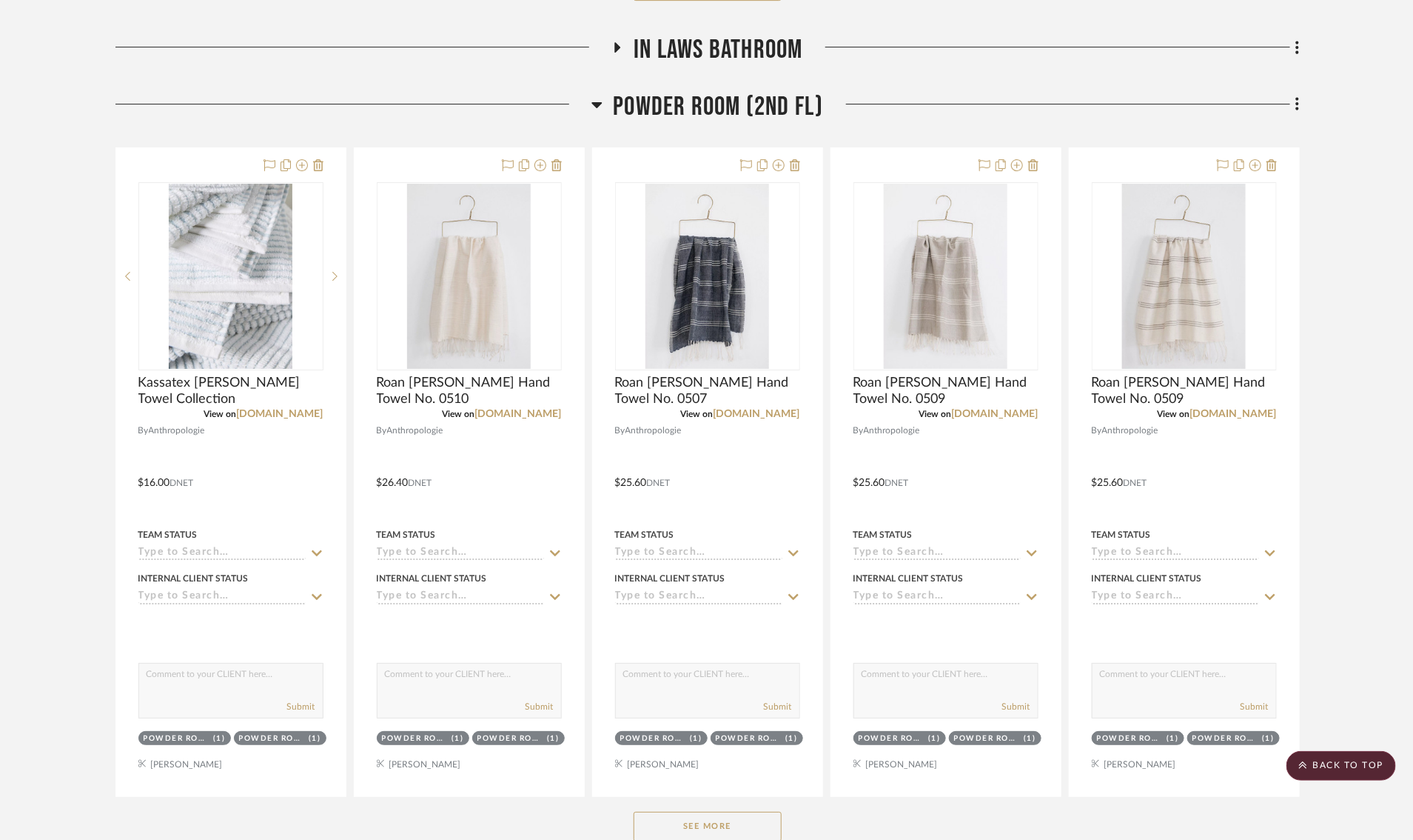
scroll to position [5309, 3]
click at [597, 109] on icon at bounding box center [596, 106] width 10 height 6
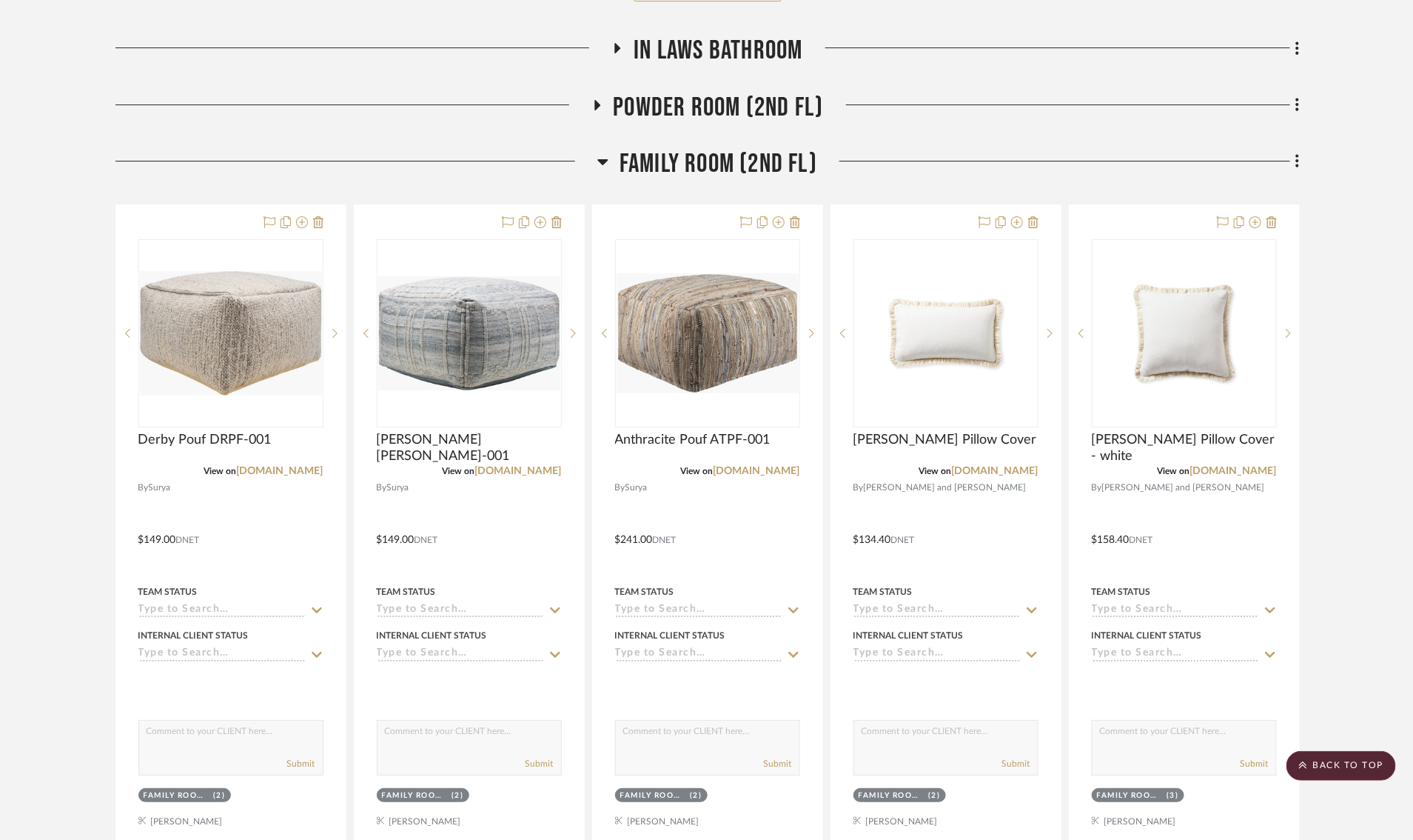
click at [603, 170] on icon at bounding box center [603, 161] width 11 height 18
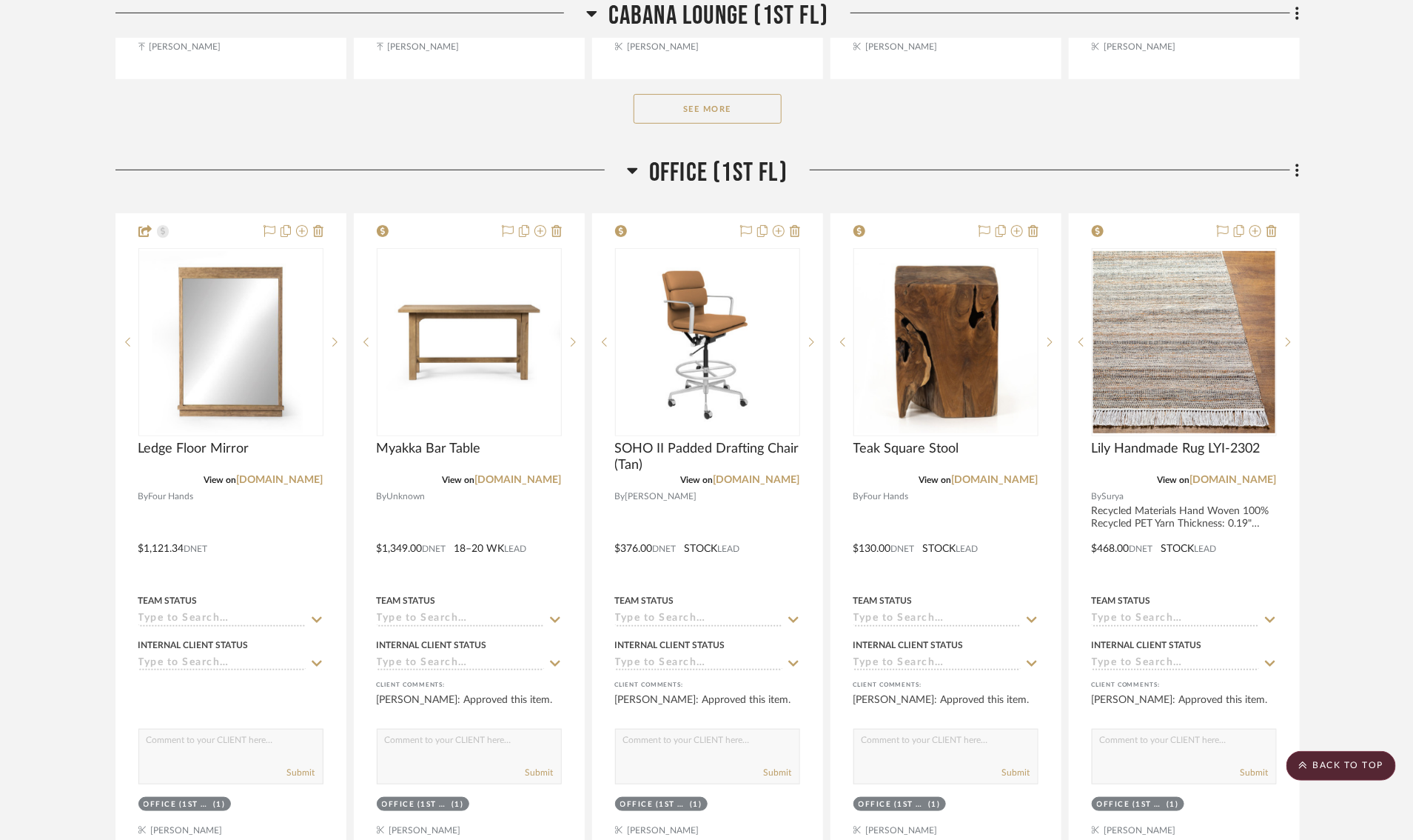
scroll to position [3115, 3]
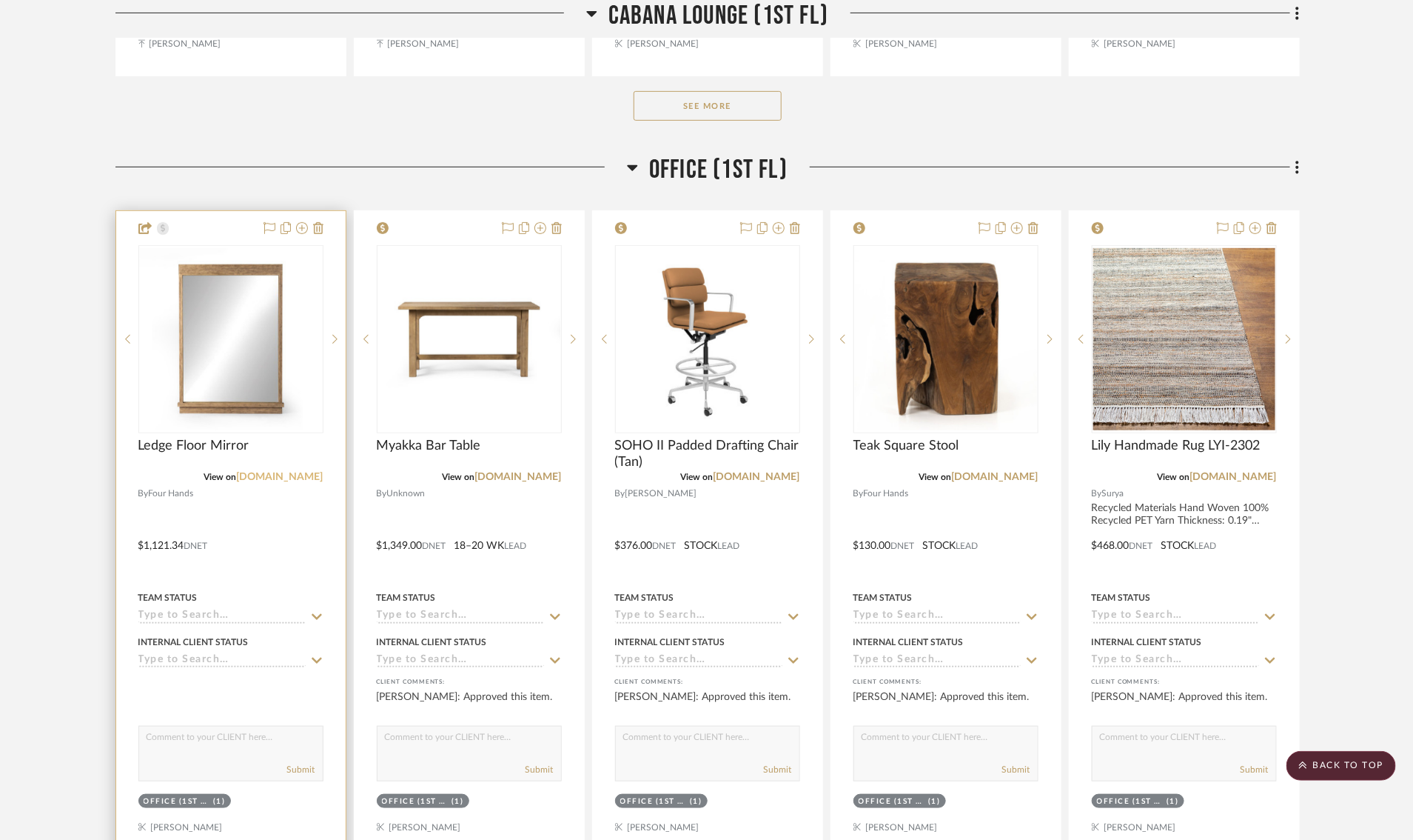
click at [312, 482] on link "[DOMAIN_NAME]" at bounding box center [280, 476] width 87 height 10
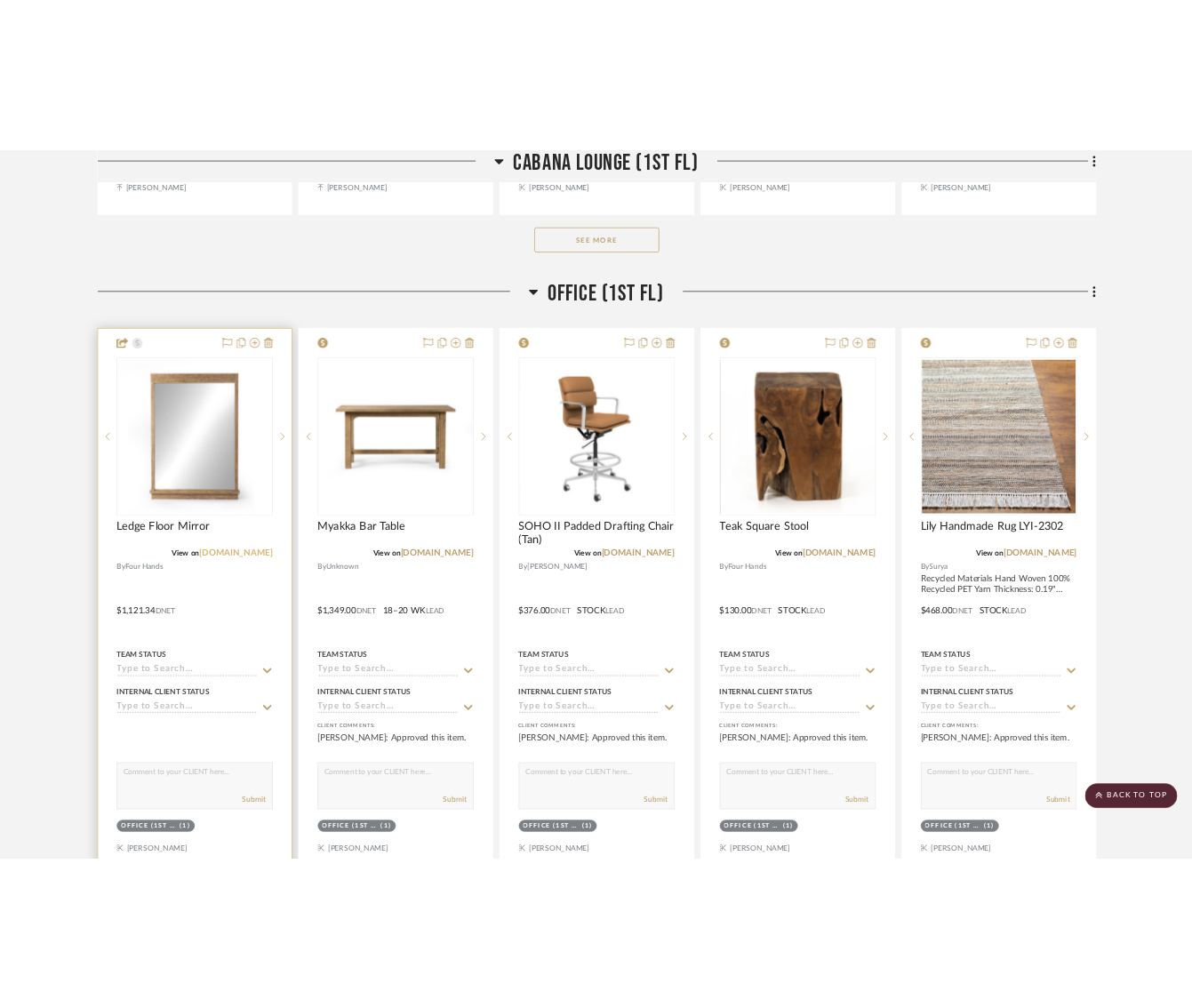
scroll to position [3722, 4]
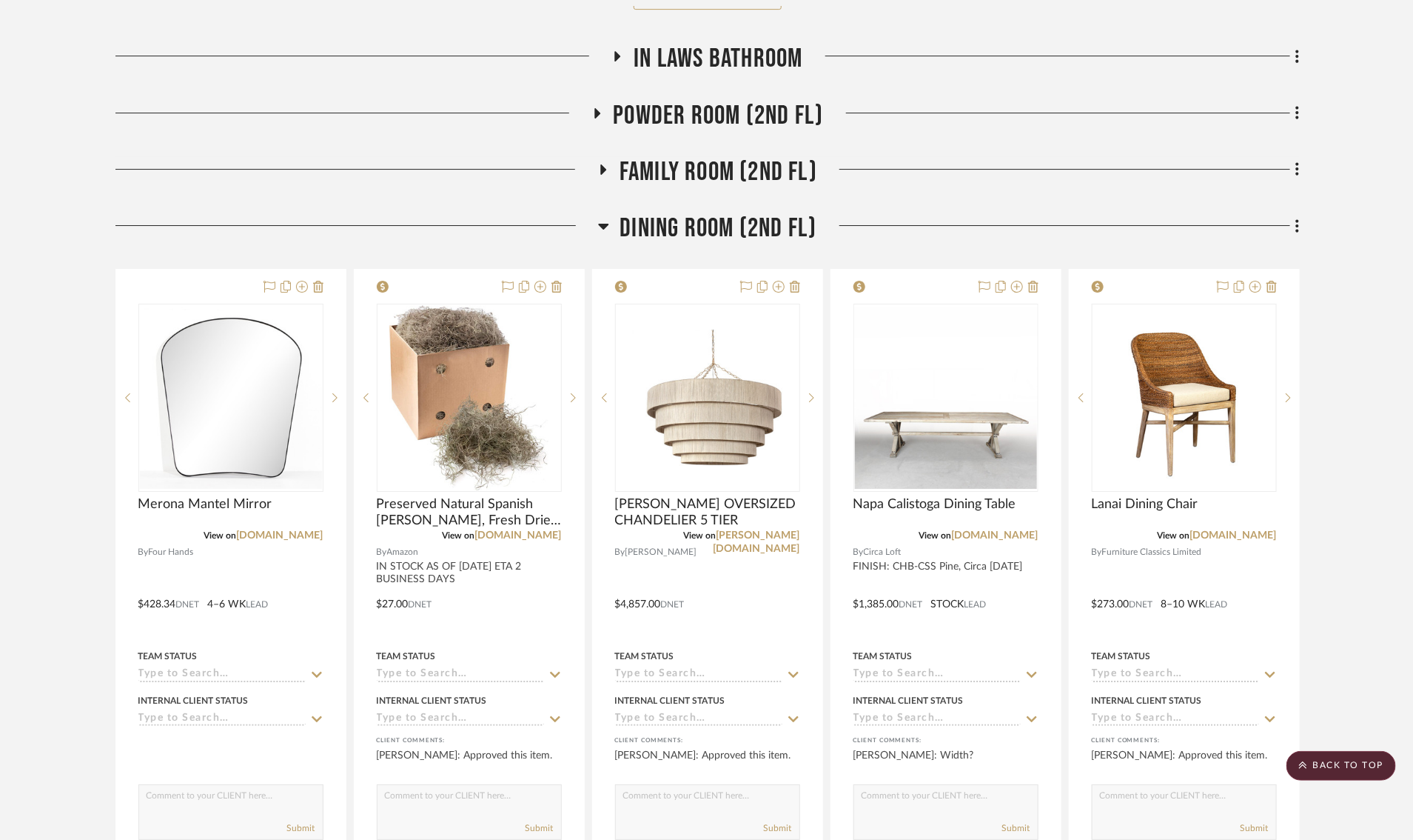
scroll to position [5303, 0]
